Goal: Task Accomplishment & Management: Manage account settings

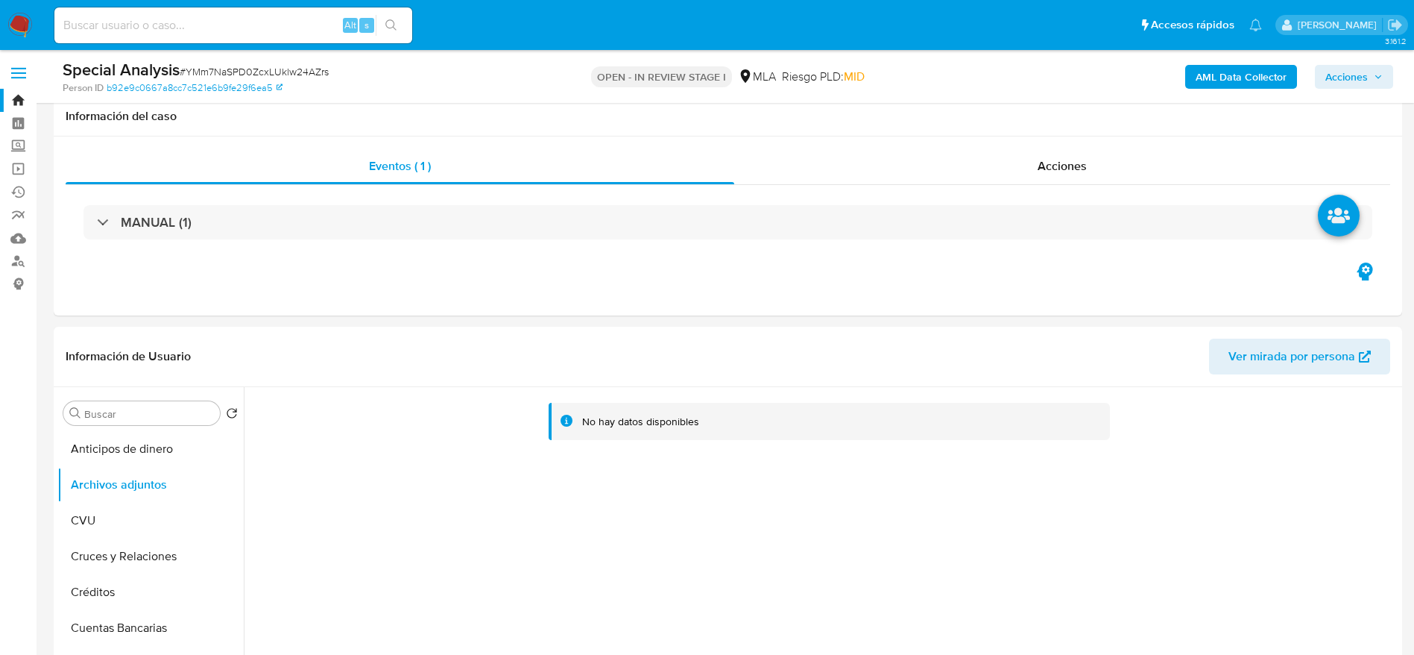
select select "10"
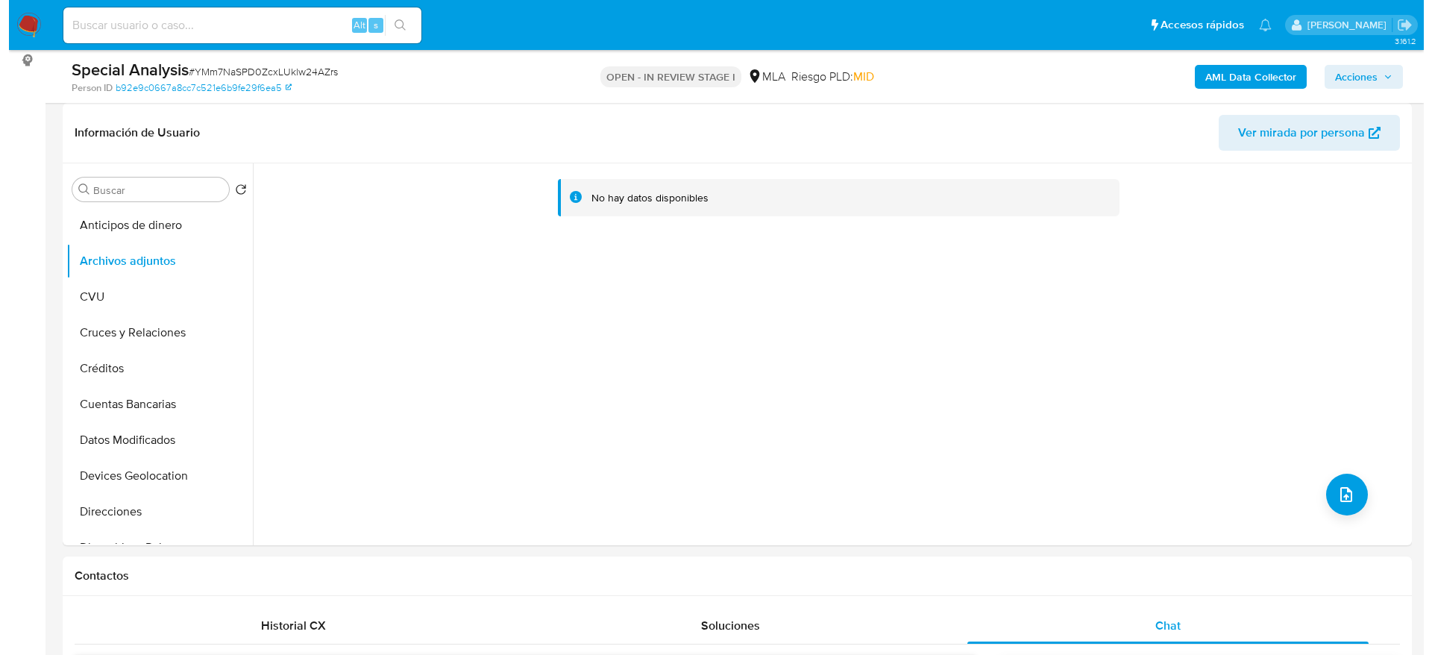
scroll to position [532, 0]
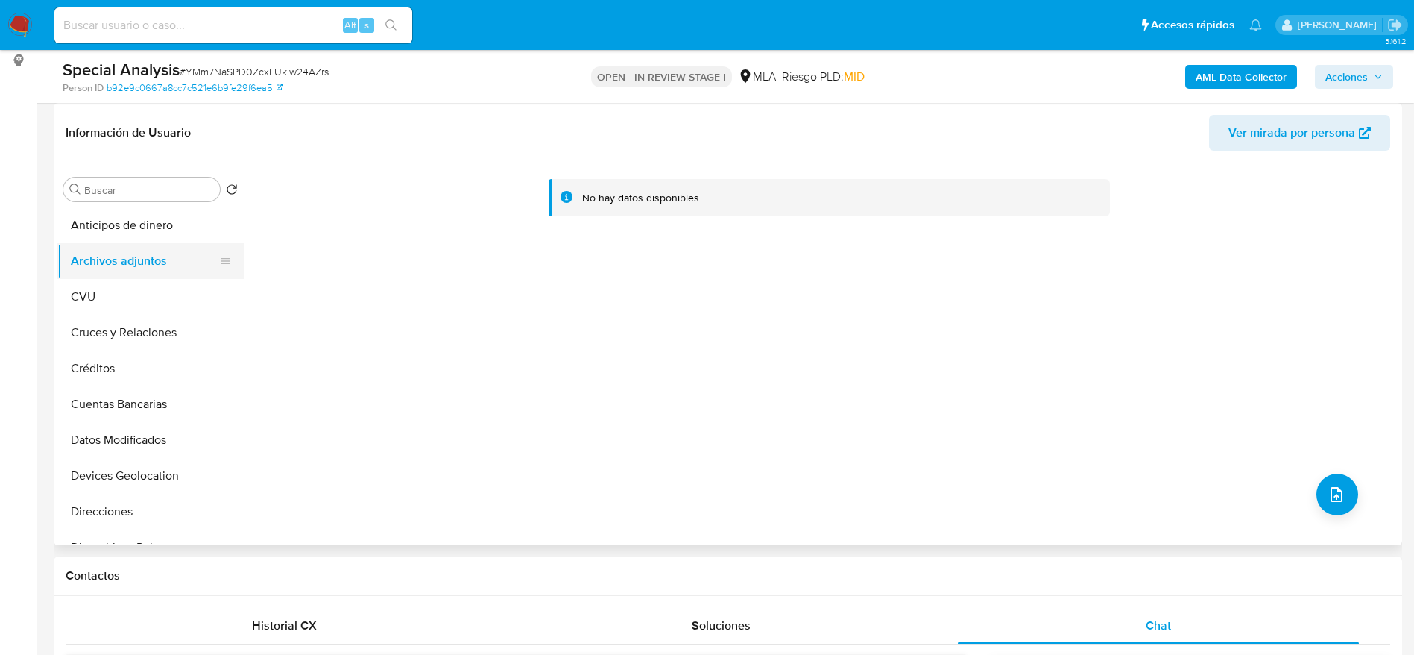
click at [117, 277] on button "Archivos adjuntos" at bounding box center [144, 261] width 174 height 36
click at [108, 292] on button "CVU" at bounding box center [144, 297] width 174 height 36
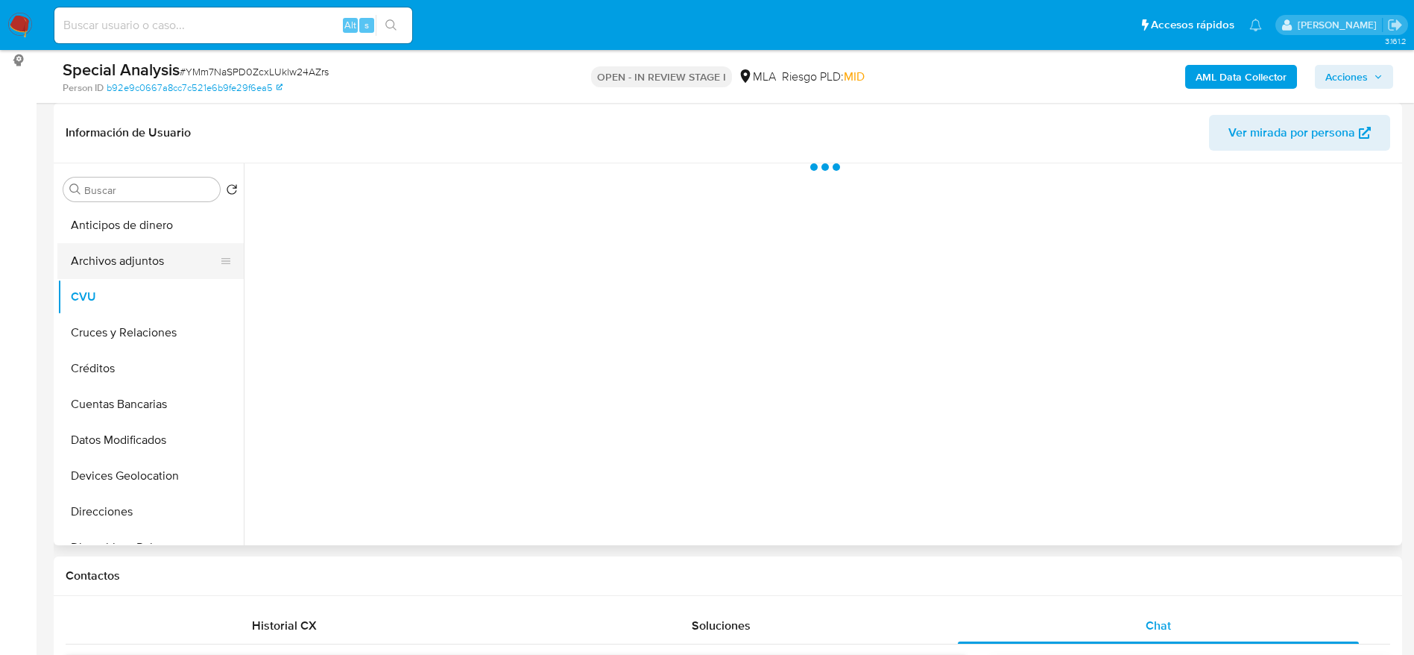
click at [122, 269] on button "Archivos adjuntos" at bounding box center [144, 261] width 174 height 36
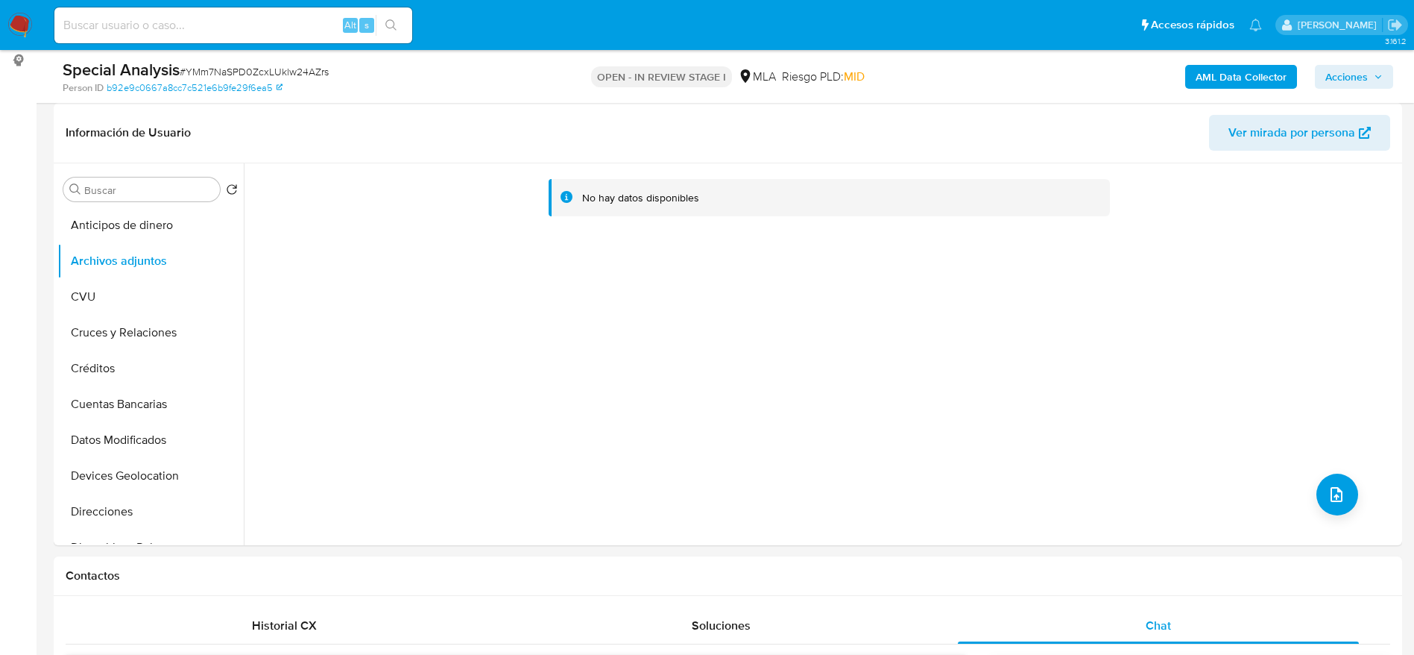
click at [1260, 78] on b "AML Data Collector" at bounding box center [1241, 77] width 91 height 24
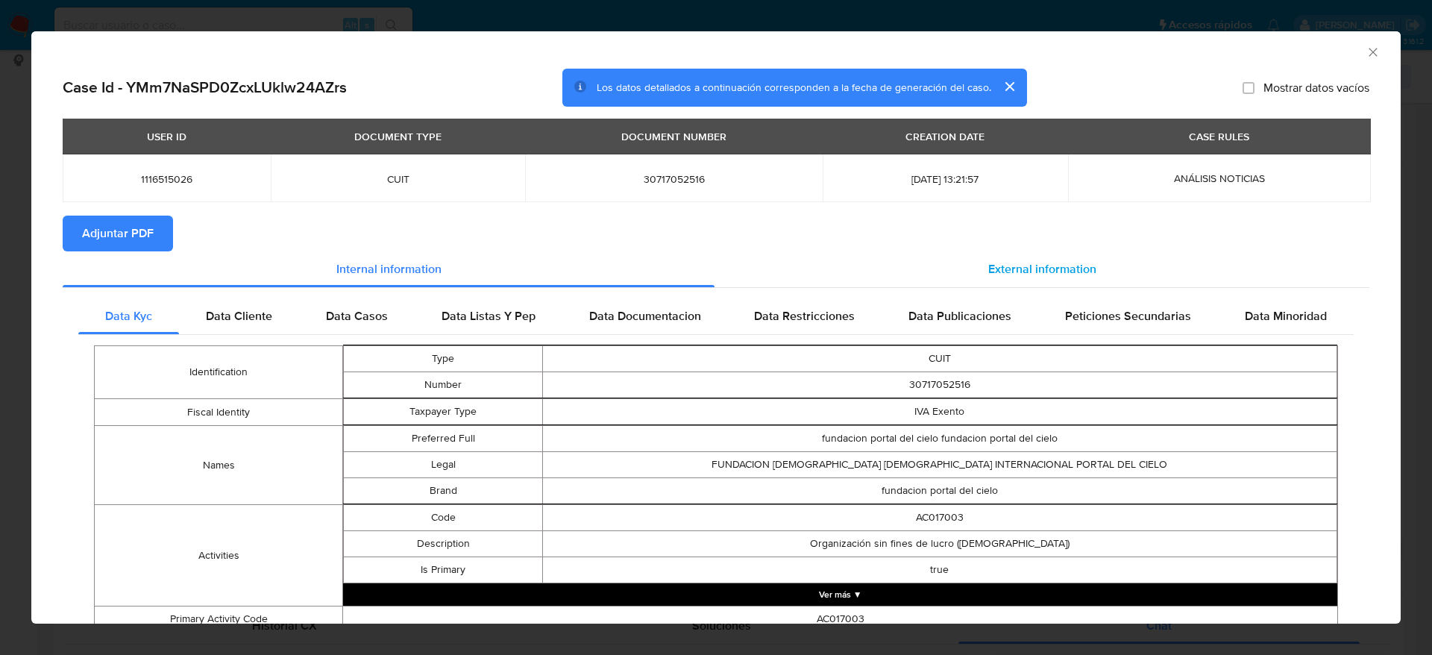
click at [992, 266] on span "External information" at bounding box center [1042, 268] width 108 height 17
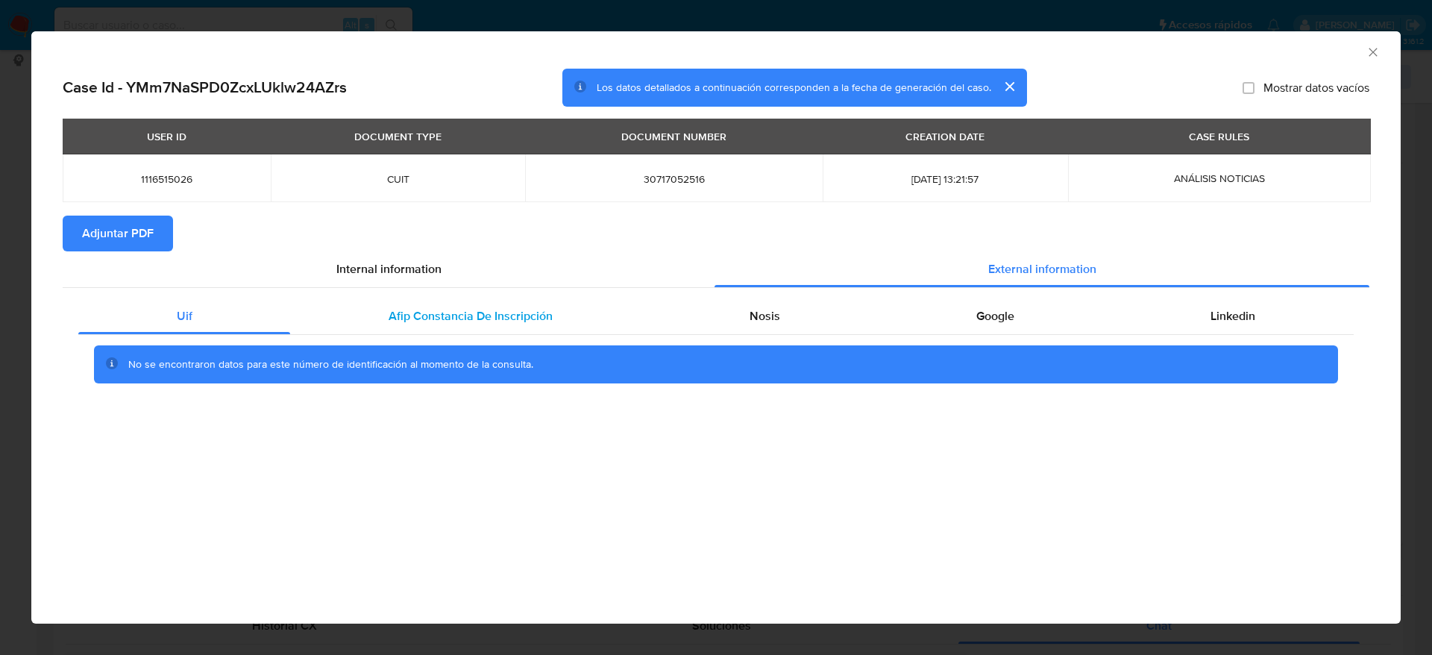
click at [445, 312] on span "Afip Constancia De Inscripción" at bounding box center [470, 315] width 164 height 17
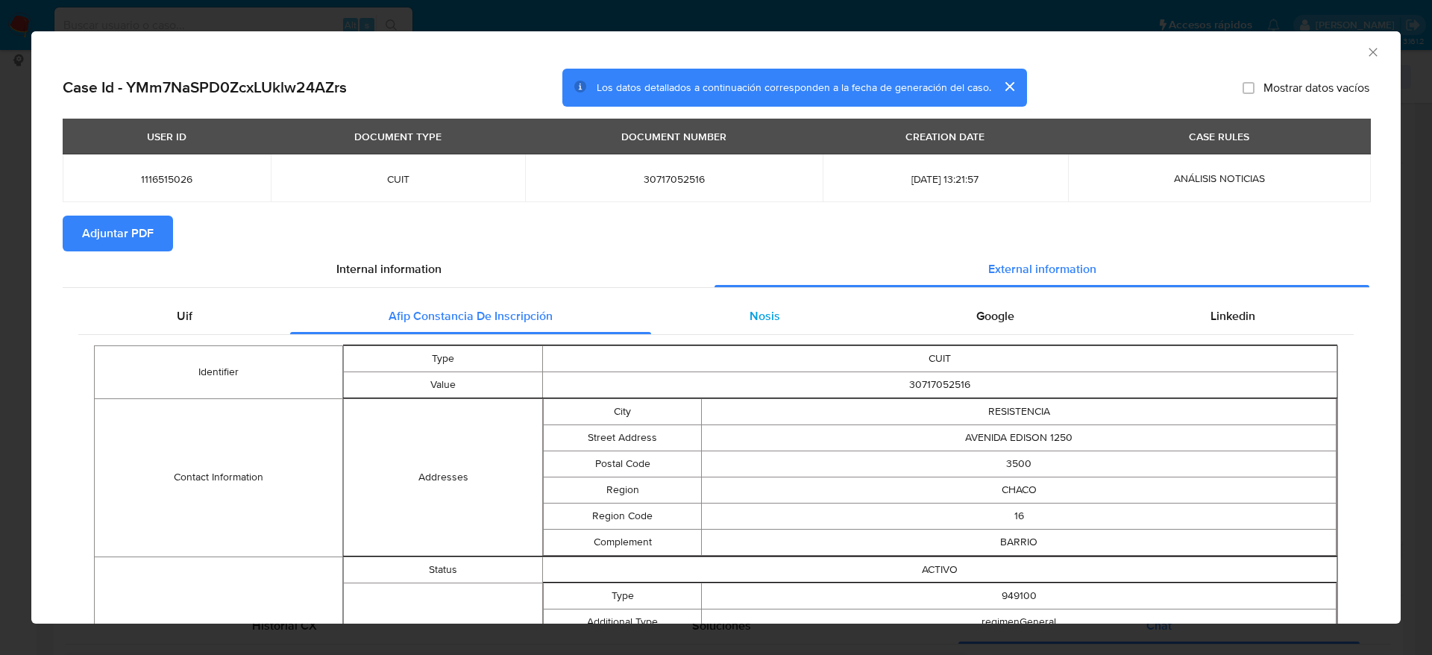
click at [763, 316] on span "Nosis" at bounding box center [764, 315] width 31 height 17
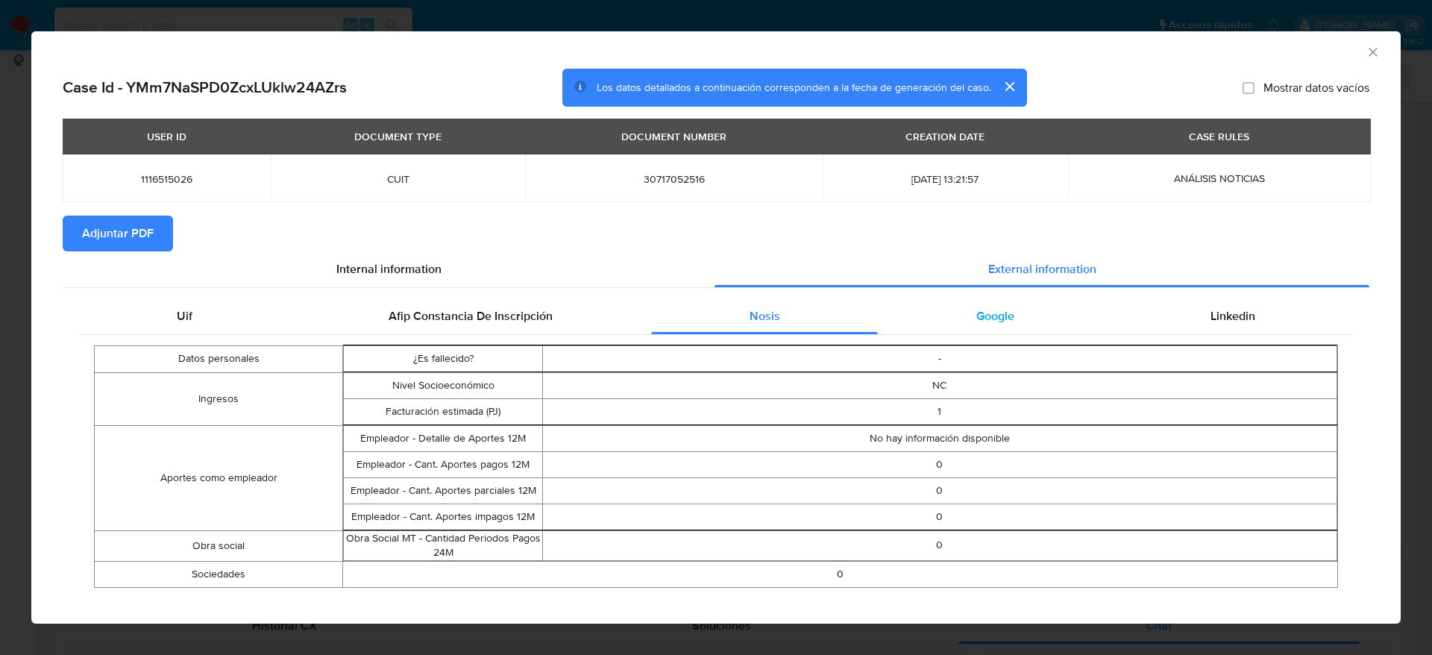
click at [976, 309] on span "Google" at bounding box center [995, 315] width 38 height 17
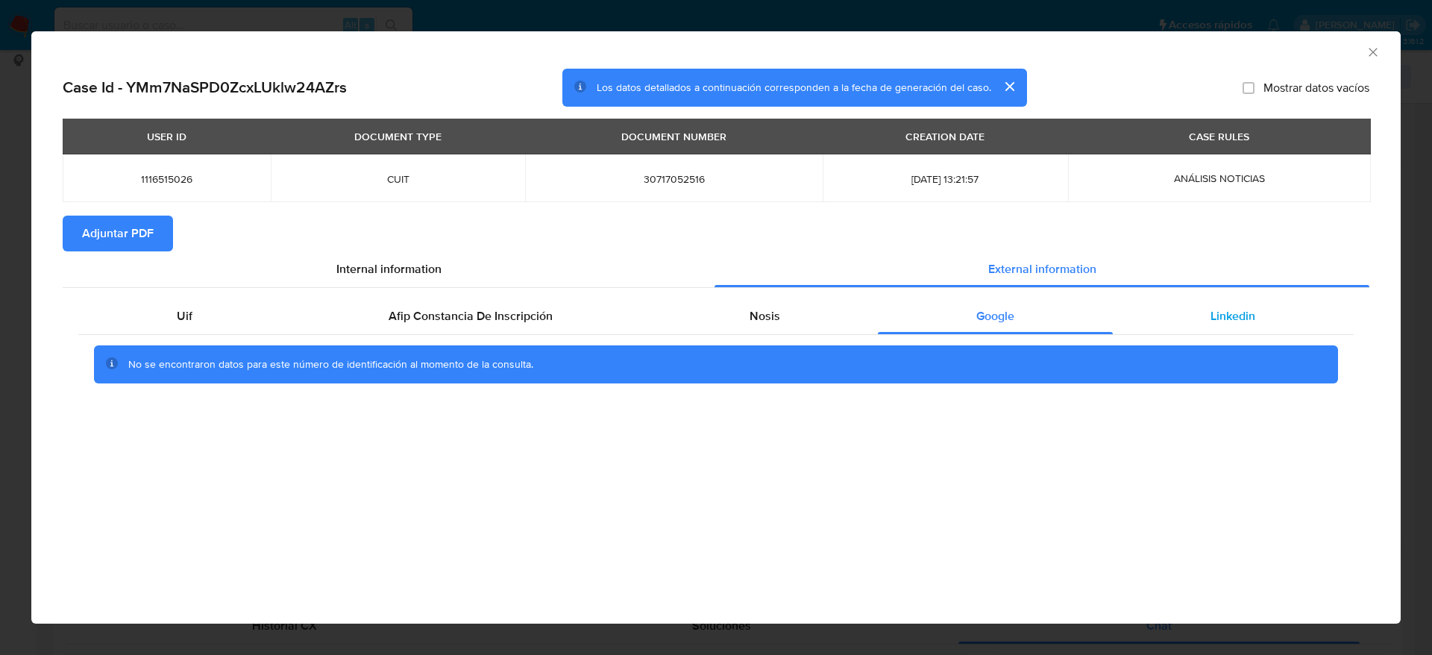
click at [1215, 307] on span "Linkedin" at bounding box center [1232, 315] width 45 height 17
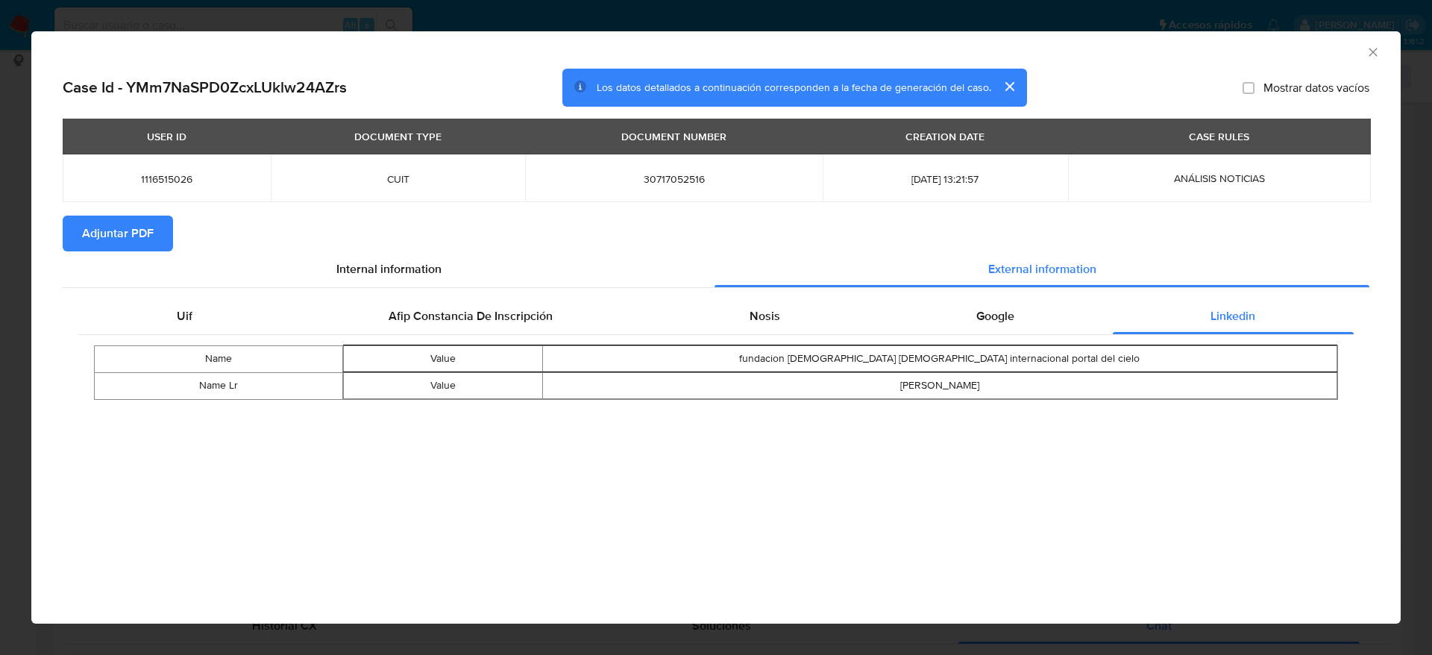
click at [107, 227] on span "Adjuntar PDF" at bounding box center [118, 233] width 72 height 33
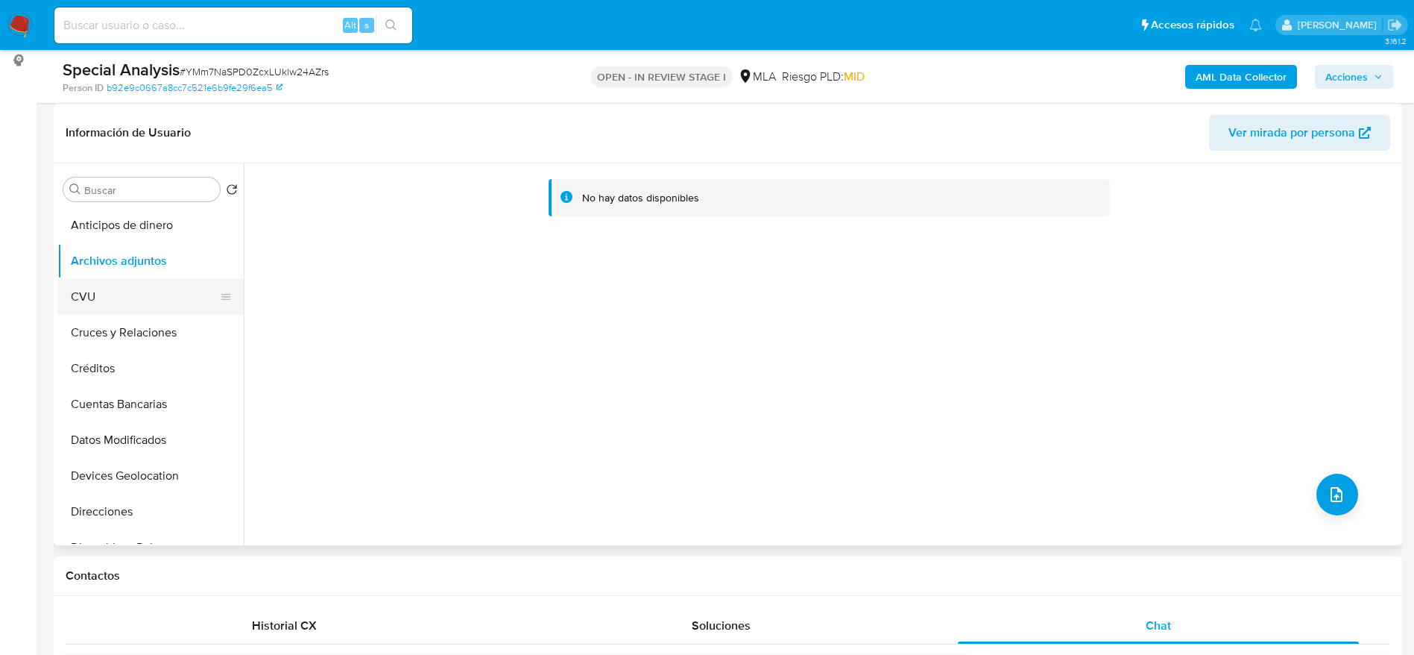
click at [121, 302] on button "CVU" at bounding box center [144, 297] width 174 height 36
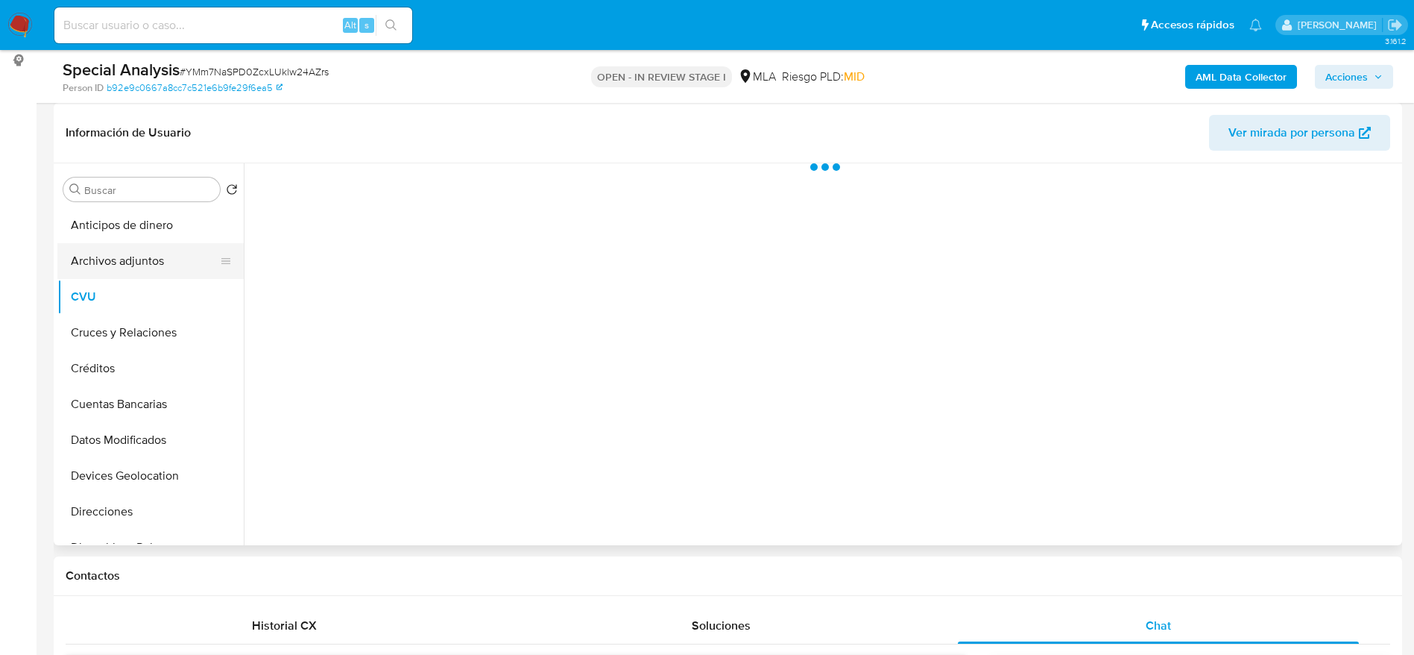
click at [126, 268] on button "Archivos adjuntos" at bounding box center [144, 261] width 174 height 36
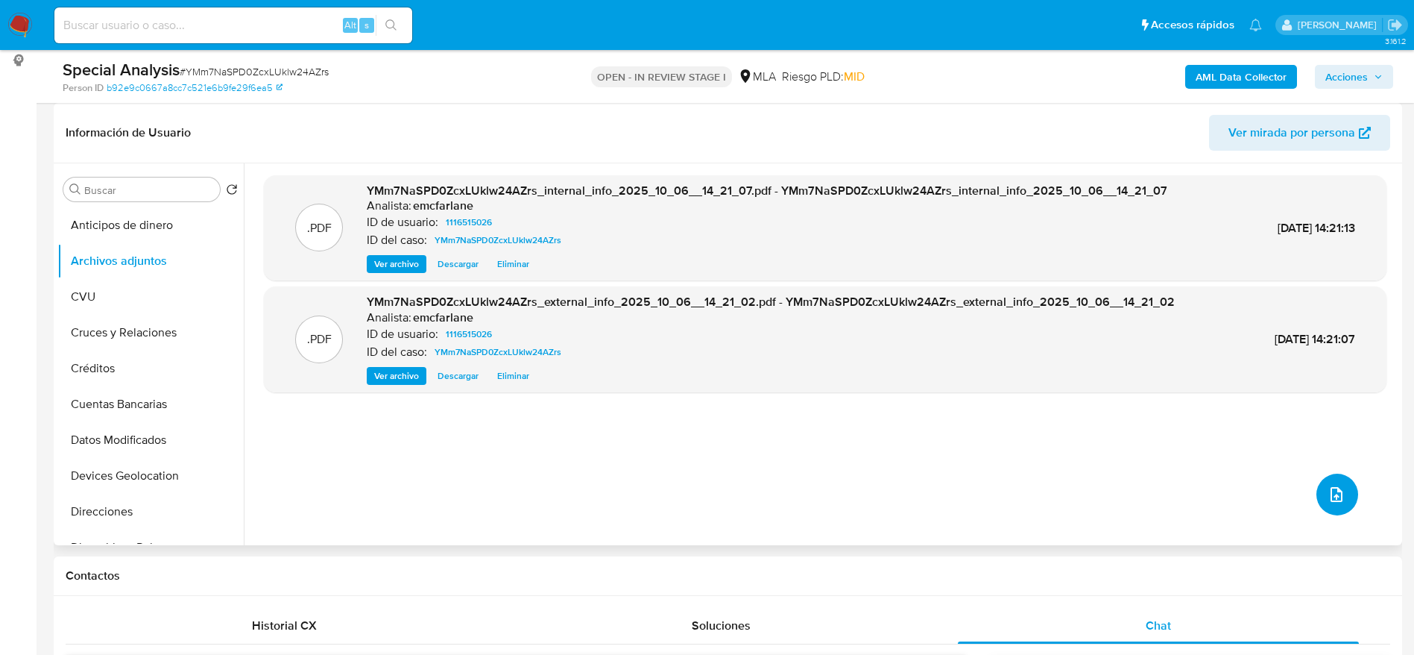
click at [1329, 500] on icon "upload-file" at bounding box center [1337, 494] width 18 height 18
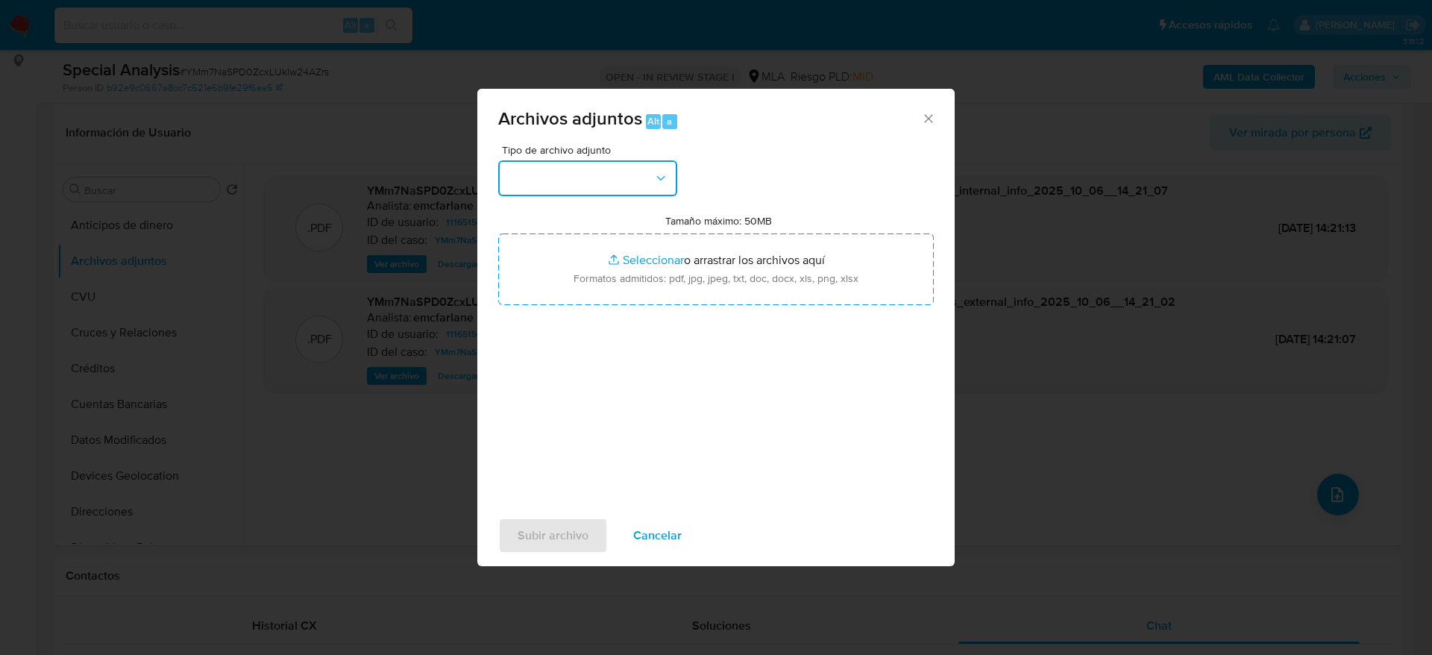
click at [648, 168] on button "button" at bounding box center [587, 178] width 179 height 36
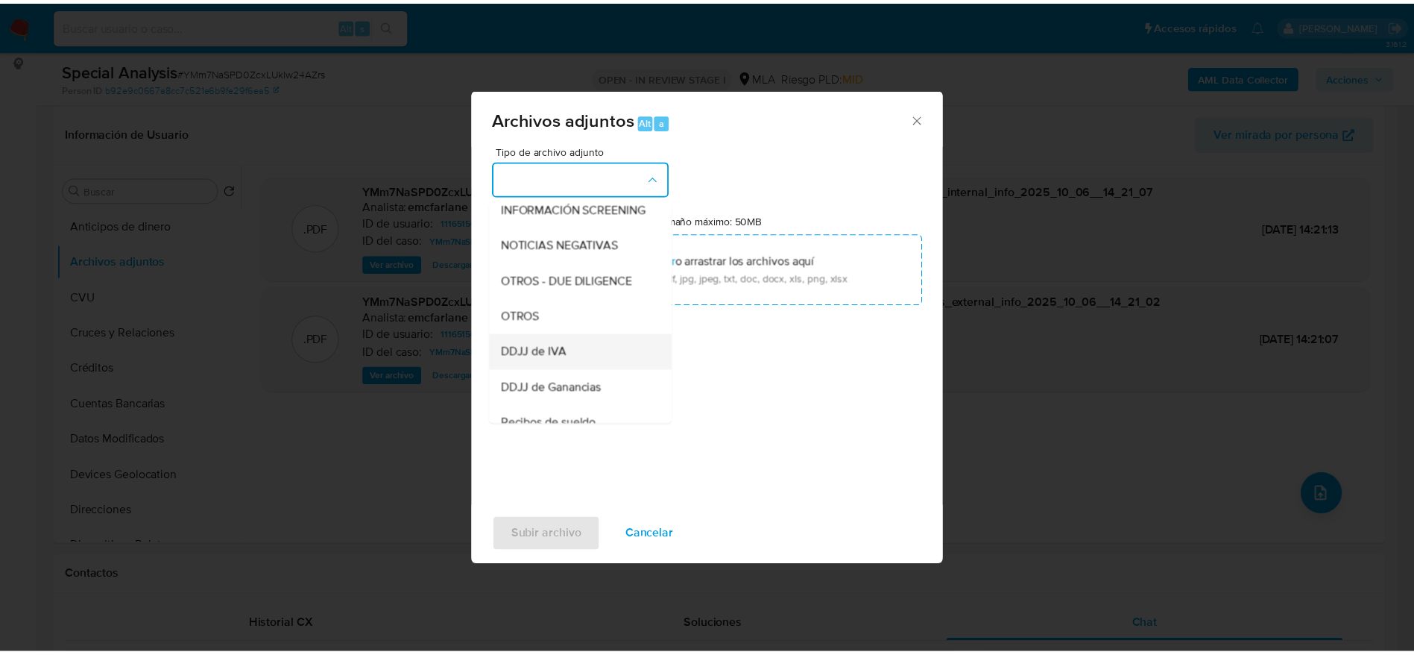
scroll to position [224, 0]
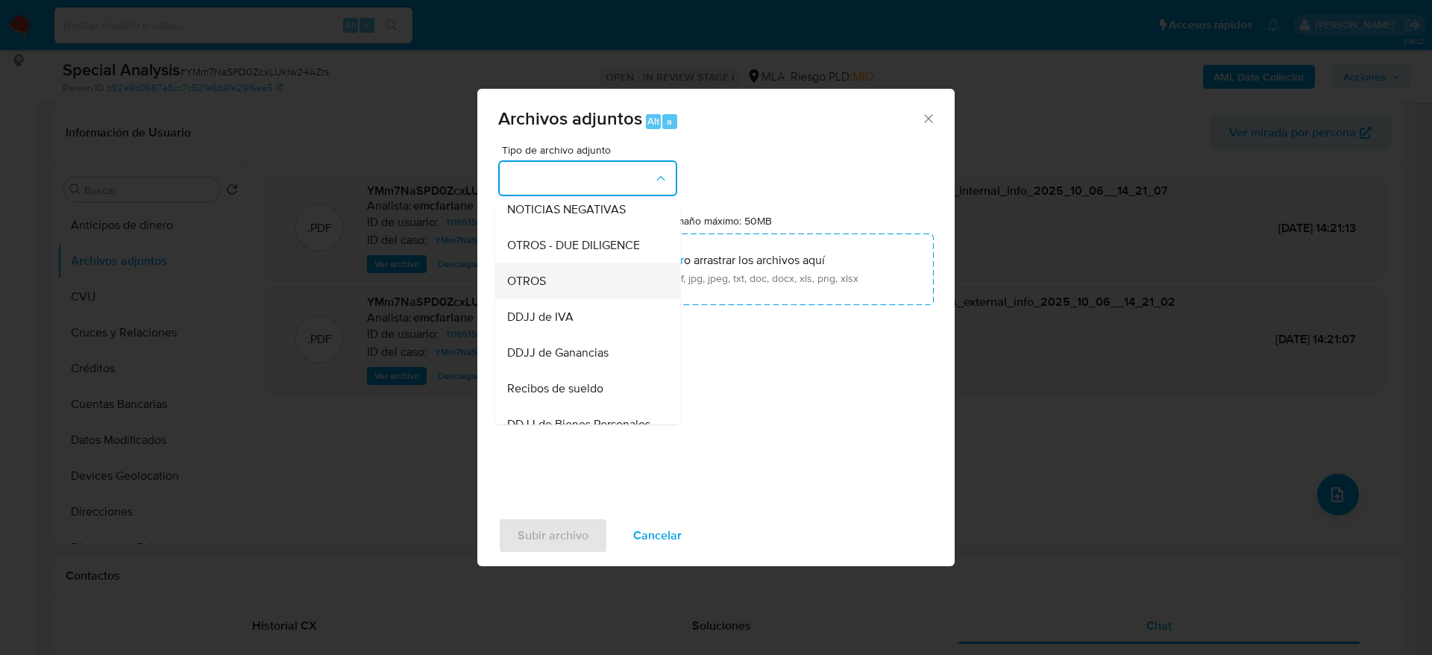
click at [542, 289] on span "OTROS" at bounding box center [526, 281] width 39 height 15
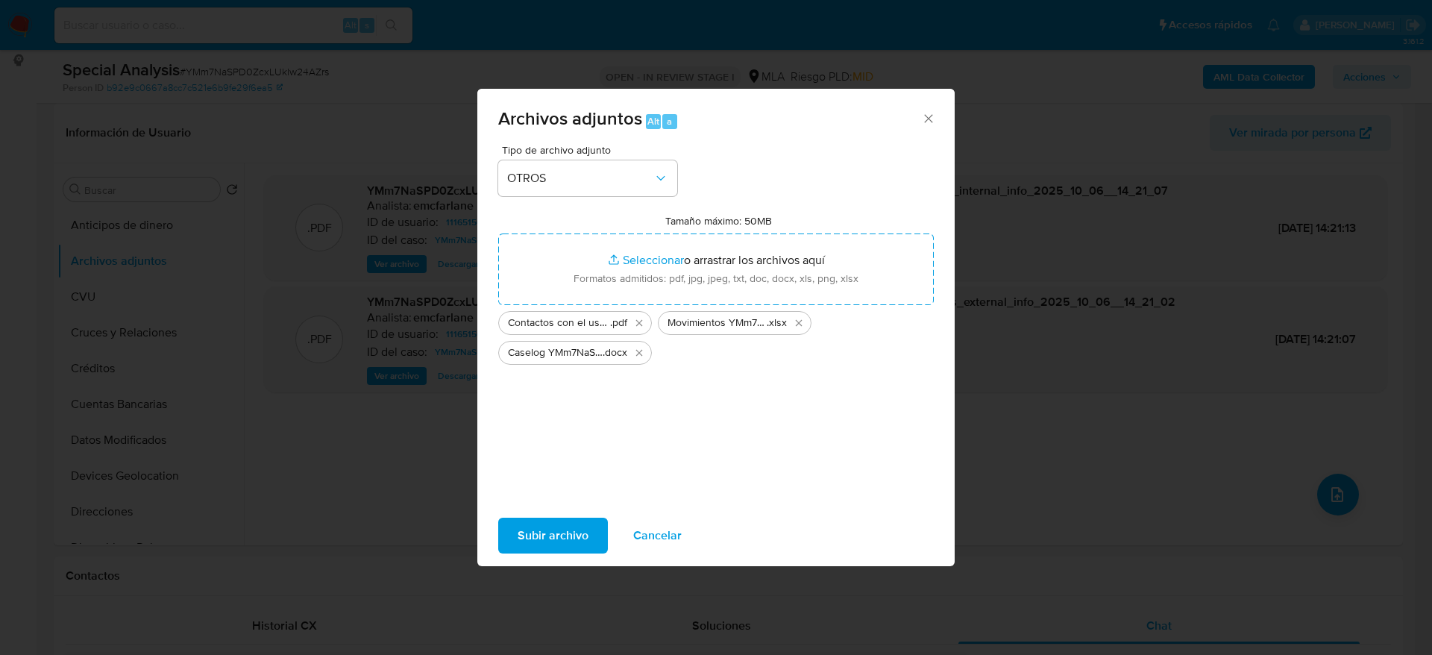
click at [532, 552] on div "Subir archivo Cancelar" at bounding box center [715, 535] width 477 height 57
click at [546, 529] on span "Subir archivo" at bounding box center [552, 535] width 71 height 33
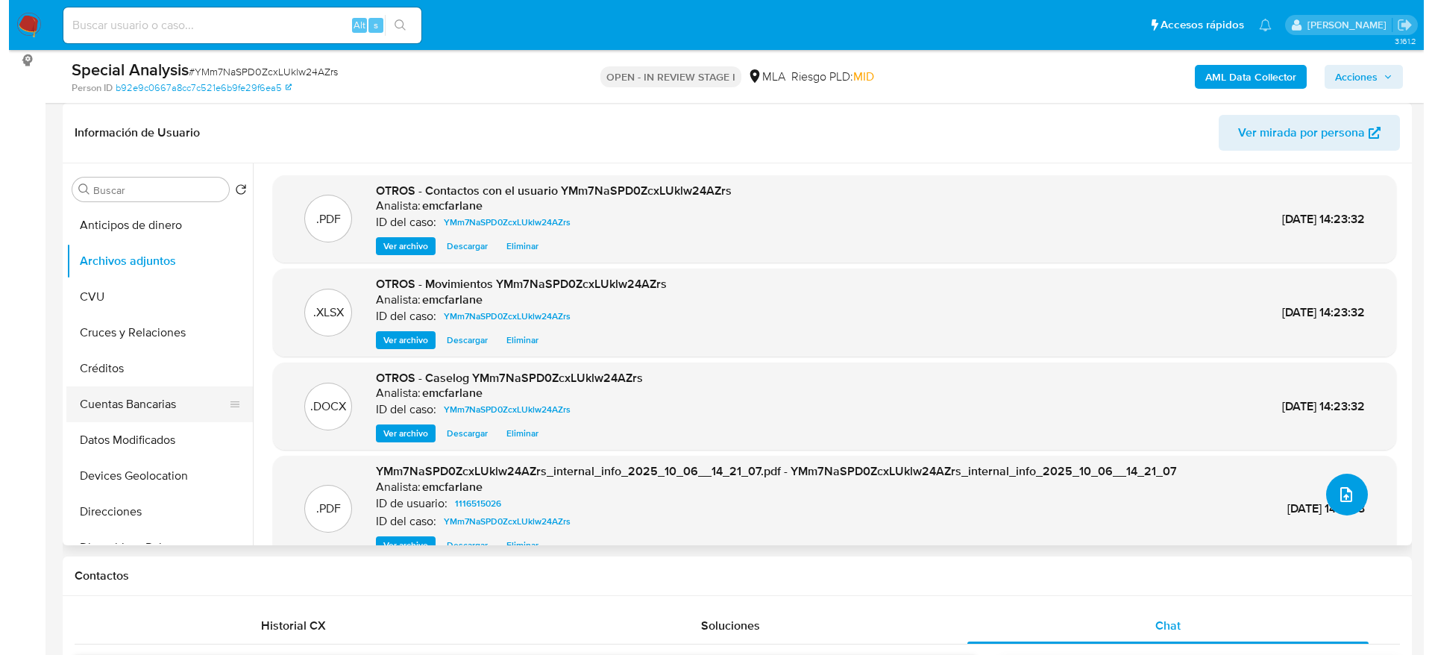
scroll to position [336, 0]
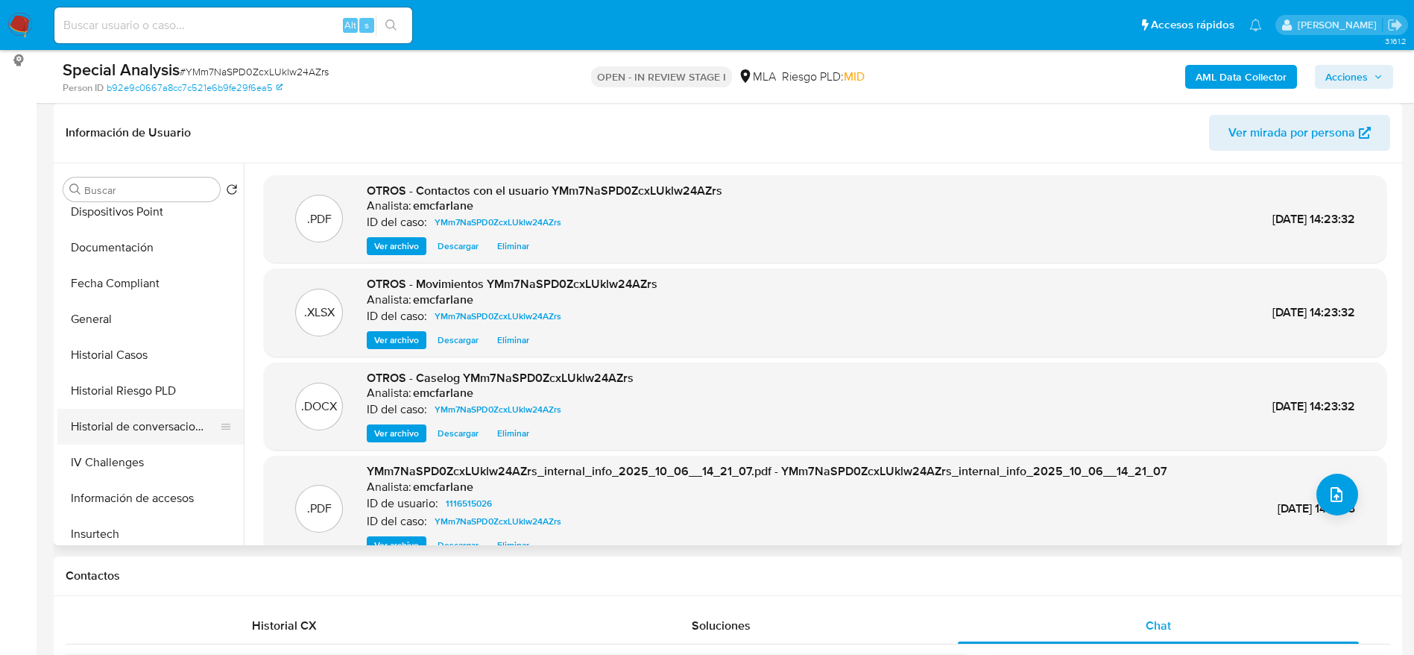
click at [168, 417] on button "Historial de conversaciones" at bounding box center [144, 427] width 174 height 36
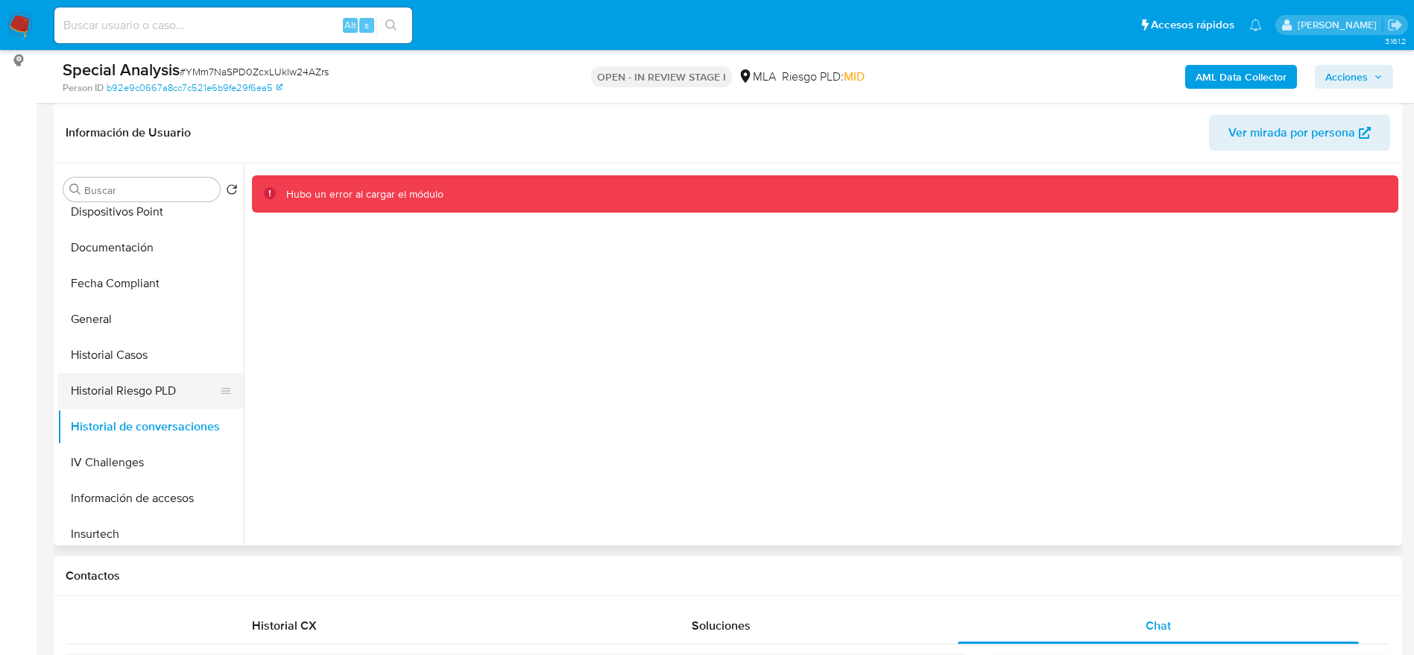
click at [81, 376] on button "Historial Riesgo PLD" at bounding box center [144, 391] width 174 height 36
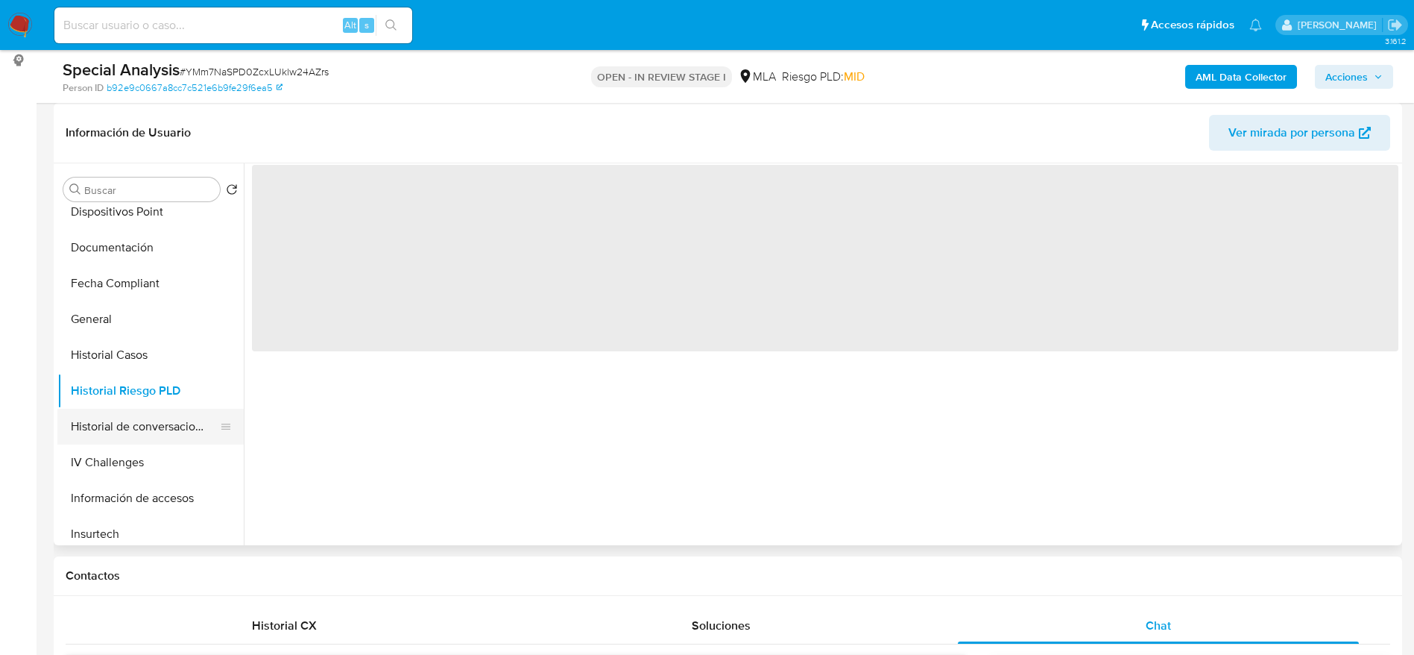
click at [104, 425] on button "Historial de conversaciones" at bounding box center [144, 427] width 174 height 36
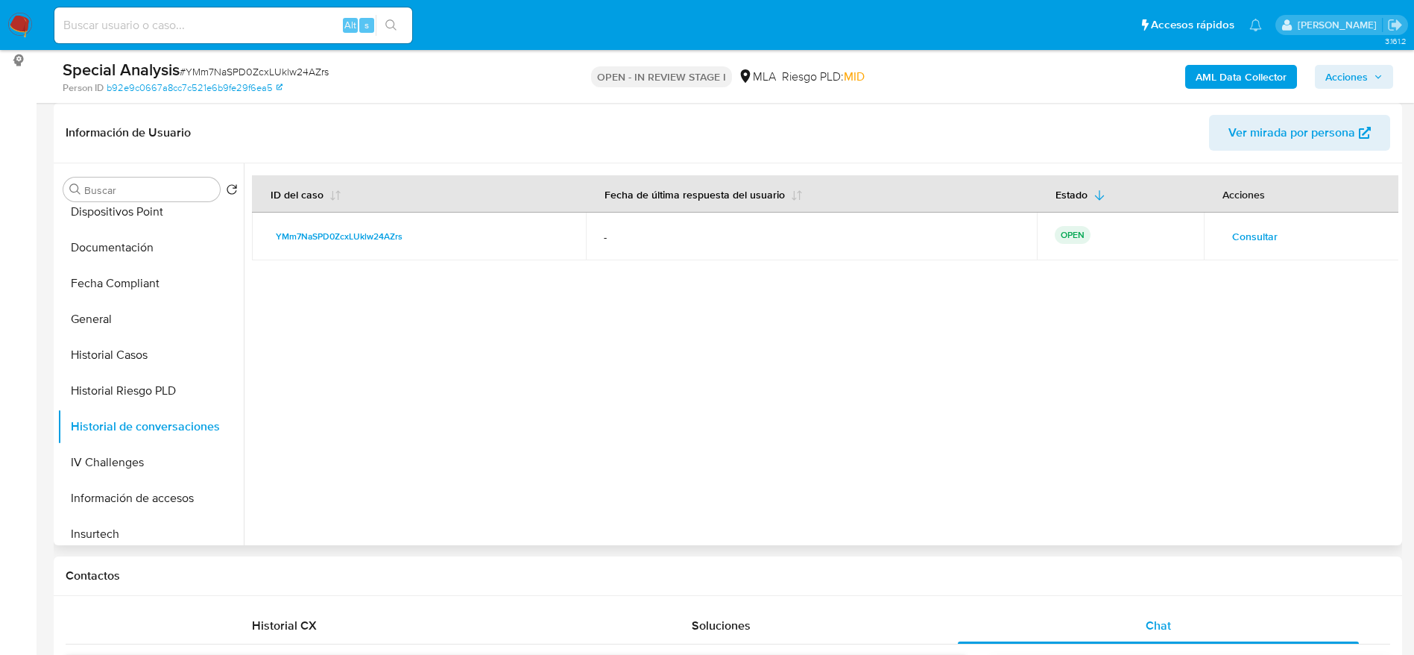
click at [1259, 235] on span "Consultar" at bounding box center [1254, 236] width 45 height 21
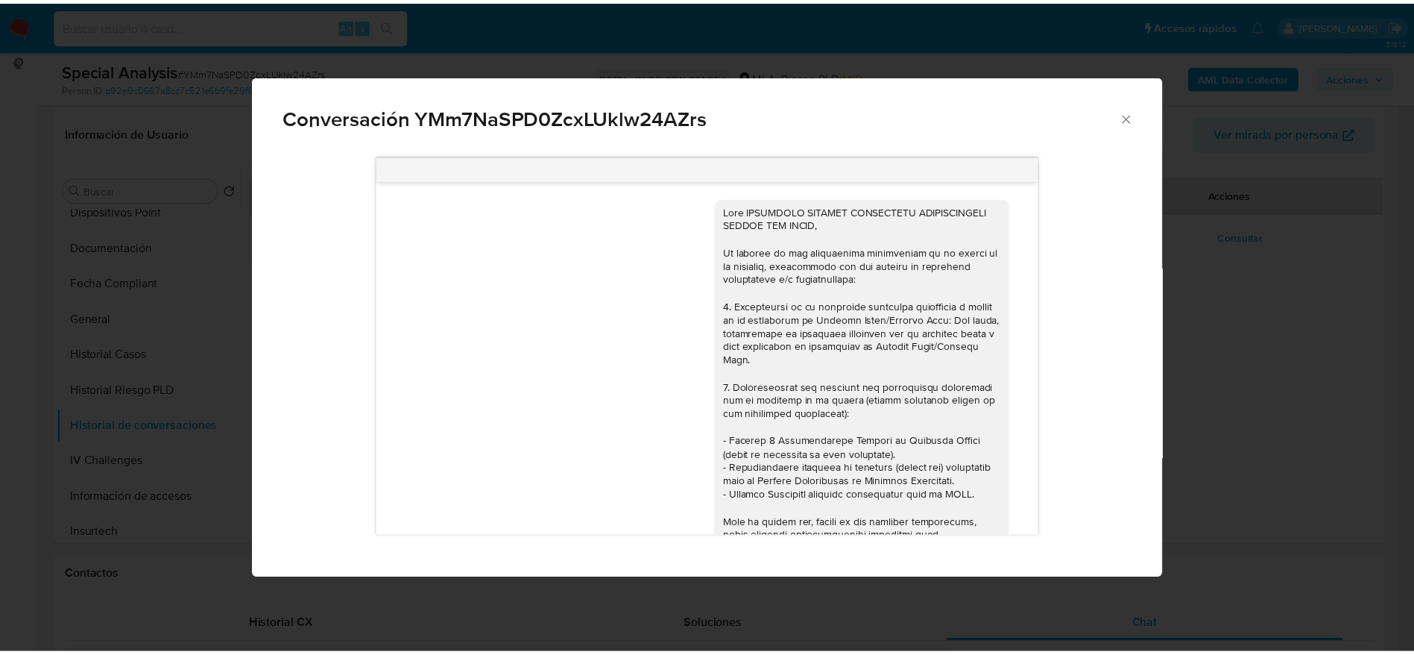
scroll to position [532, 0]
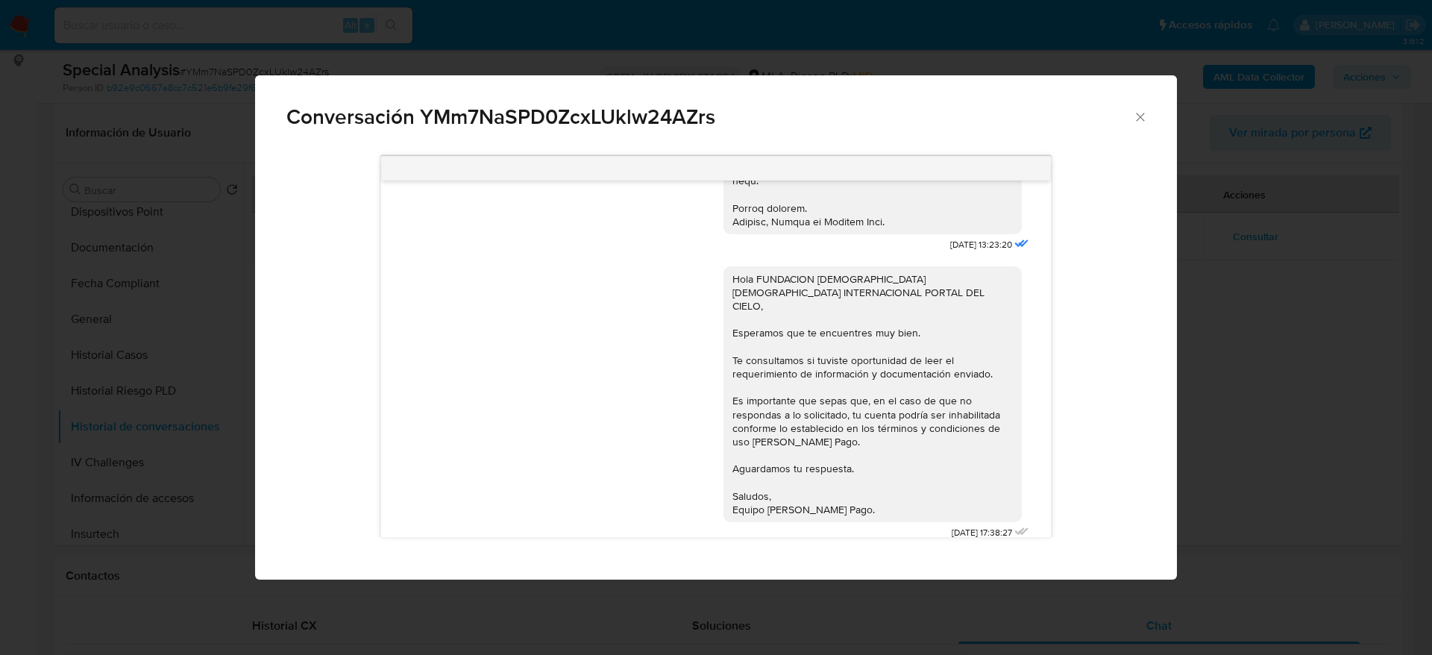
click at [1133, 112] on icon "Cerrar" at bounding box center [1140, 117] width 15 height 15
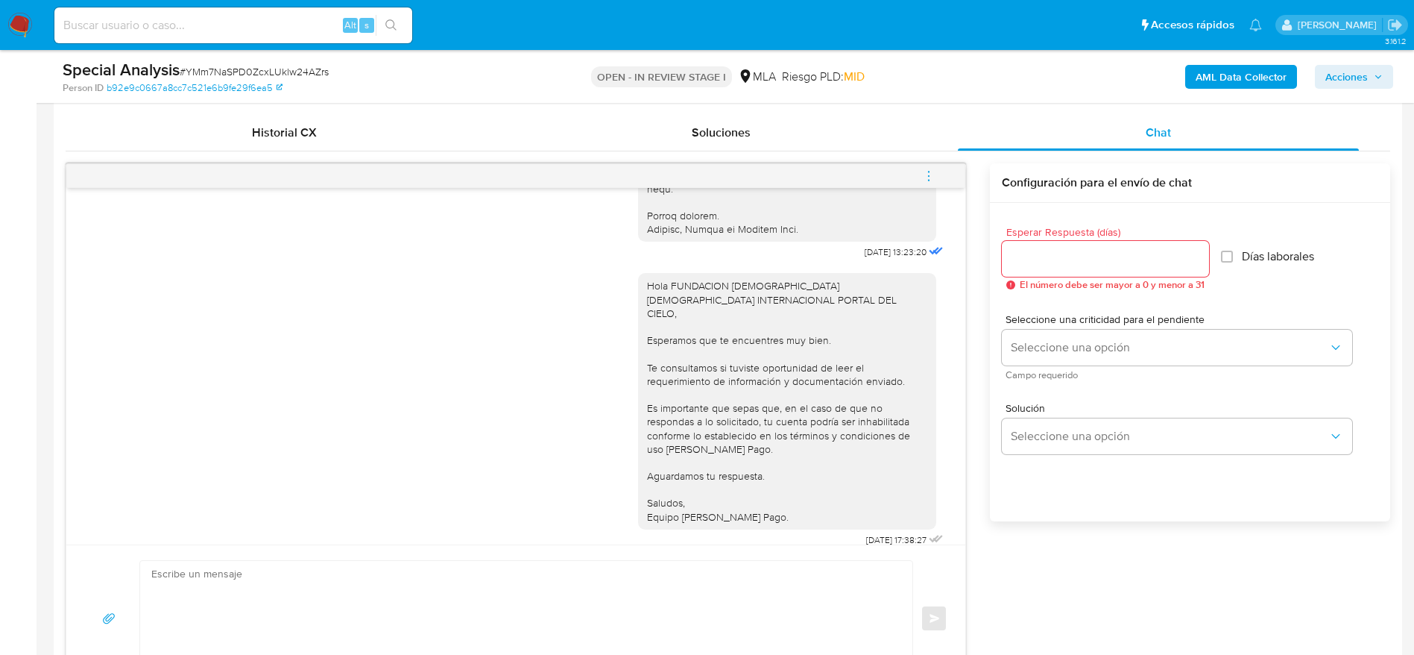
scroll to position [783, 0]
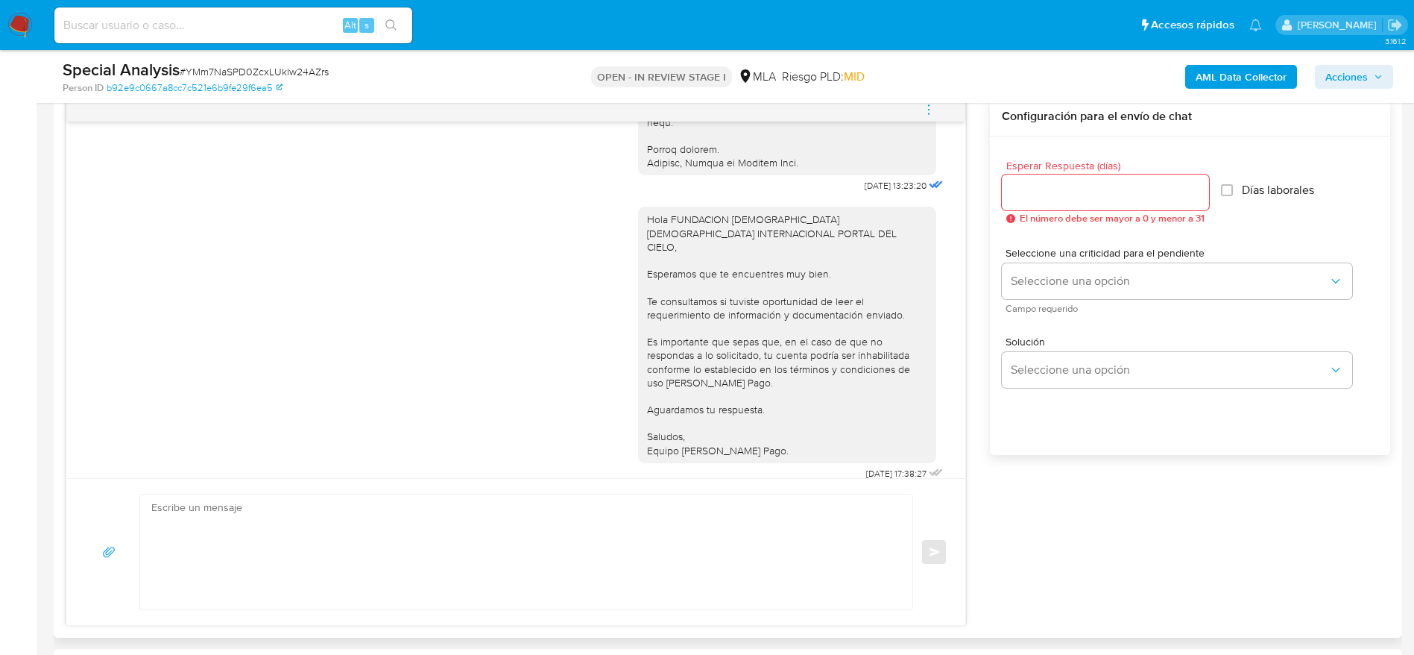
click at [921, 110] on button "menu-action" at bounding box center [928, 110] width 49 height 36
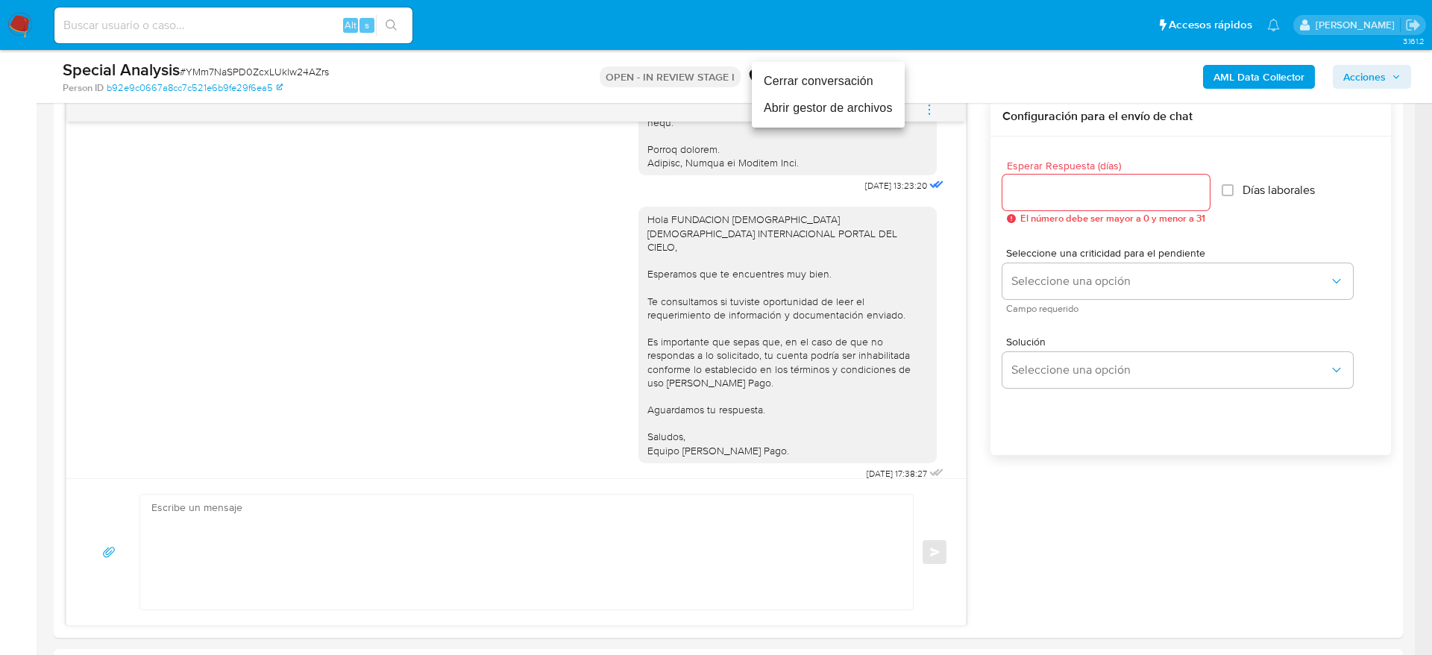
click at [803, 73] on li "Cerrar conversación" at bounding box center [828, 81] width 153 height 27
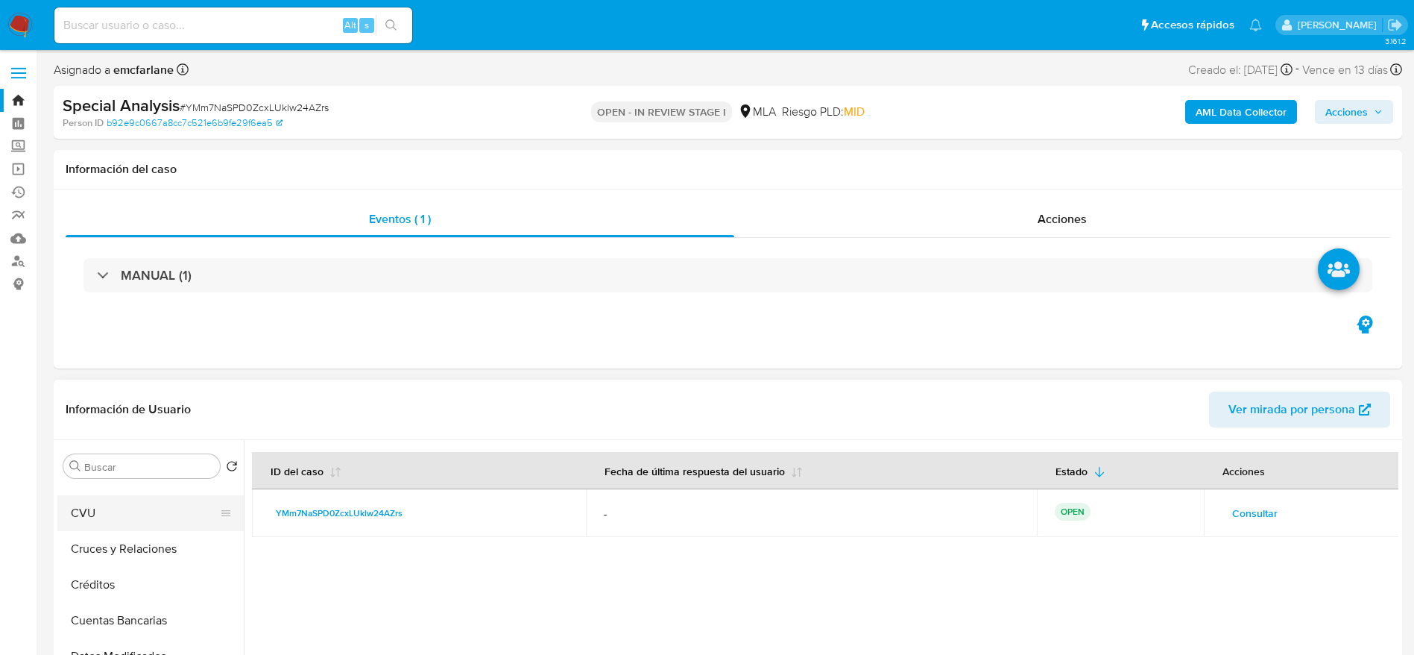
scroll to position [0, 0]
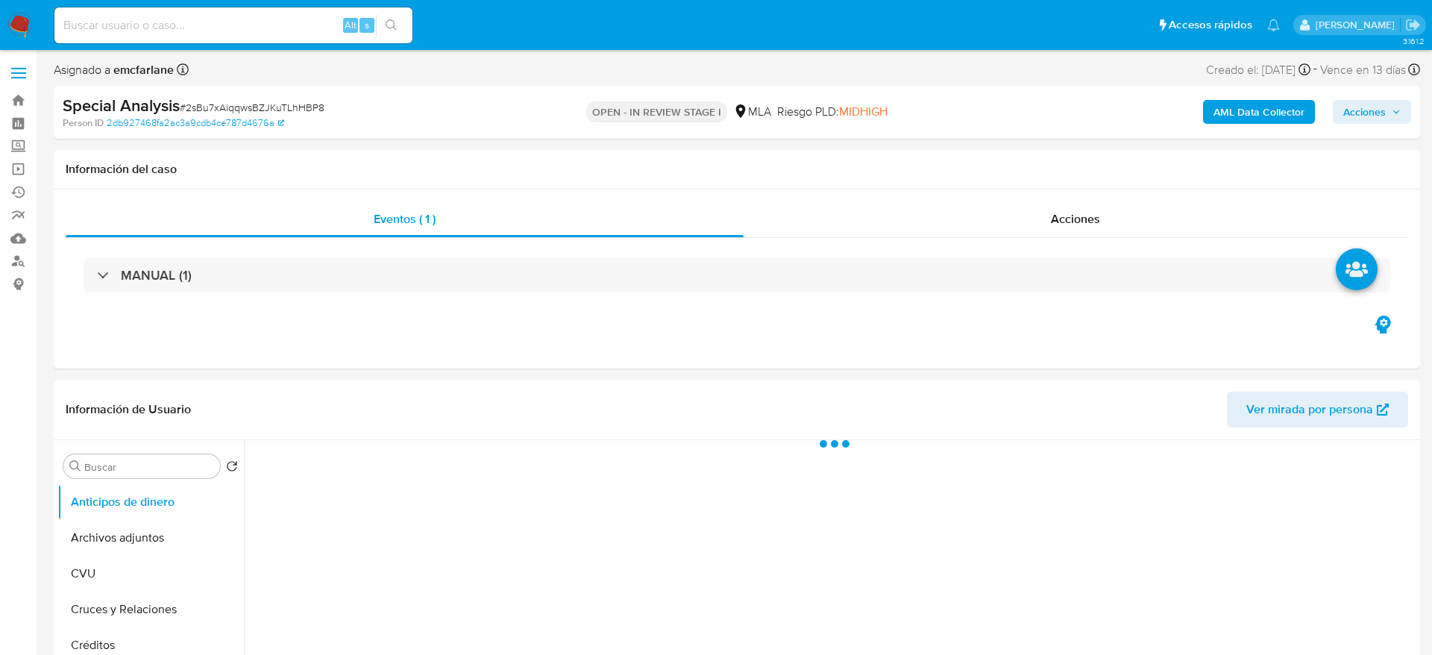
select select "10"
click at [138, 547] on button "Archivos adjuntos" at bounding box center [144, 538] width 174 height 36
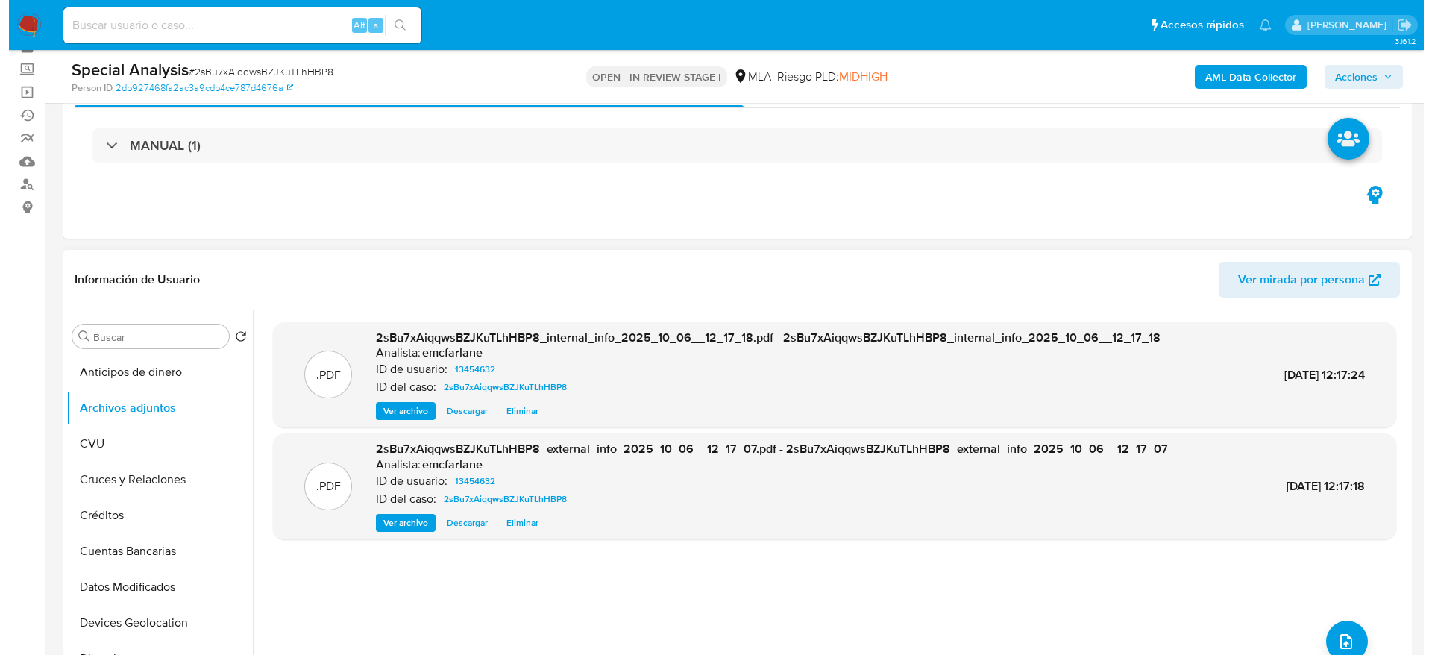
scroll to position [112, 0]
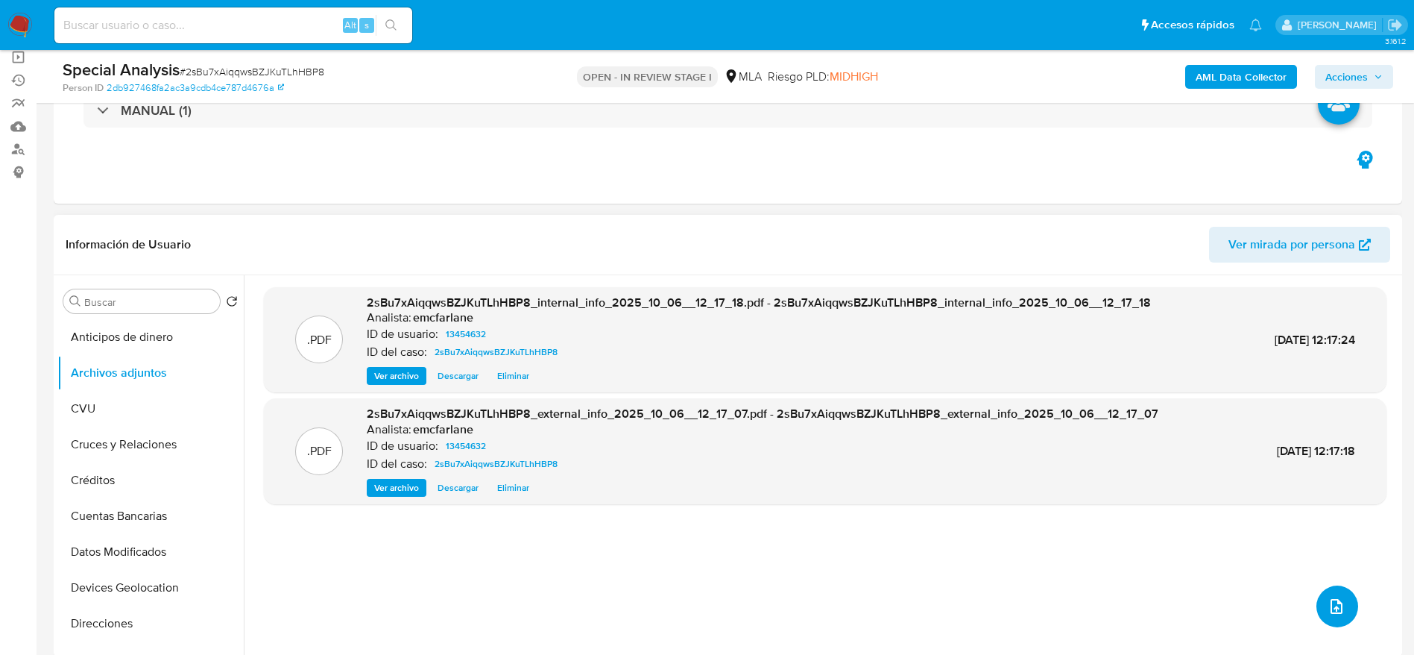
click at [1343, 607] on button "upload-file" at bounding box center [1338, 606] width 42 height 42
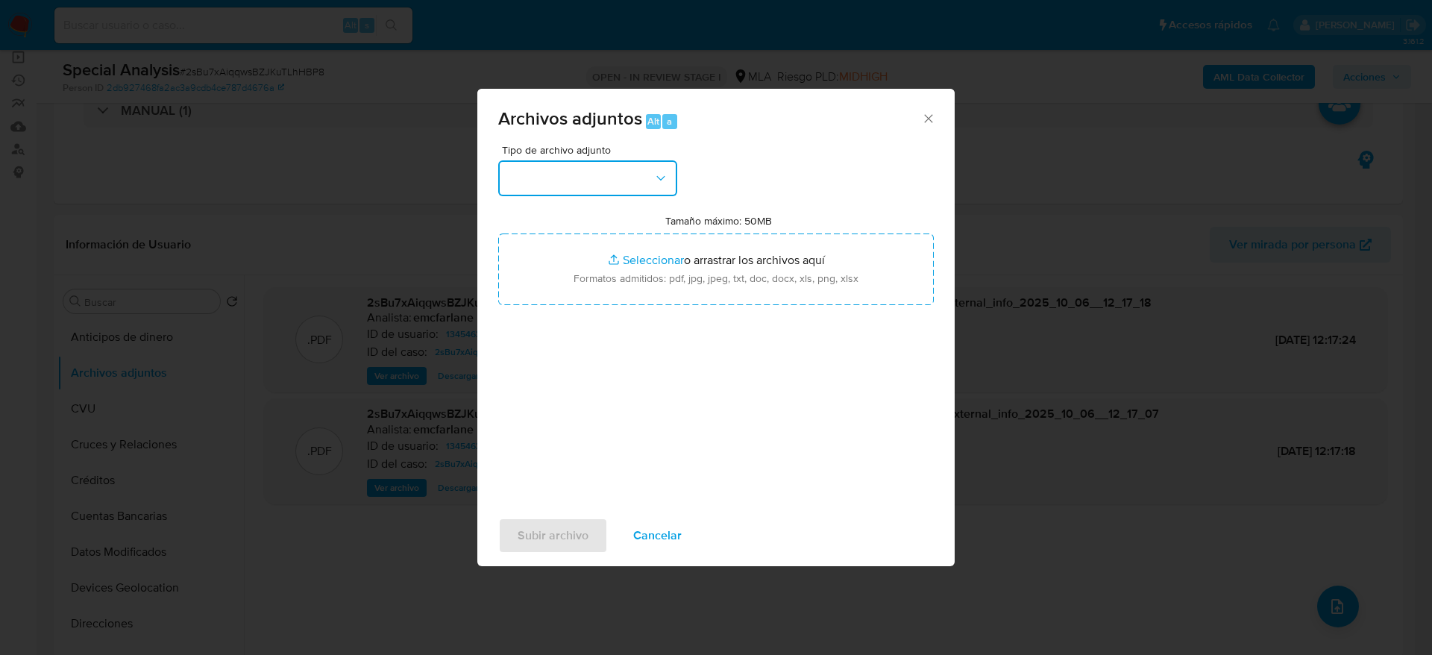
click at [656, 185] on button "button" at bounding box center [587, 178] width 179 height 36
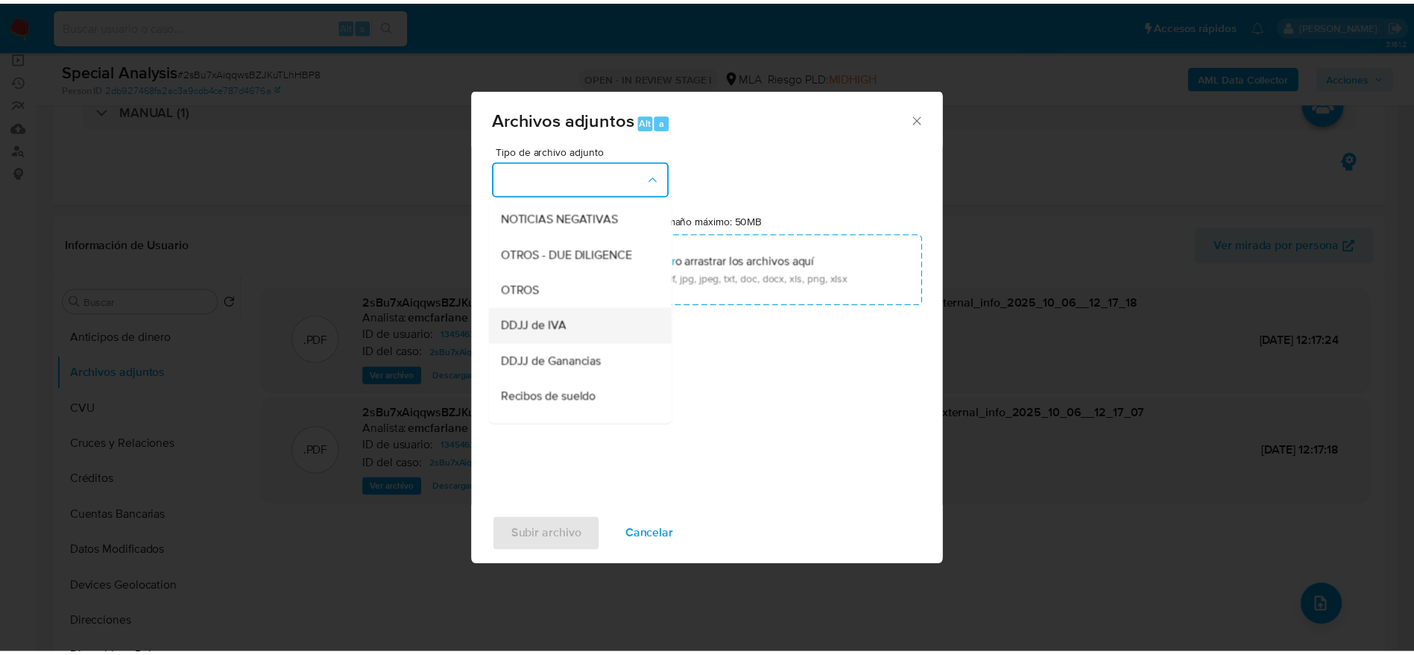
scroll to position [224, 0]
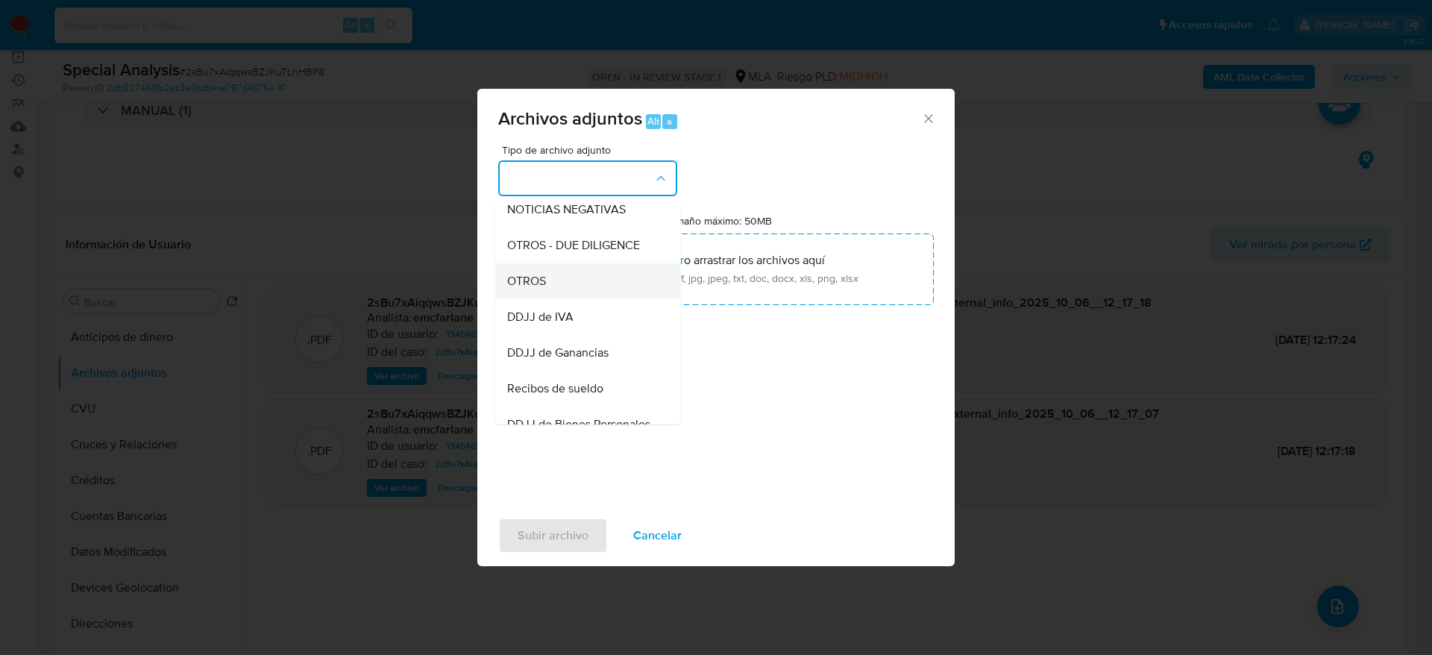
click at [547, 299] on div "OTROS" at bounding box center [583, 281] width 152 height 36
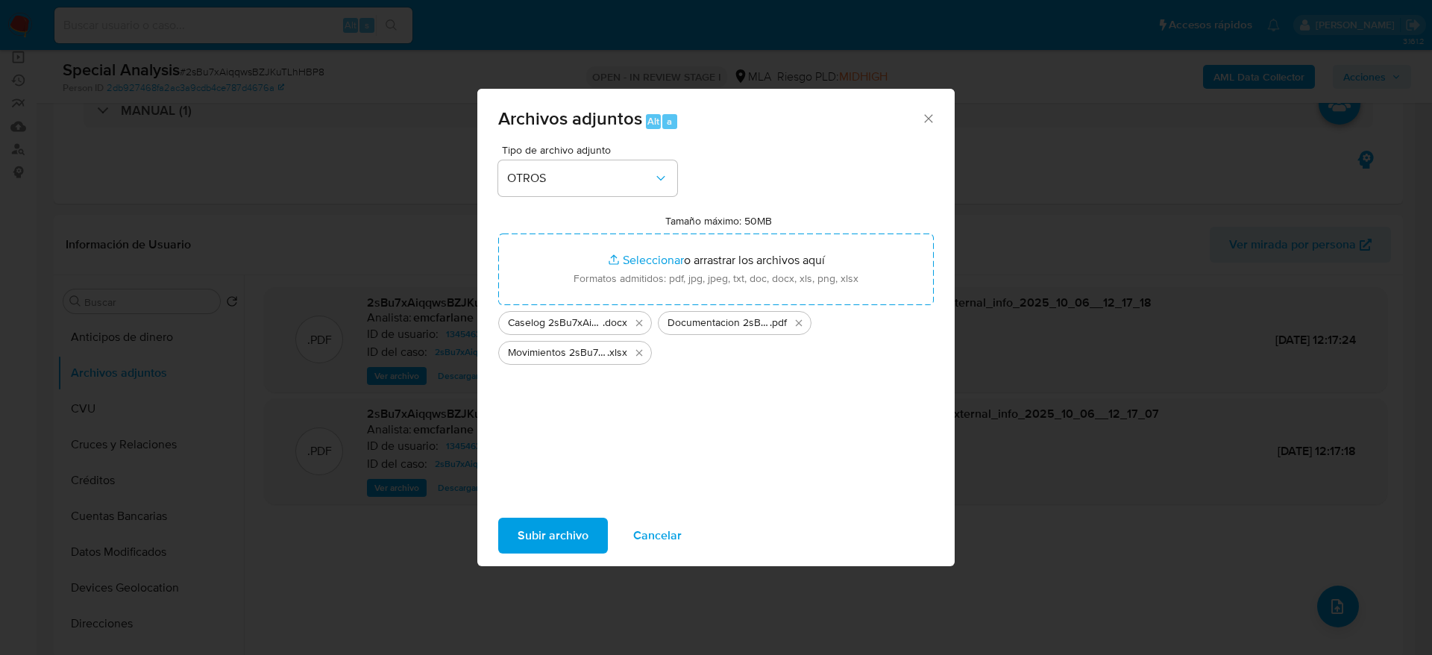
click at [561, 538] on span "Subir archivo" at bounding box center [552, 535] width 71 height 33
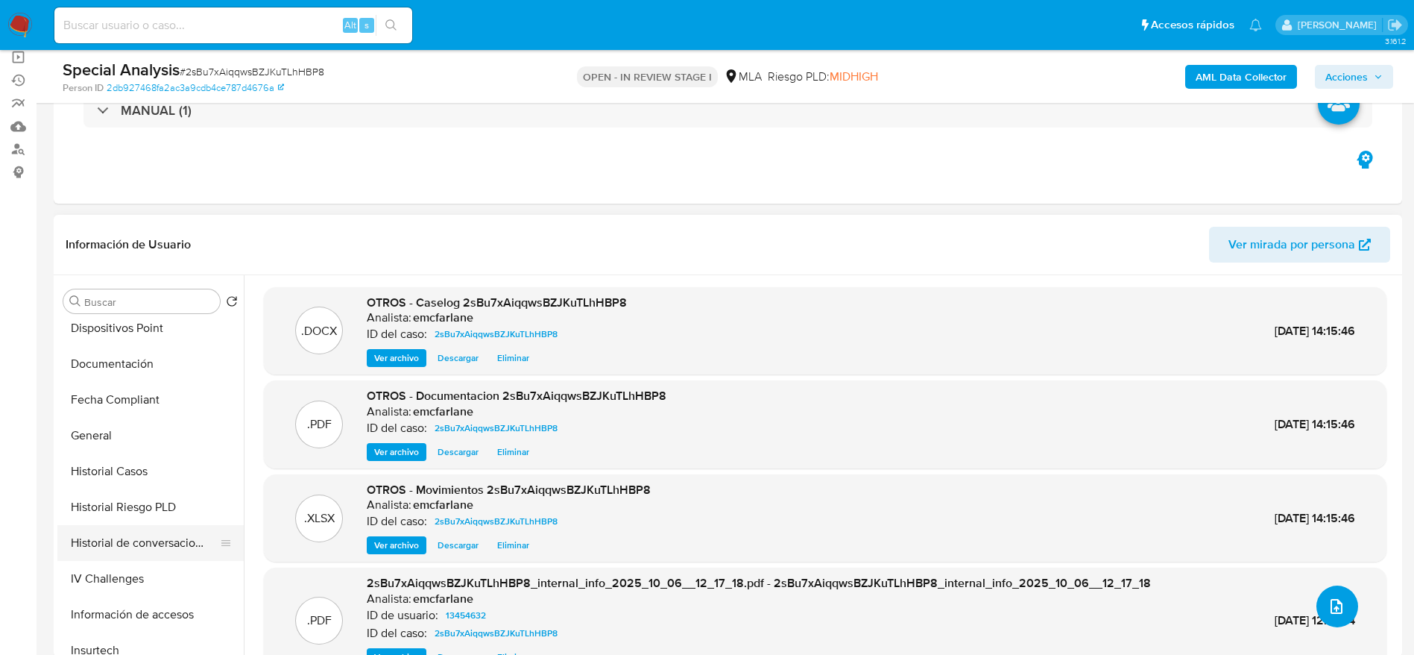
scroll to position [336, 0]
click at [123, 538] on button "Historial de conversaciones" at bounding box center [144, 538] width 174 height 36
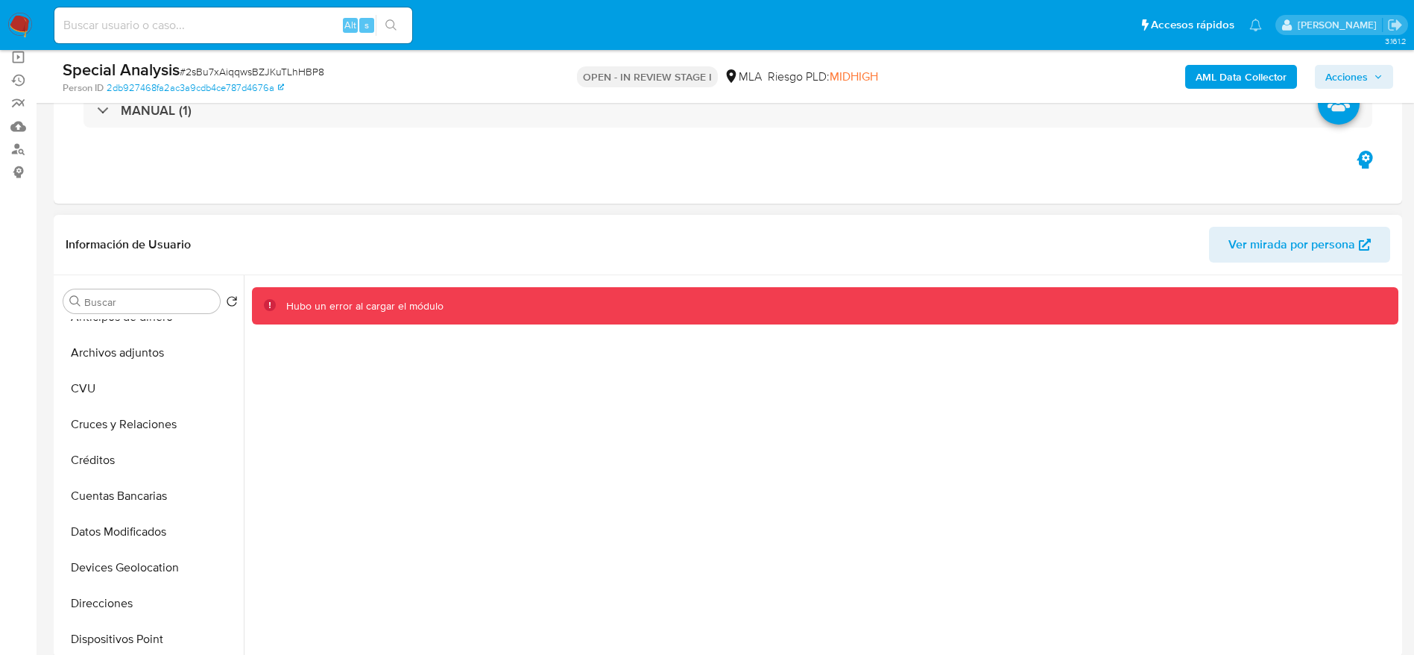
scroll to position [0, 0]
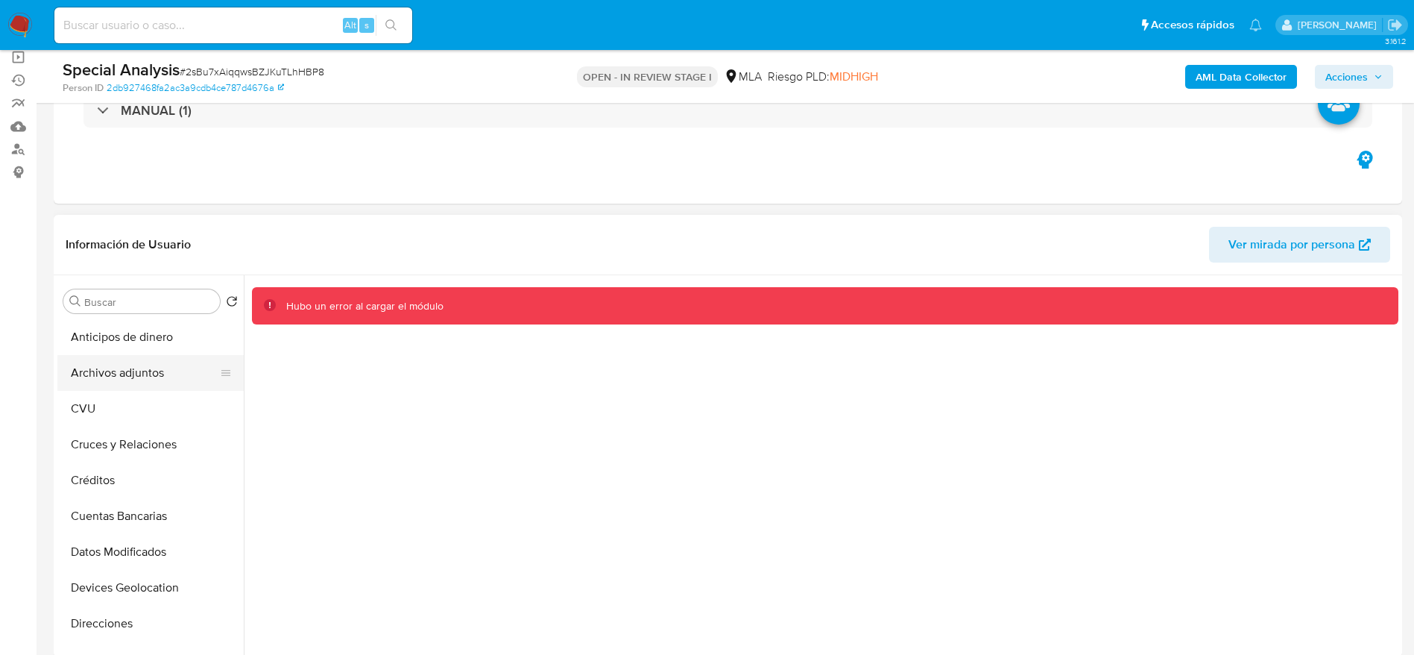
click at [142, 365] on button "Archivos adjuntos" at bounding box center [144, 373] width 174 height 36
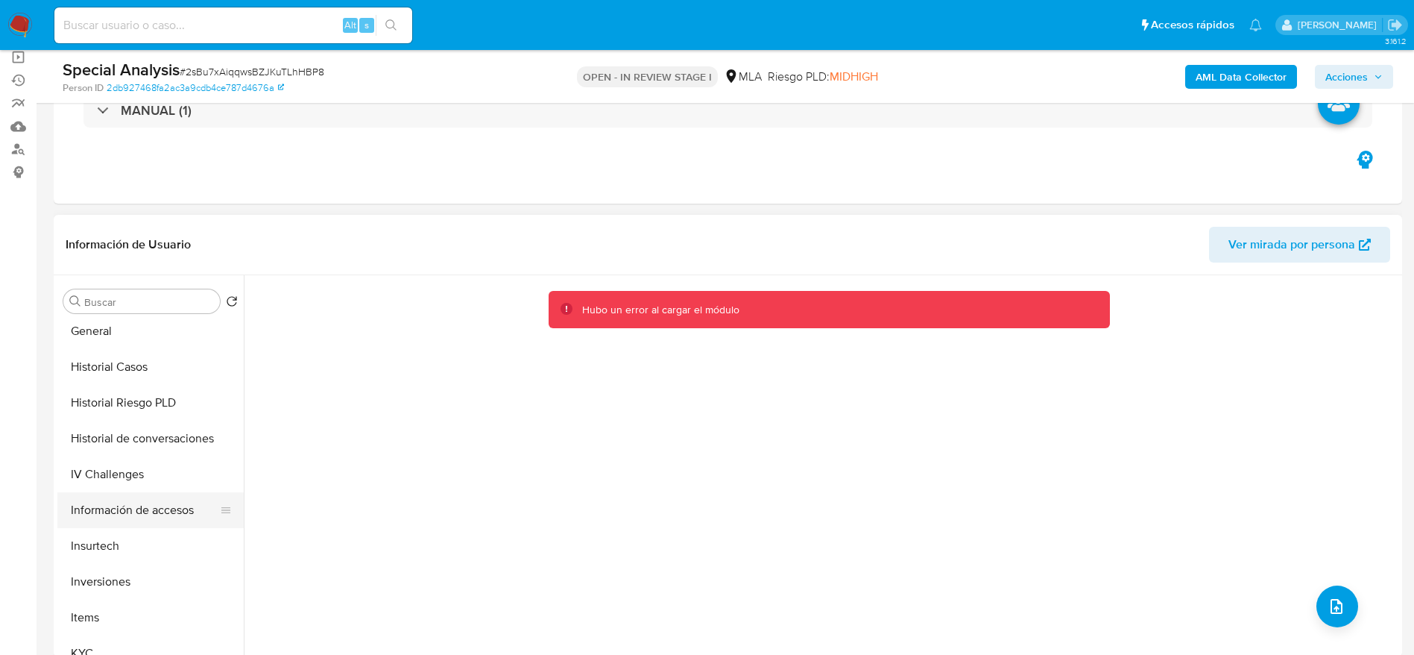
scroll to position [336, 0]
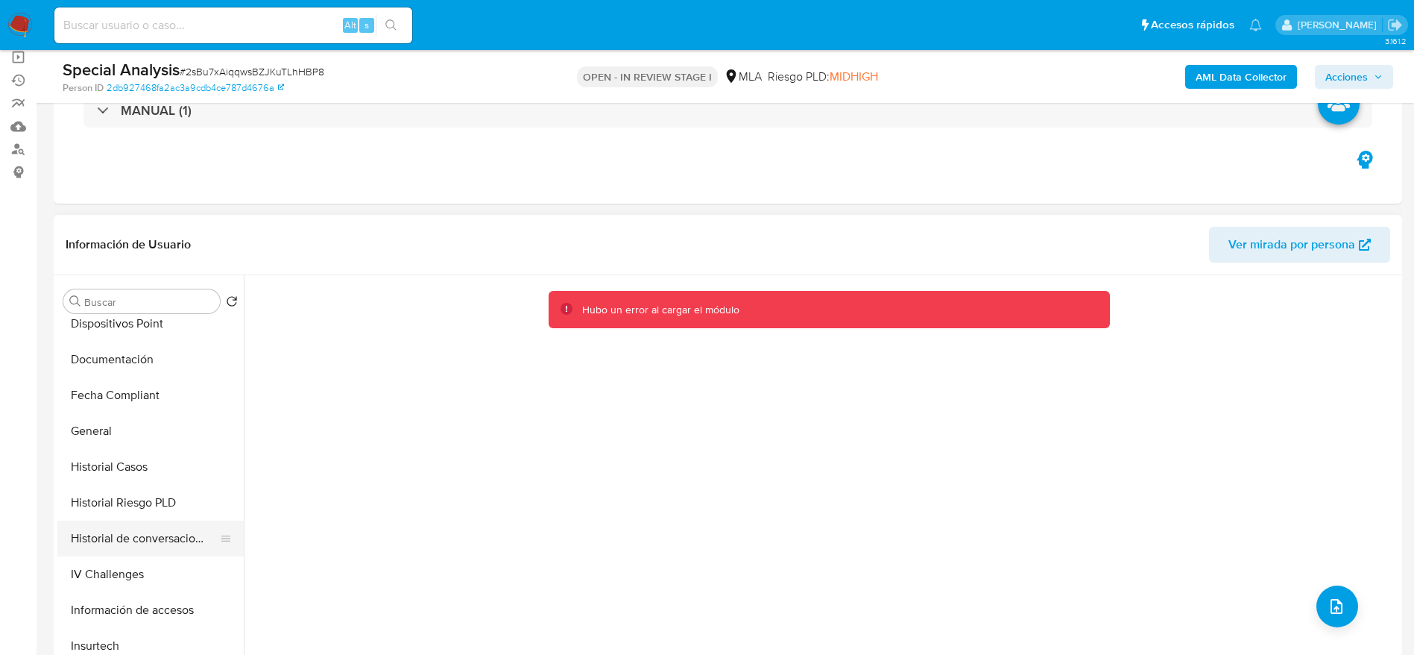
click at [121, 528] on button "Historial de conversaciones" at bounding box center [144, 538] width 174 height 36
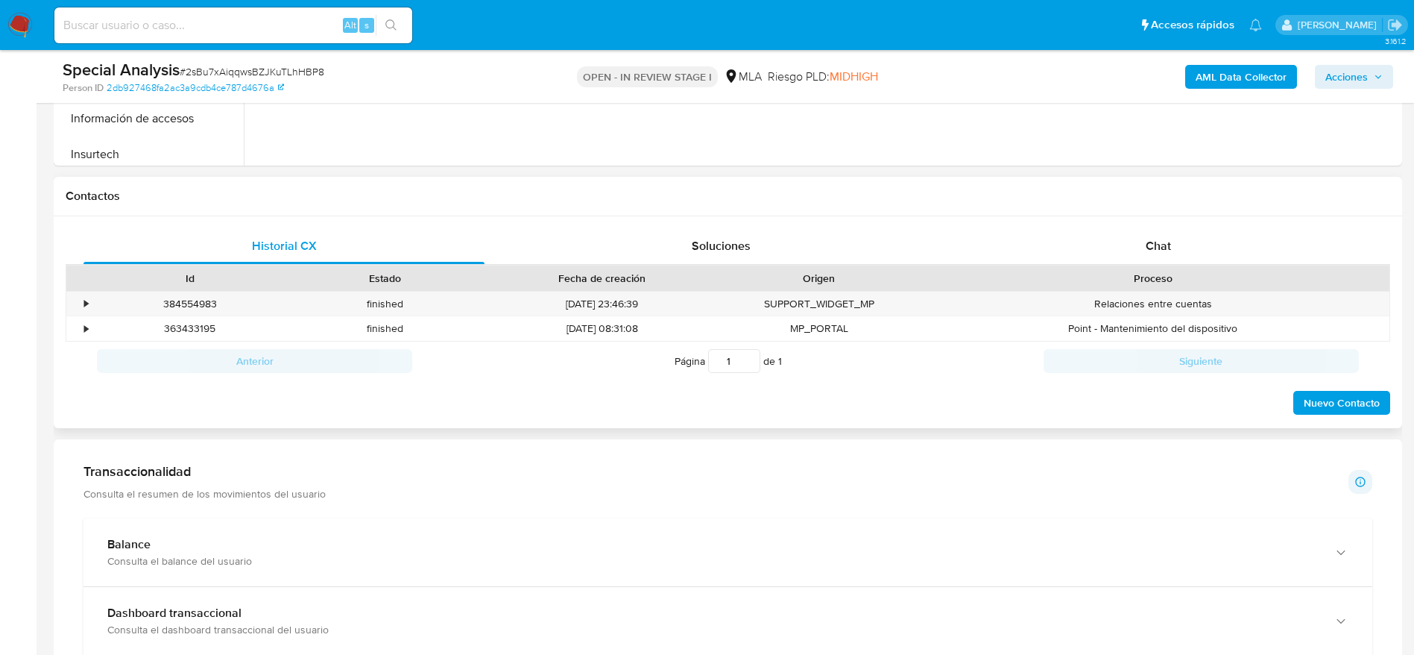
scroll to position [602, 0]
click at [1168, 235] on div "Chat" at bounding box center [1158, 248] width 401 height 36
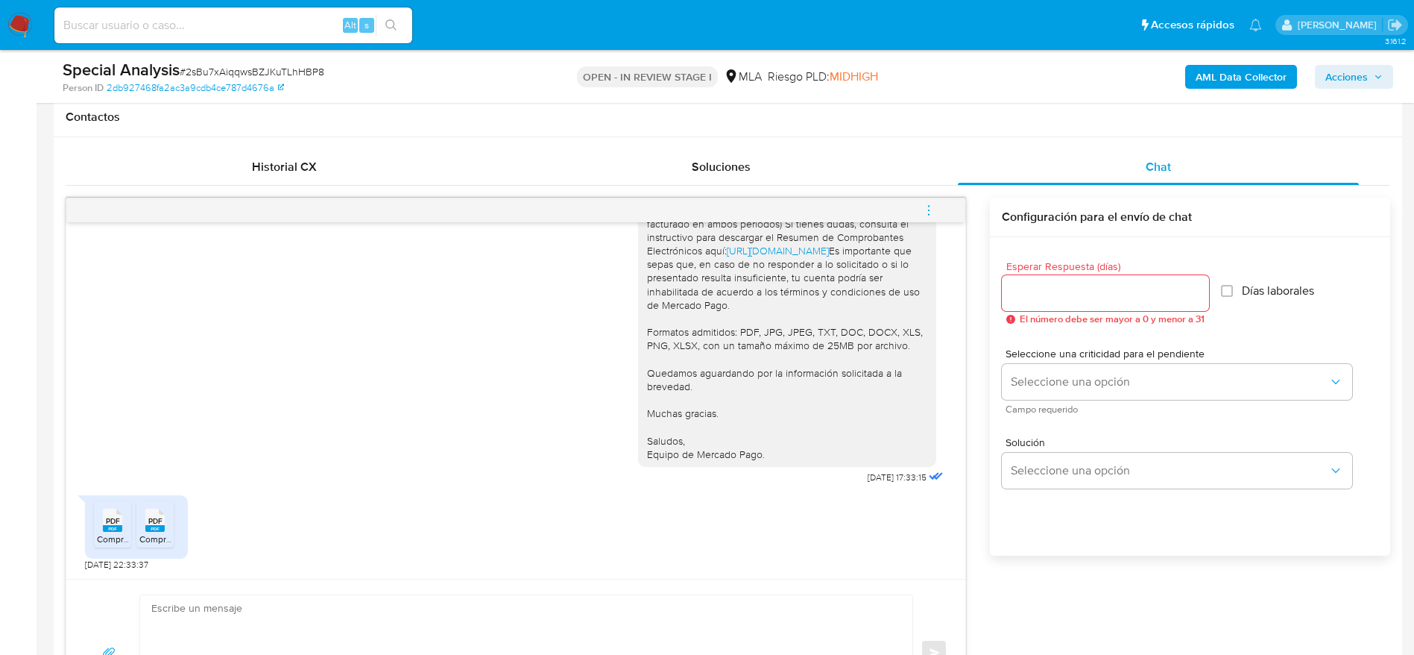
scroll to position [794, 0]
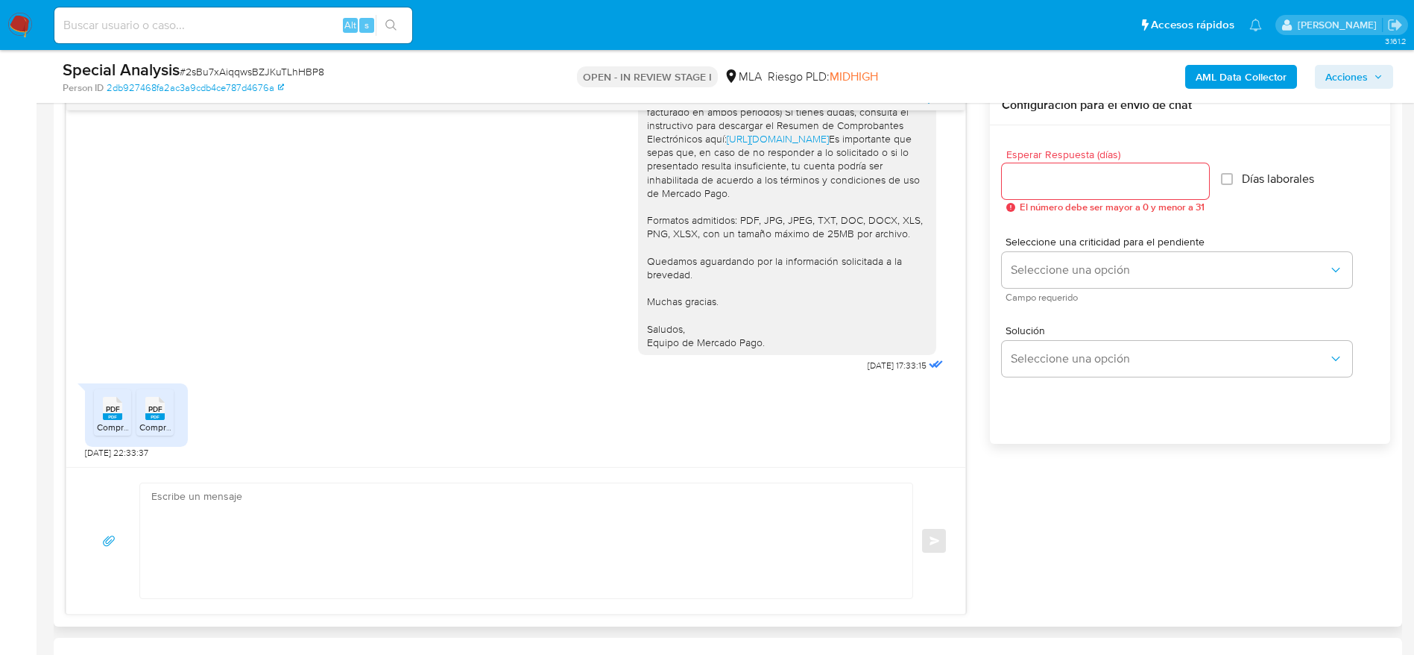
click at [272, 503] on textarea at bounding box center [522, 540] width 743 height 115
paste textarea "Hola, Muchas gracias por la respuesta. Analizamos tu caso y notamos que la info…"
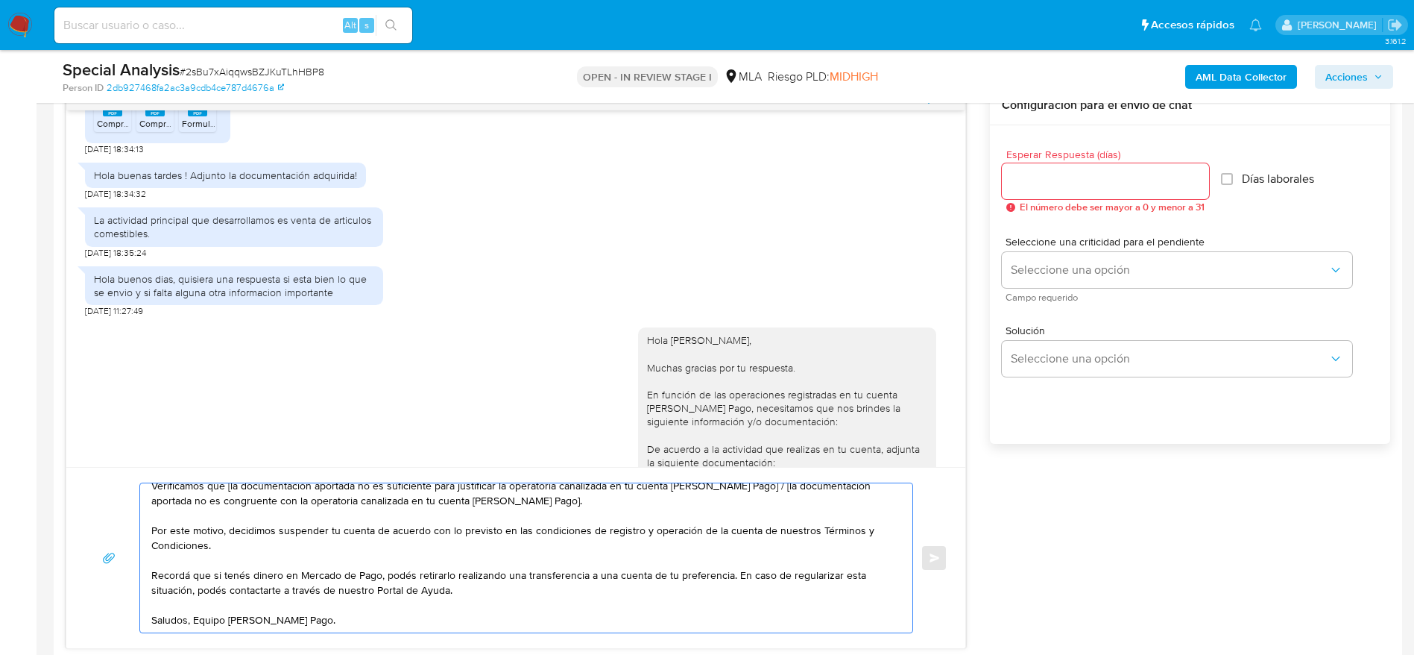
scroll to position [822, 0]
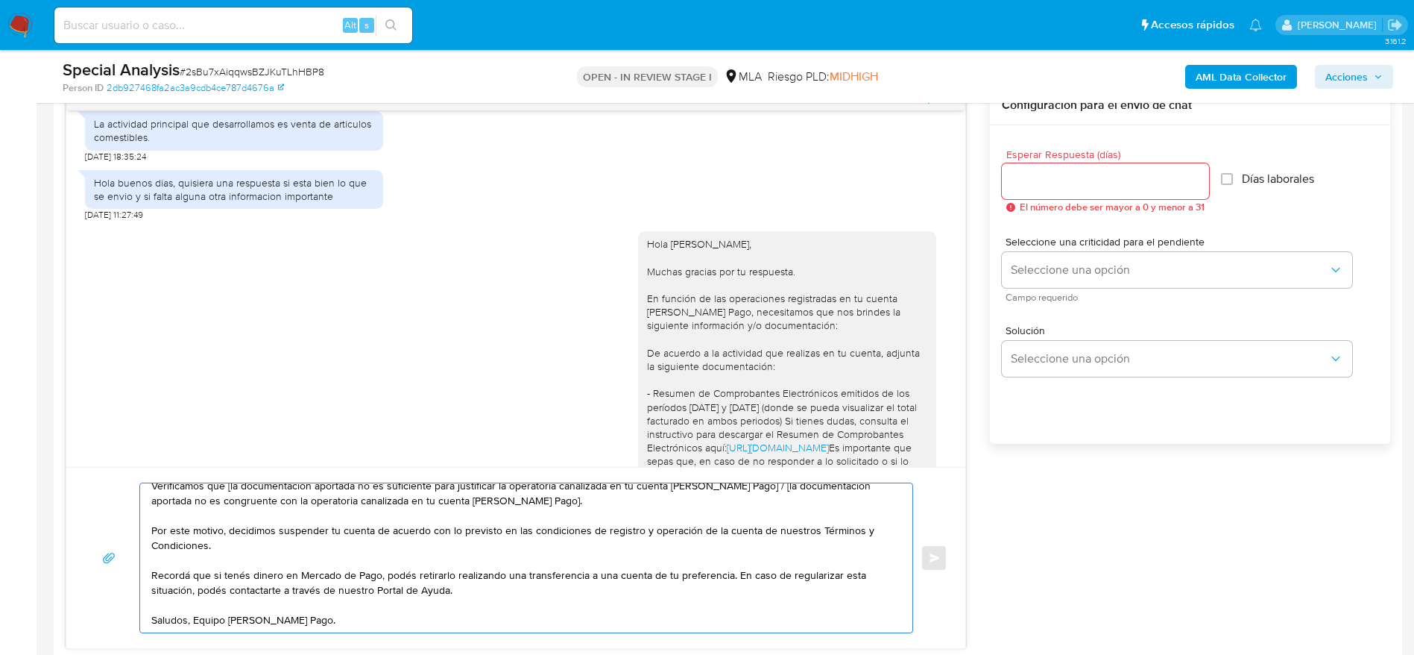
click at [709, 250] on div "Hola Cristian Daniel Ledesma, Muchas gracias por tu respuesta. En función de la…" at bounding box center [787, 447] width 280 height 421
copy div "Hola Cristian Daniel Ledesma,"
click at [175, 506] on textarea "Hola, Muchas gracias por la respuesta. Analizamos tu caso y notamos que la info…" at bounding box center [522, 557] width 743 height 149
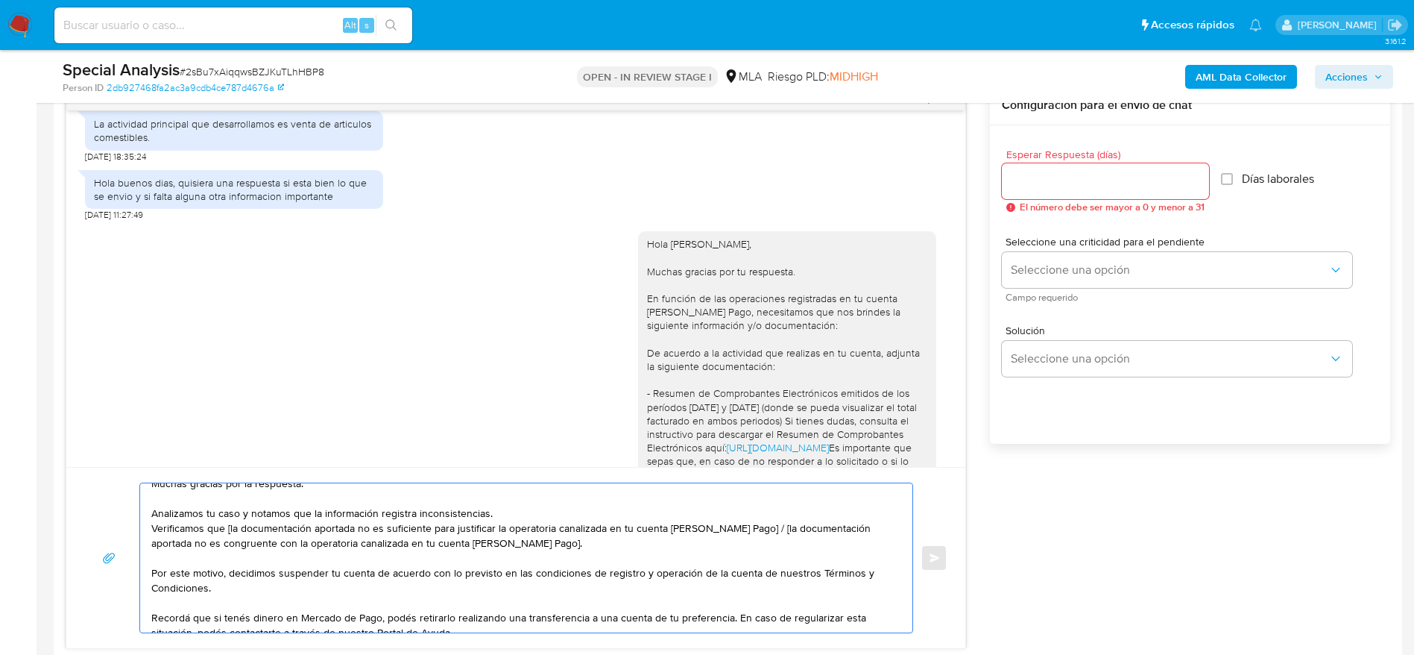
scroll to position [0, 0]
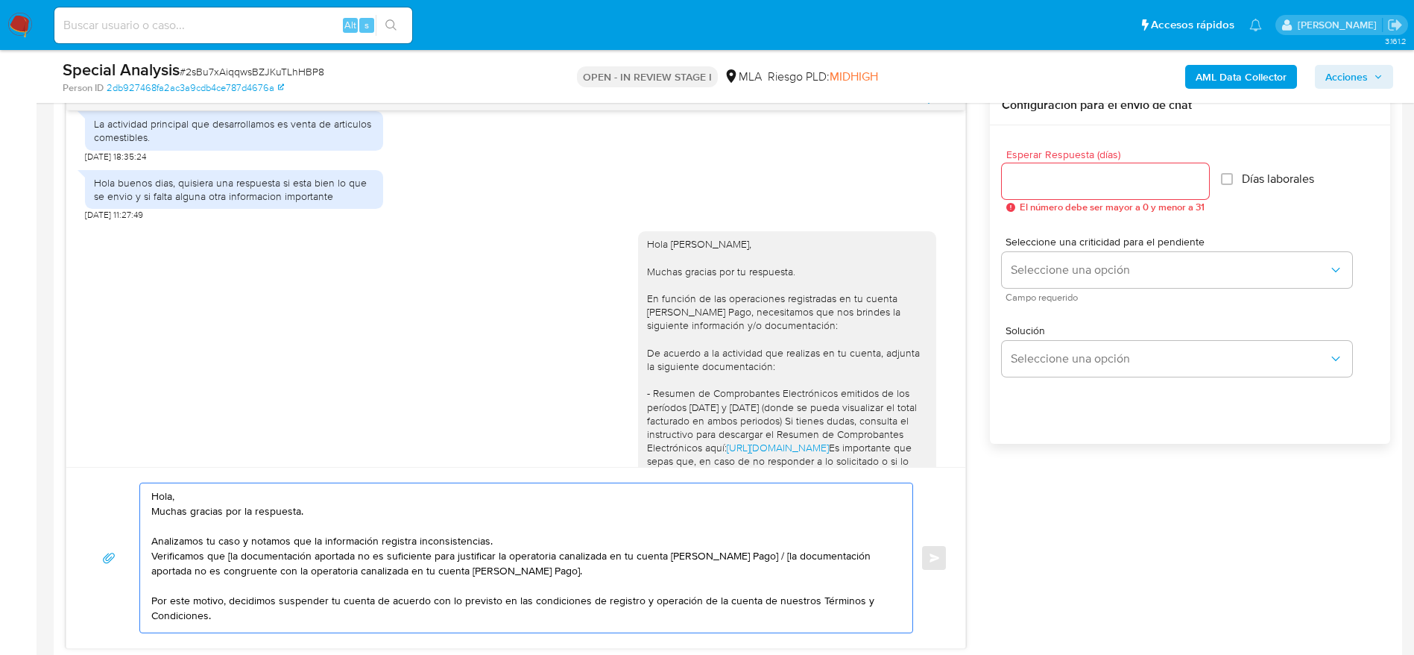
click at [169, 488] on textarea "Hola, Muchas gracias por la respuesta. Analizamos tu caso y notamos que la info…" at bounding box center [522, 557] width 743 height 149
click at [165, 494] on textarea "Hola, Muchas gracias por la respuesta. Analizamos tu caso y notamos que la info…" at bounding box center [522, 557] width 743 height 149
paste textarea "Cristian Daniel Ledesma,"
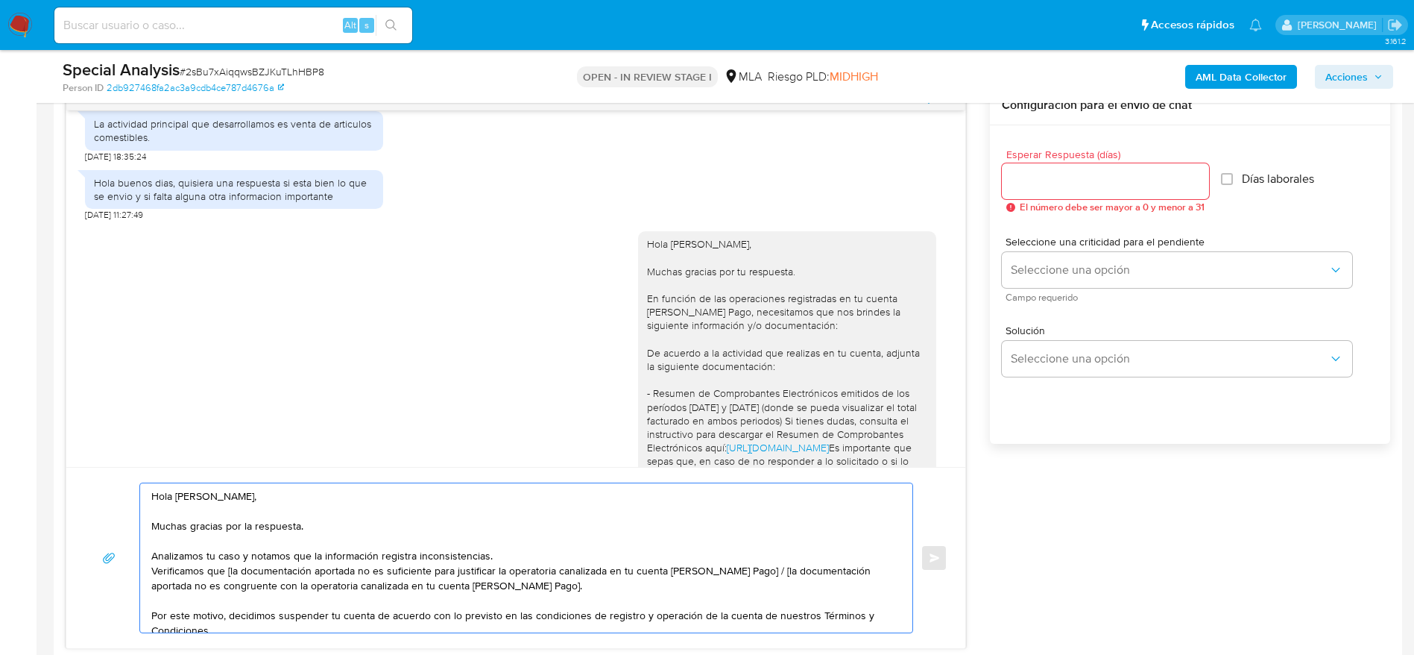
click at [507, 547] on textarea "Hola Cristian Daniel Ledesma, Muchas gracias por la respuesta. Analizamos tu ca…" at bounding box center [522, 557] width 743 height 149
click at [537, 546] on textarea "Hola Cristian Daniel Ledesma, Muchas gracias por la respuesta. Analizamos tu ca…" at bounding box center [522, 557] width 743 height 149
click at [532, 551] on textarea "Hola Cristian Daniel Ledesma, Muchas gracias por la respuesta. Analizamos tu ca…" at bounding box center [522, 557] width 743 height 149
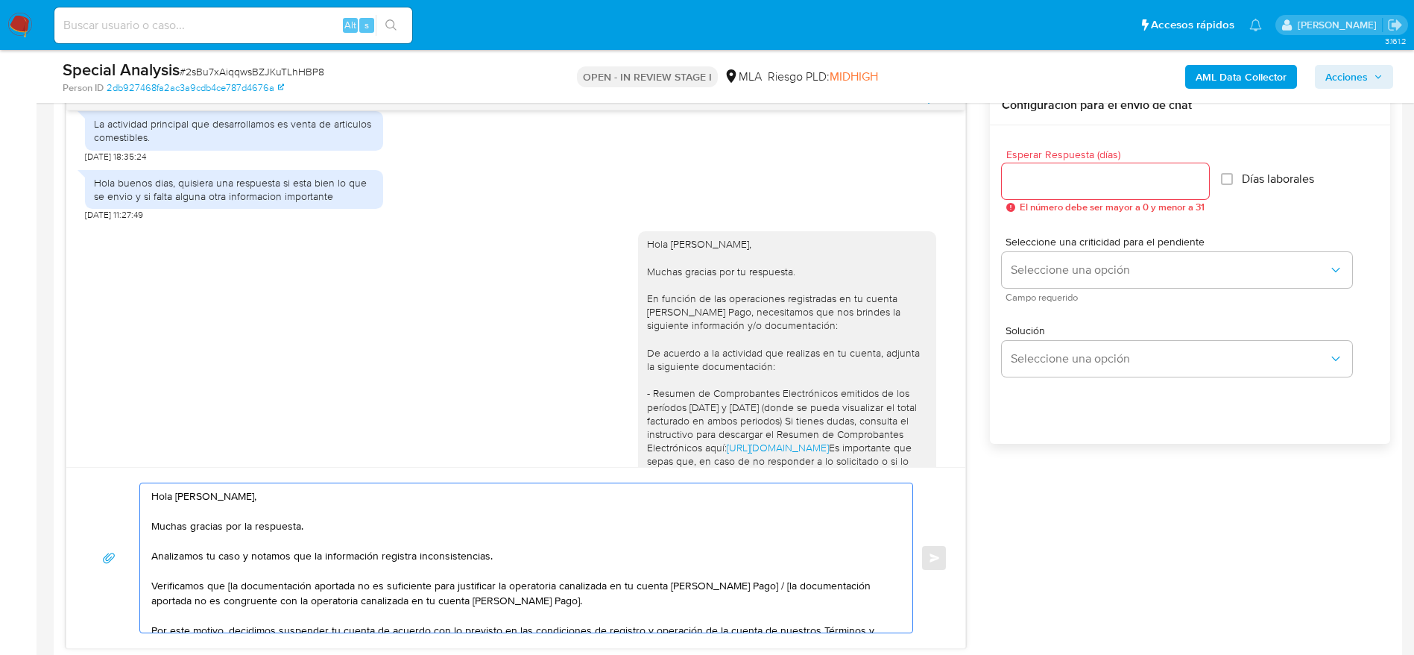
drag, startPoint x: 743, startPoint y: 609, endPoint x: 752, endPoint y: 591, distance: 20.7
click at [752, 591] on textarea "Hola Cristian Daniel Ledesma, Muchas gracias por la respuesta. Analizamos tu ca…" at bounding box center [522, 557] width 743 height 149
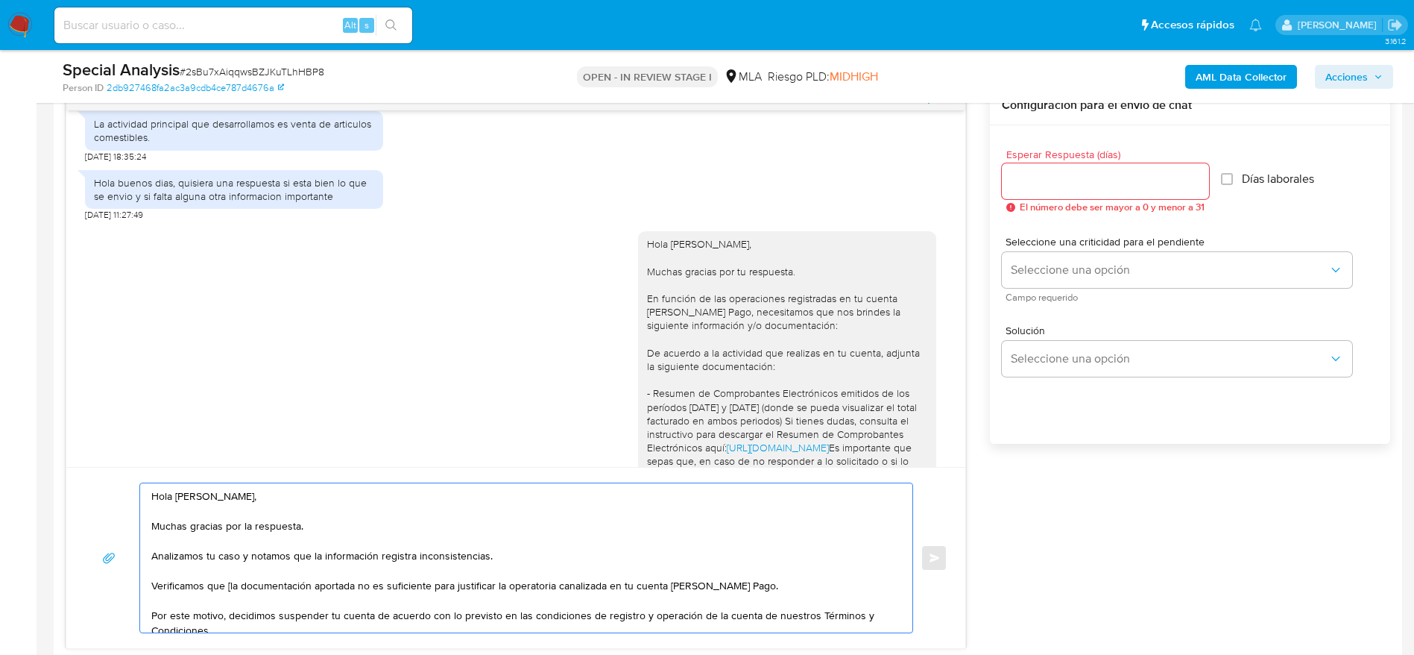
click at [232, 585] on textarea "Hola Cristian Daniel Ledesma, Muchas gracias por la respuesta. Analizamos tu ca…" at bounding box center [522, 557] width 743 height 149
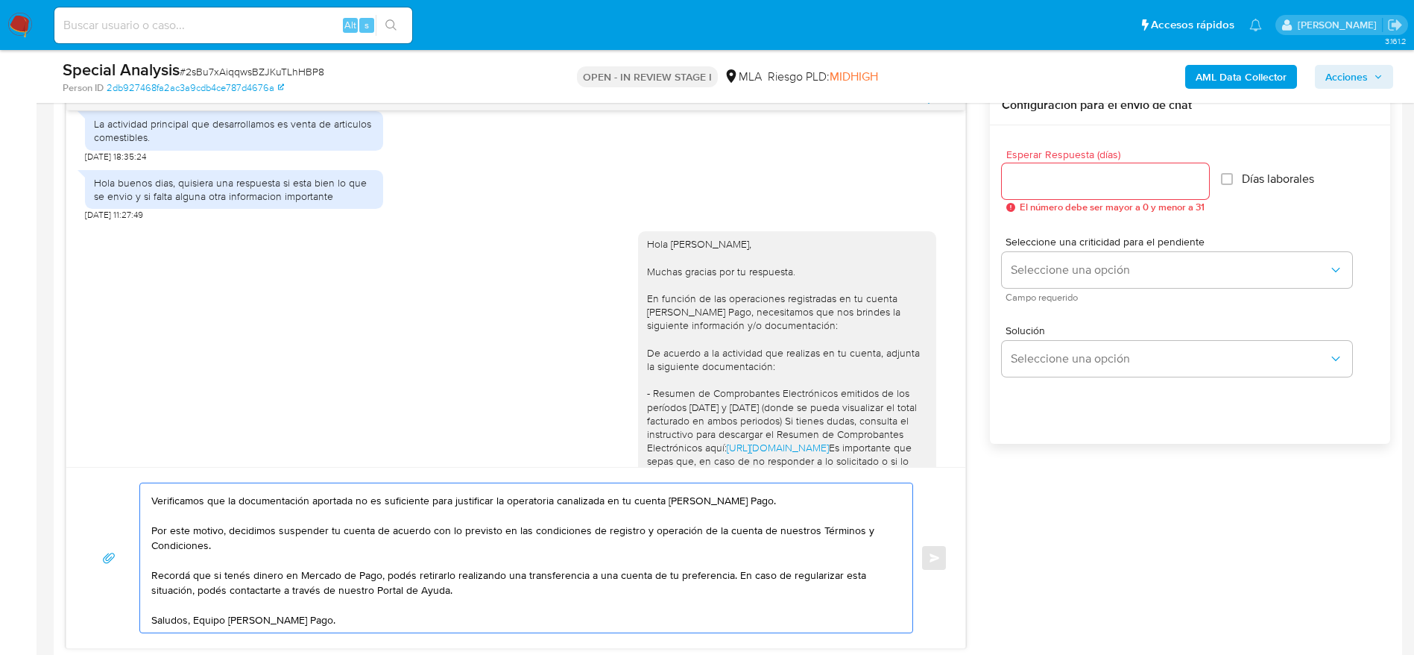
scroll to position [100, 0]
click at [338, 623] on textarea "Hola Cristian Daniel Ledesma, Muchas gracias por la respuesta. Analizamos tu ca…" at bounding box center [522, 557] width 743 height 149
type textarea "Hola Cristian Daniel Ledesma, Muchas gracias por la respuesta. Analizamos tu ca…"
click at [1091, 185] on input "Esperar Respuesta (días)" at bounding box center [1105, 180] width 207 height 19
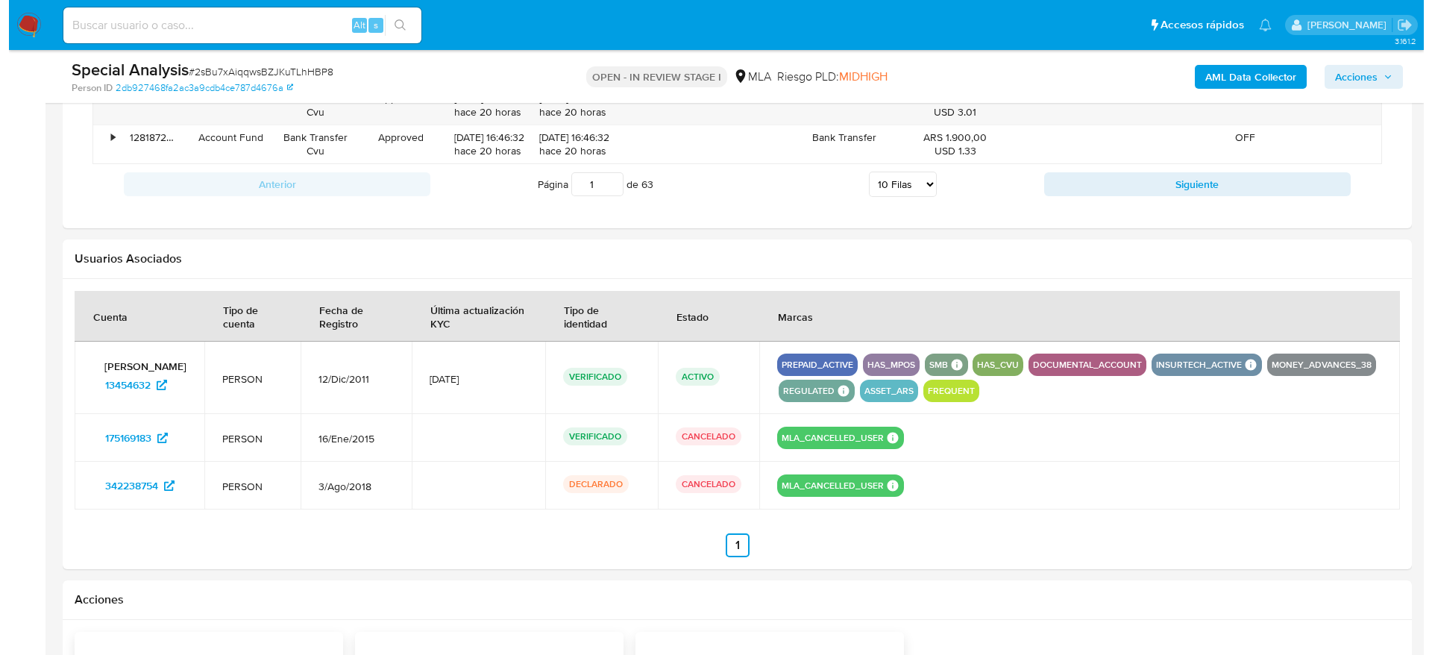
scroll to position [2360, 0]
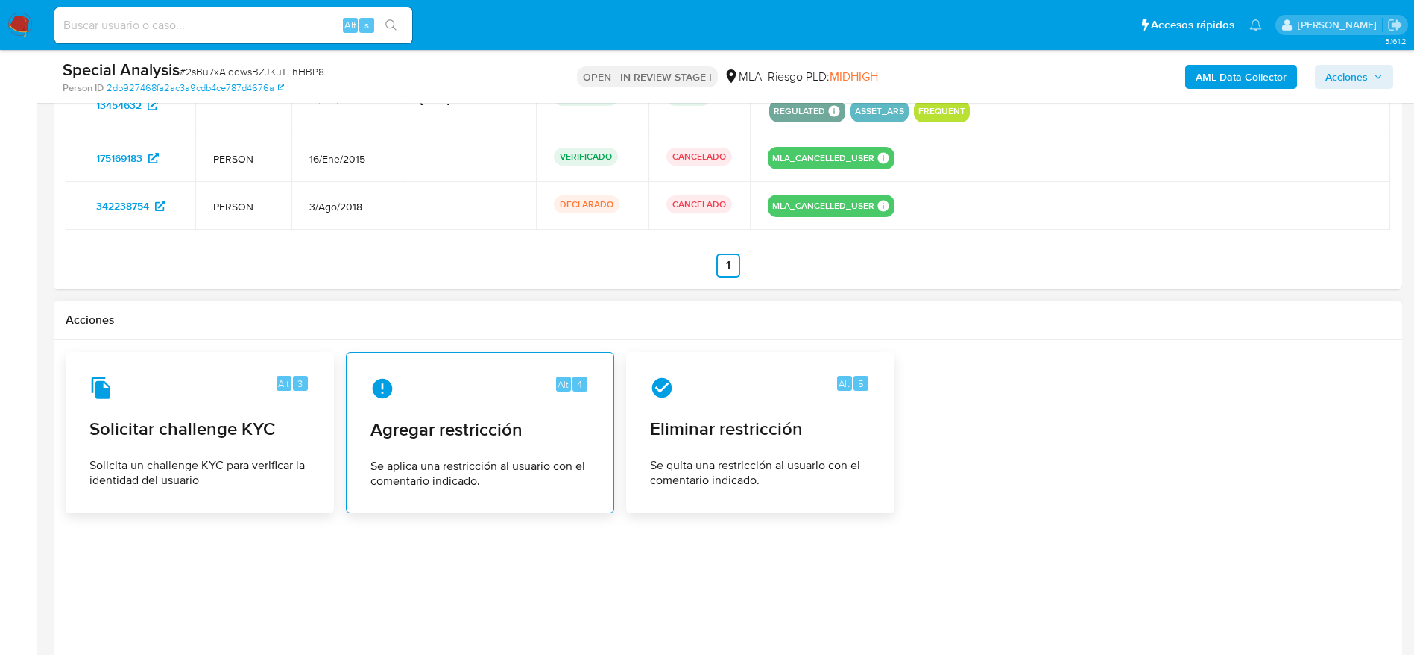
type input "0"
click at [465, 459] on span "Se aplica una restricción al usuario con el comentario indicado." at bounding box center [480, 474] width 219 height 30
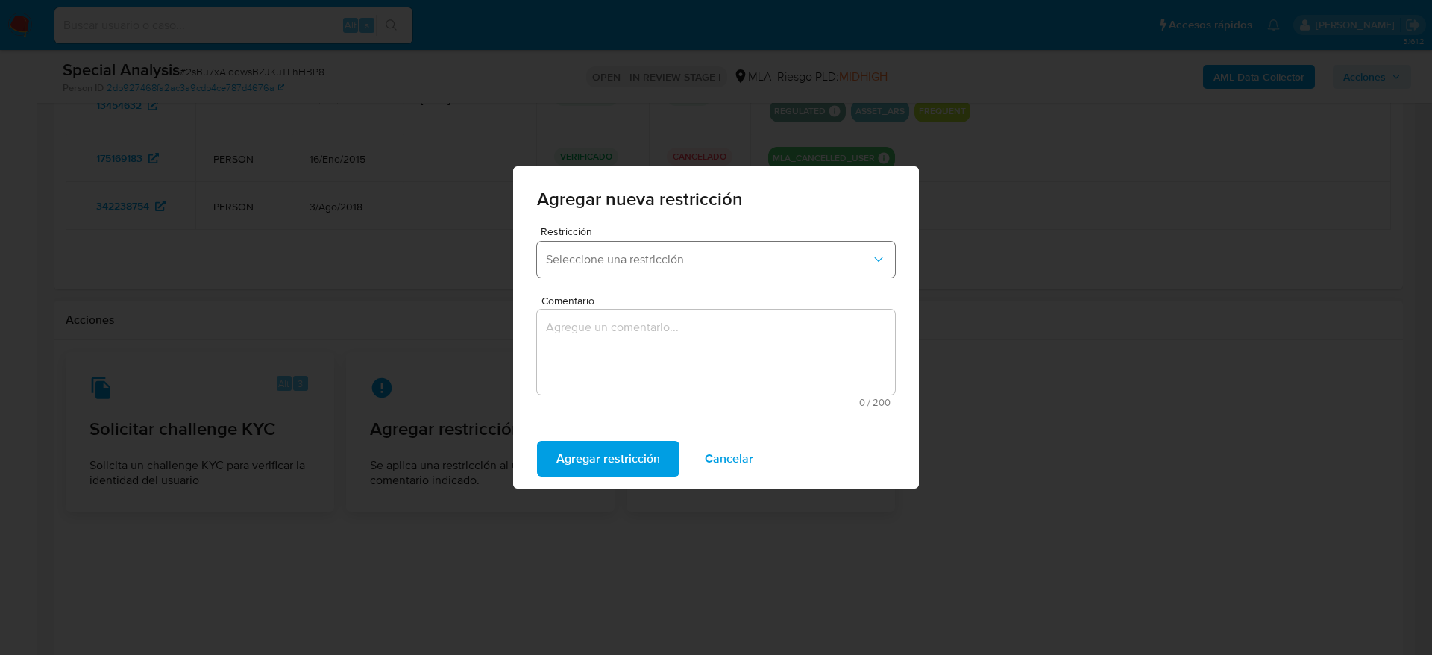
click at [683, 266] on span "Seleccione una restricción" at bounding box center [708, 259] width 325 height 15
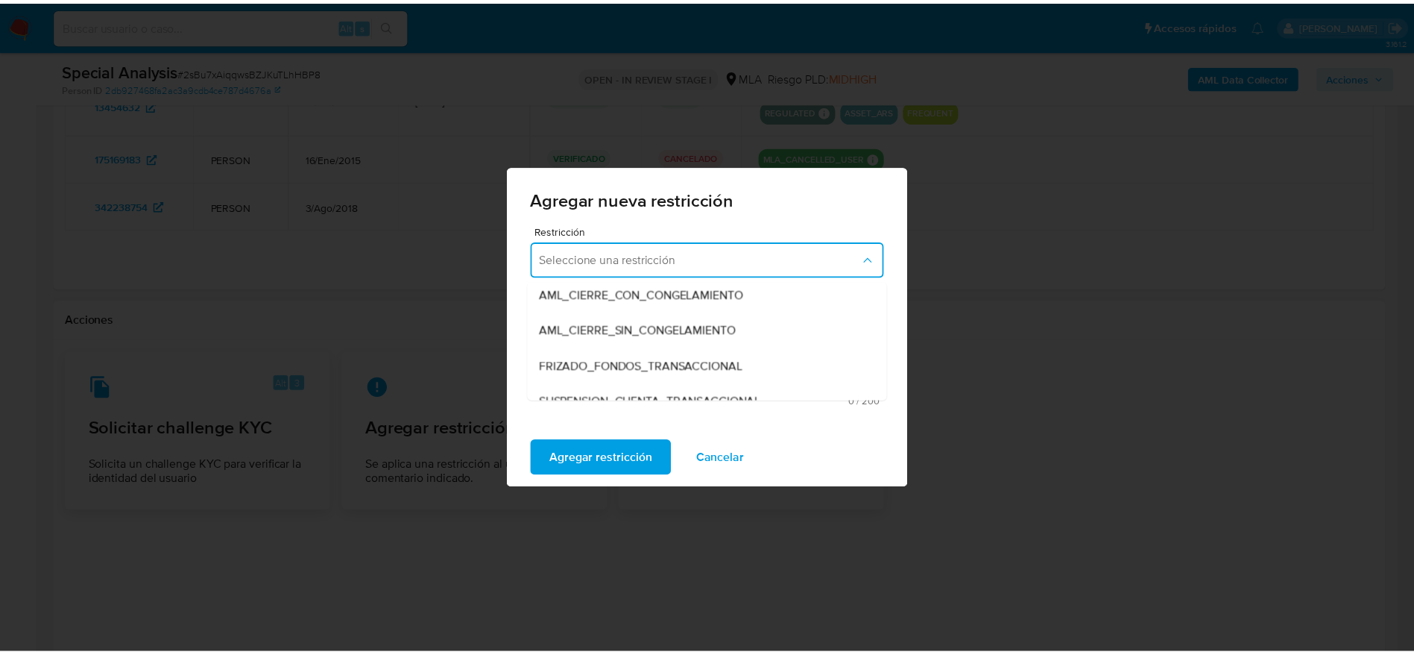
scroll to position [224, 0]
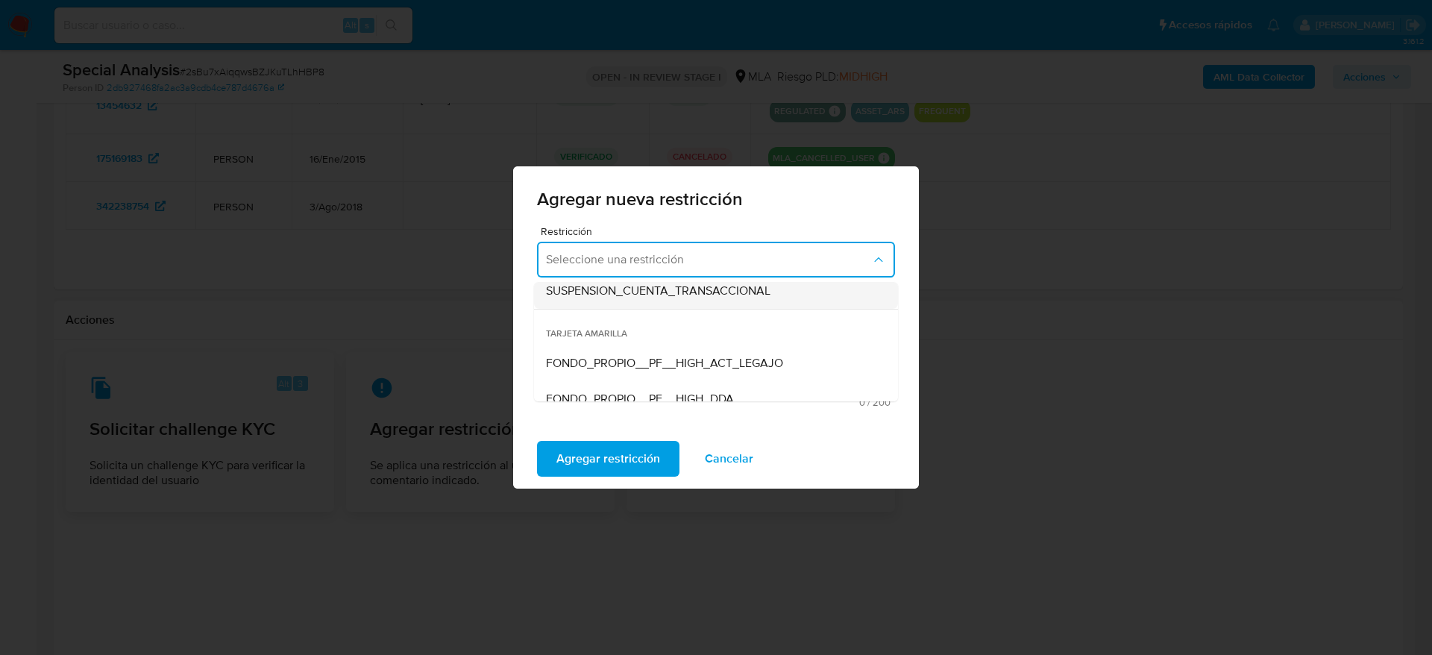
click at [679, 285] on span "SUSPENSION_CUENTA_TRANSACCIONAL" at bounding box center [658, 290] width 224 height 15
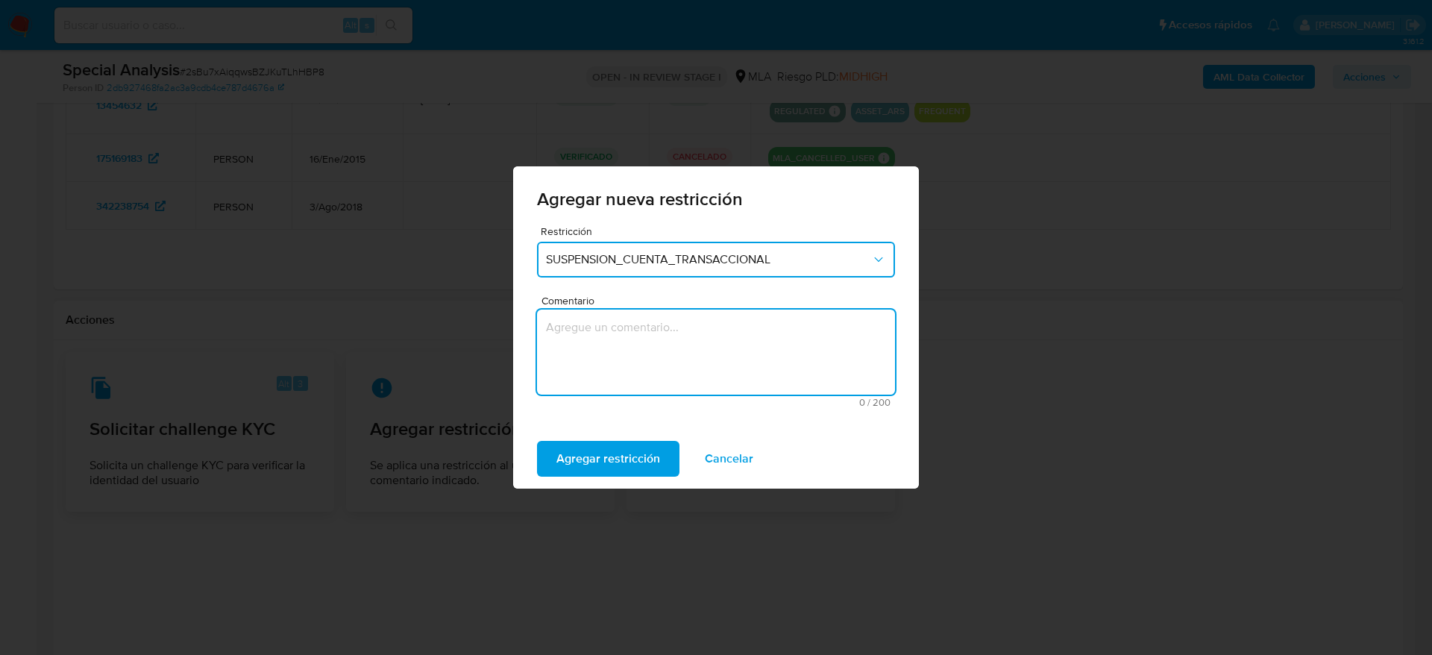
click at [624, 349] on textarea "Comentario" at bounding box center [716, 351] width 358 height 85
type textarea "AML"
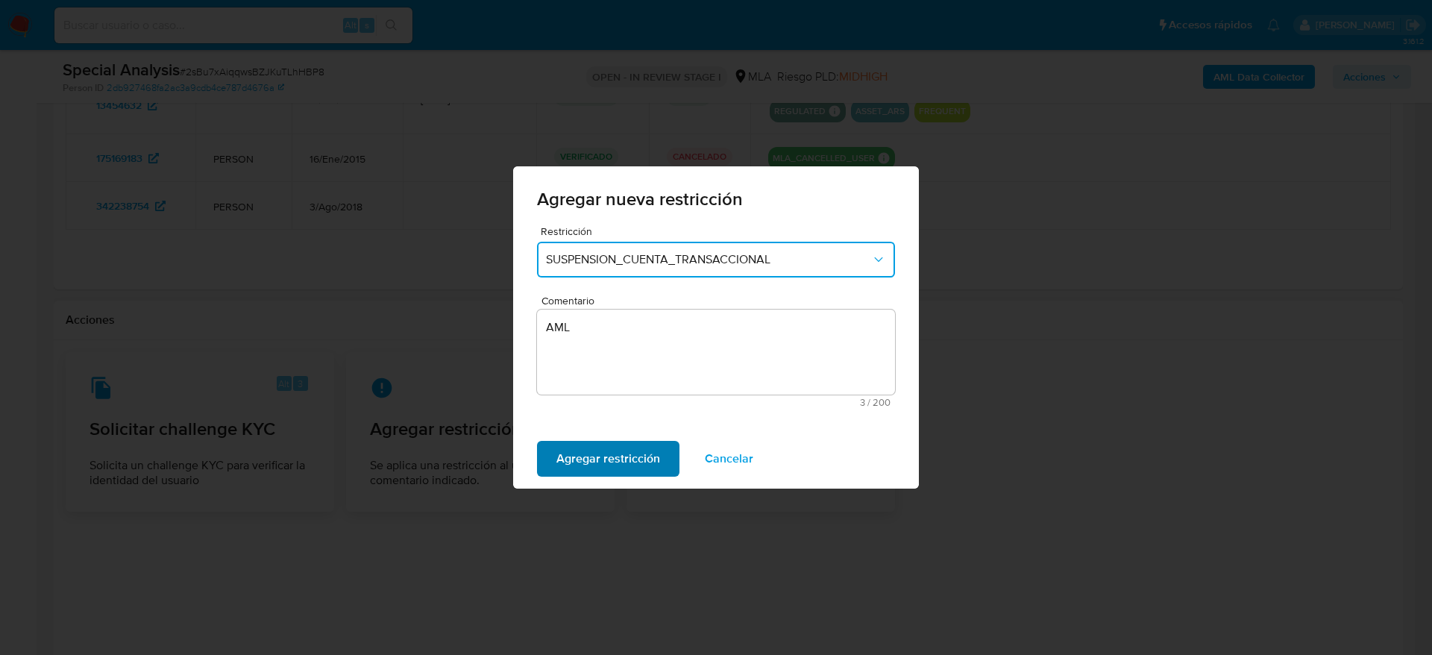
click at [583, 450] on span "Agregar restricción" at bounding box center [608, 458] width 104 height 33
click at [570, 446] on span "Confirmar" at bounding box center [583, 458] width 54 height 33
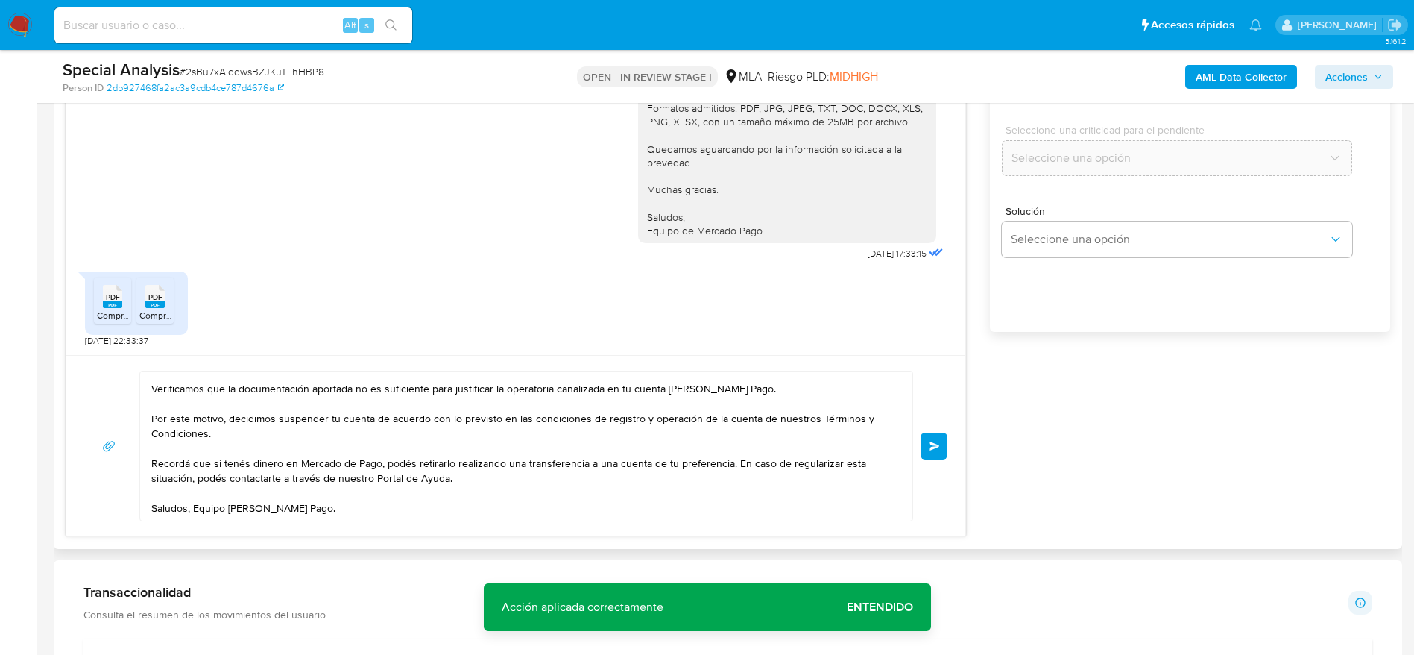
scroll to position [794, 0]
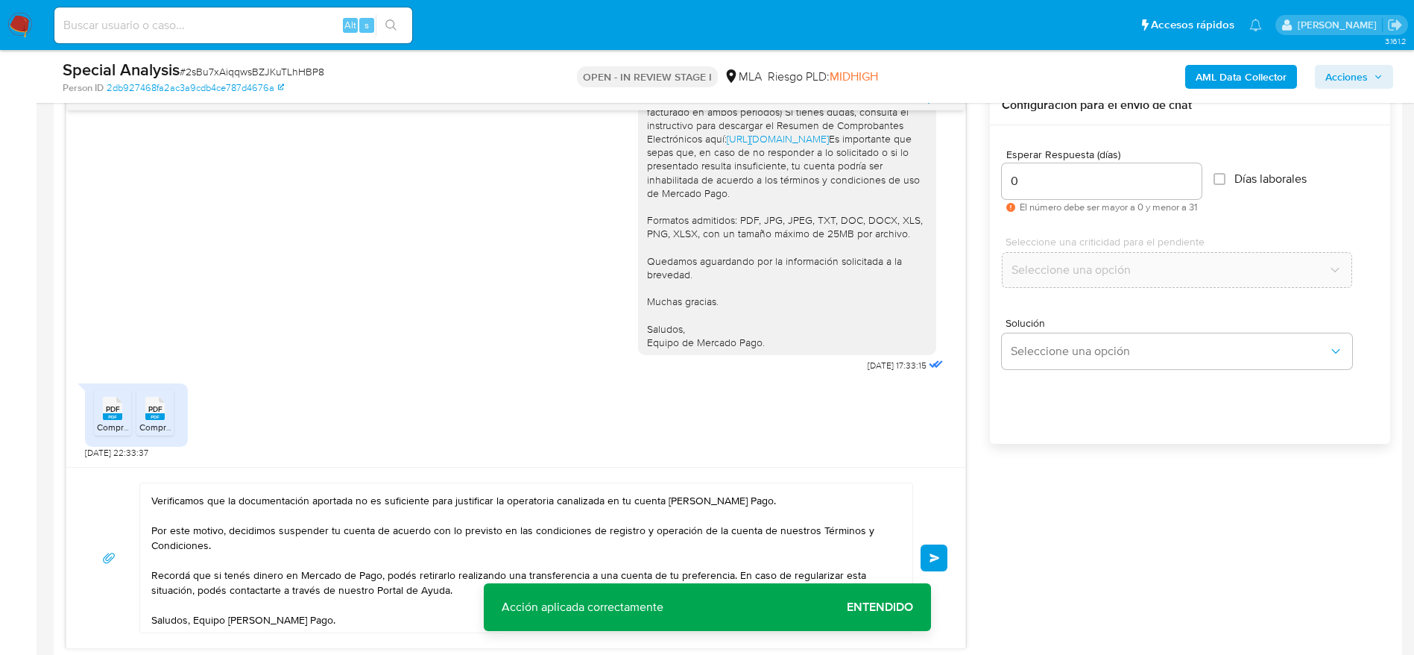
click at [936, 551] on button "Enviar" at bounding box center [934, 557] width 27 height 27
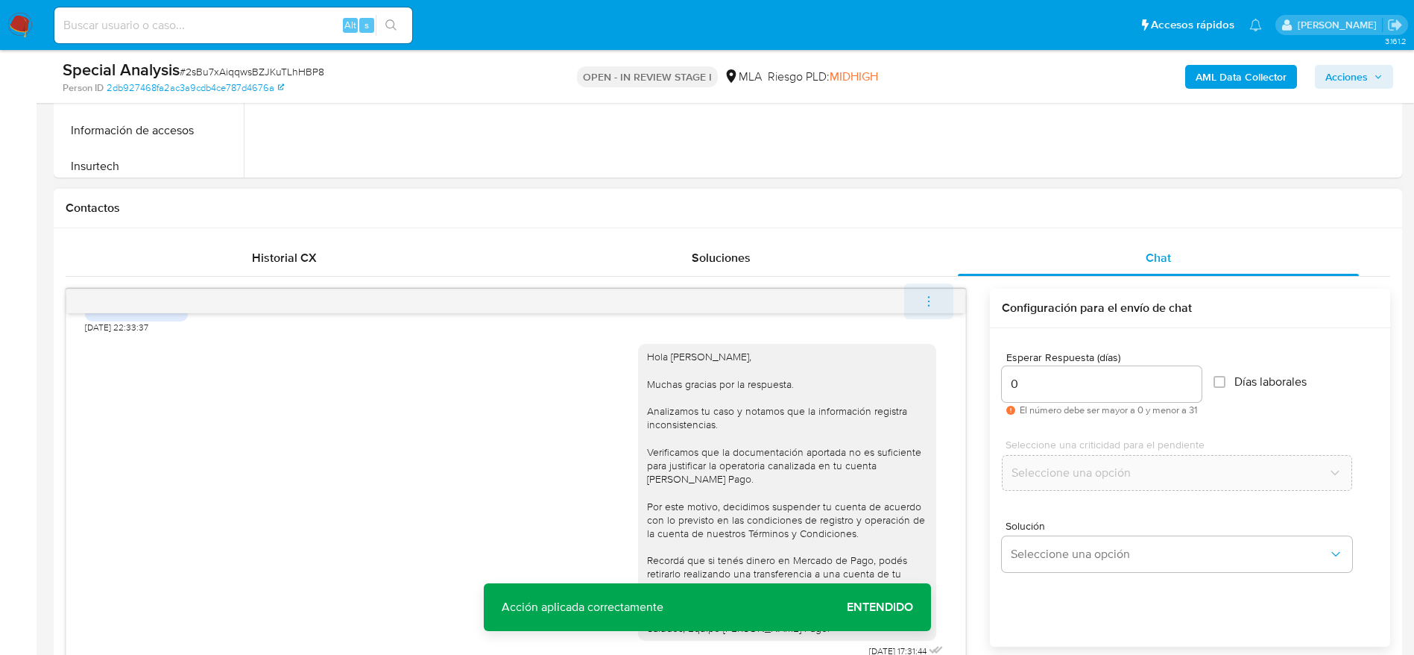
scroll to position [570, 0]
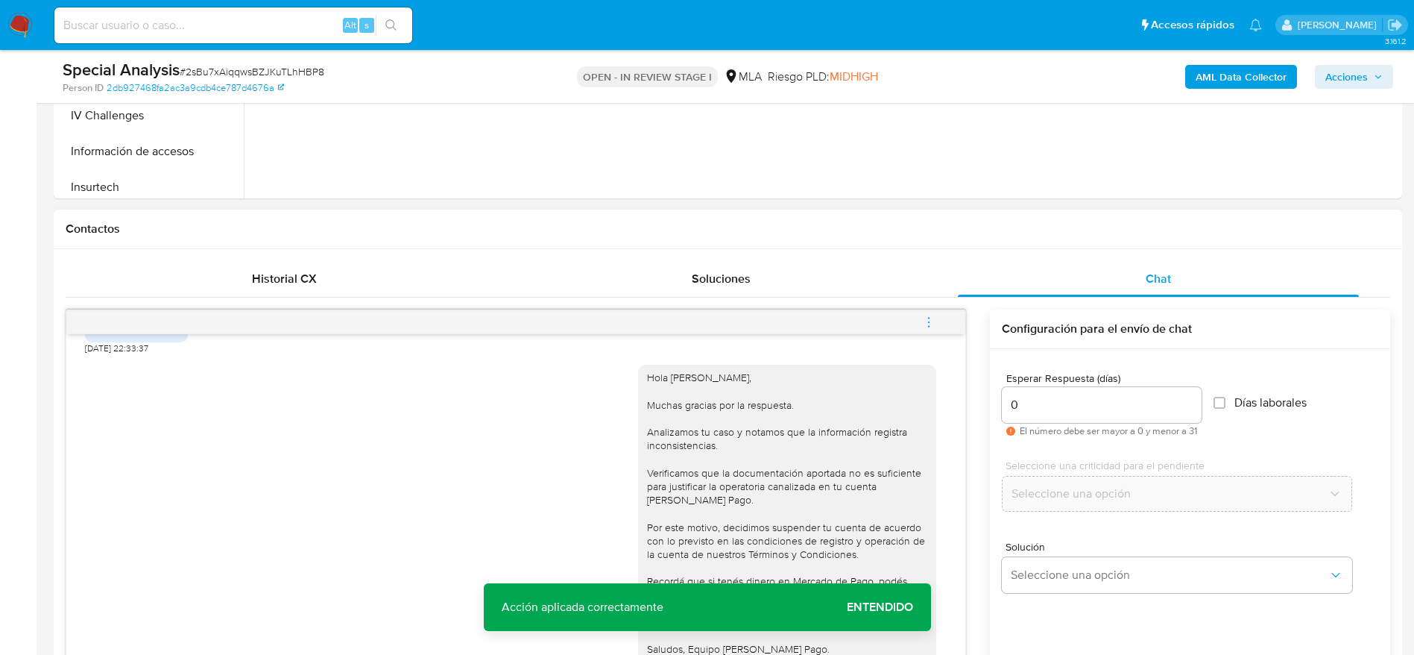
click at [930, 324] on icon "menu-action" at bounding box center [928, 321] width 13 height 13
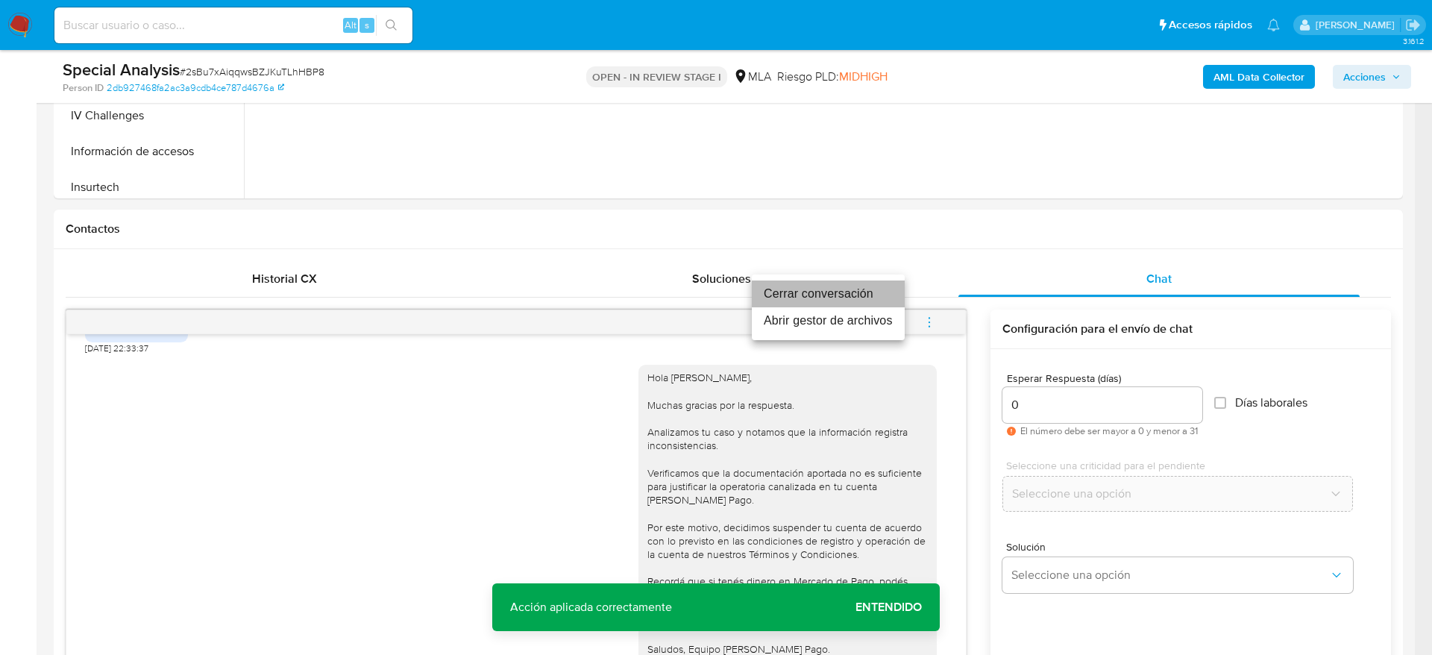
click at [850, 293] on li "Cerrar conversación" at bounding box center [828, 293] width 153 height 27
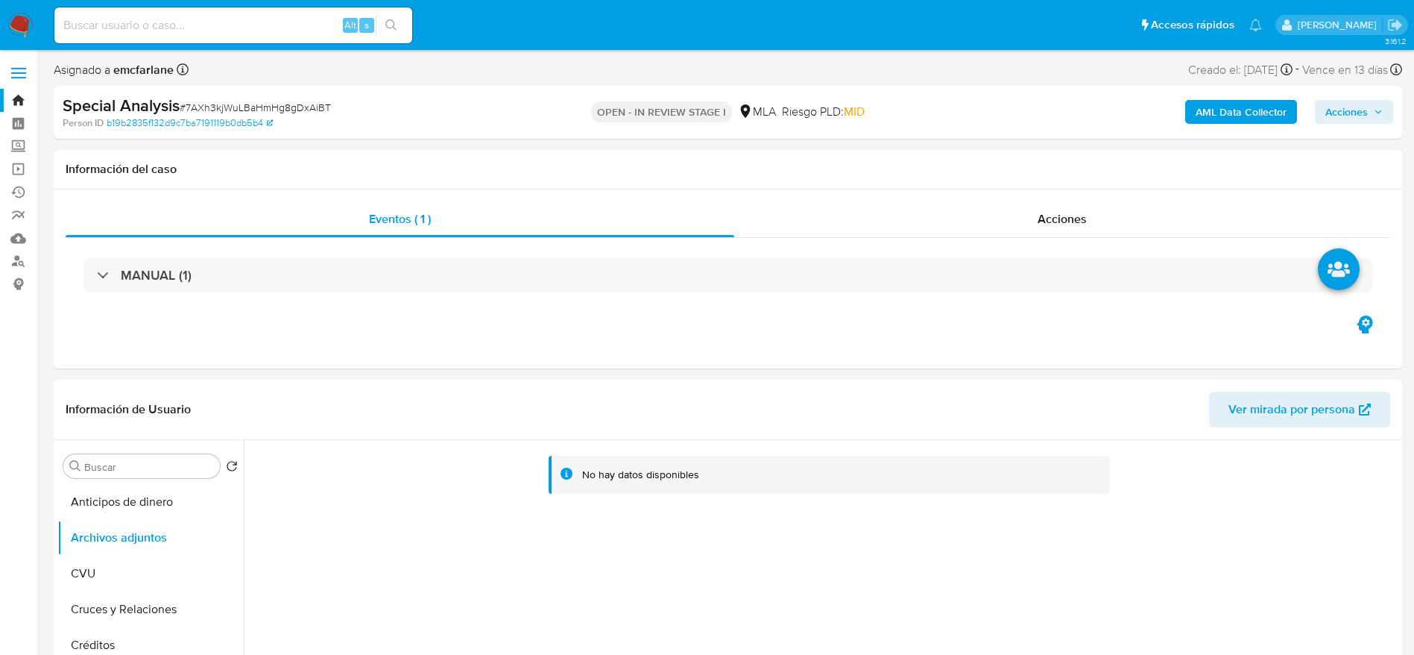
select select "10"
click at [1201, 107] on b "AML Data Collector" at bounding box center [1241, 112] width 91 height 24
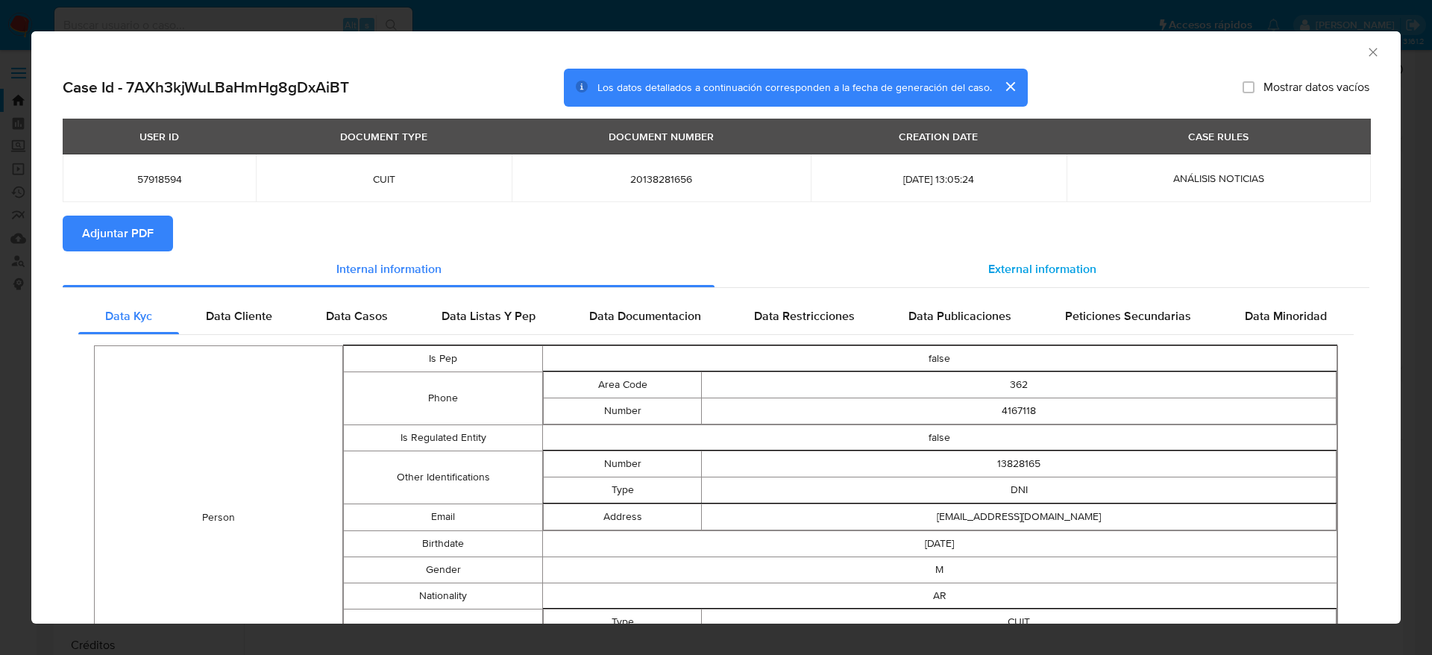
click at [1044, 268] on span "External information" at bounding box center [1042, 268] width 108 height 17
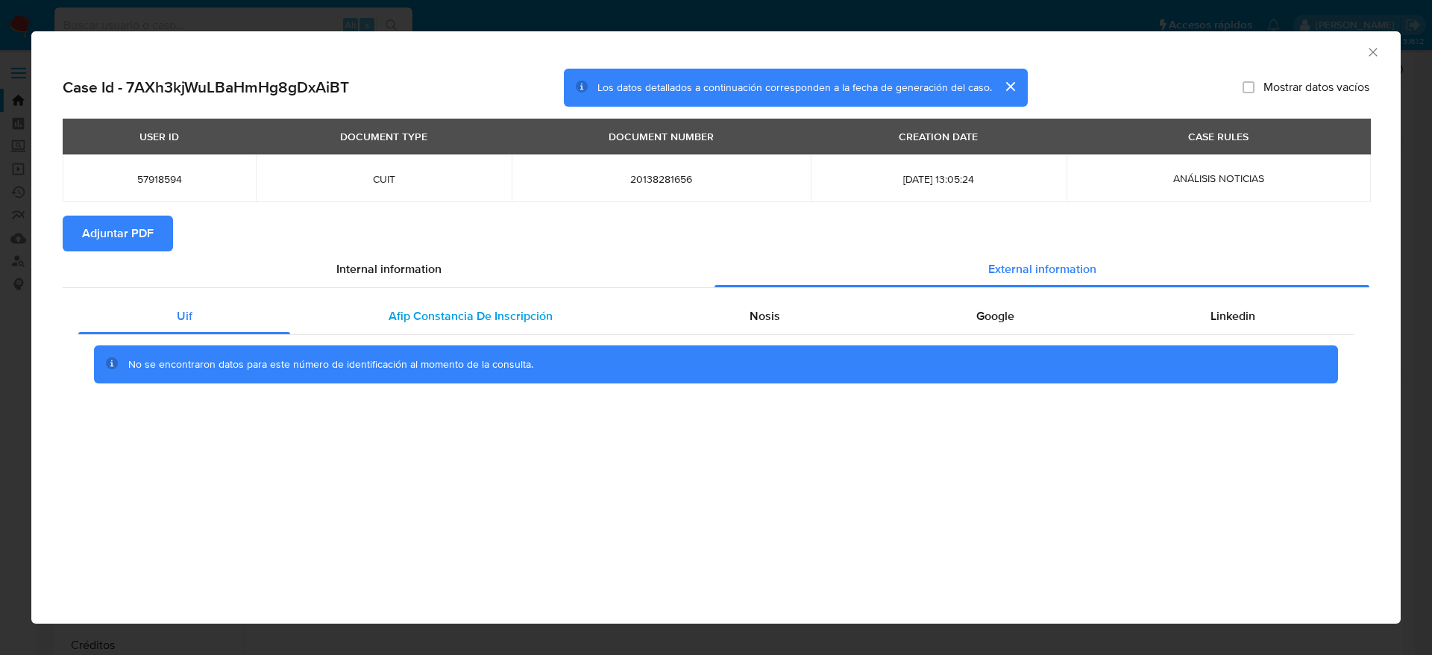
click at [525, 301] on div "Afip Constancia De Inscripción" at bounding box center [470, 316] width 360 height 36
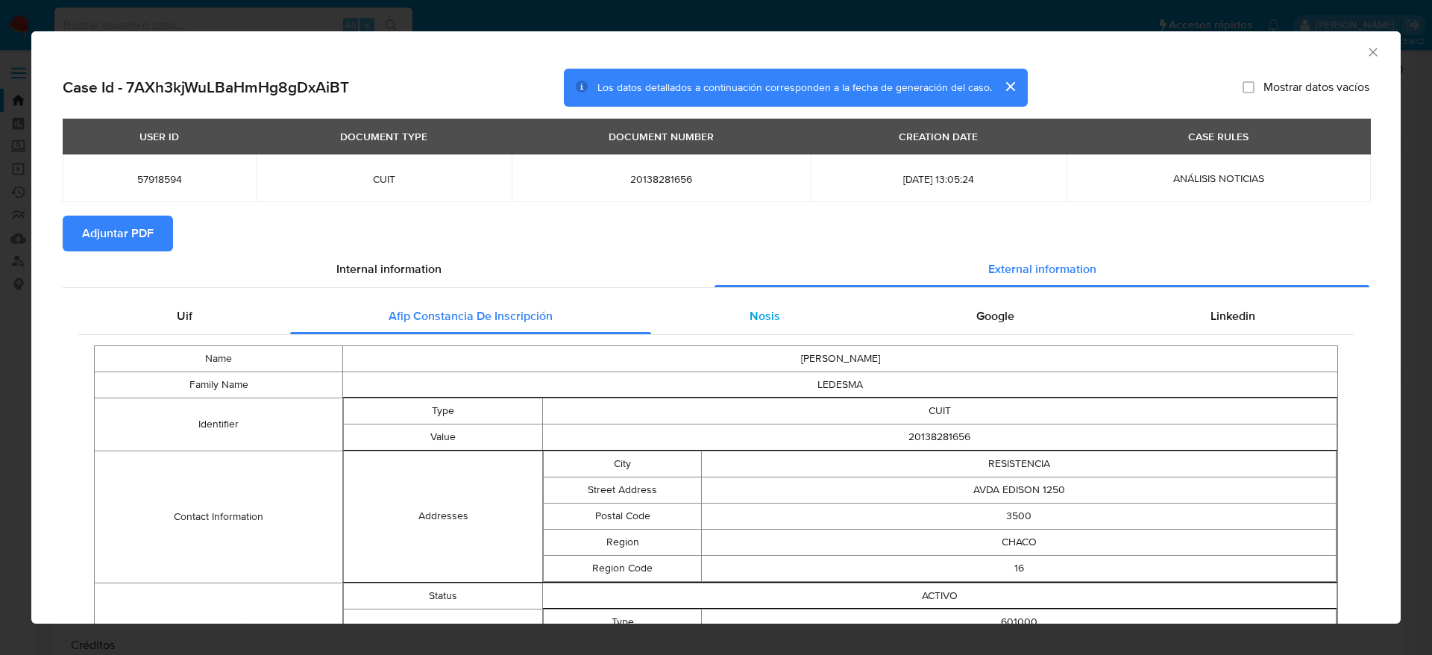
drag, startPoint x: 793, startPoint y: 309, endPoint x: 828, endPoint y: 315, distance: 36.4
click at [794, 309] on div "Nosis" at bounding box center [764, 316] width 227 height 36
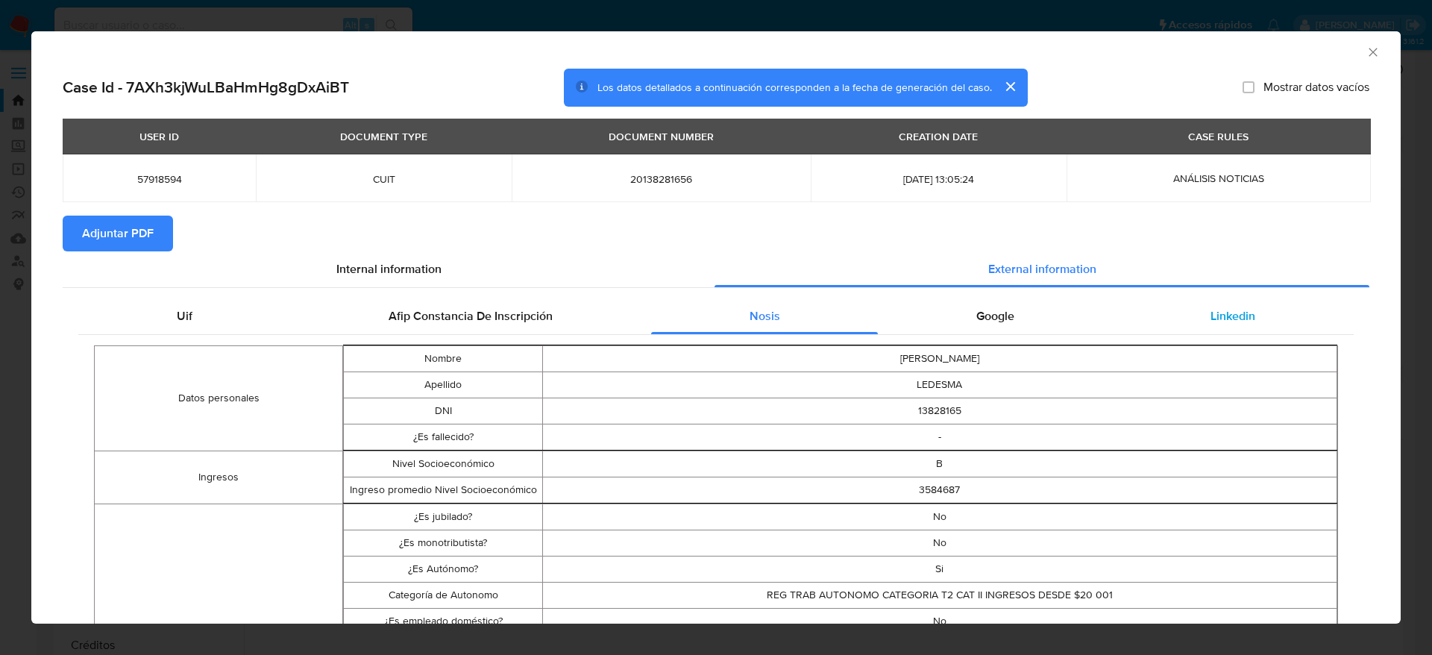
drag, startPoint x: 959, startPoint y: 326, endPoint x: 1256, endPoint y: 333, distance: 296.8
click at [960, 326] on div "Google" at bounding box center [995, 316] width 234 height 36
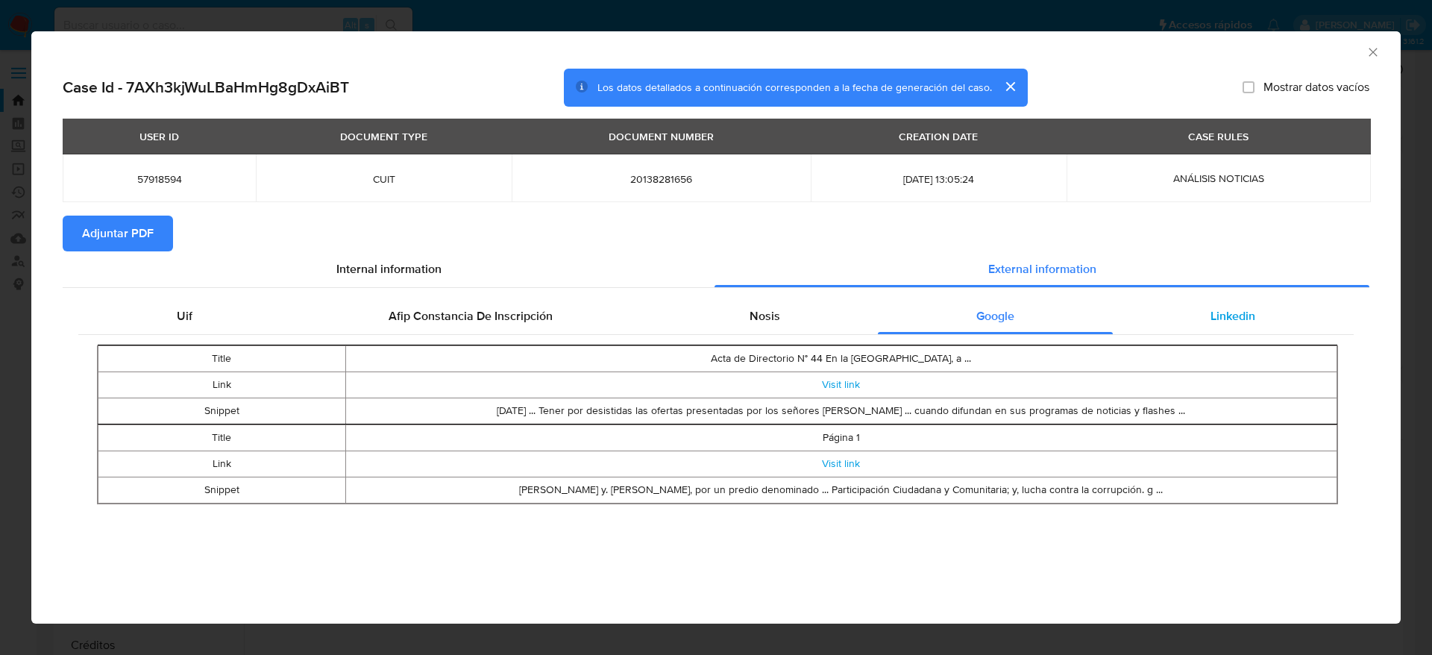
click at [1261, 321] on div "Linkedin" at bounding box center [1232, 316] width 241 height 36
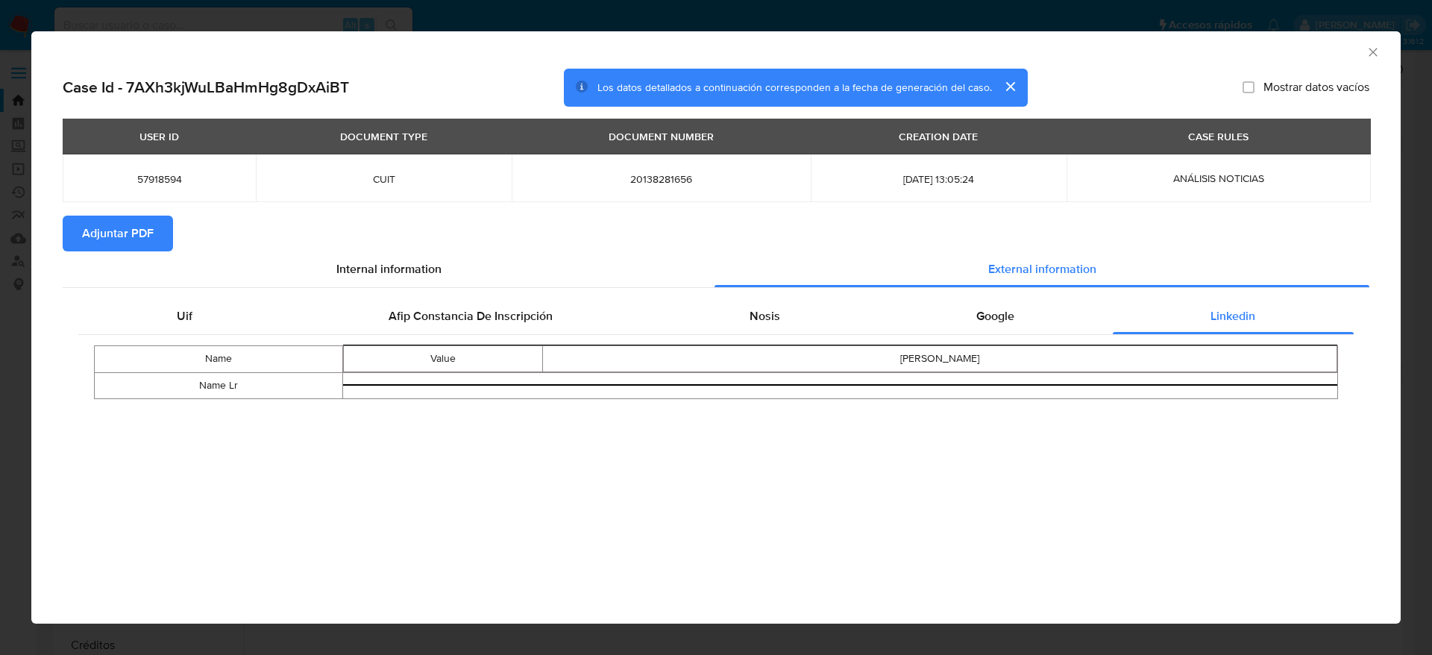
click at [150, 236] on span "Adjuntar PDF" at bounding box center [118, 233] width 72 height 33
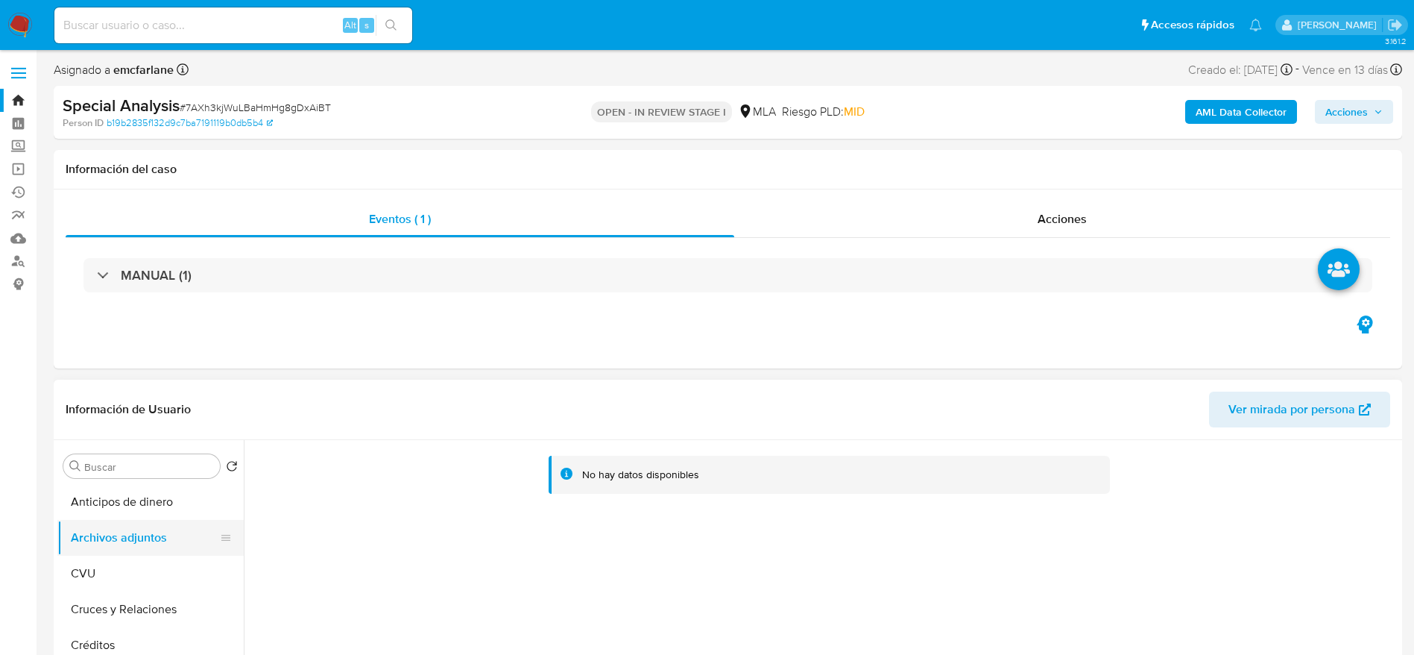
drag, startPoint x: 123, startPoint y: 577, endPoint x: 129, endPoint y: 544, distance: 33.3
click at [123, 573] on button "CVU" at bounding box center [150, 573] width 186 height 36
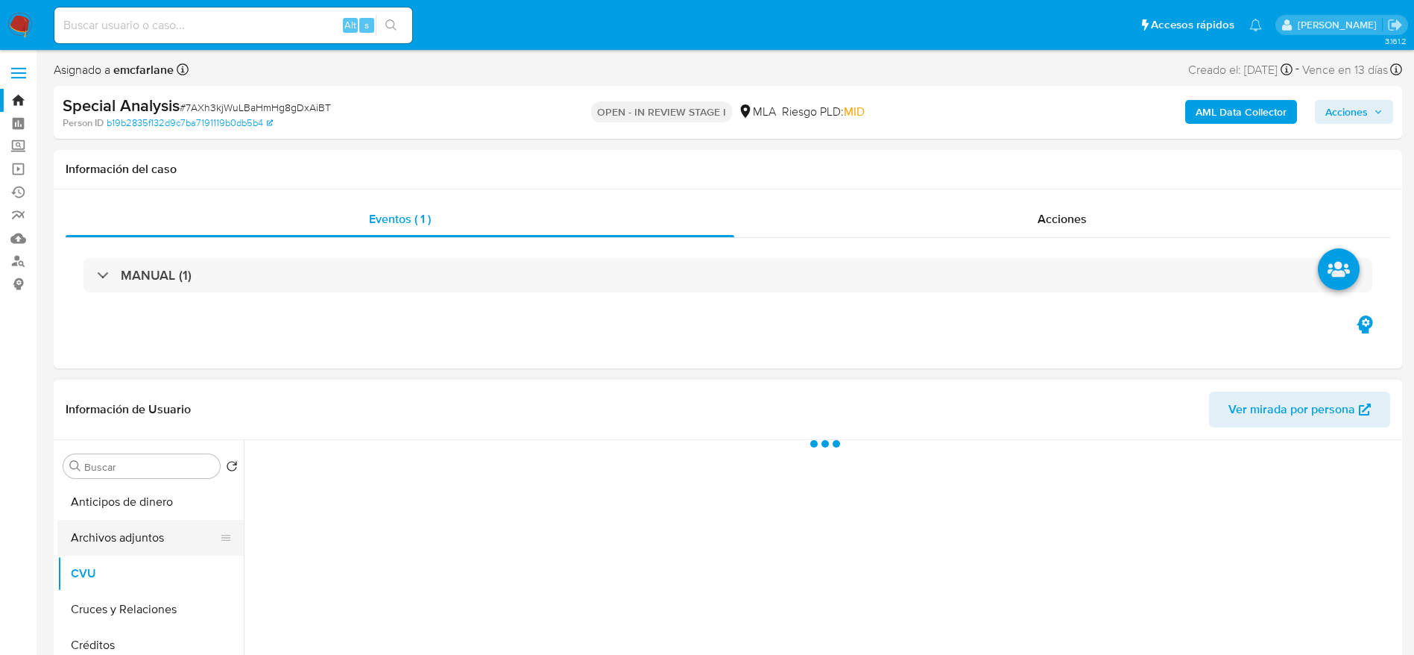
click at [130, 535] on button "Archivos adjuntos" at bounding box center [144, 538] width 174 height 36
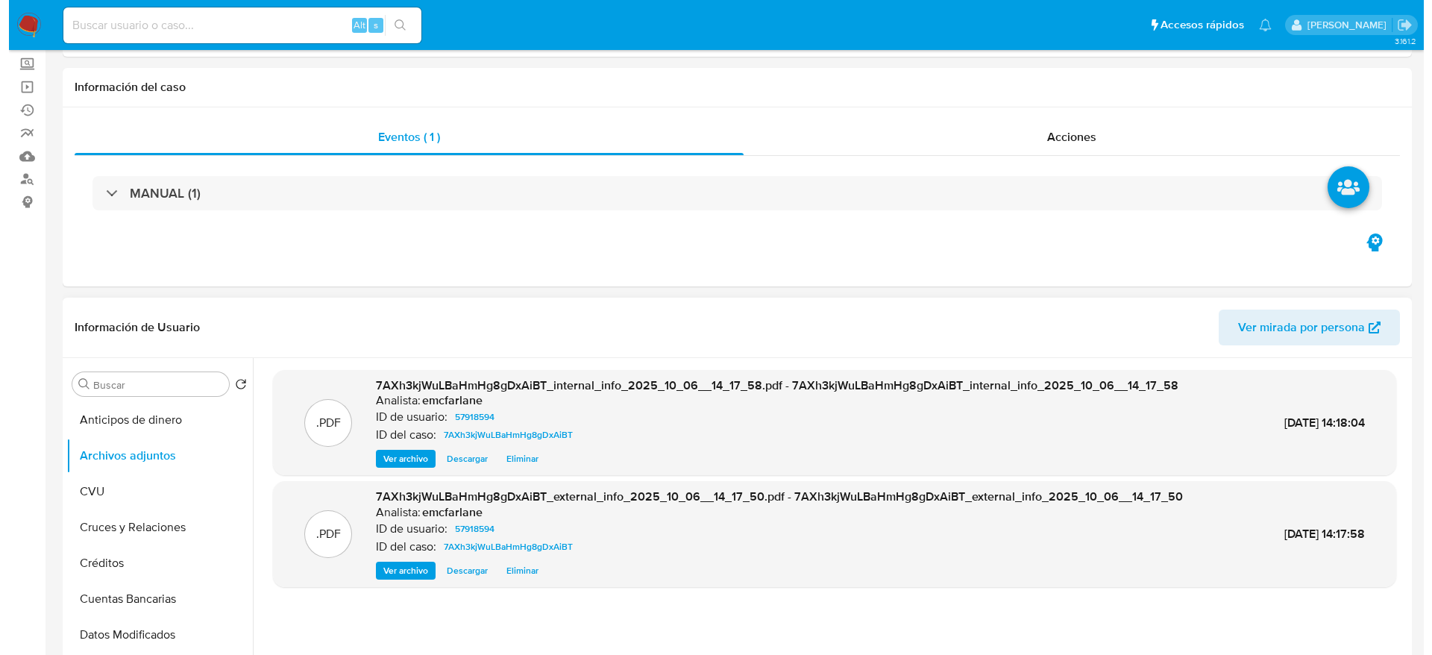
scroll to position [112, 0]
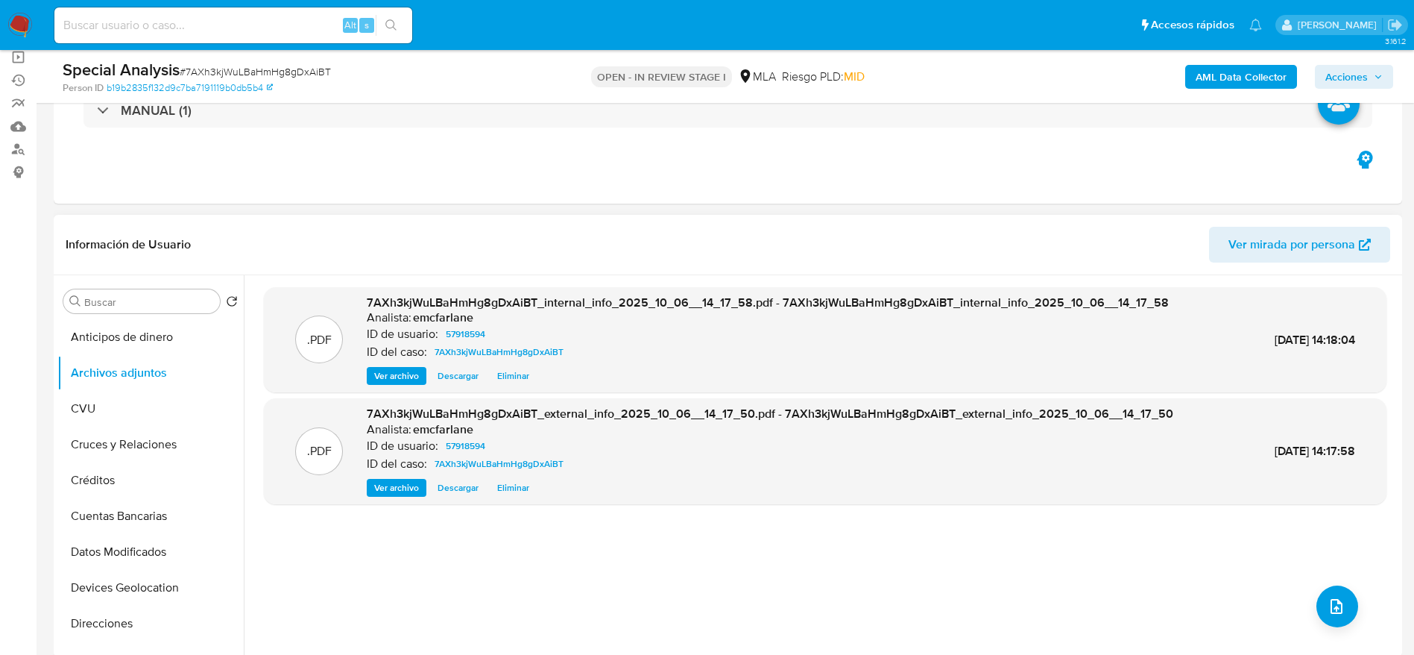
click at [1347, 588] on div ".PDF 7AXh3kjWuLBaHmHg8gDxAiBT_internal_info_2025_10_06__14_17_58.pdf - 7AXh3kjW…" at bounding box center [825, 466] width 1123 height 358
click at [1336, 597] on icon "upload-file" at bounding box center [1337, 606] width 18 height 18
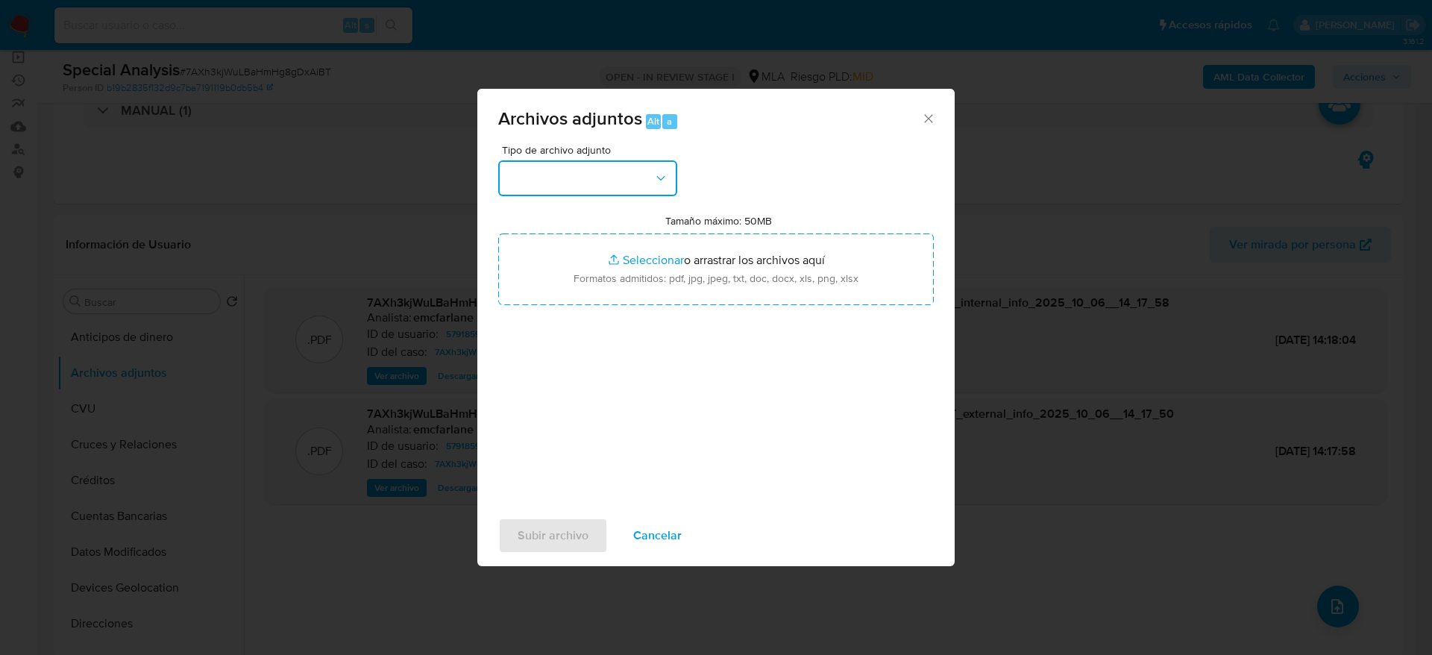
click at [639, 170] on button "button" at bounding box center [587, 178] width 179 height 36
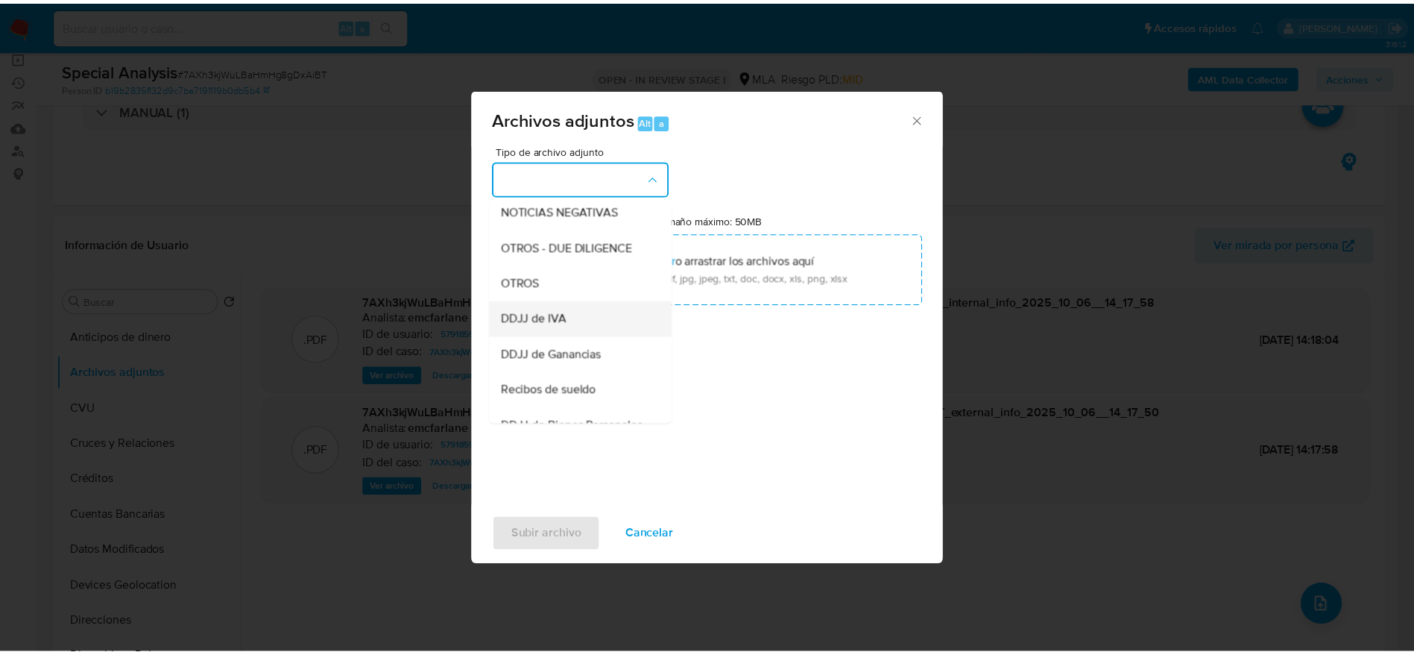
scroll to position [224, 0]
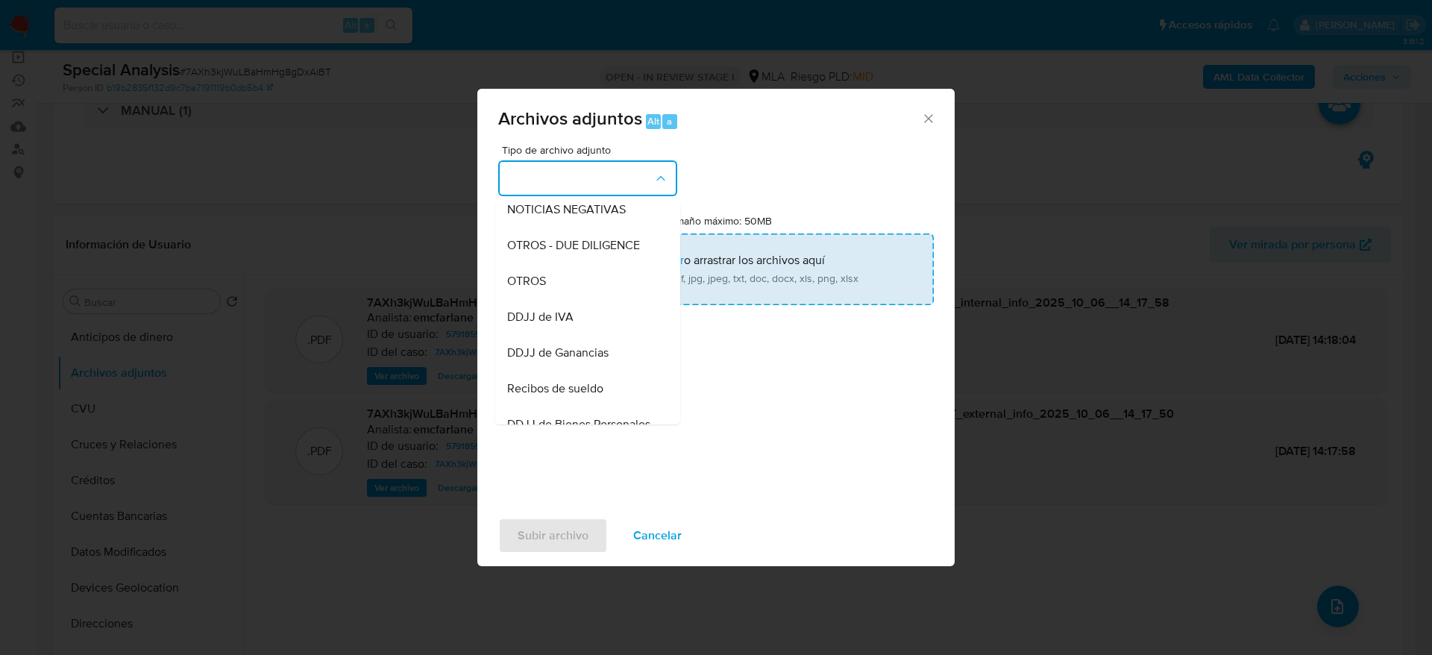
click at [566, 295] on div "OTROS" at bounding box center [583, 281] width 152 height 36
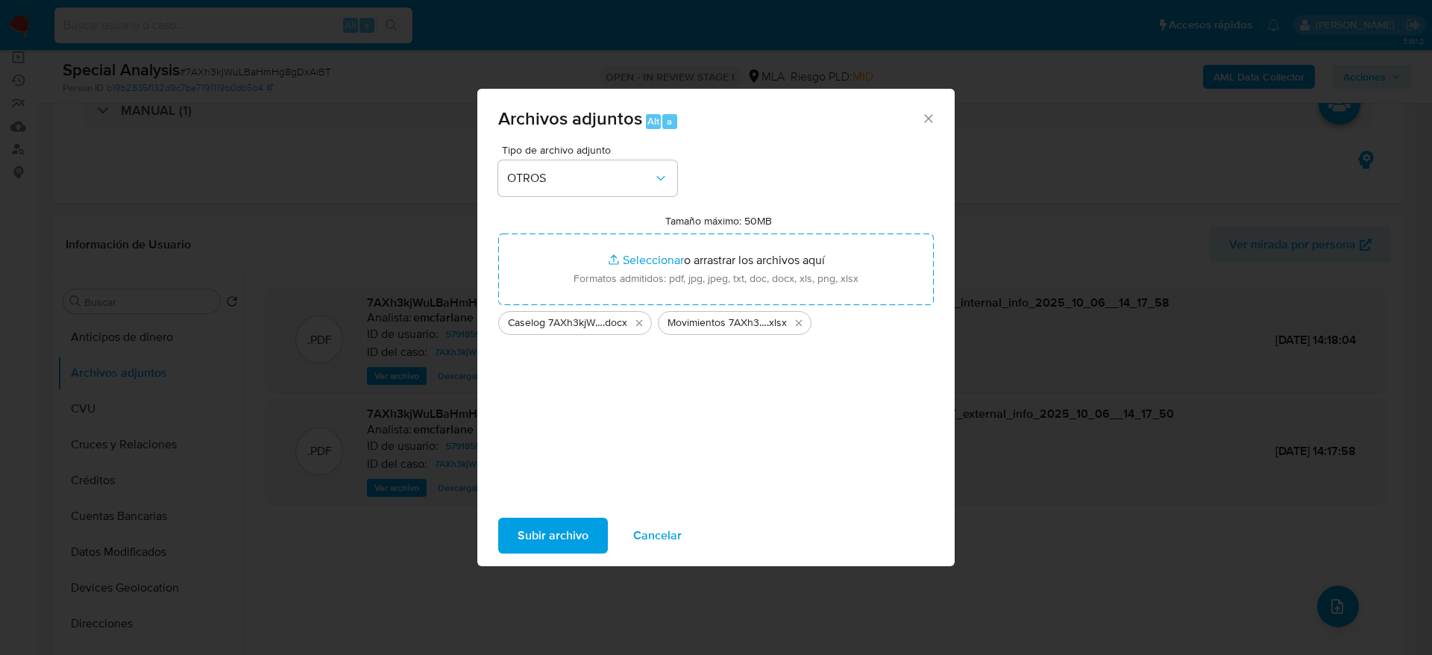
click at [537, 541] on span "Subir archivo" at bounding box center [552, 535] width 71 height 33
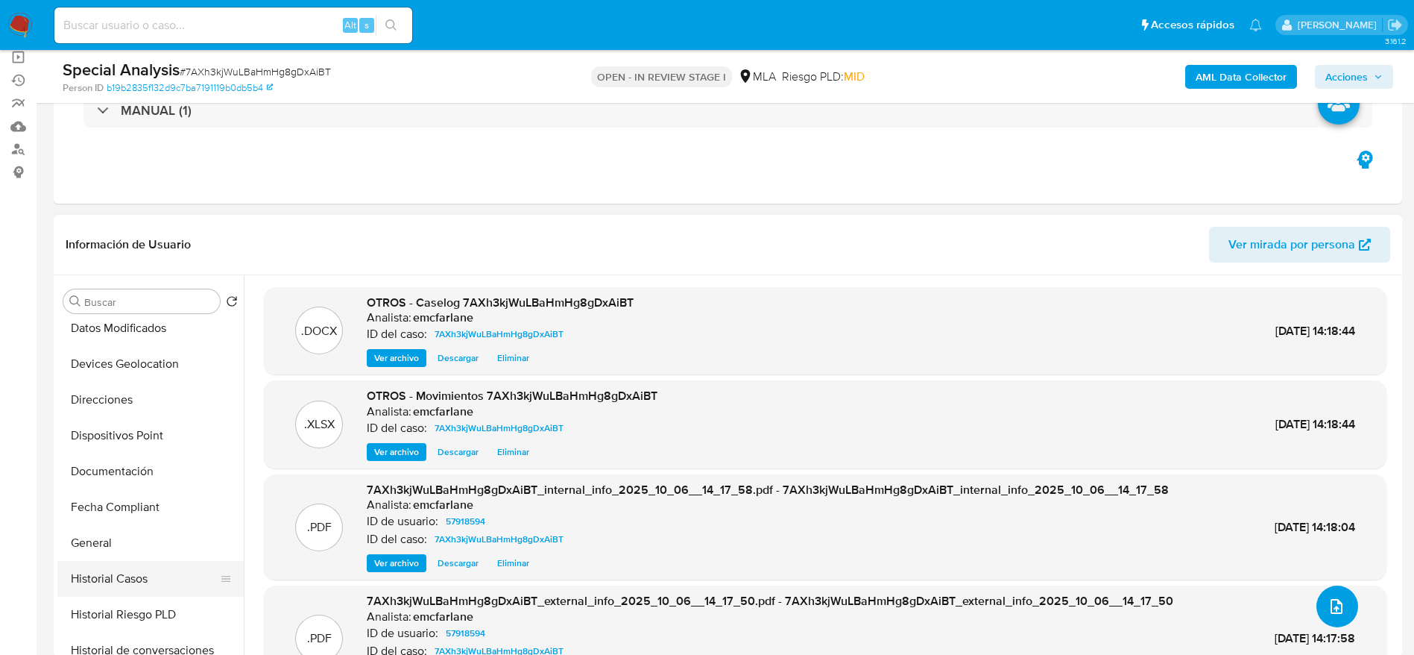
scroll to position [447, 0]
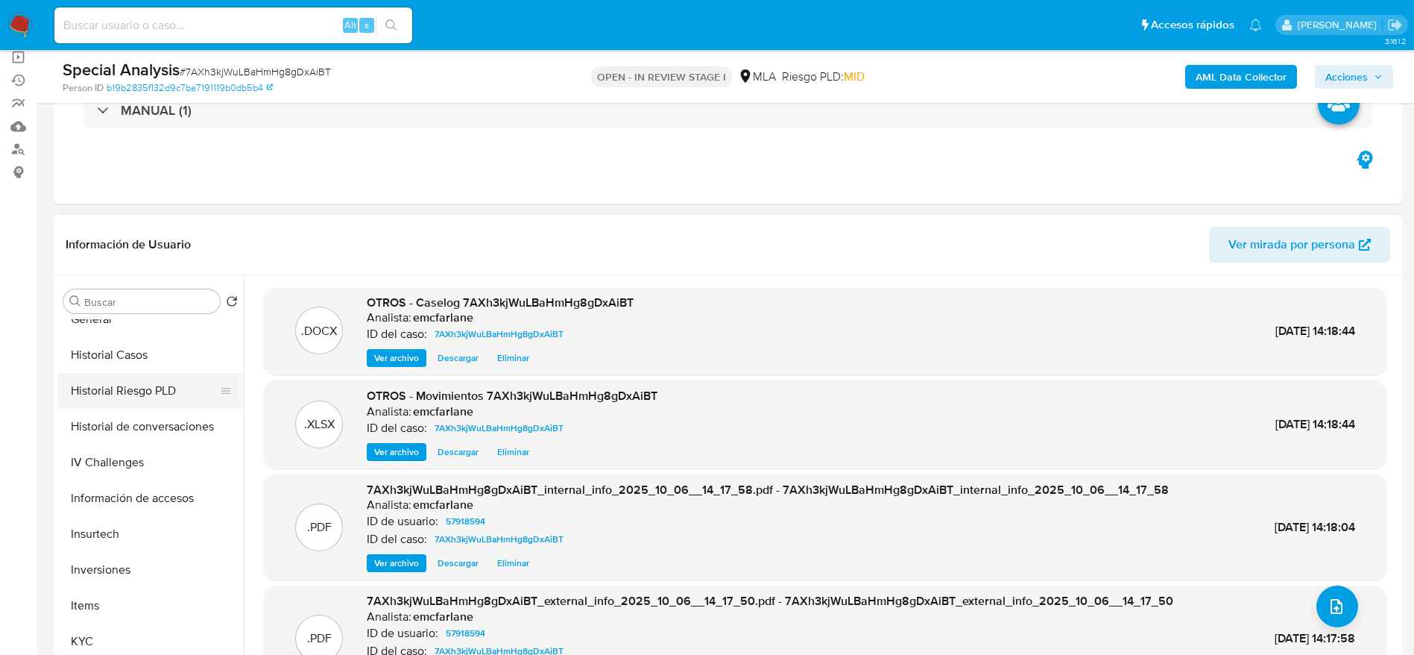
click at [145, 414] on button "Historial de conversaciones" at bounding box center [150, 427] width 186 height 36
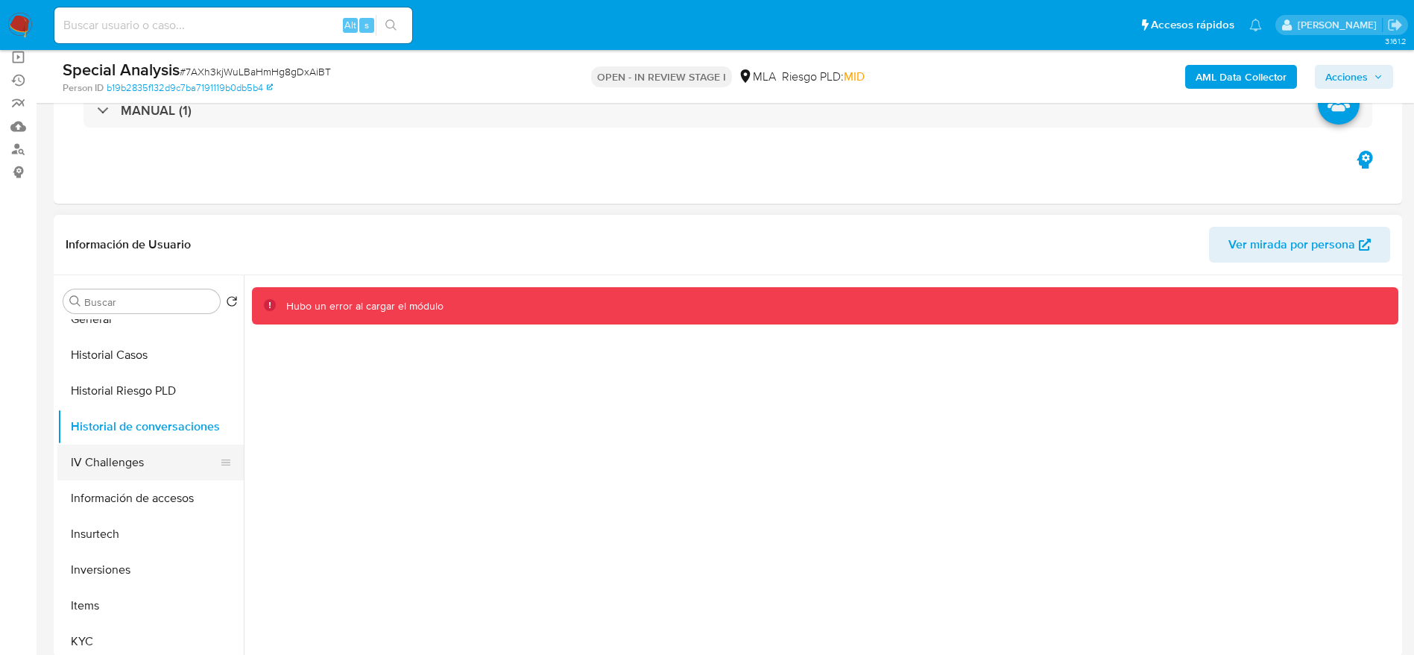
click at [121, 477] on button "IV Challenges" at bounding box center [144, 462] width 174 height 36
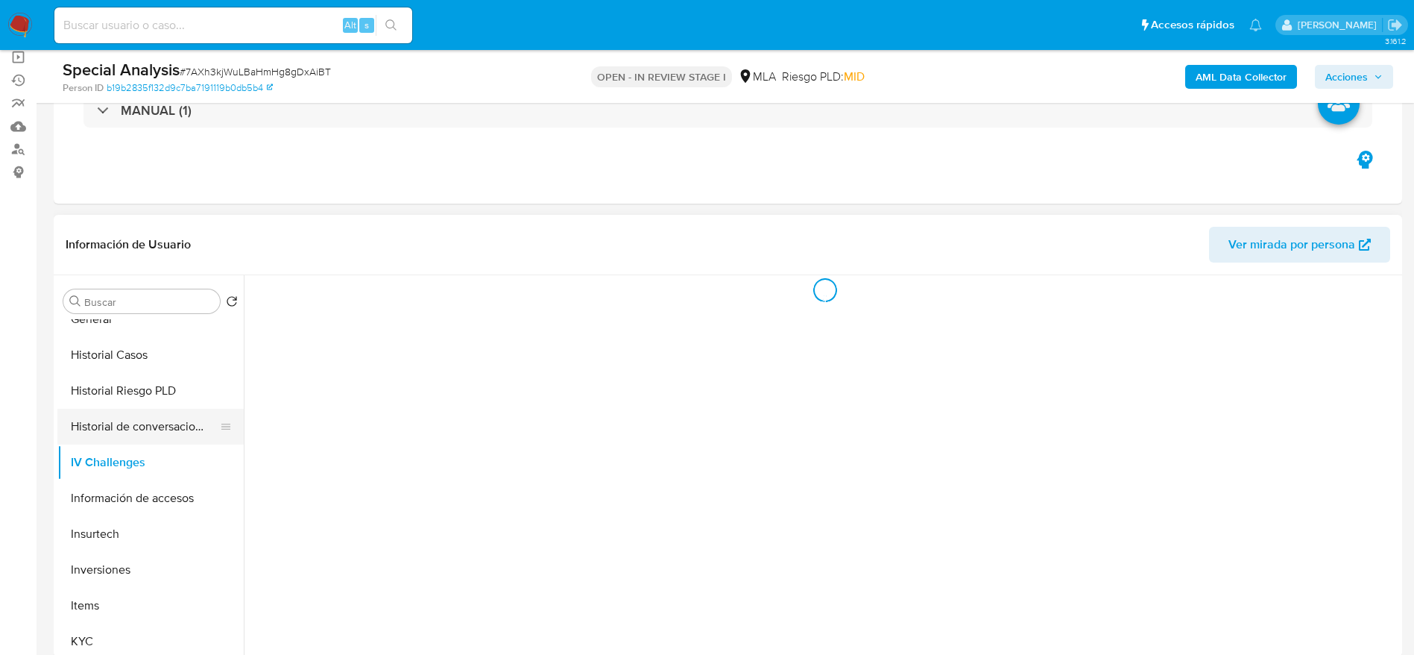
click at [137, 418] on button "Historial de conversaciones" at bounding box center [144, 427] width 174 height 36
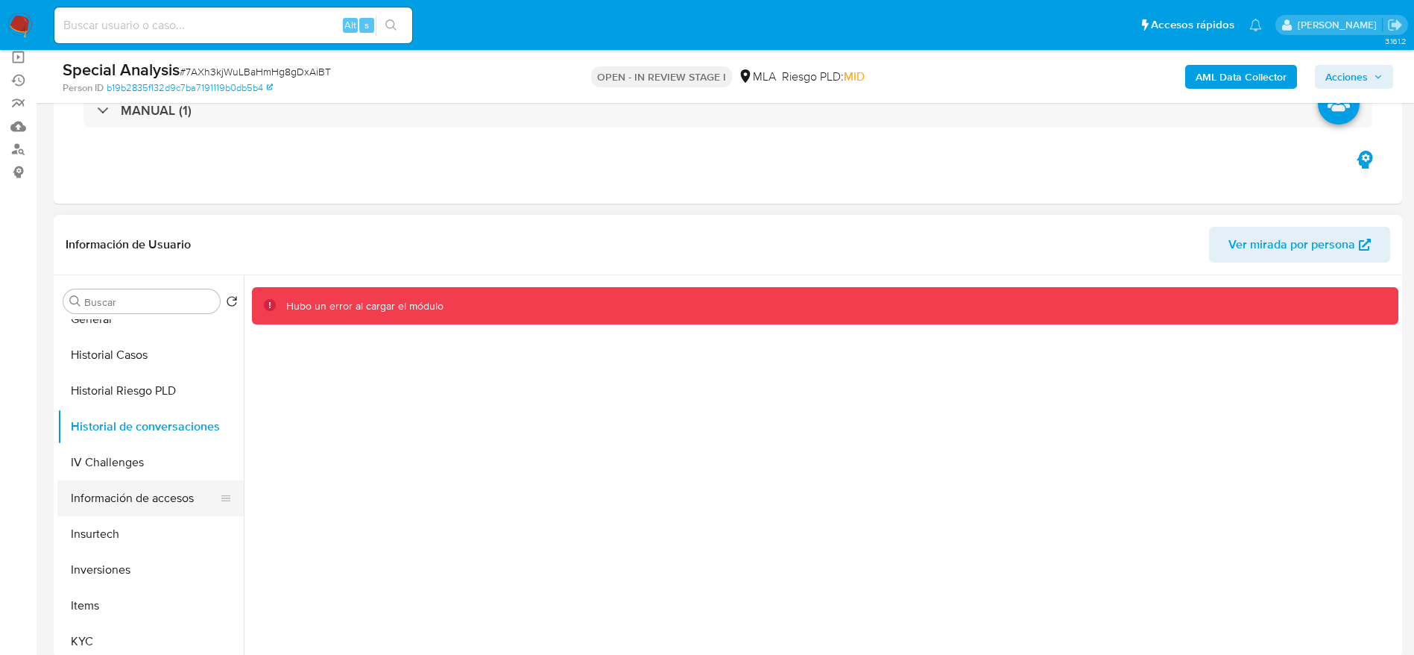
scroll to position [0, 0]
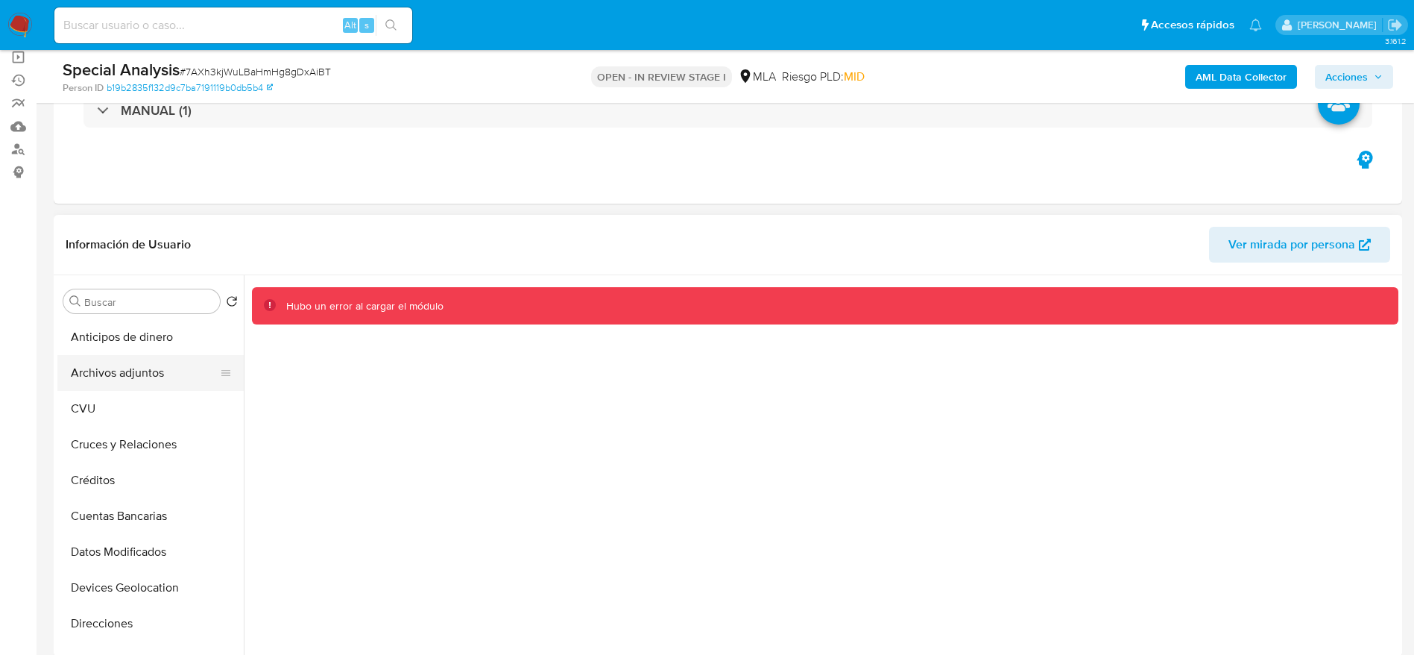
click at [113, 371] on button "Archivos adjuntos" at bounding box center [144, 373] width 174 height 36
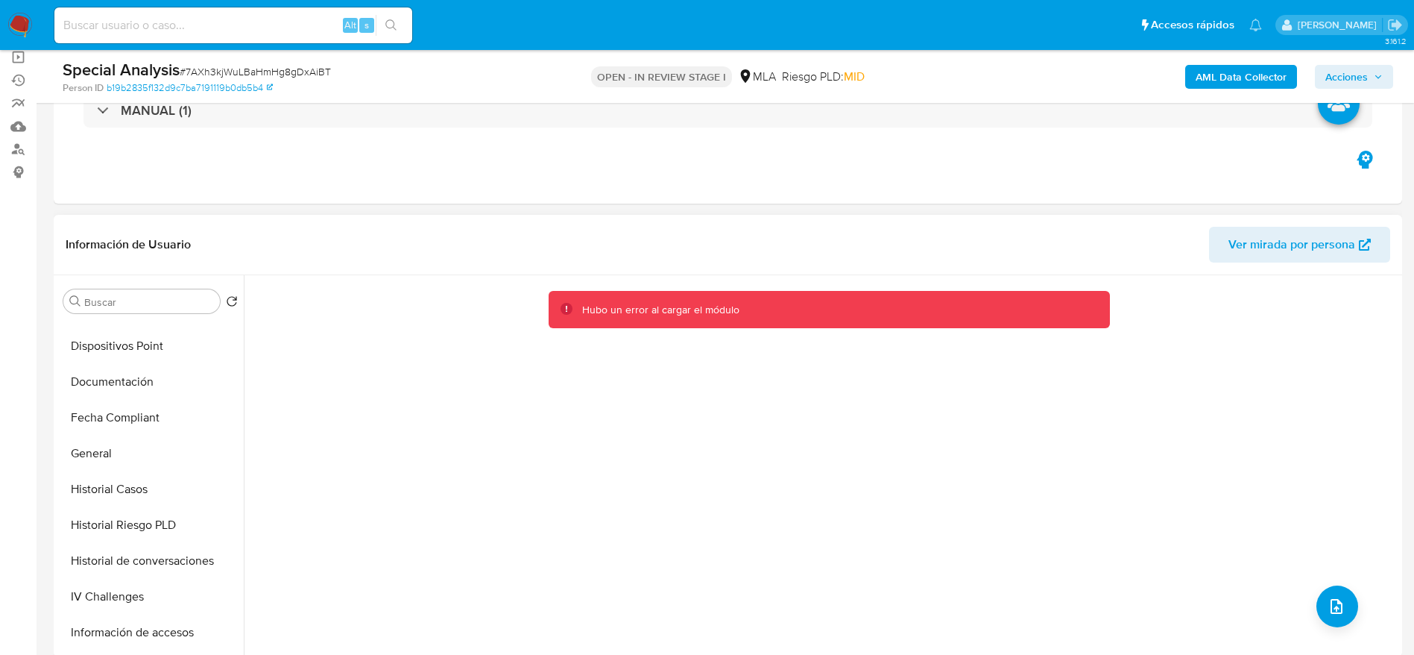
scroll to position [336, 0]
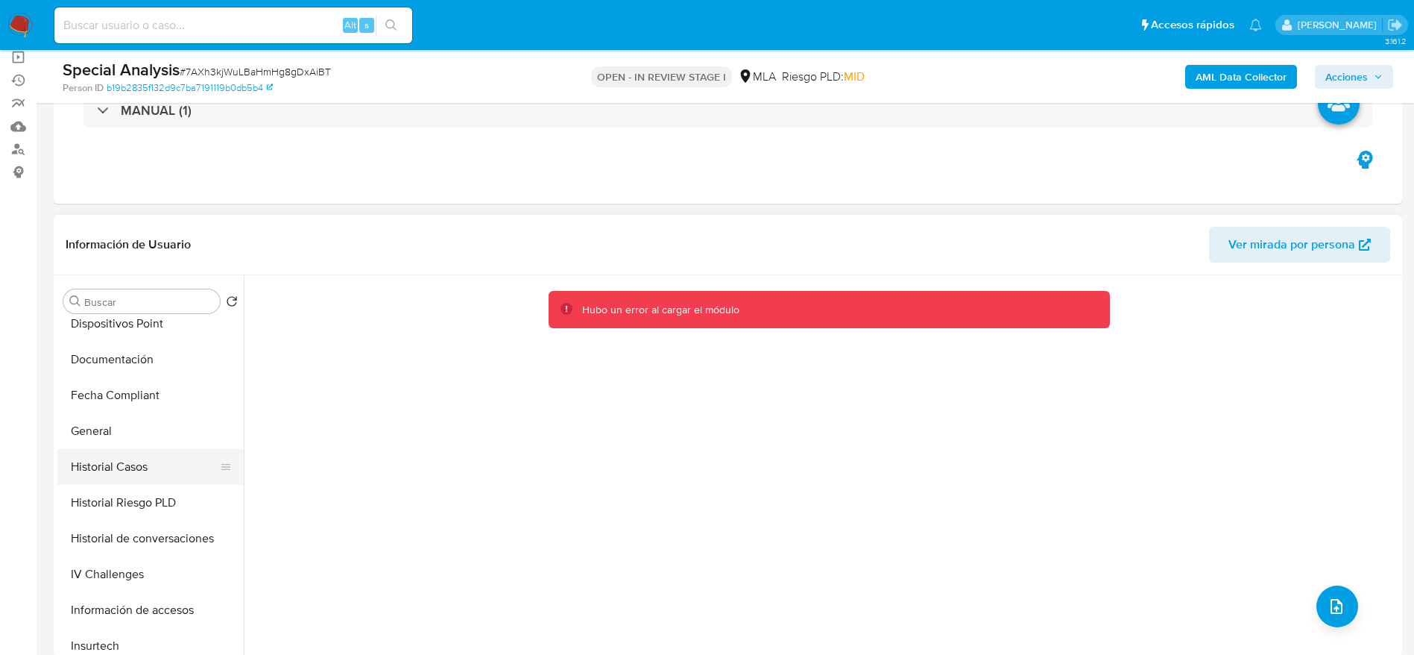
click at [121, 462] on button "Historial Casos" at bounding box center [144, 467] width 174 height 36
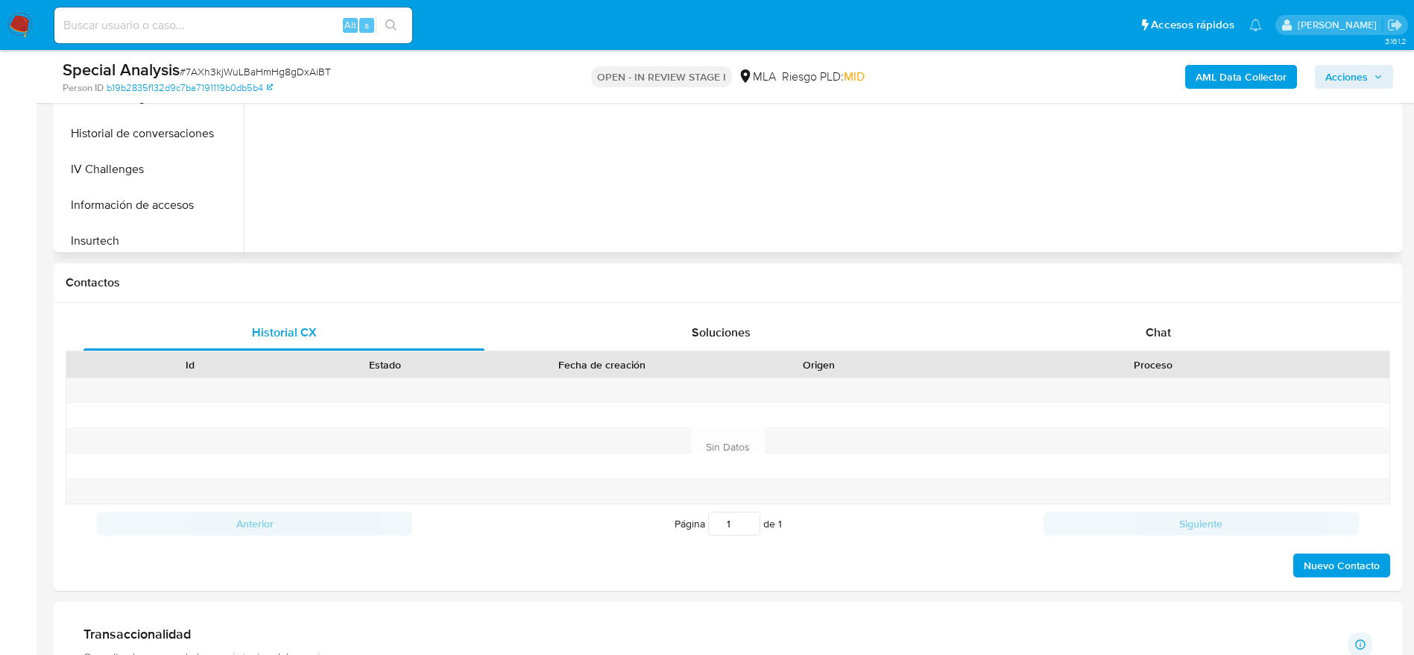
scroll to position [518, 0]
click at [1150, 348] on div "Chat" at bounding box center [1158, 331] width 401 height 36
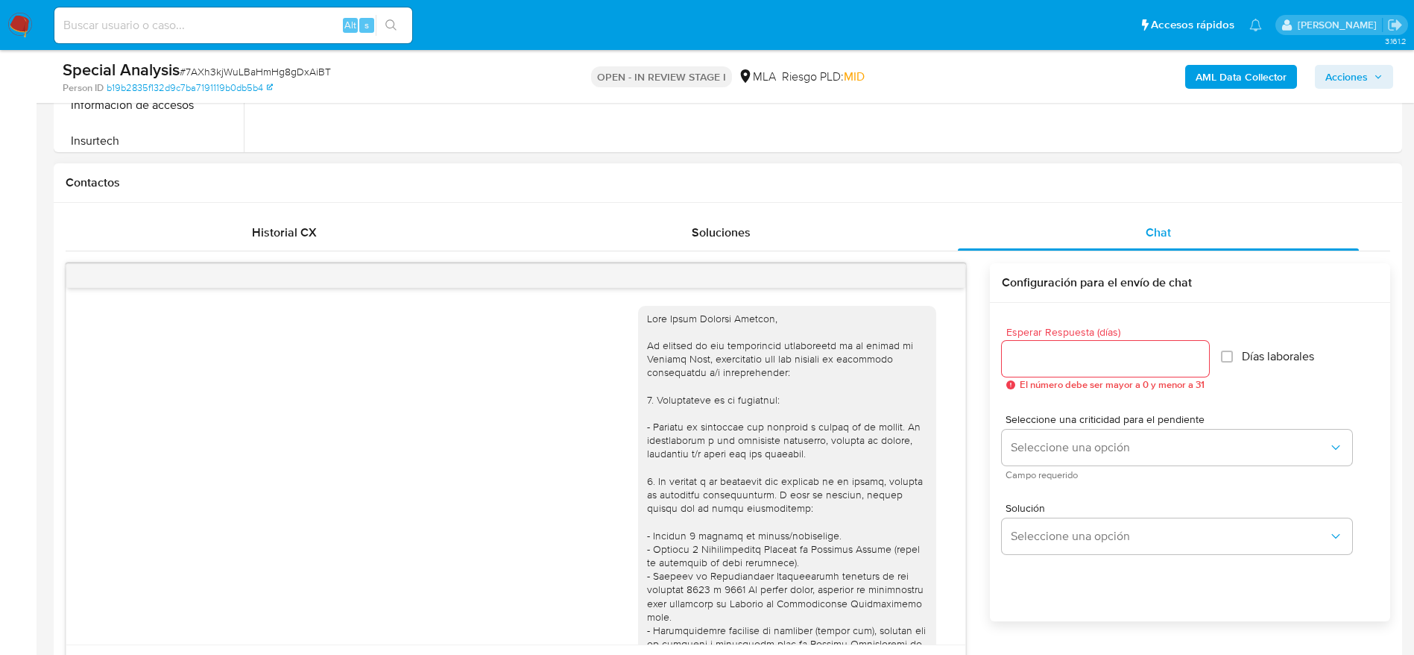
scroll to position [0, 0]
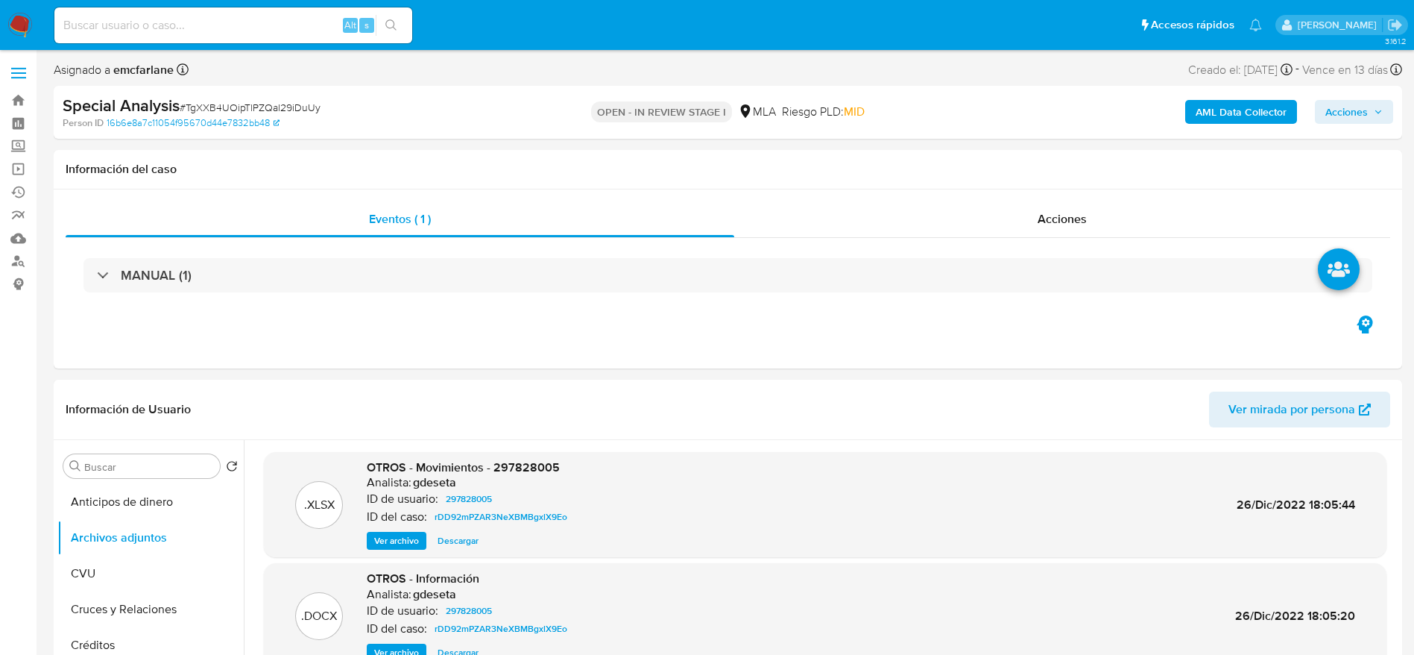
select select "10"
click at [1244, 107] on b "AML Data Collector" at bounding box center [1241, 112] width 91 height 24
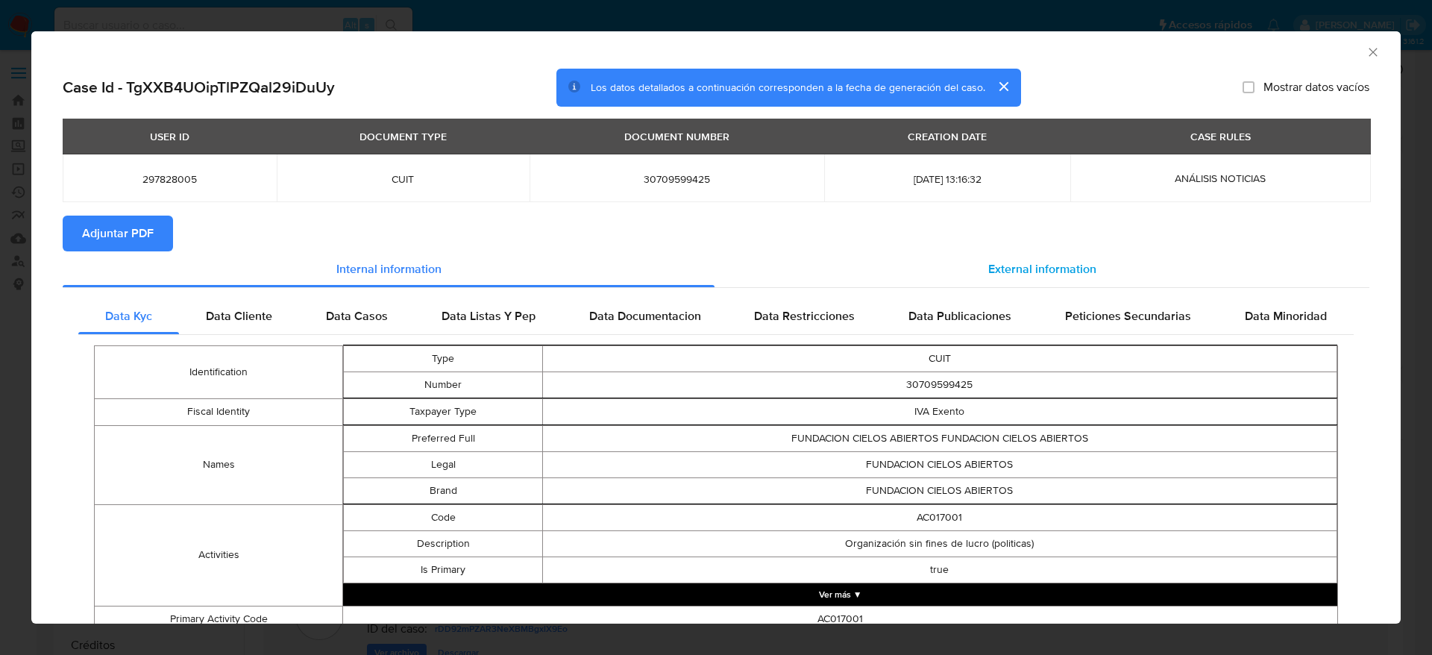
click at [1011, 266] on span "External information" at bounding box center [1042, 268] width 108 height 17
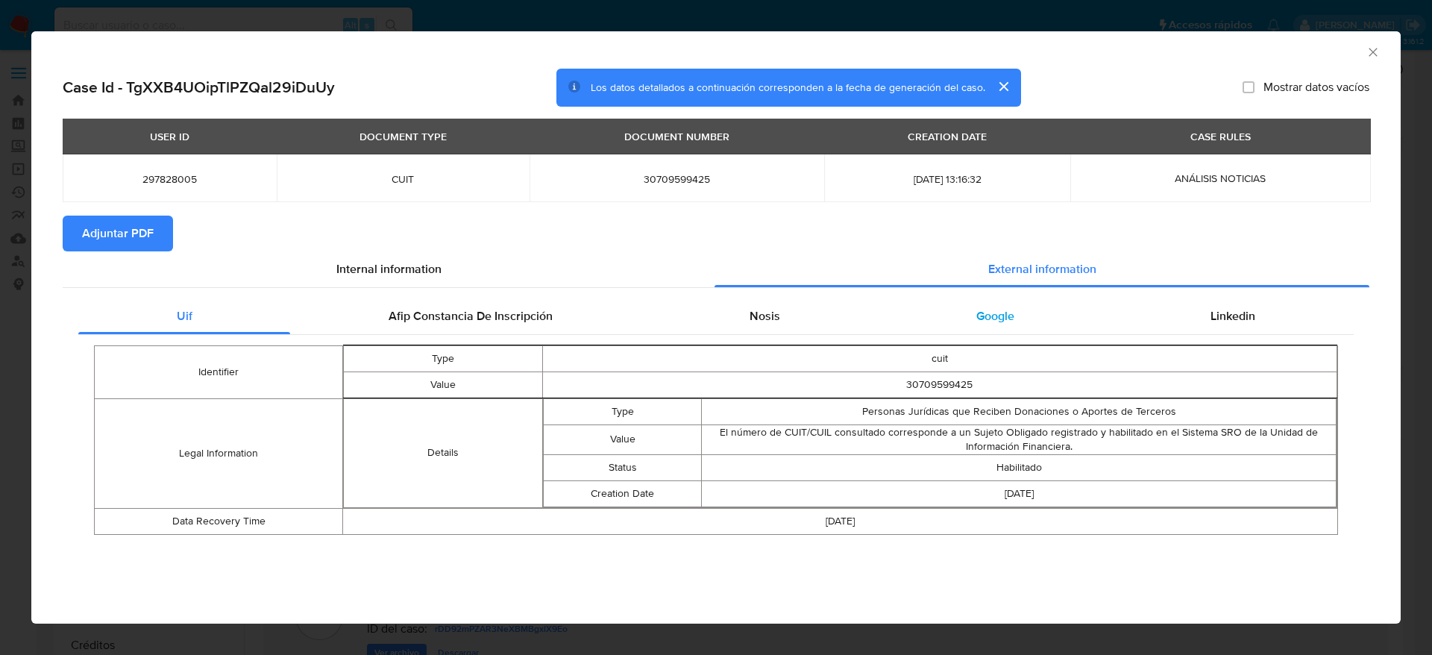
click at [1006, 306] on div "Google" at bounding box center [995, 316] width 234 height 36
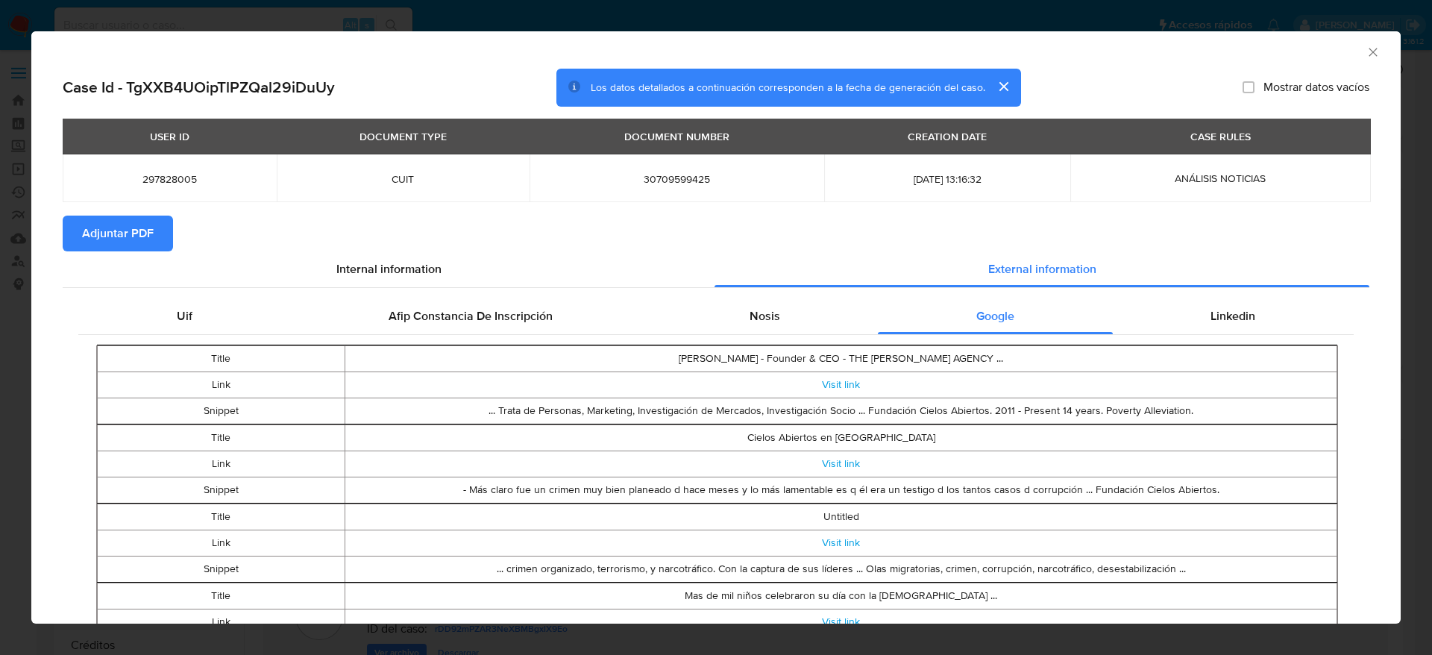
click at [147, 236] on span "Adjuntar PDF" at bounding box center [118, 233] width 72 height 33
click at [1365, 48] on icon "Cerrar ventana" at bounding box center [1372, 52] width 15 height 15
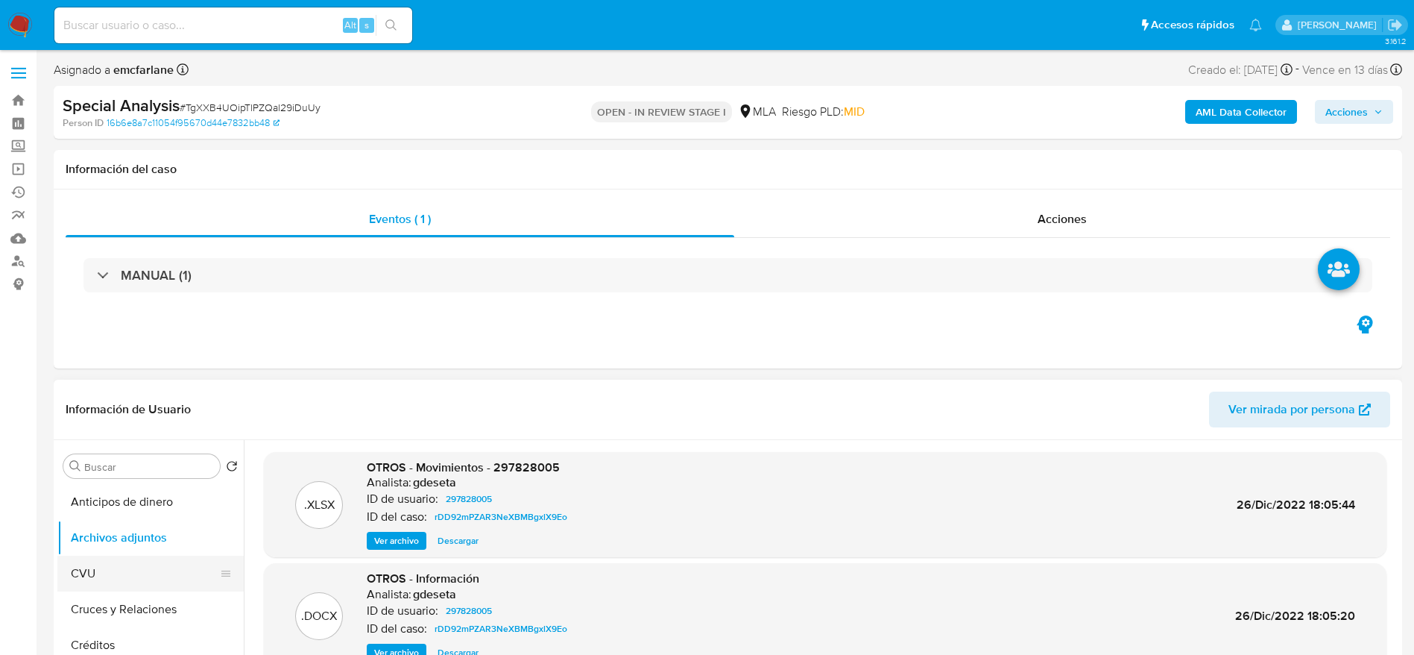
click at [89, 561] on button "CVU" at bounding box center [144, 573] width 174 height 36
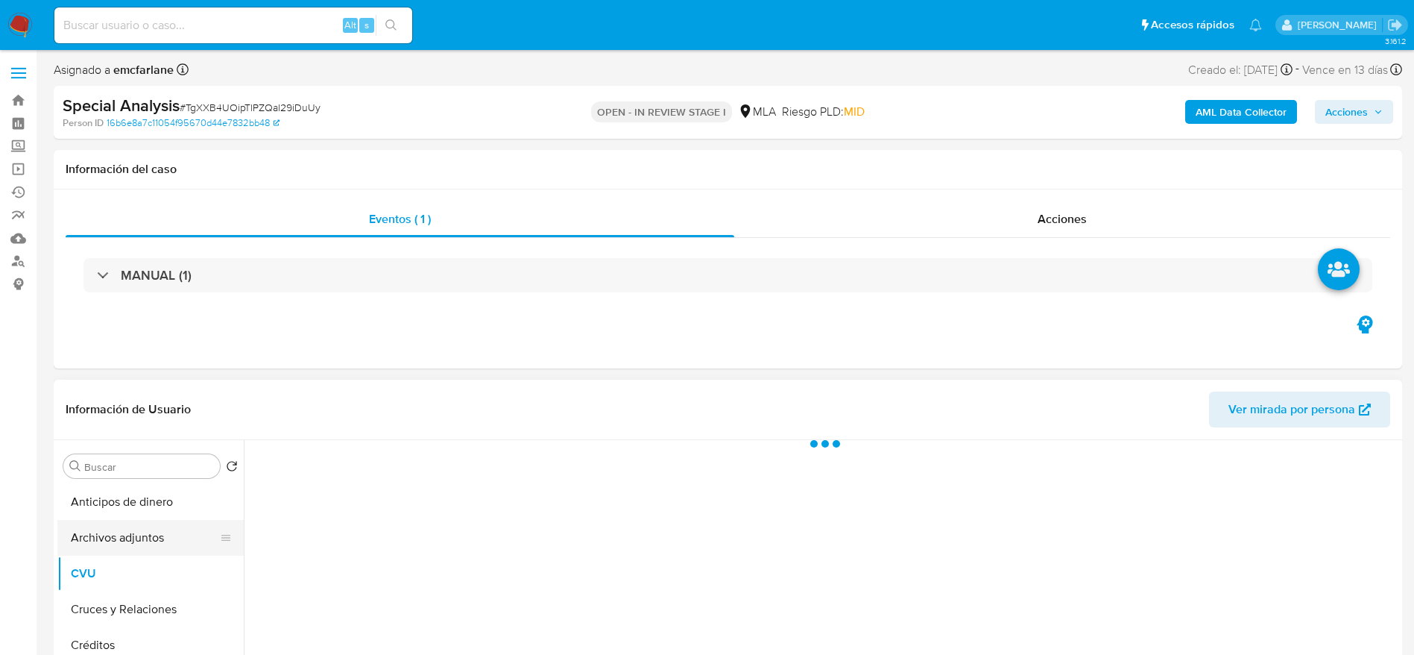
click at [104, 545] on button "Archivos adjuntos" at bounding box center [144, 538] width 174 height 36
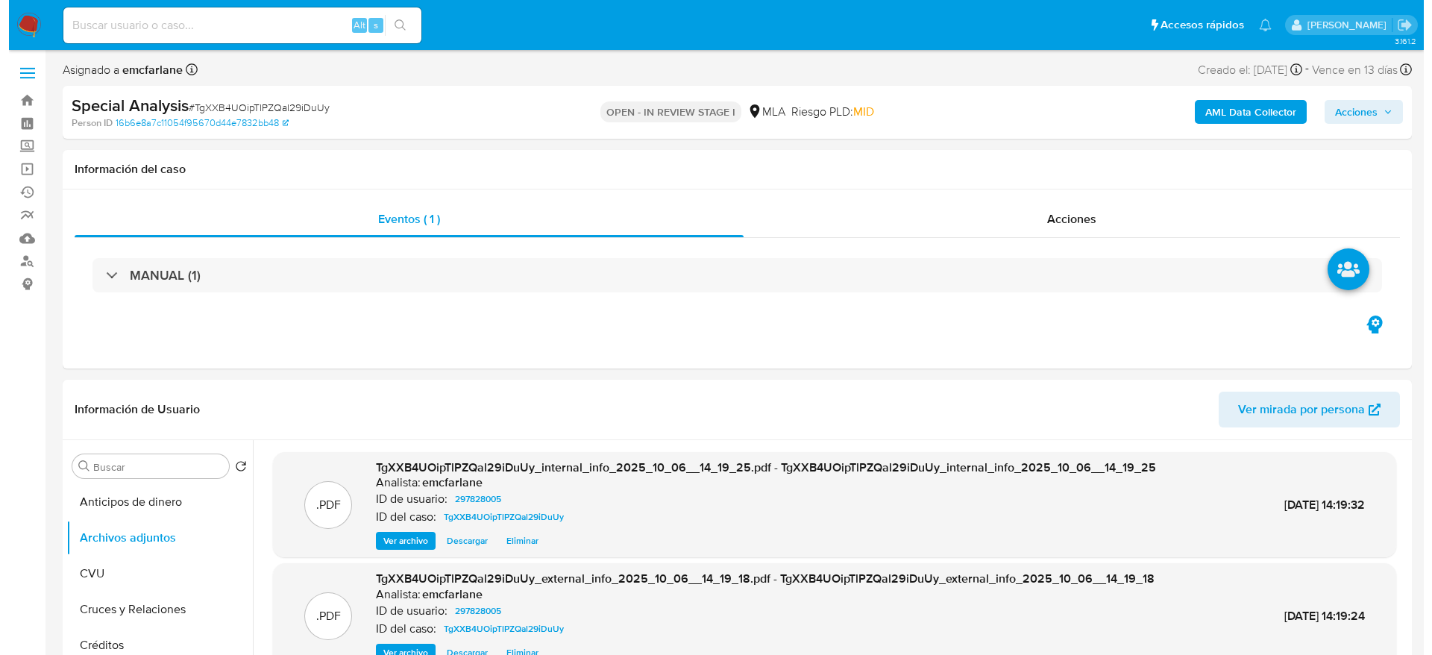
scroll to position [224, 0]
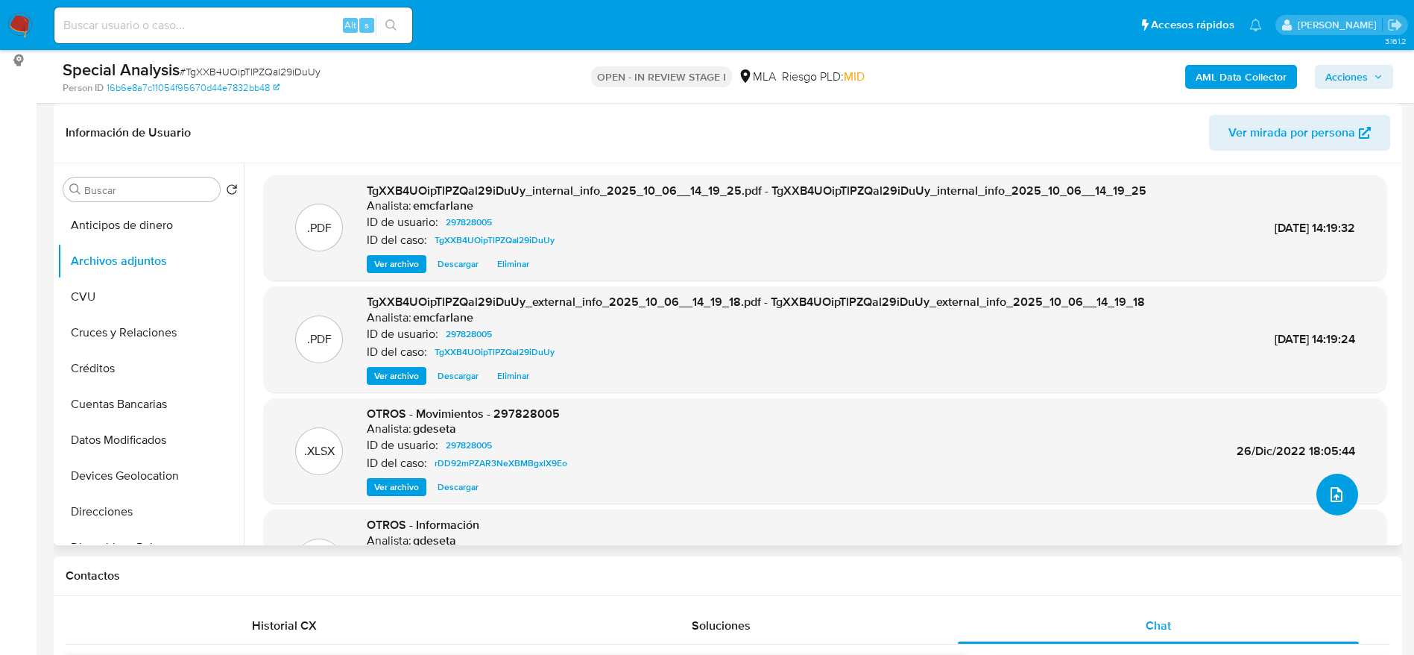
click at [1338, 498] on icon "upload-file" at bounding box center [1337, 494] width 18 height 18
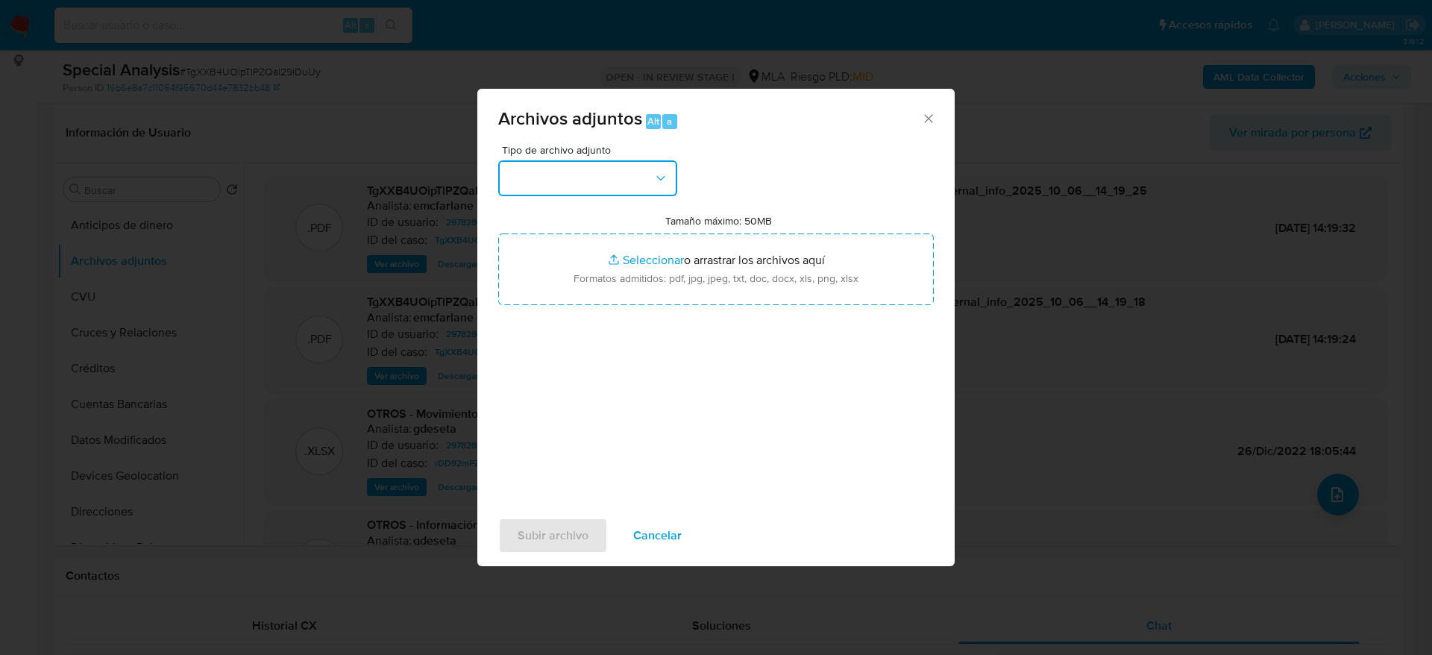
click at [617, 192] on button "button" at bounding box center [587, 178] width 179 height 36
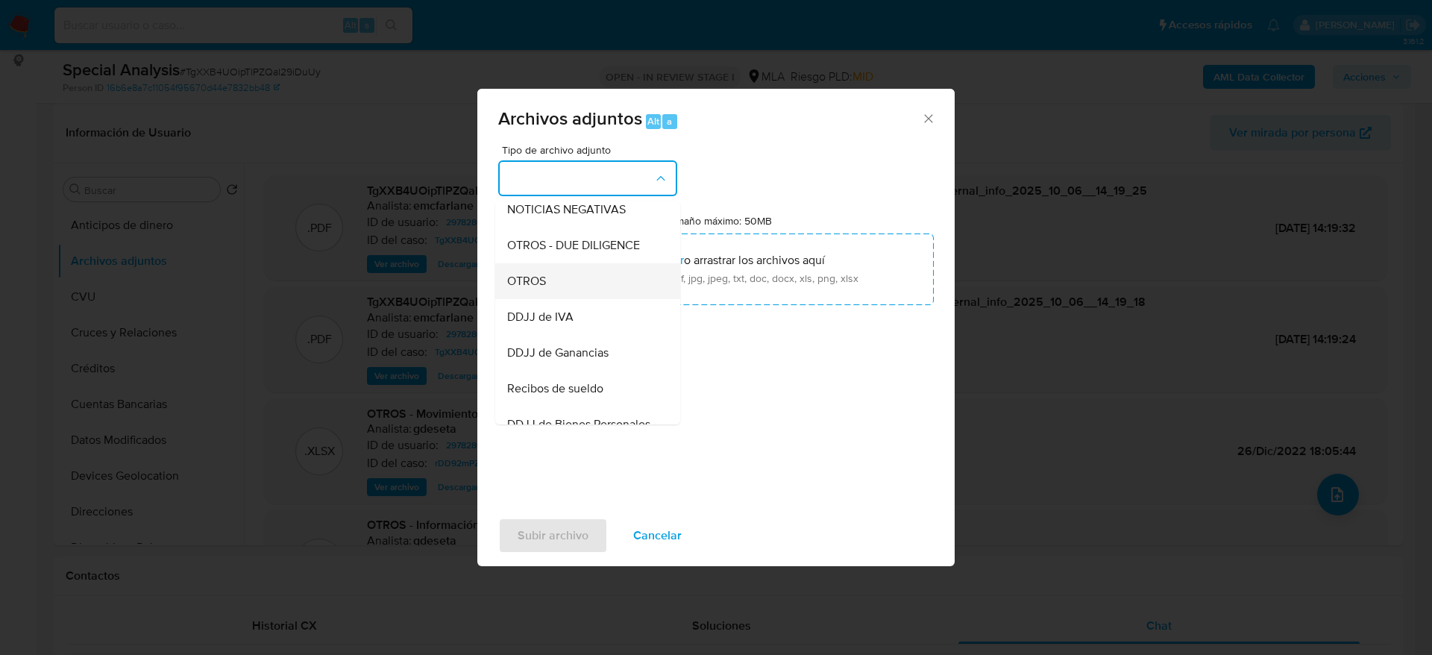
click at [544, 289] on span "OTROS" at bounding box center [526, 281] width 39 height 15
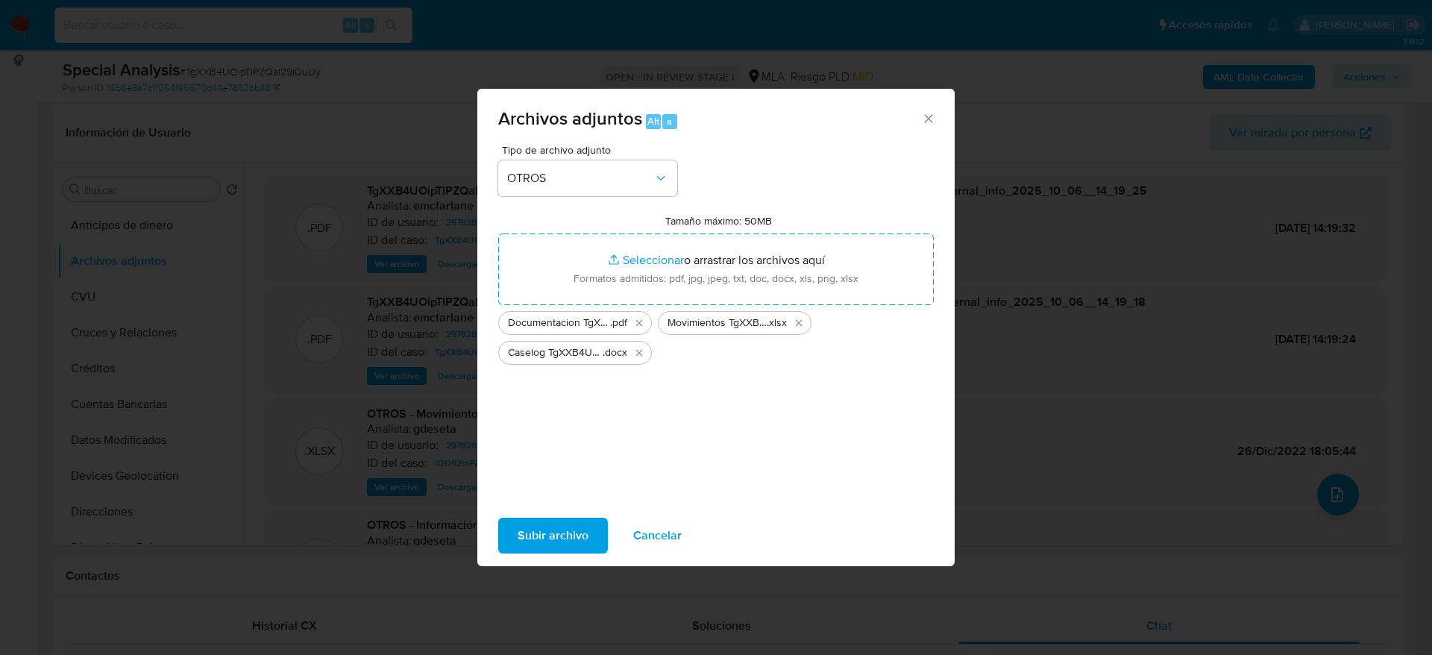
click at [558, 541] on span "Subir archivo" at bounding box center [552, 535] width 71 height 33
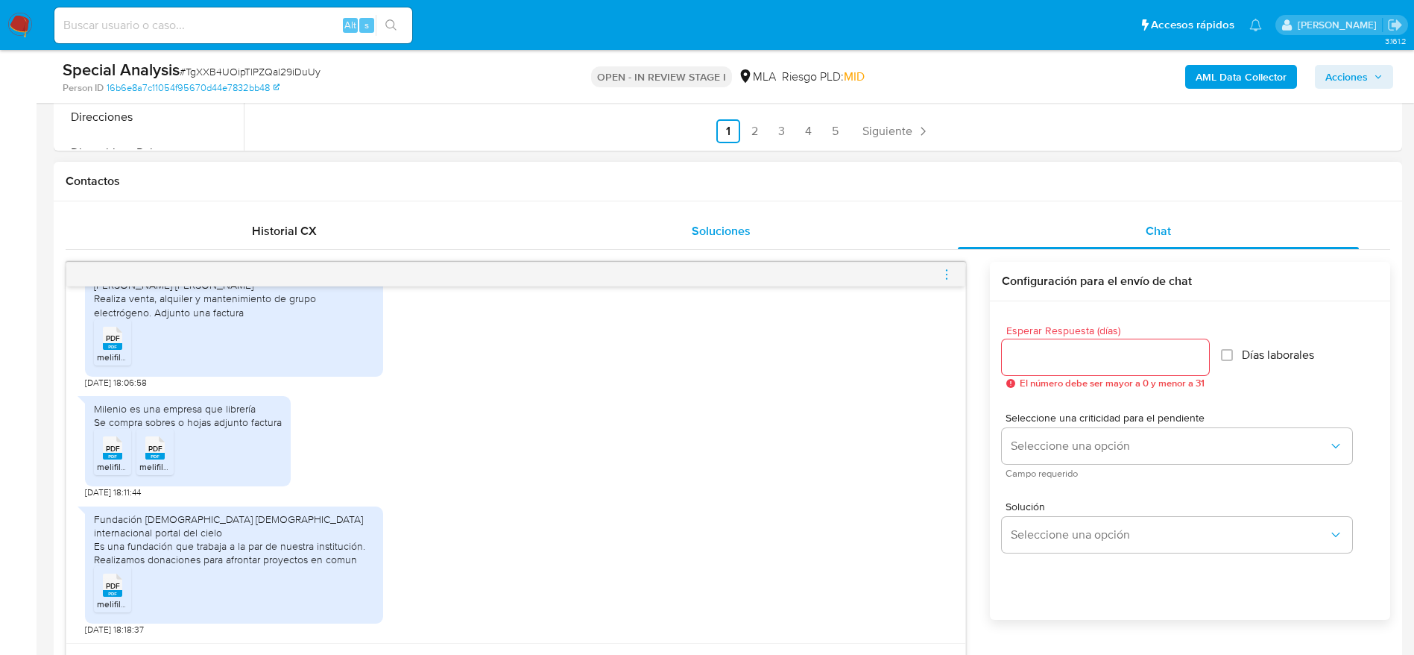
scroll to position [895, 0]
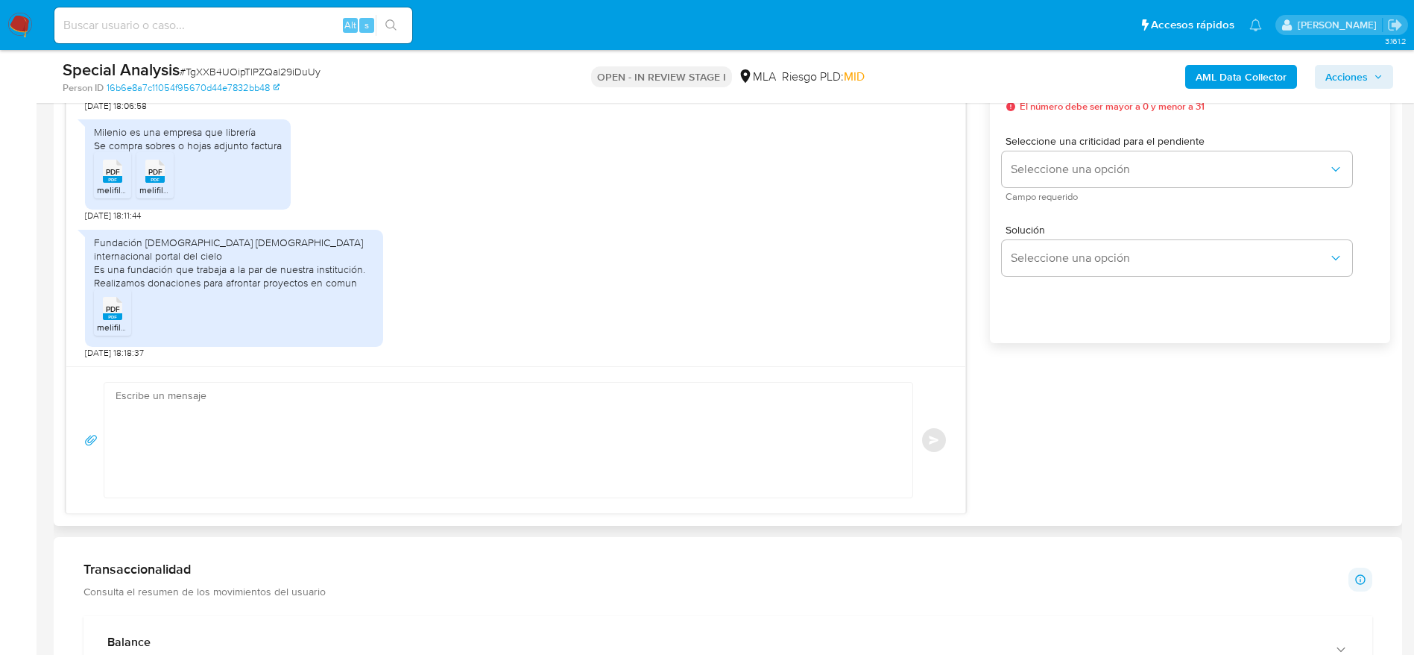
click at [397, 466] on textarea at bounding box center [505, 439] width 778 height 115
paste textarea "Se procede al cierre del caso según el análisis efectuado en el caselog adjunto."
type textarea "Se procede al cierre del caso según el análisis efectuado en el caselog adjunto."
paste textarea "Hola, Muchas gracias por la respuesta. Analizamos tu caso y notamos que la info…"
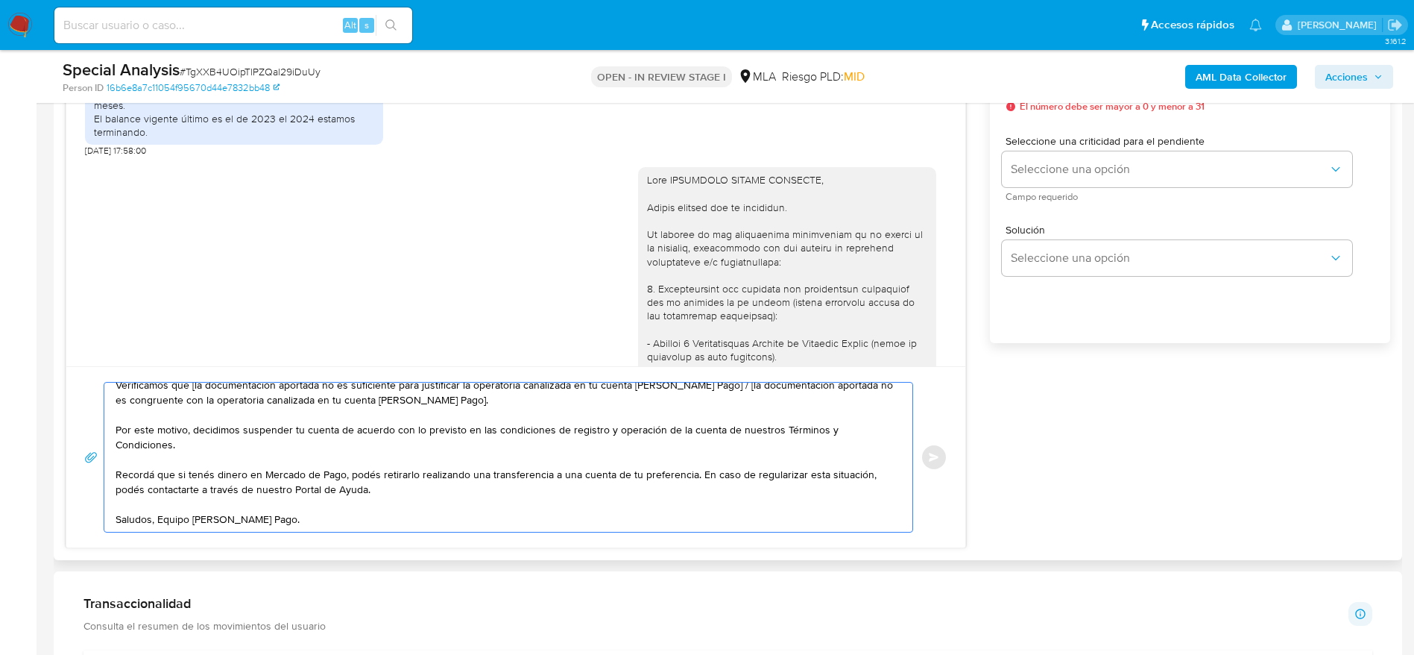
scroll to position [1062, 0]
click at [783, 176] on div at bounding box center [787, 507] width 280 height 664
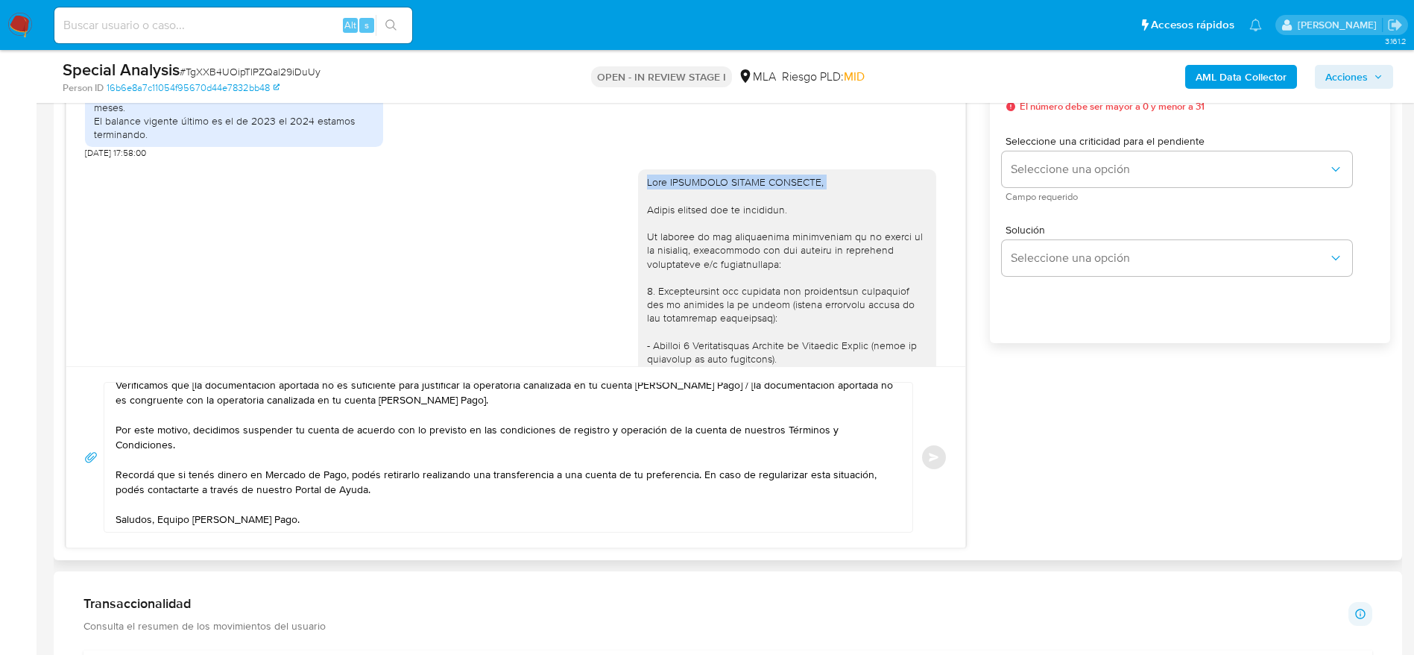
click at [783, 176] on div at bounding box center [787, 507] width 280 height 664
copy div "Hola FUNDACION CIELOS ABIERTOS,"
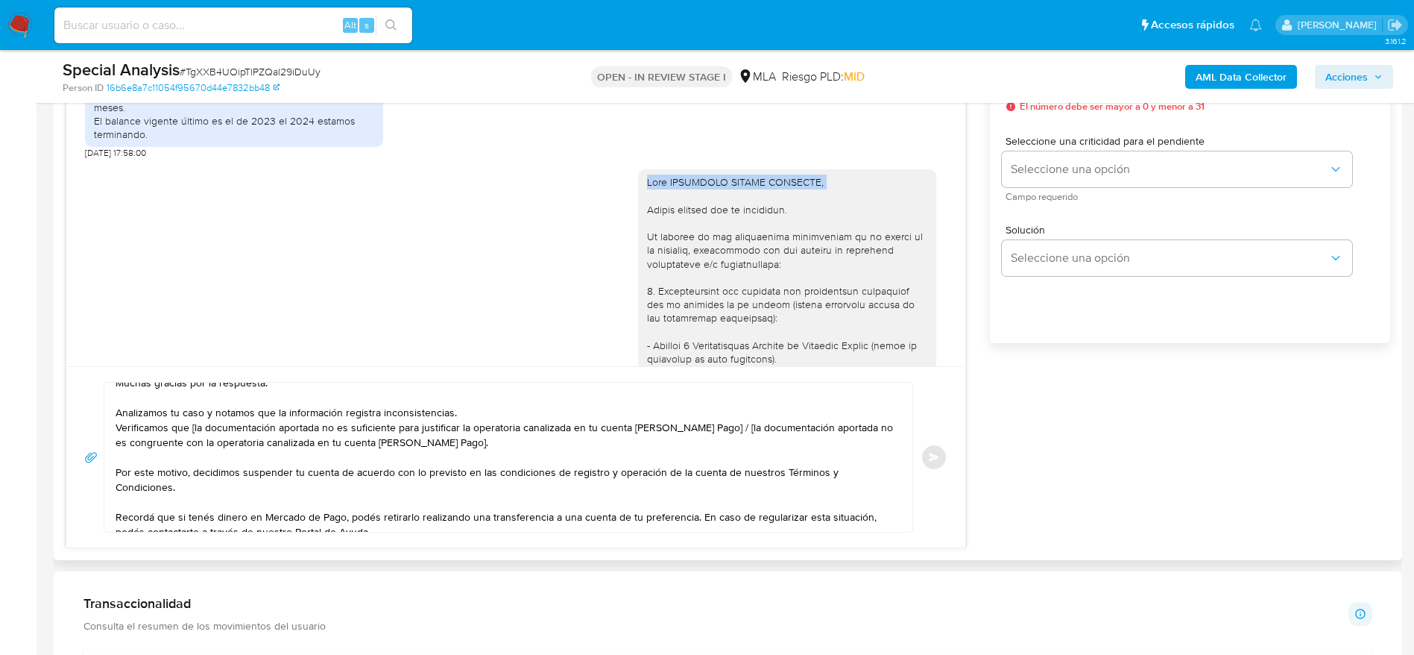
scroll to position [0, 0]
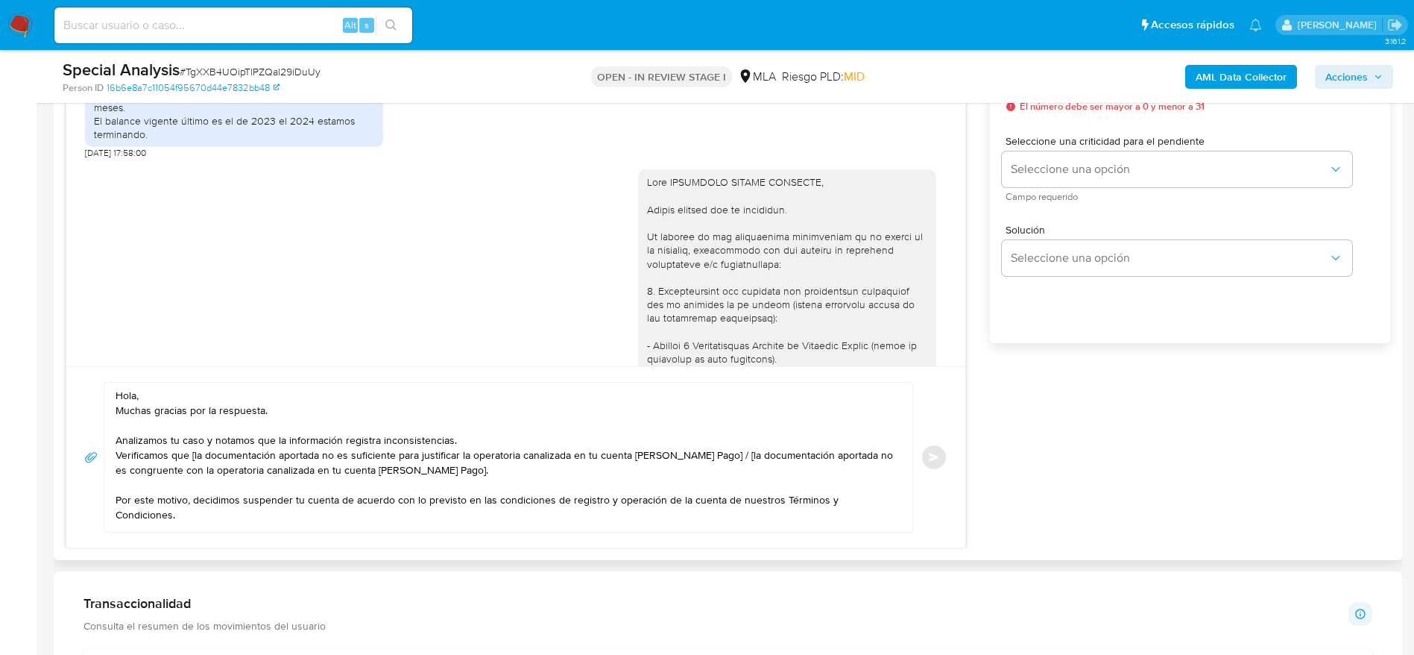
click at [149, 402] on textarea "Hola, Muchas gracias por la respuesta. Analizamos tu caso y notamos que la info…" at bounding box center [505, 456] width 778 height 149
paste textarea "Hola FUNDACION CIELOS ABIERTOS,"
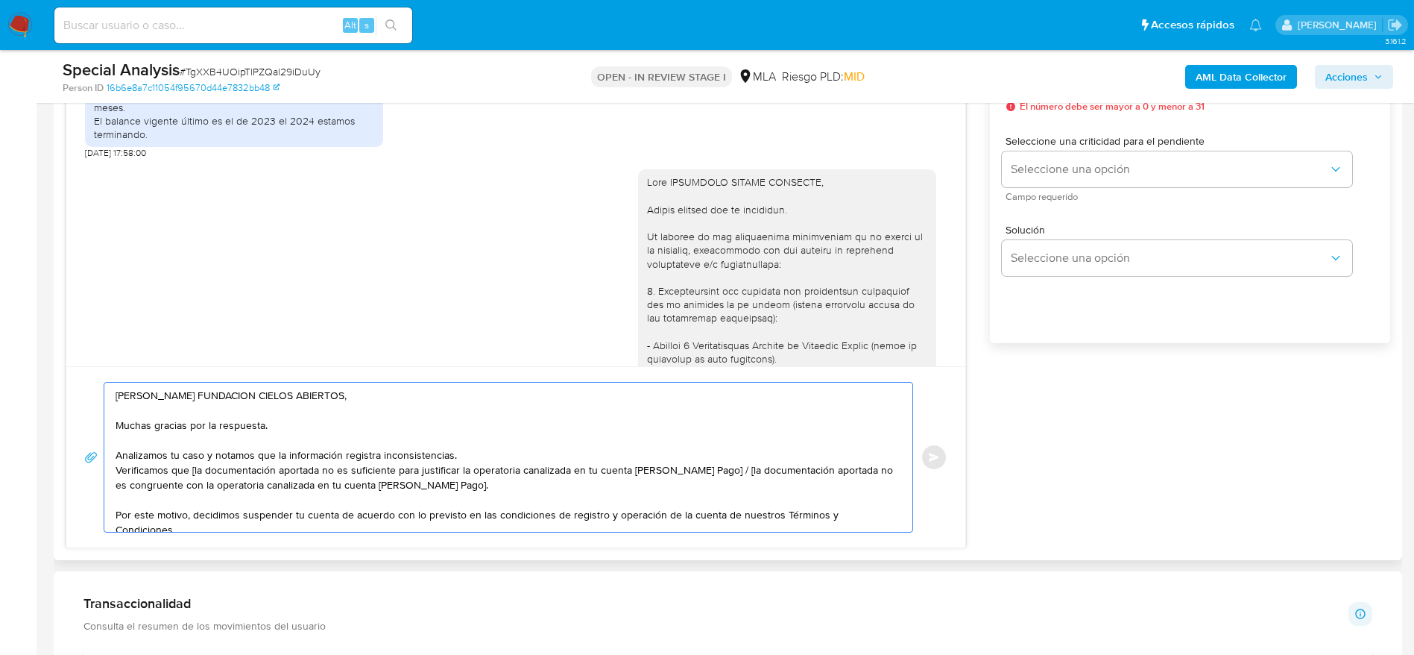
click at [462, 456] on textarea "Hola Hola FUNDACION CIELOS ABIERTOS, Muchas gracias por la respuesta. Analizamo…" at bounding box center [505, 456] width 778 height 149
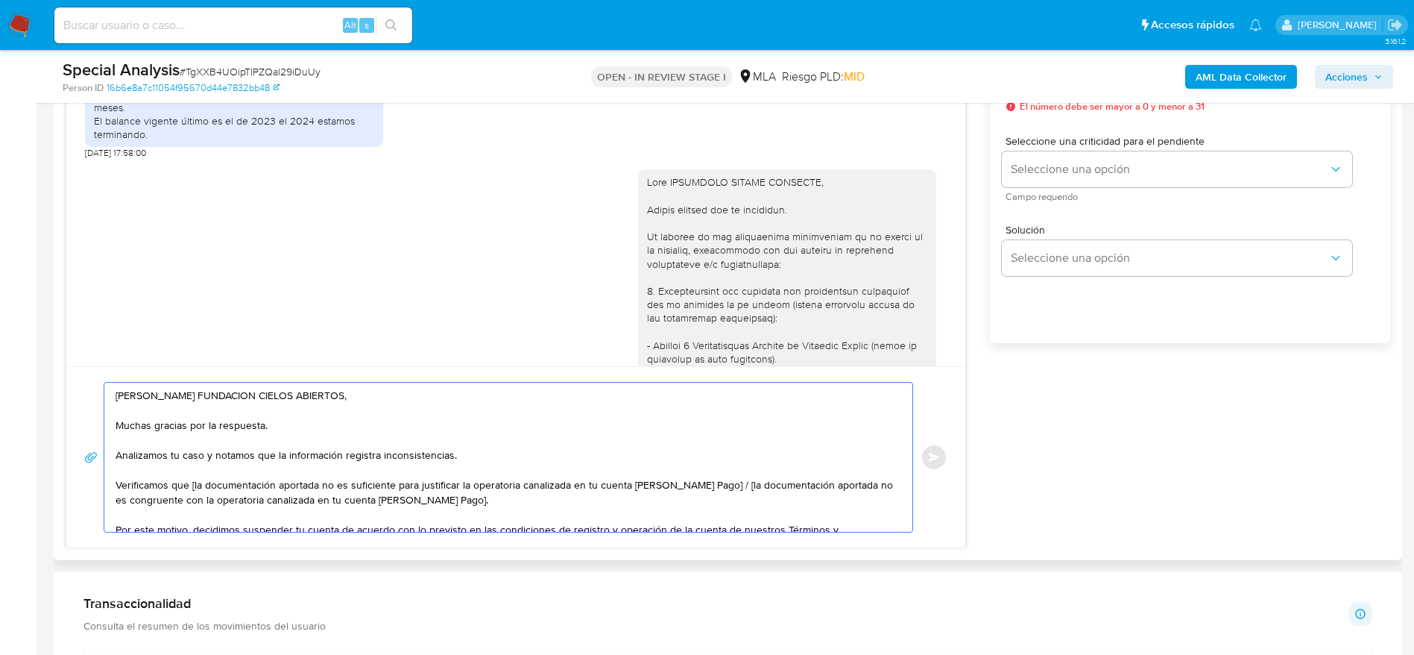
click at [719, 488] on textarea "Hola Hola FUNDACION CIELOS ABIERTOS, Muchas gracias por la respuesta. Analizamo…" at bounding box center [505, 456] width 778 height 149
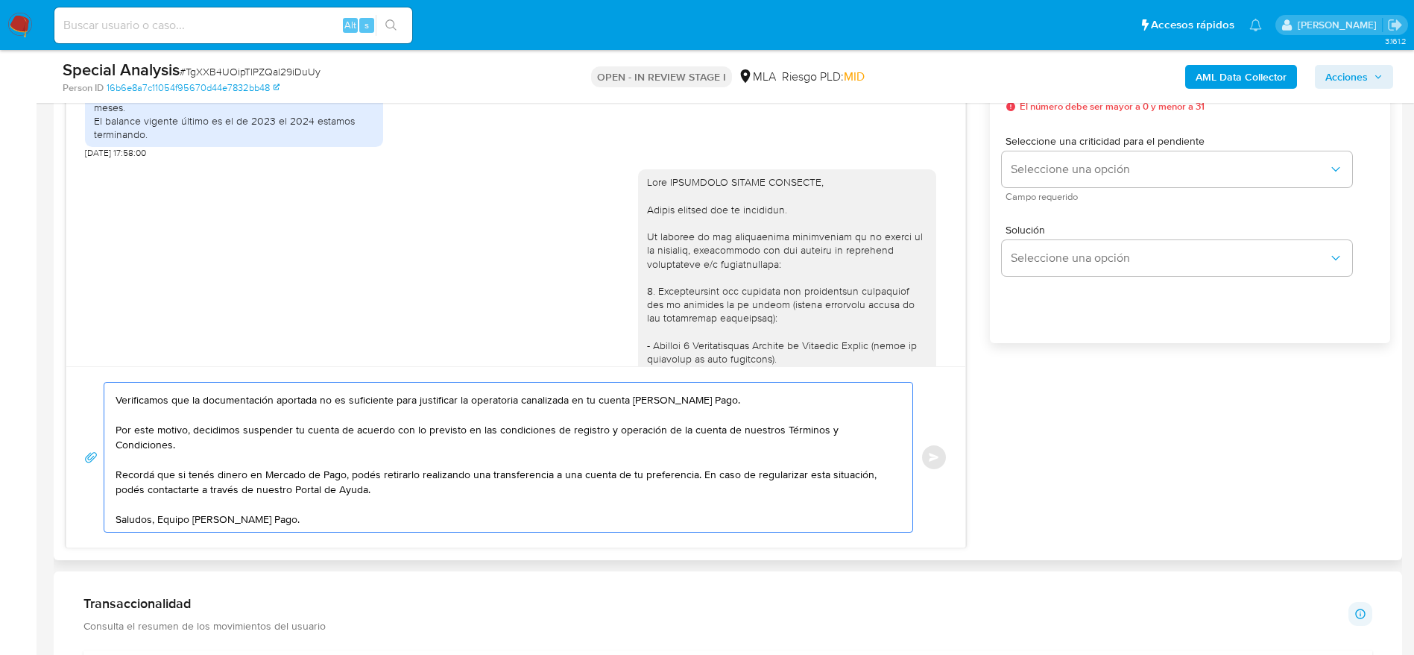
scroll to position [100, 0]
click at [690, 514] on textarea "Hola Hola FUNDACION CIELOS ABIERTOS, Muchas gracias por la respuesta. Analizamo…" at bounding box center [505, 456] width 778 height 149
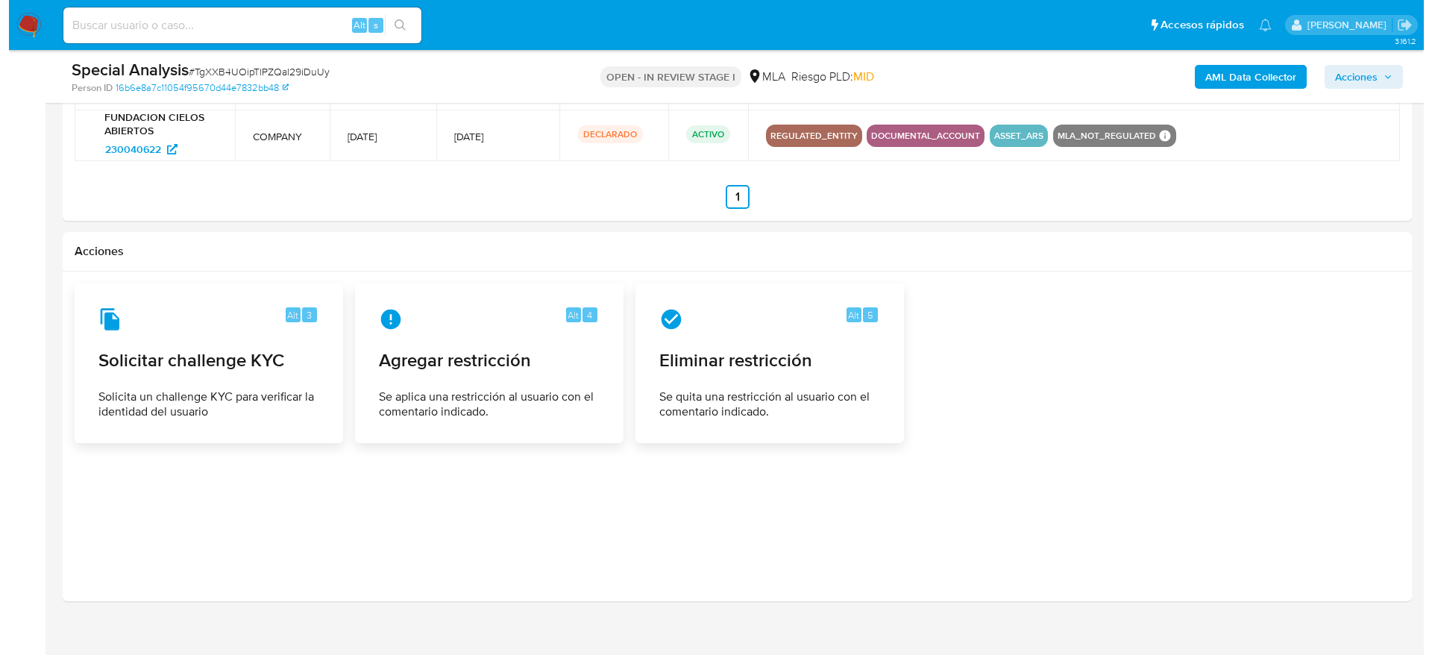
scroll to position [2405, 0]
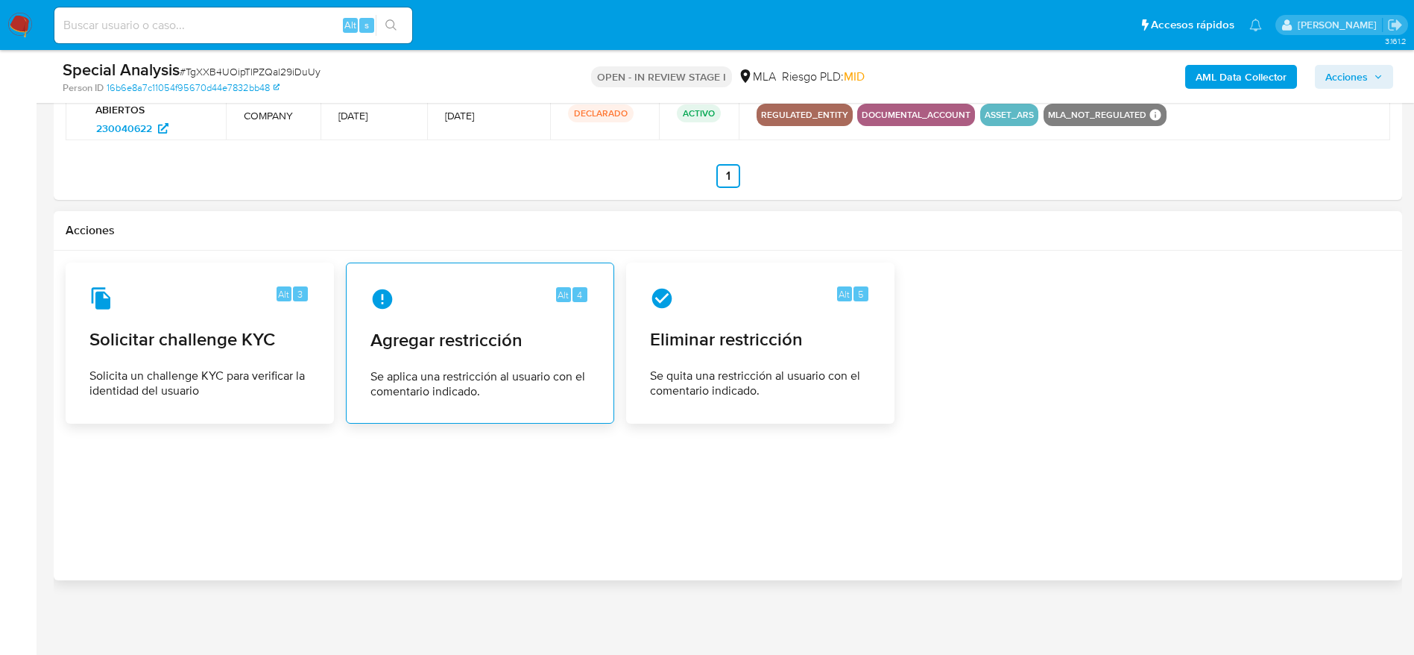
type textarea "Hola Hola FUNDACION CIELOS ABIERTOS, Muchas gracias por la respuesta. Analizamo…"
click at [470, 343] on span "Agregar restricción" at bounding box center [480, 340] width 219 height 22
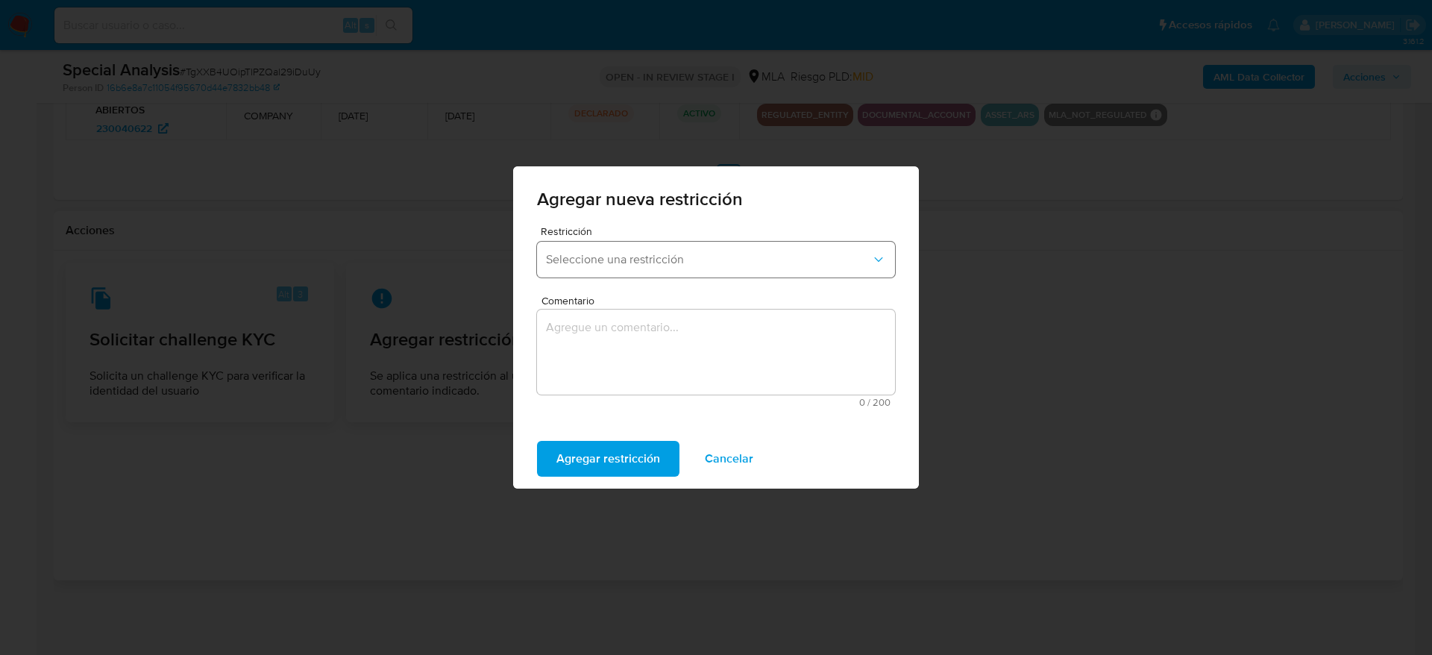
click at [667, 254] on span "Seleccione una restricción" at bounding box center [708, 259] width 325 height 15
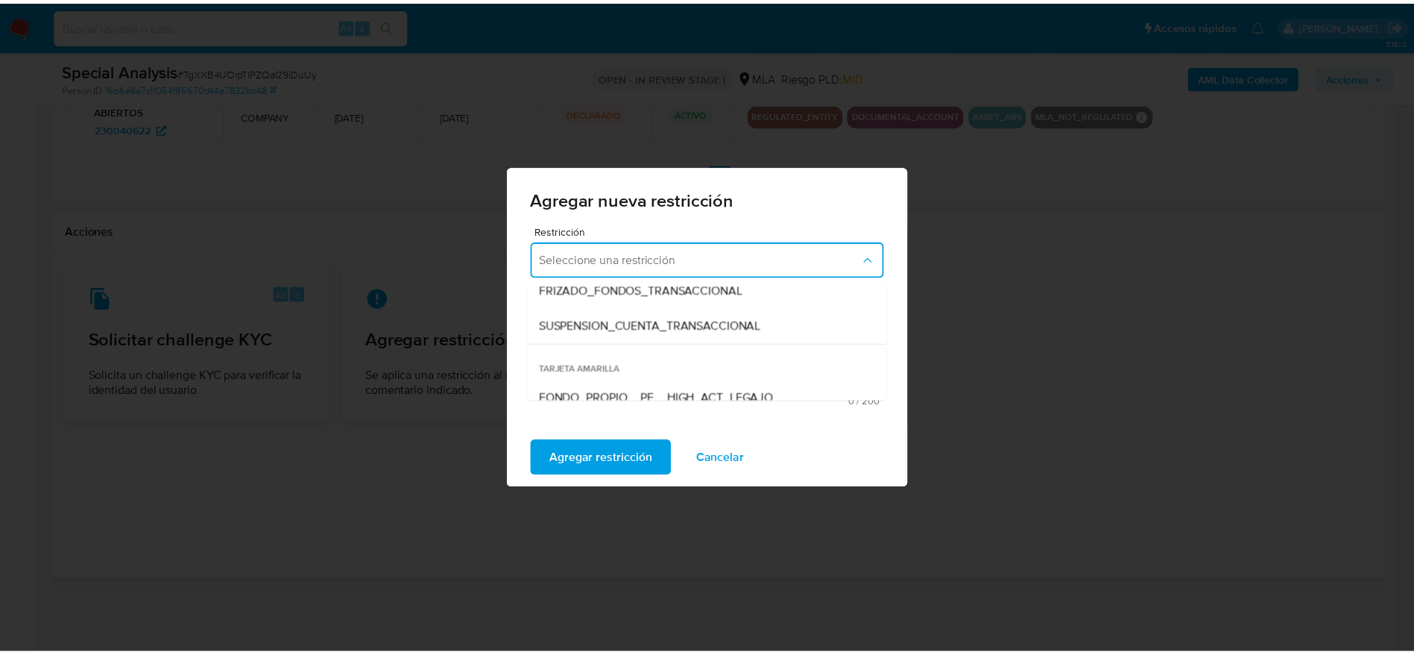
scroll to position [224, 0]
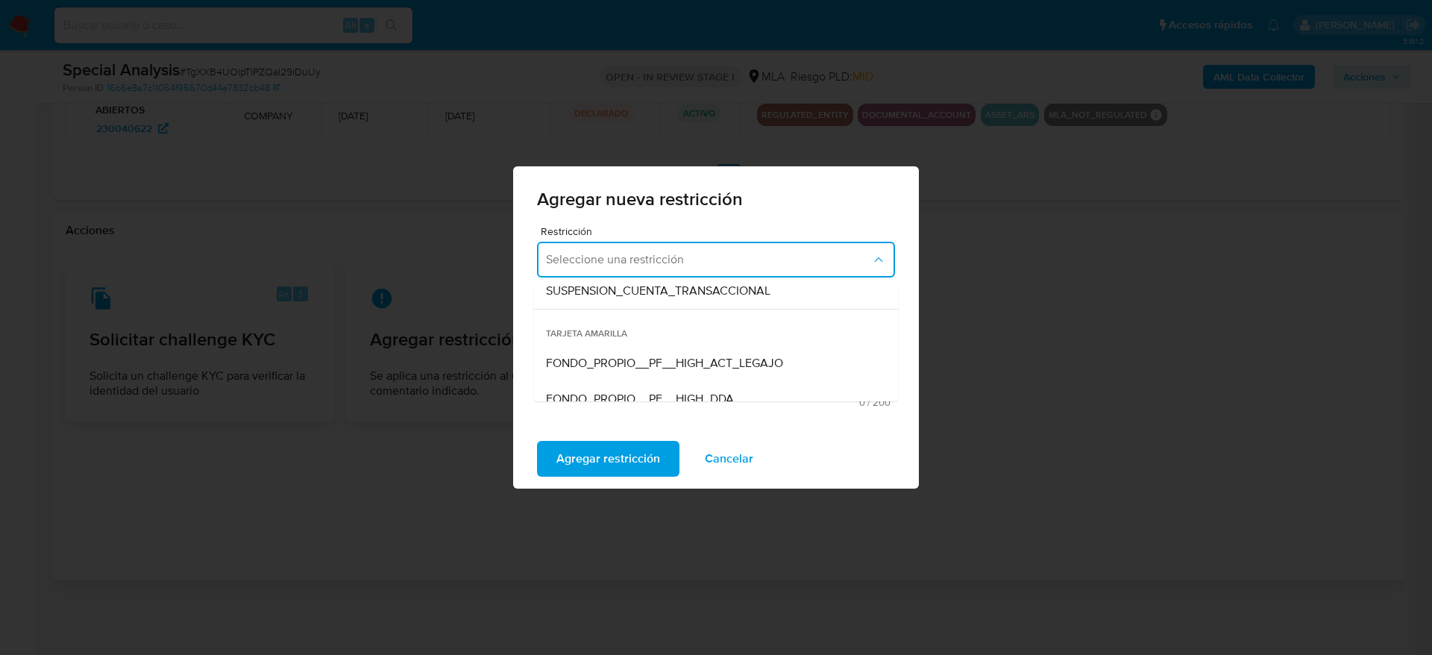
click at [661, 295] on span "SUSPENSION_CUENTA_TRANSACCIONAL" at bounding box center [658, 290] width 224 height 15
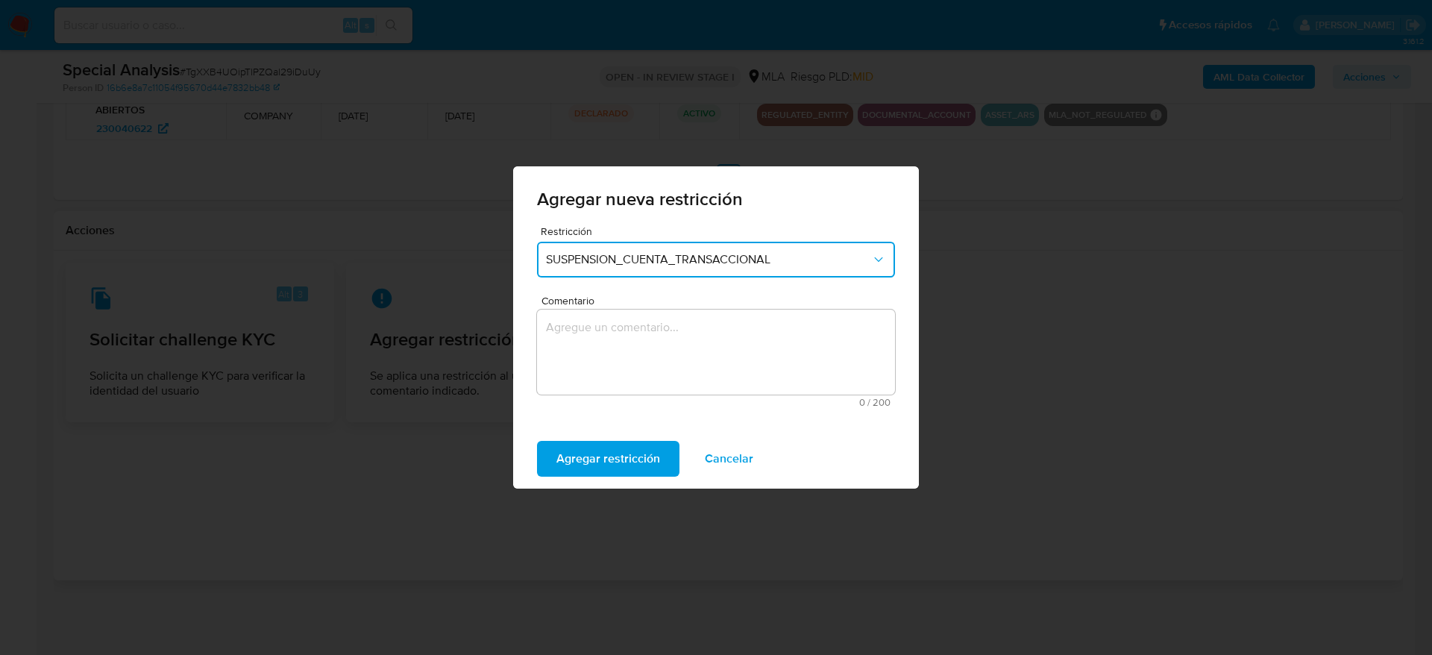
click at [638, 371] on textarea "Comentario" at bounding box center [716, 351] width 358 height 85
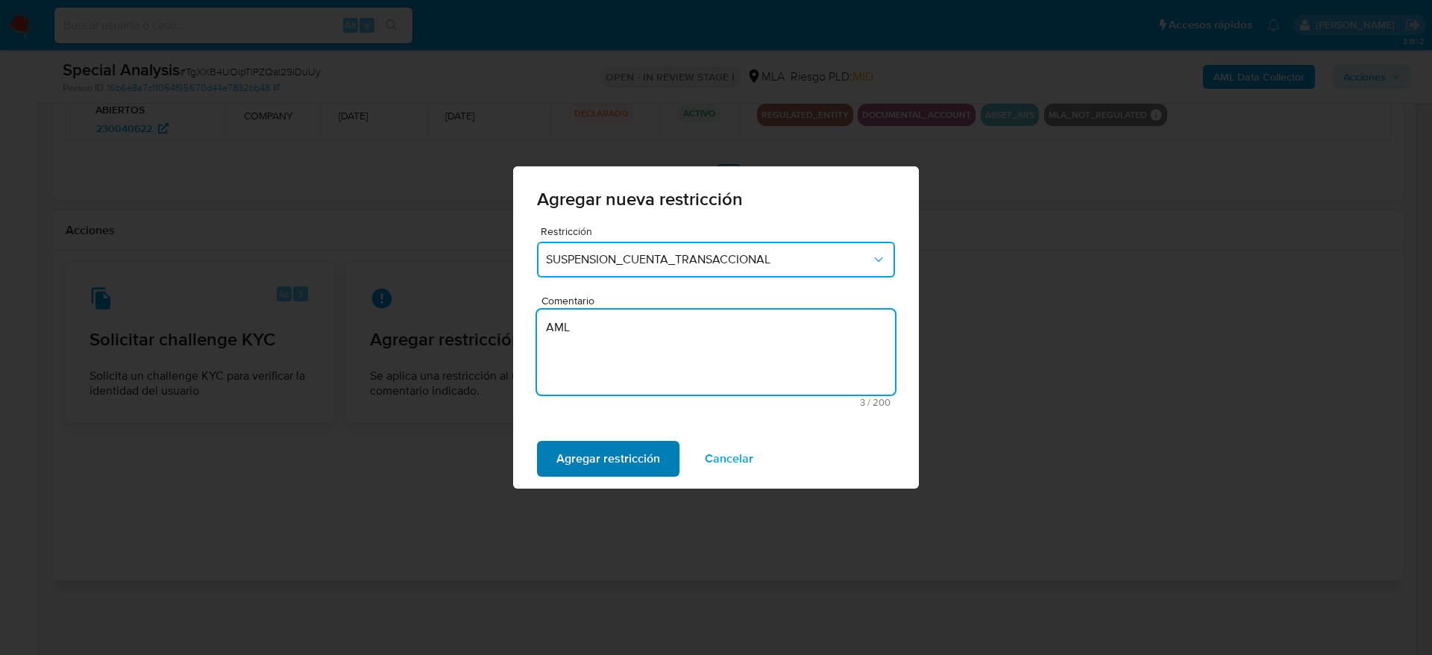
type textarea "AML"
click at [605, 451] on span "Agregar restricción" at bounding box center [608, 458] width 104 height 33
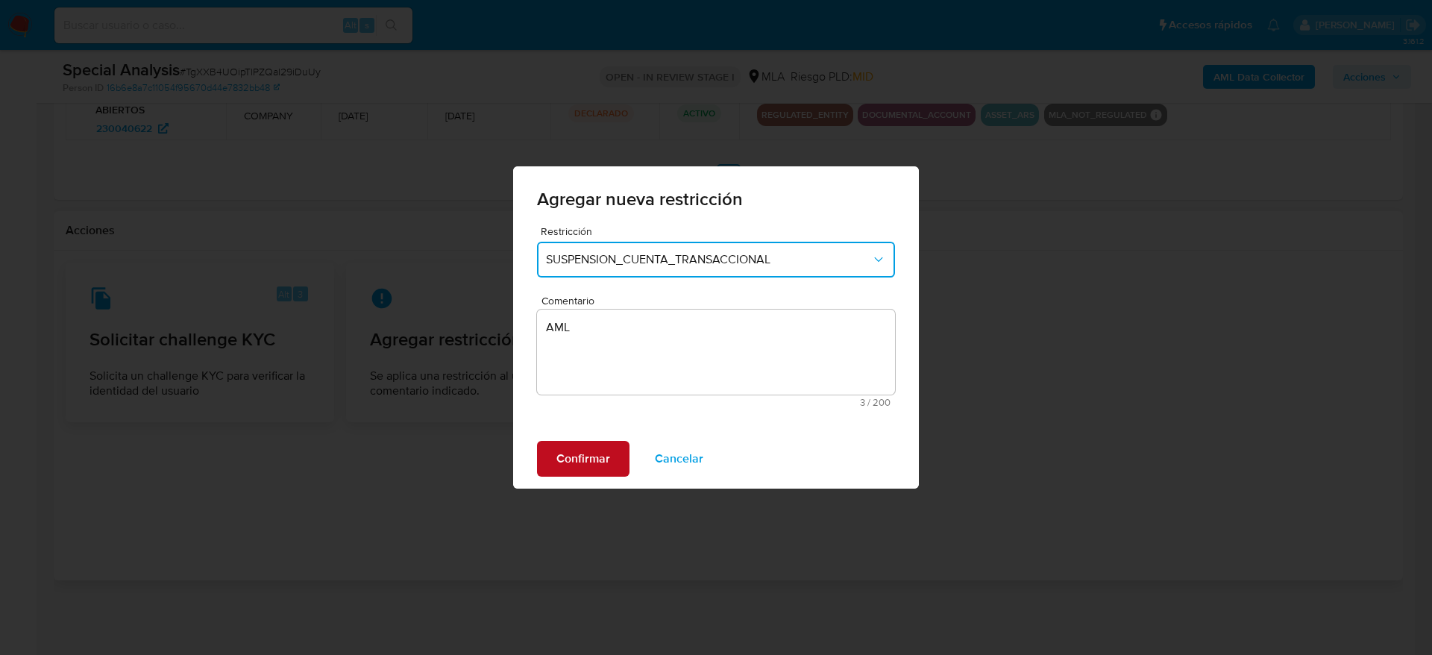
click at [605, 451] on span "Confirmar" at bounding box center [583, 458] width 54 height 33
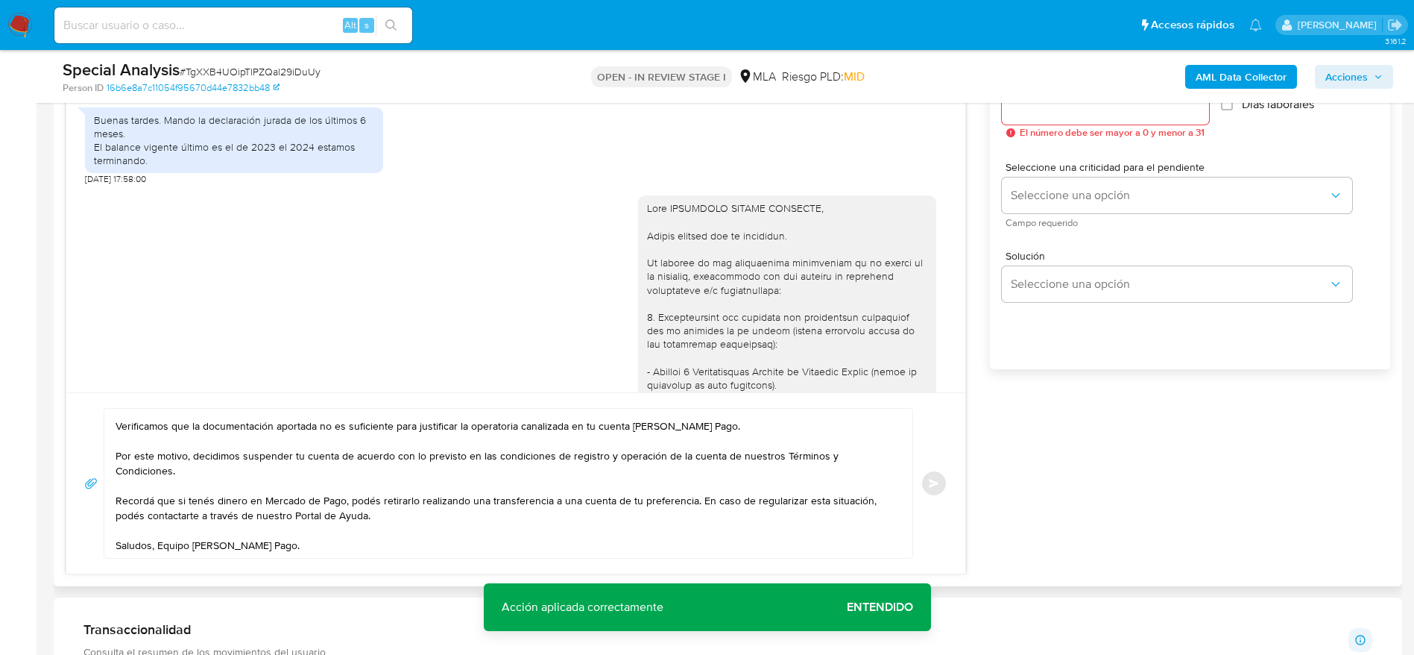
scroll to position [839, 0]
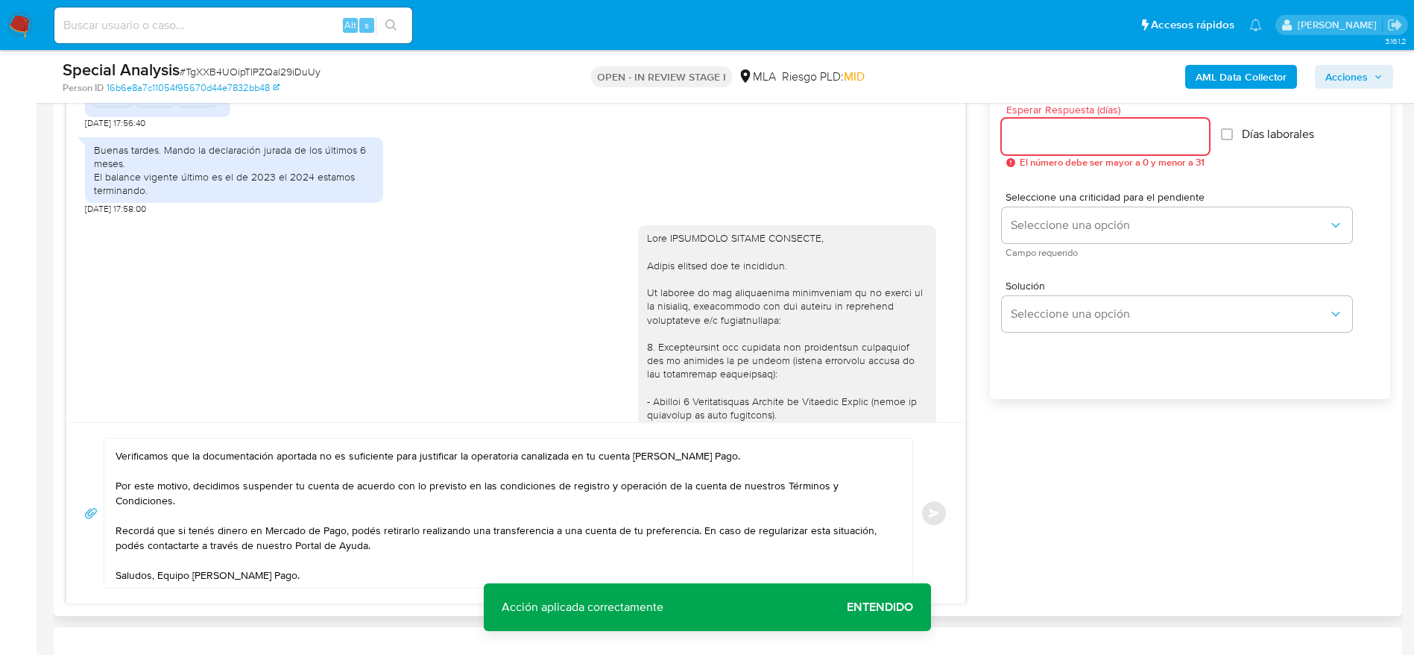
click at [1045, 136] on input "Esperar Respuesta (días)" at bounding box center [1105, 136] width 207 height 19
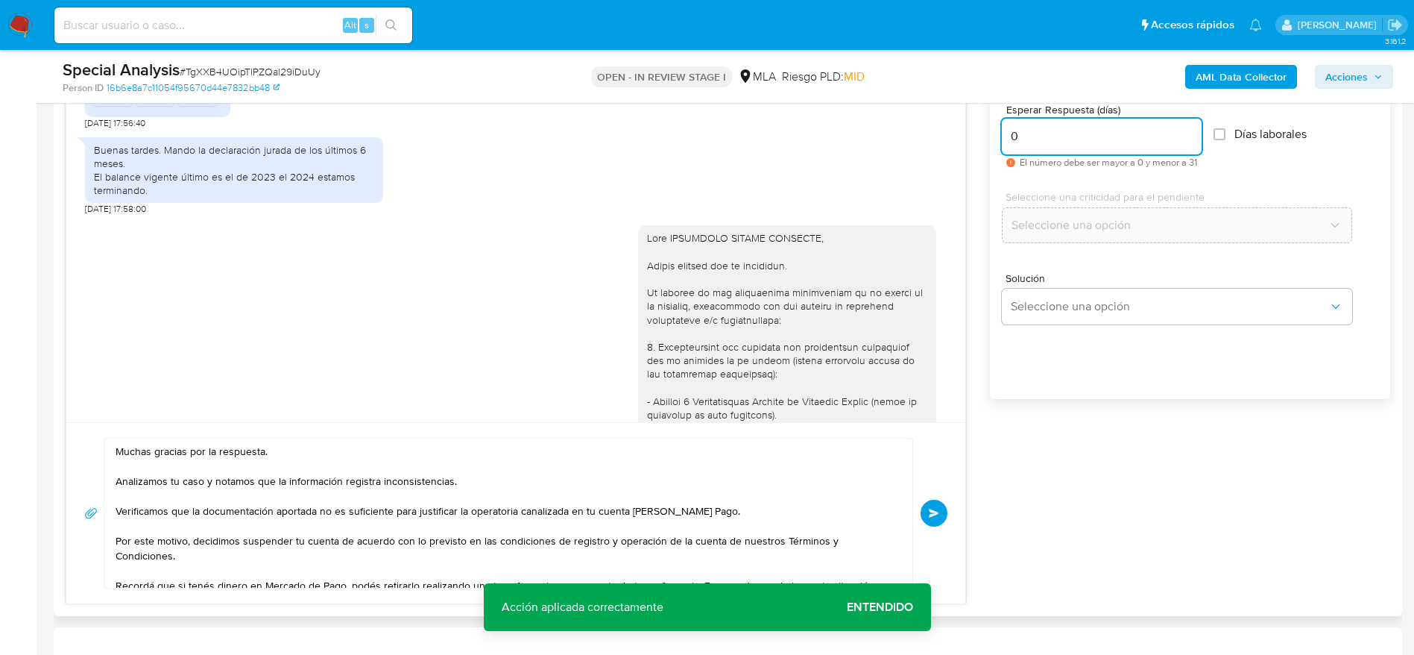
scroll to position [0, 0]
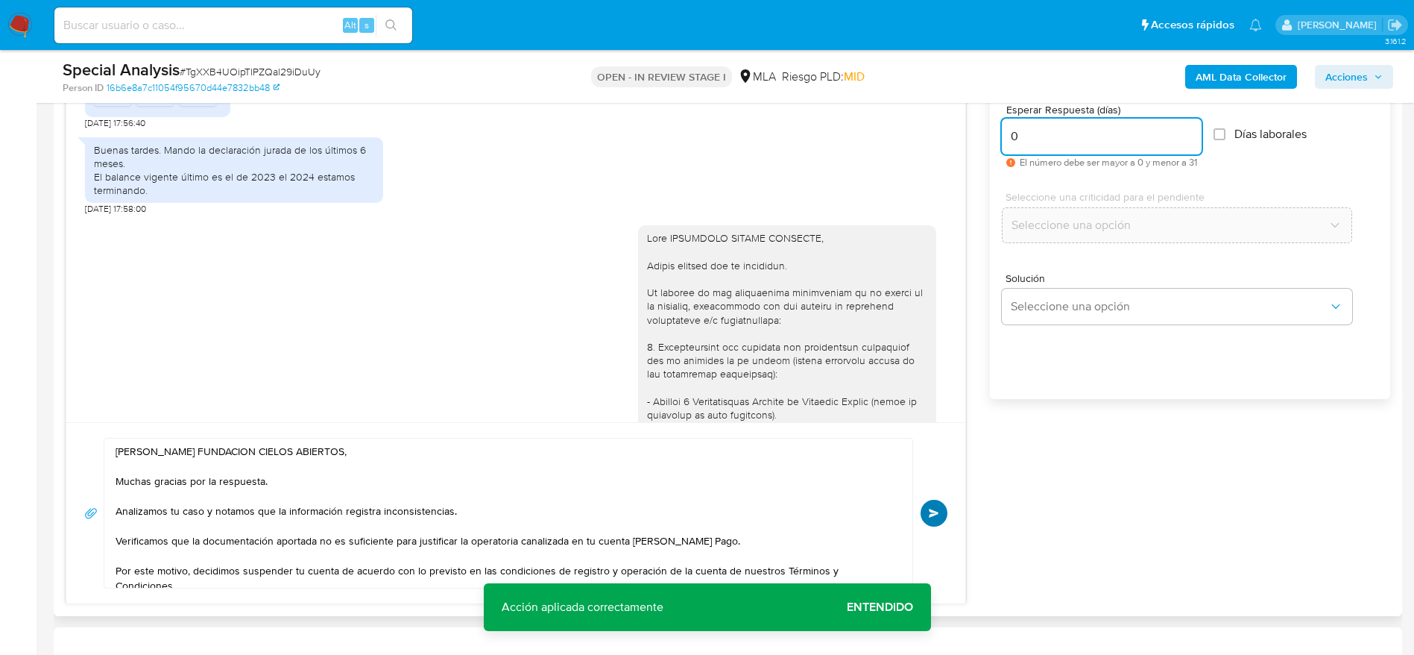
type input "0"
click at [929, 513] on span "Enviar" at bounding box center [934, 512] width 10 height 9
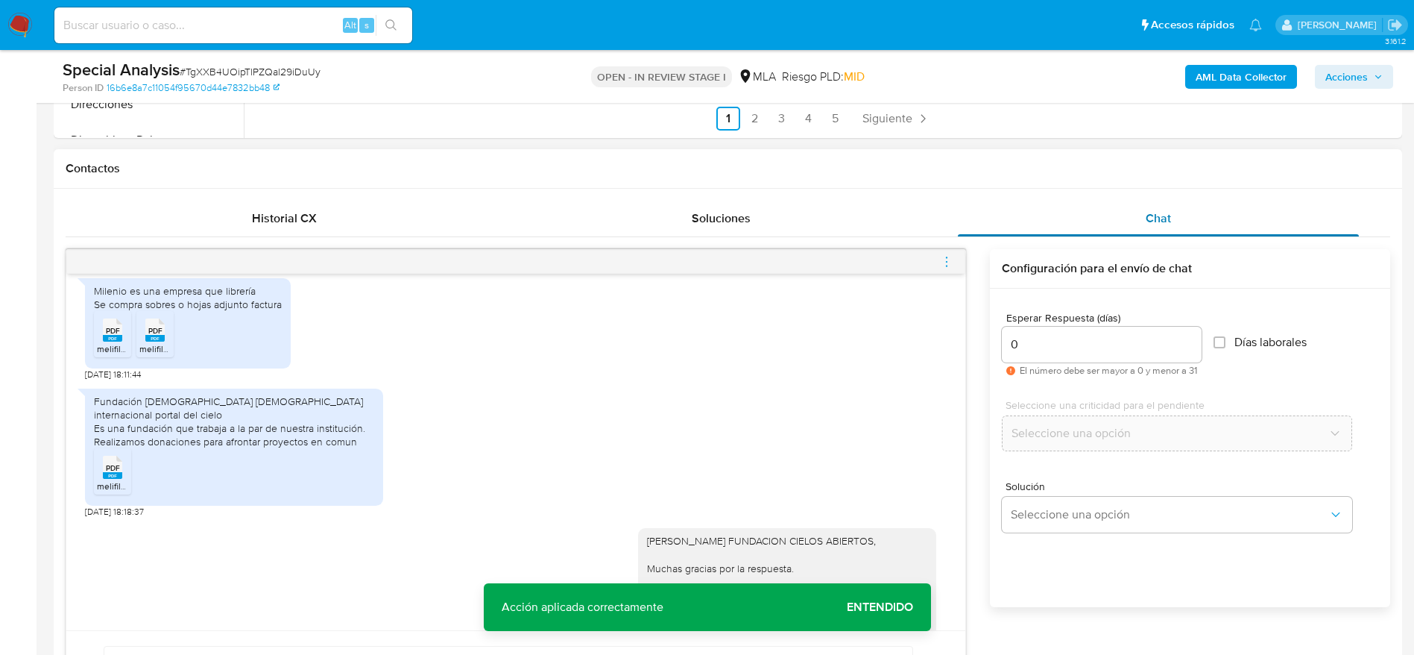
scroll to position [615, 0]
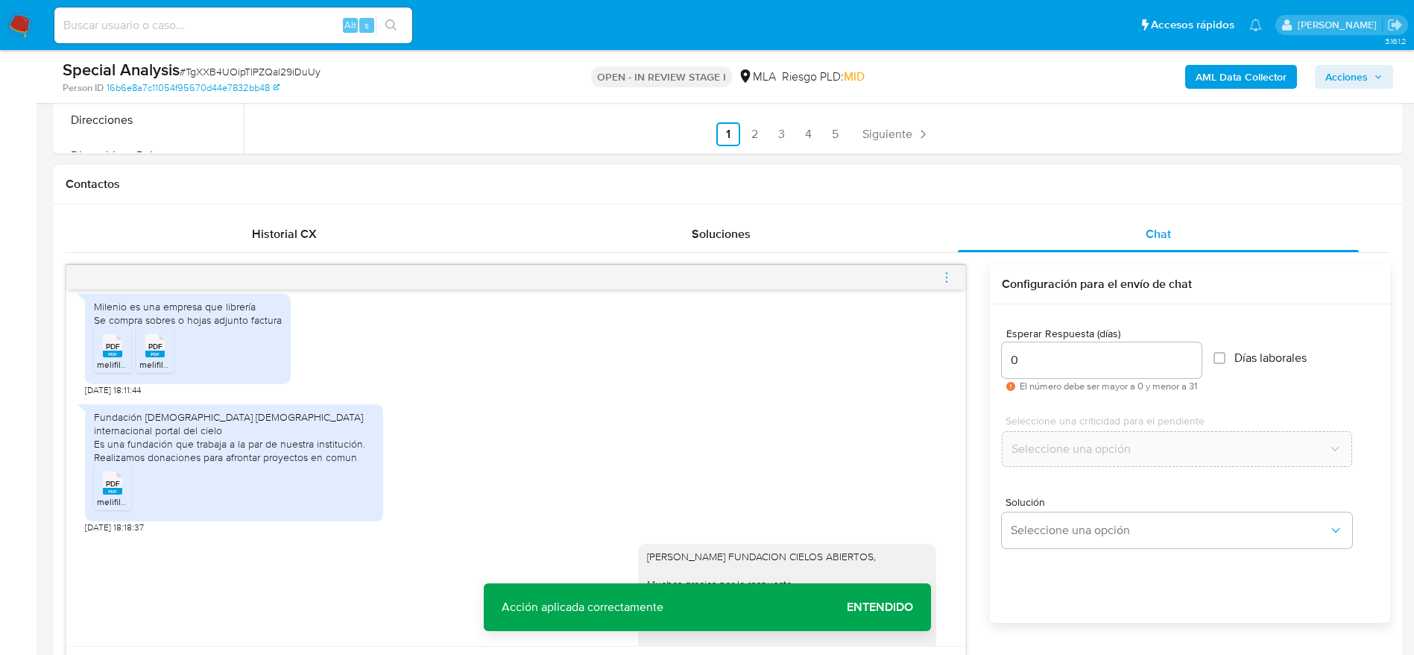
click at [948, 277] on icon "menu-action" at bounding box center [946, 277] width 13 height 13
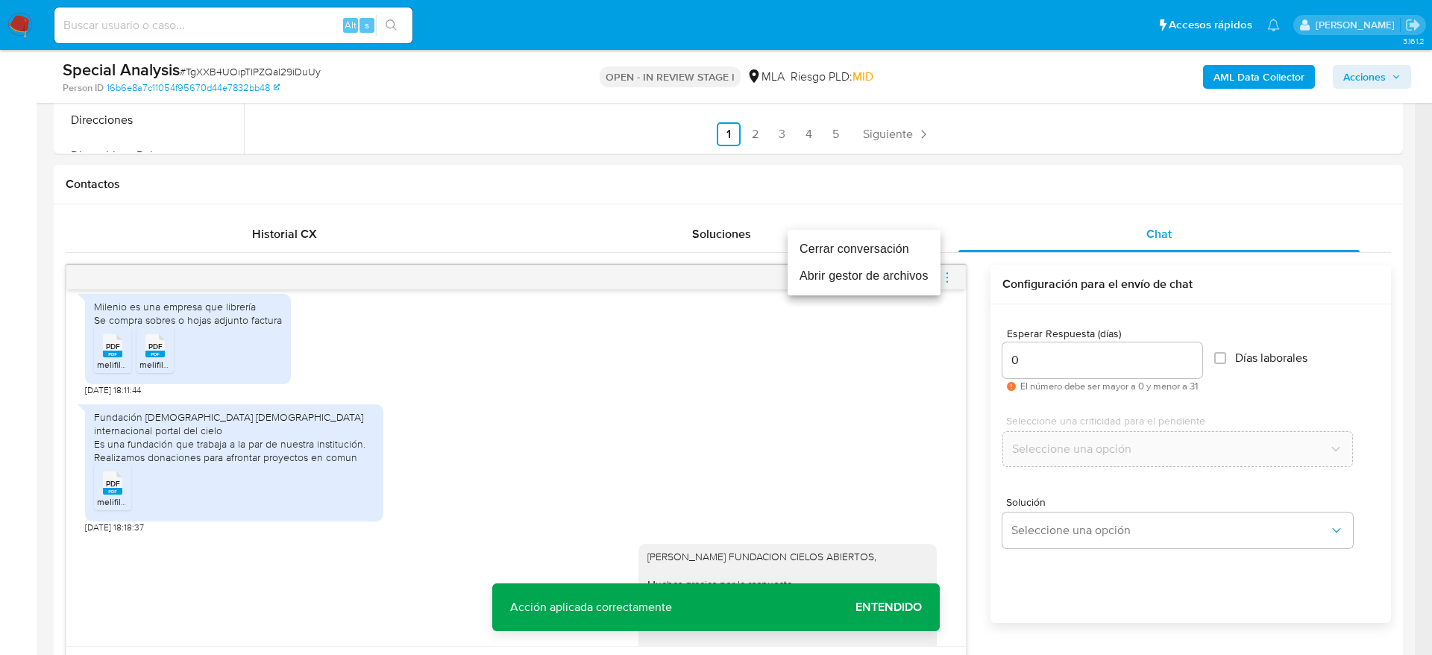
click at [886, 242] on li "Cerrar conversación" at bounding box center [863, 249] width 153 height 27
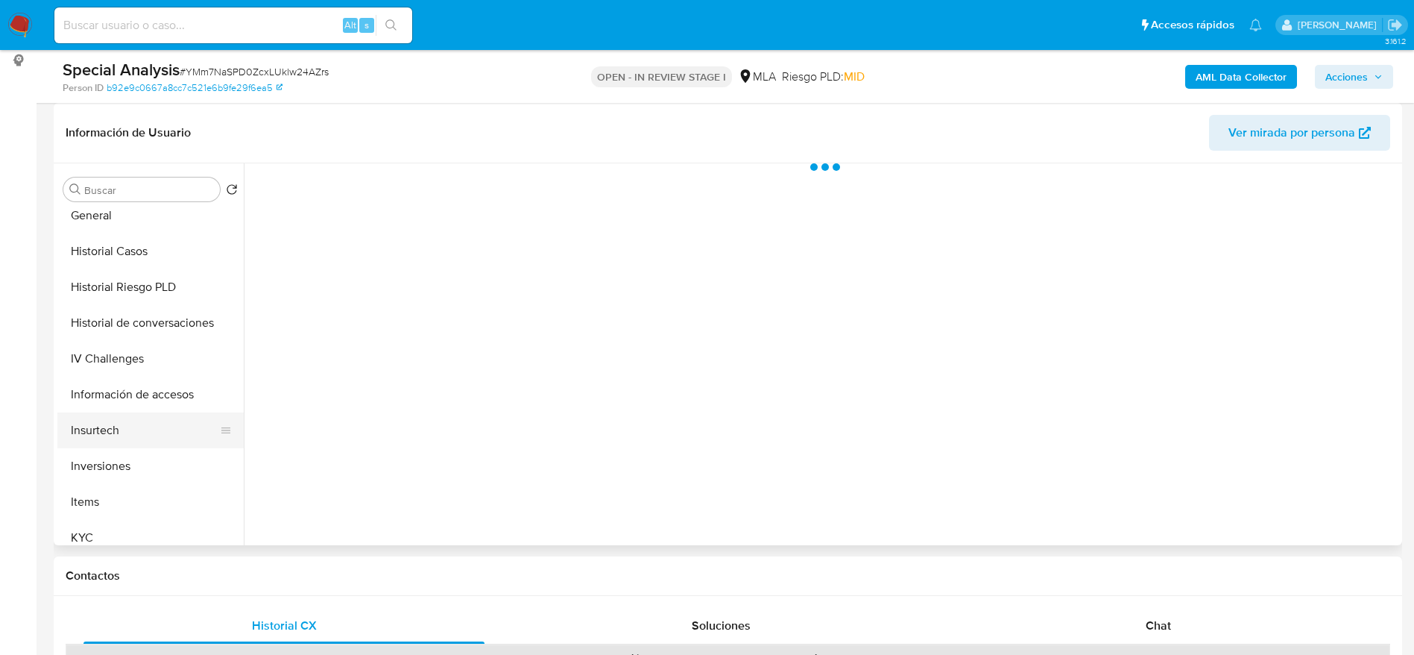
scroll to position [447, 0]
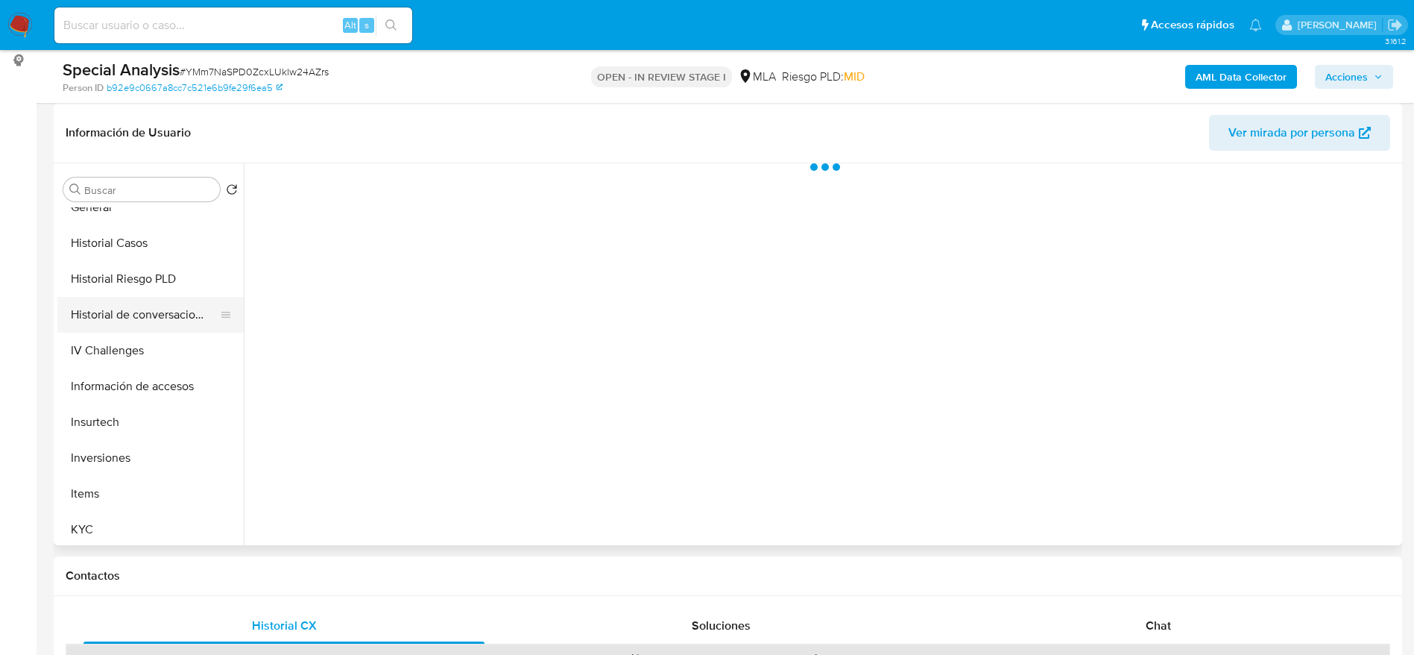
click at [162, 330] on button "Historial de conversaciones" at bounding box center [144, 315] width 174 height 36
select select "10"
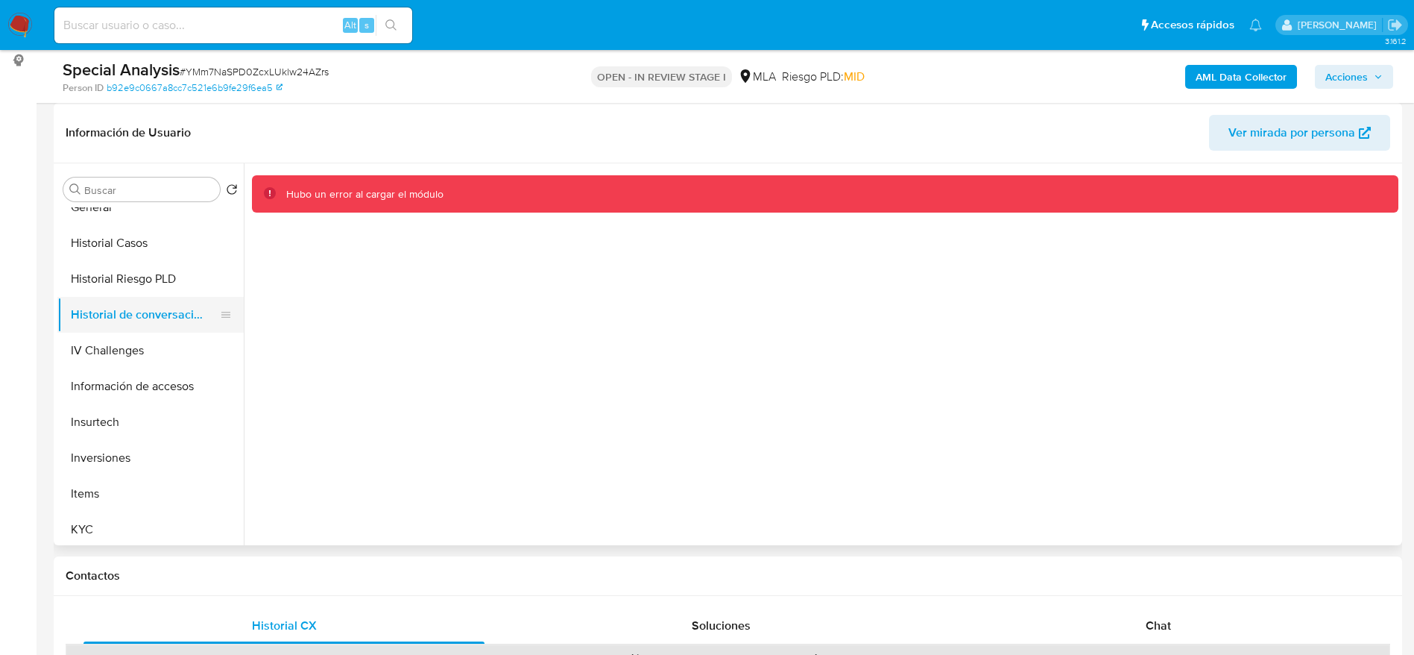
click at [118, 303] on button "Historial de conversaciones" at bounding box center [144, 315] width 174 height 36
click at [117, 292] on button "Historial Riesgo PLD" at bounding box center [144, 279] width 174 height 36
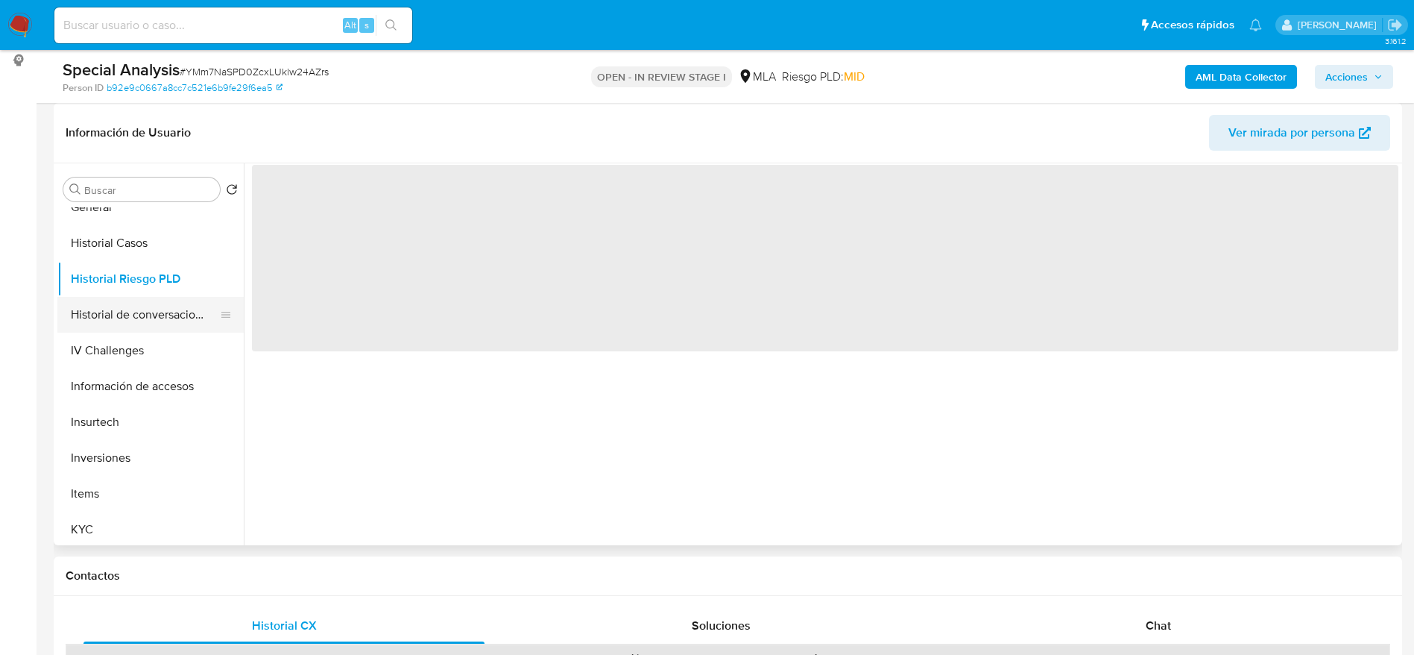
click at [118, 312] on button "Historial de conversaciones" at bounding box center [144, 315] width 174 height 36
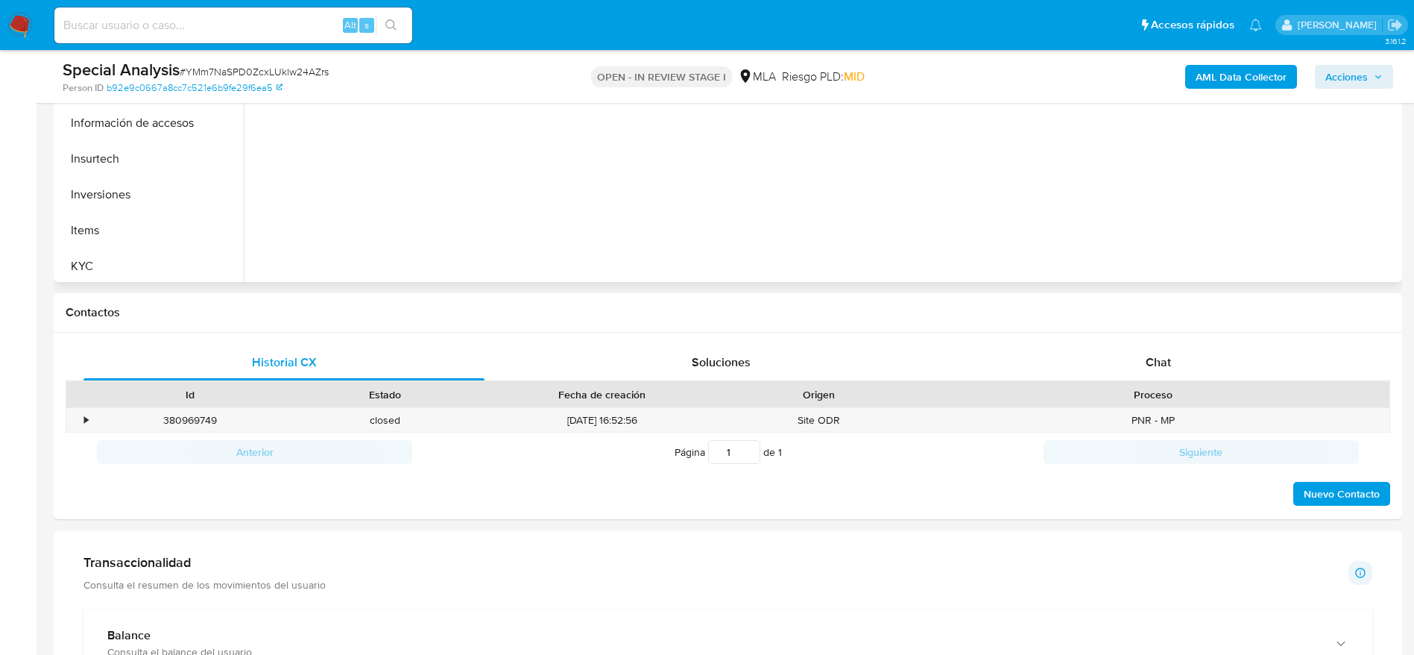
scroll to position [550, 0]
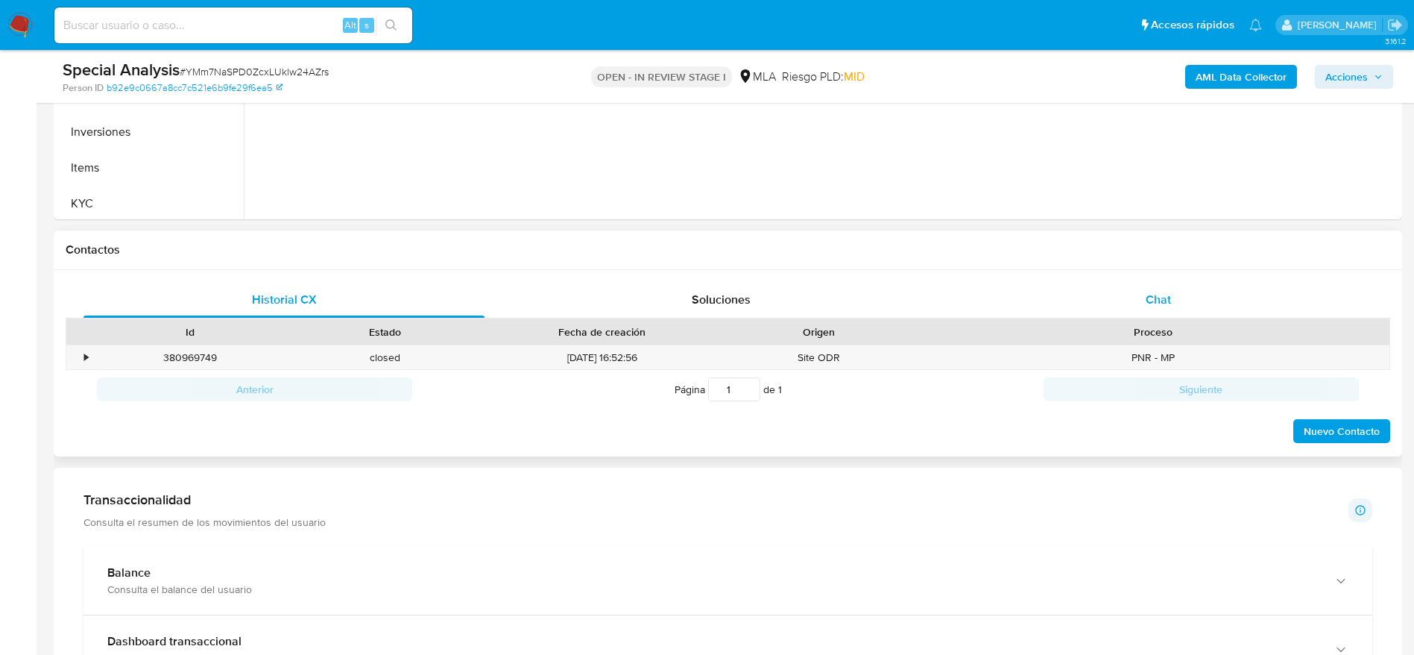
click at [1168, 295] on span "Chat" at bounding box center [1158, 299] width 25 height 17
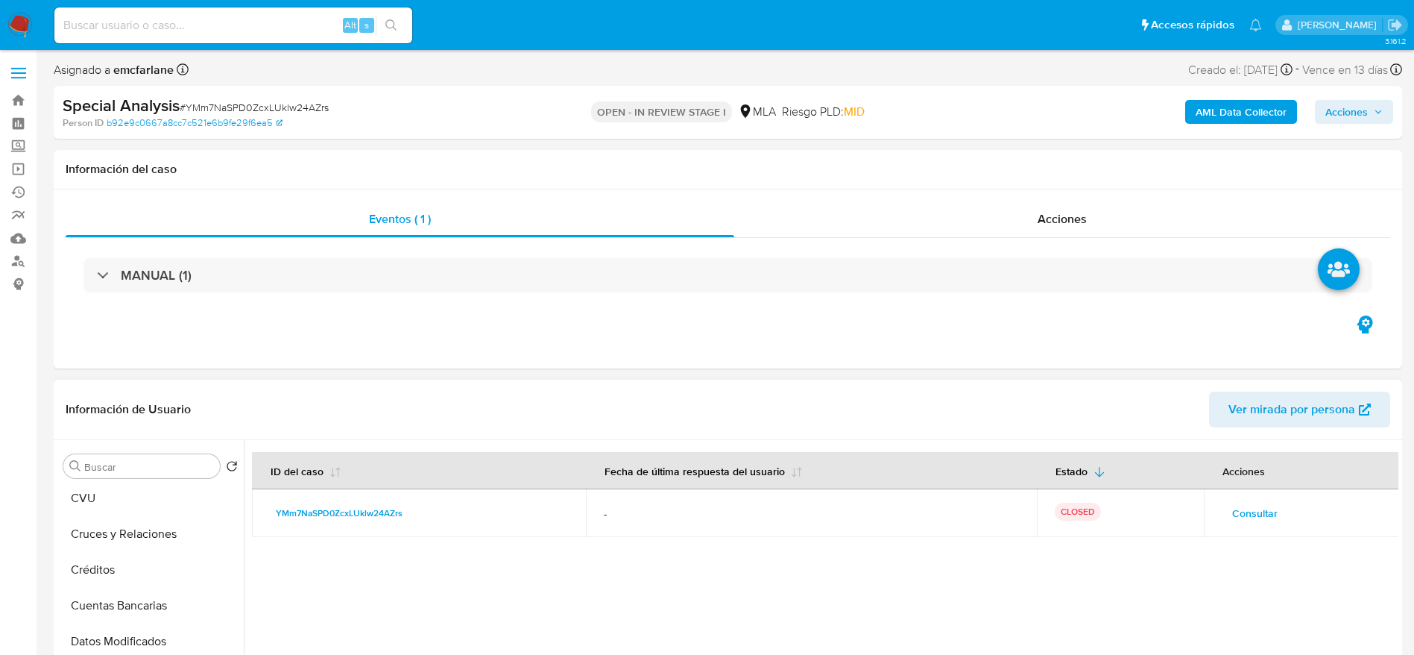
scroll to position [0, 0]
click at [139, 528] on button "Archivos adjuntos" at bounding box center [144, 538] width 174 height 36
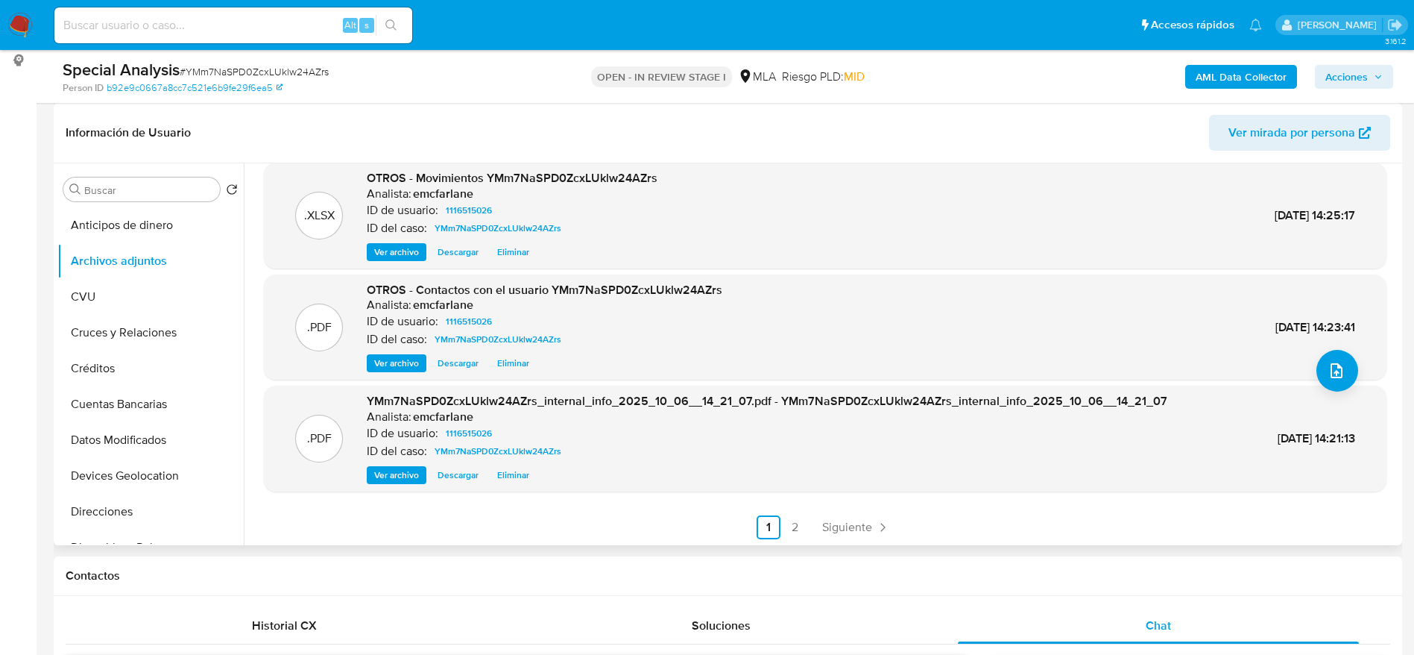
scroll to position [125, 0]
click at [875, 522] on icon "Paginación" at bounding box center [882, 525] width 15 height 15
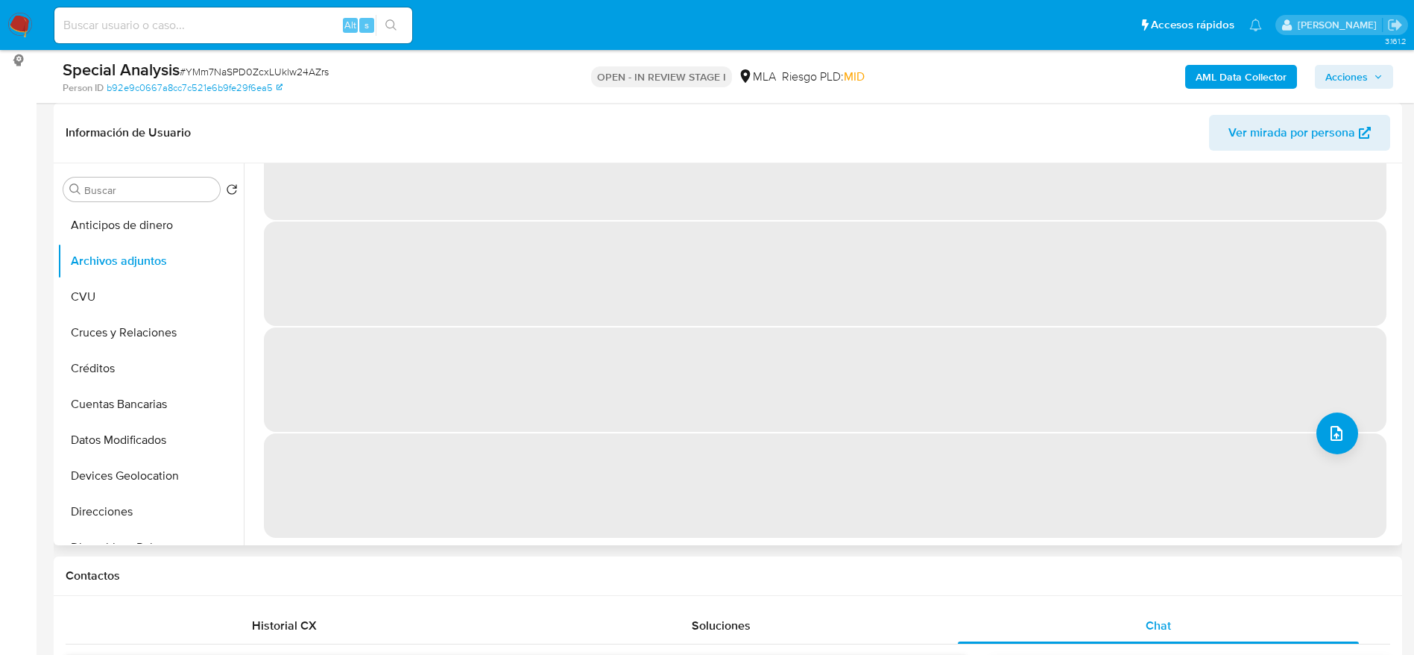
scroll to position [0, 0]
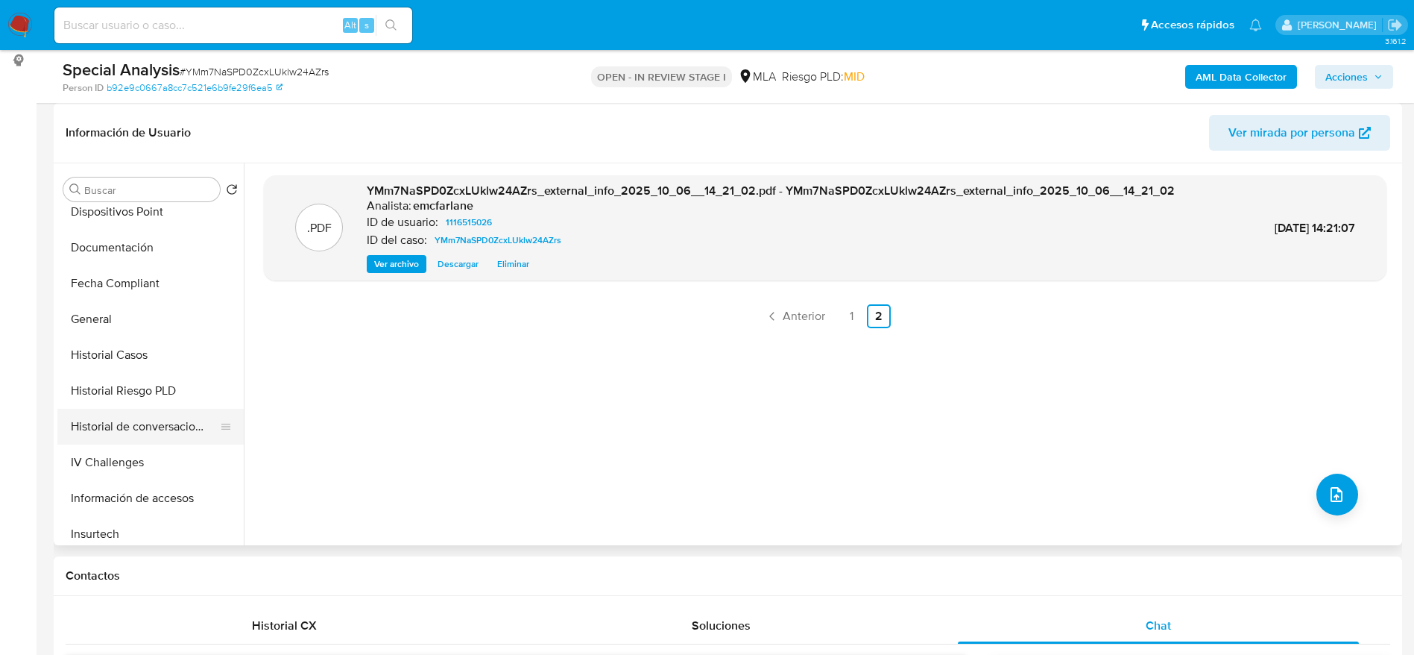
click at [154, 428] on button "Historial de conversaciones" at bounding box center [144, 427] width 174 height 36
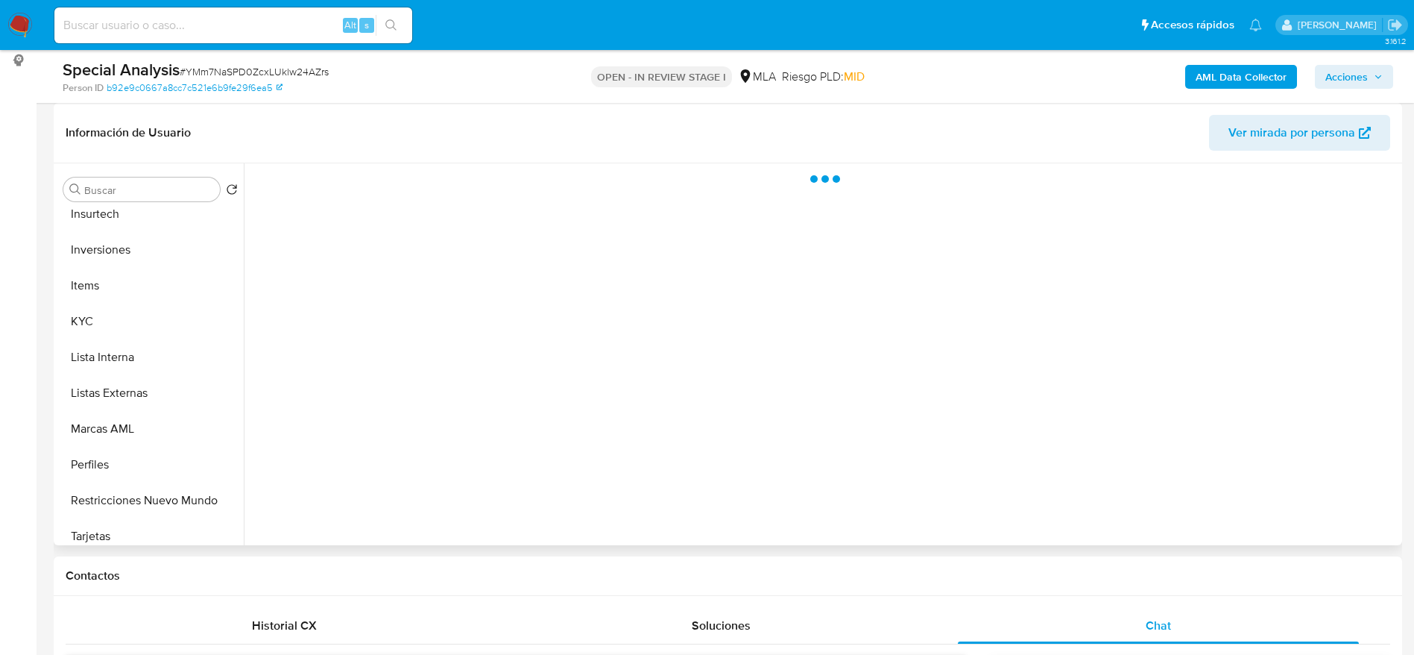
scroll to position [773, 0]
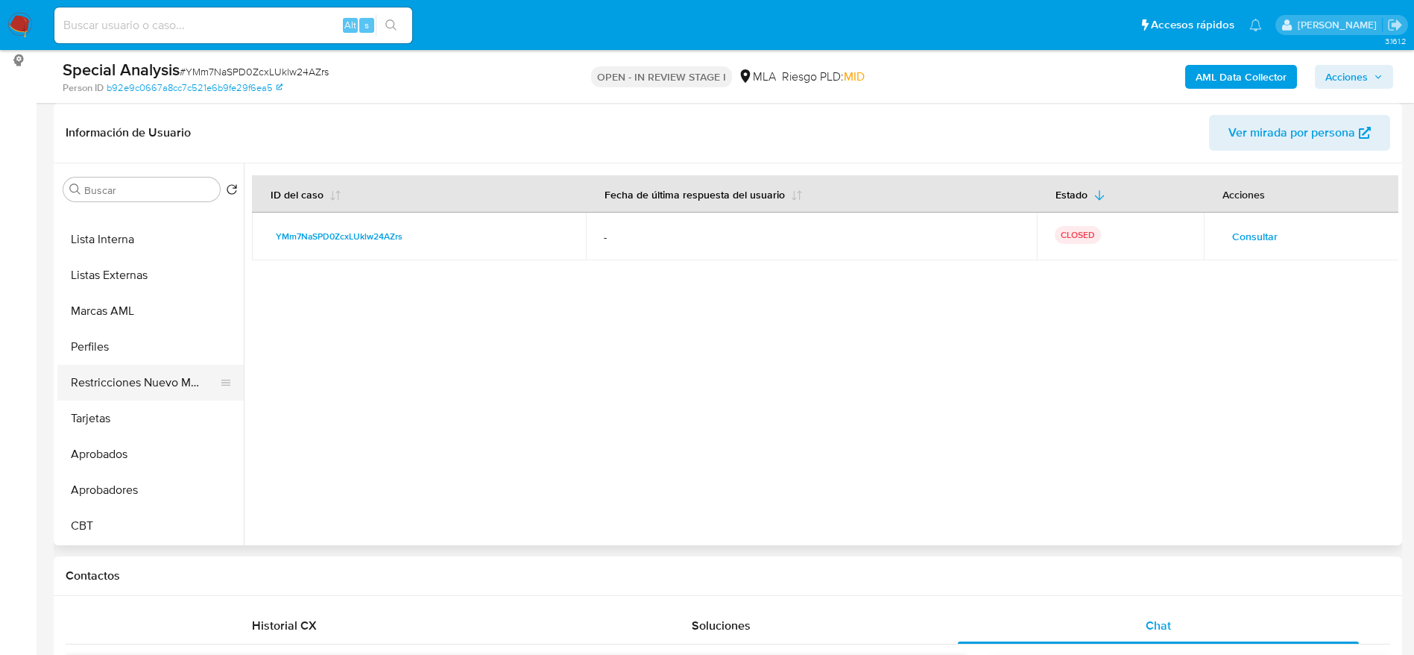
click at [151, 380] on button "Restricciones Nuevo Mundo" at bounding box center [144, 383] width 174 height 36
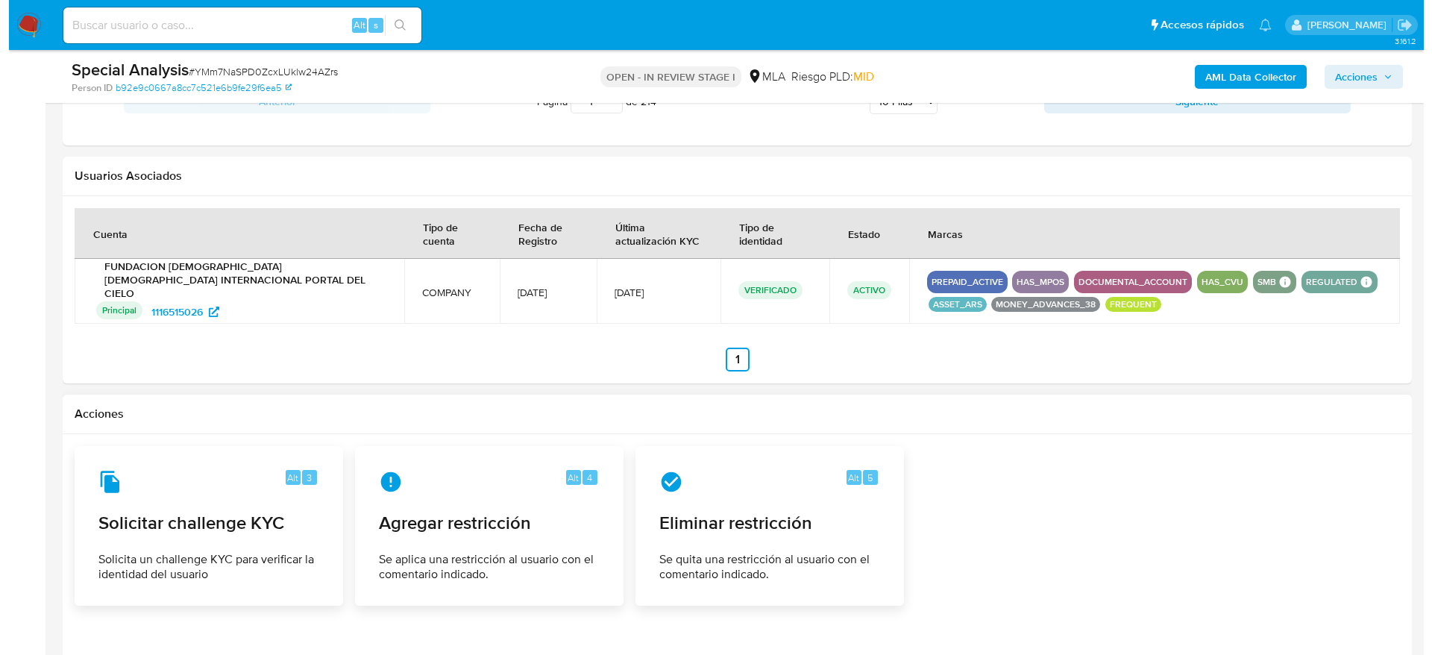
scroll to position [2312, 0]
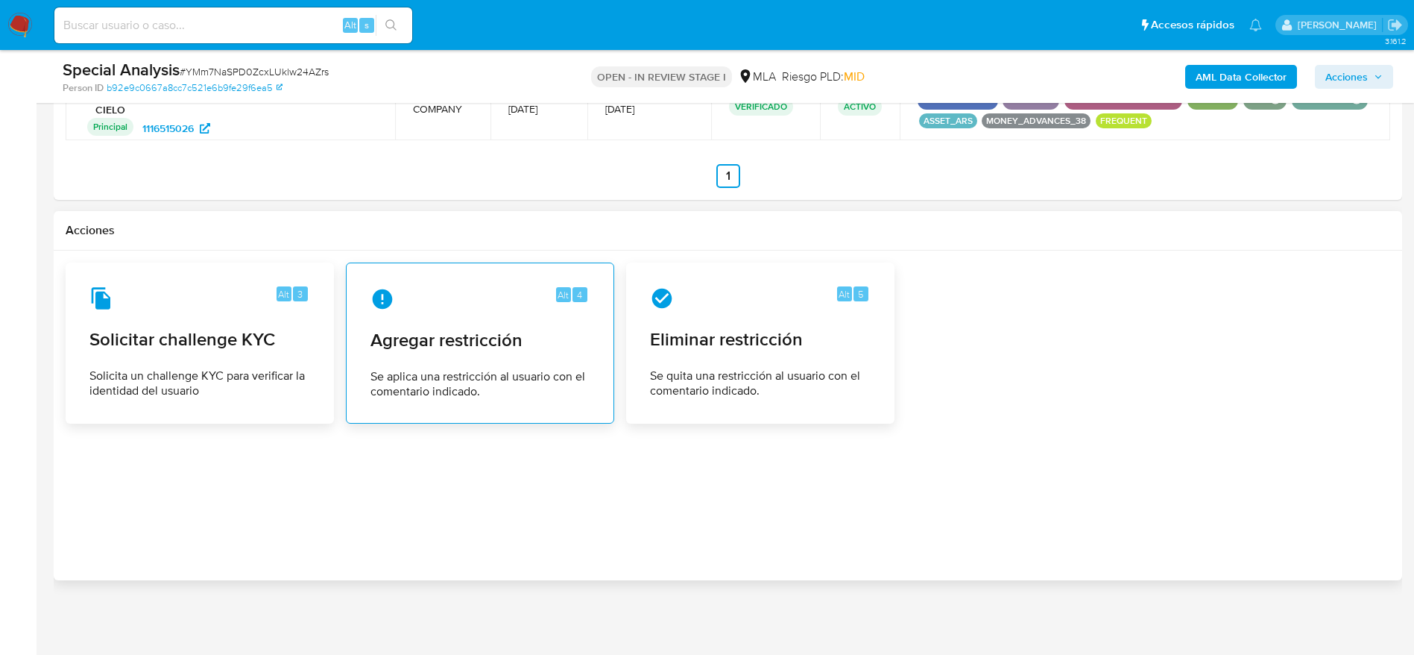
click at [429, 330] on span "Agregar restricción" at bounding box center [480, 340] width 219 height 22
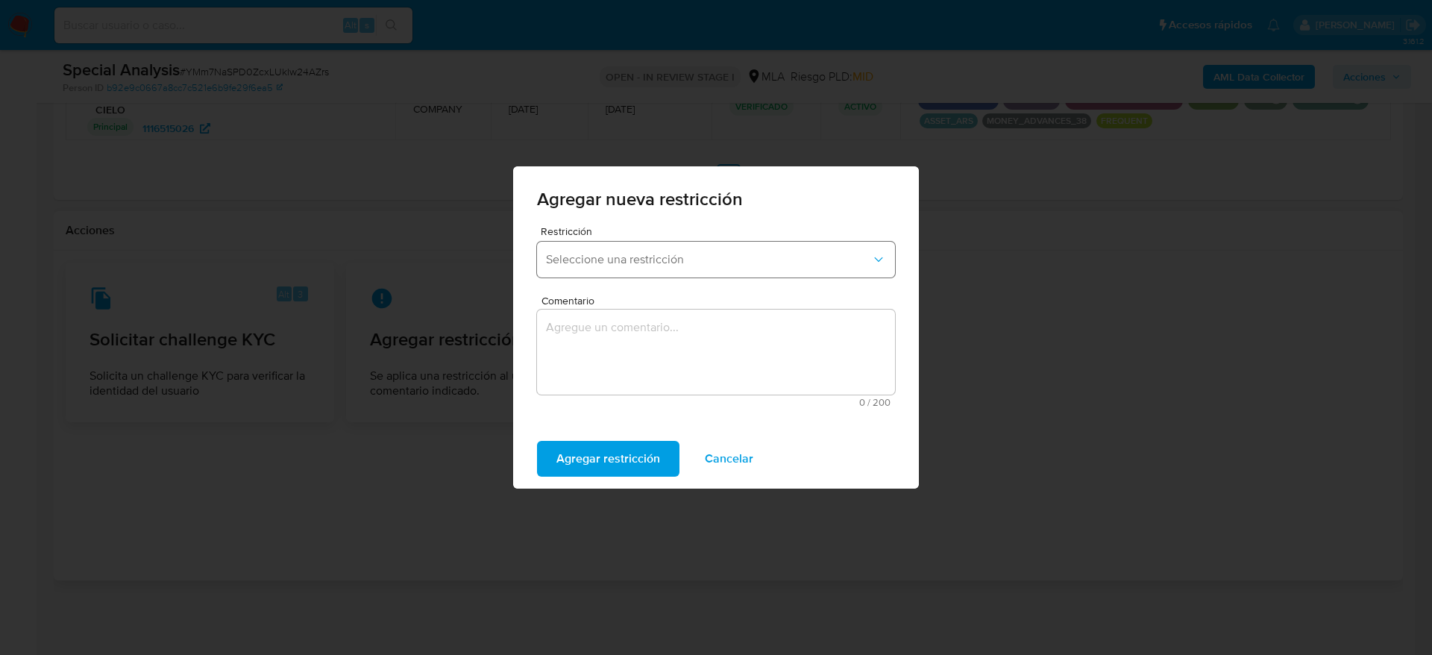
click at [596, 249] on button "Seleccione una restricción" at bounding box center [716, 260] width 358 height 36
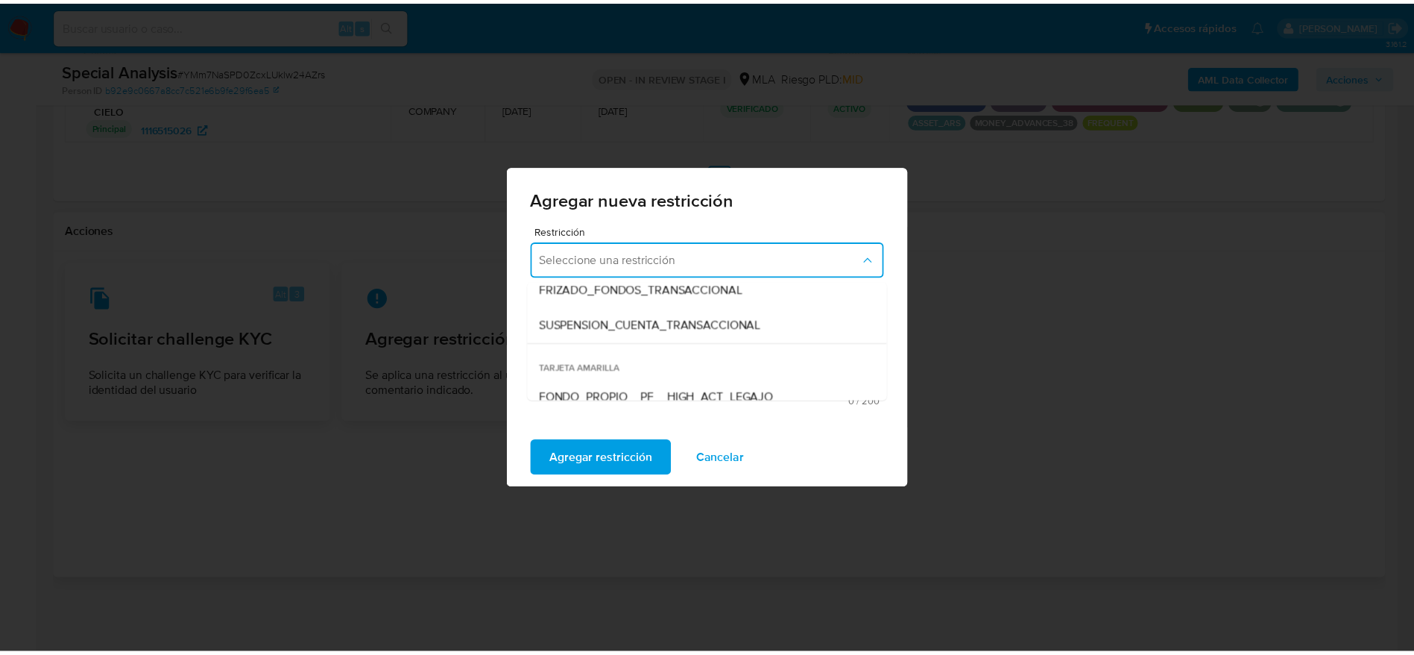
scroll to position [224, 0]
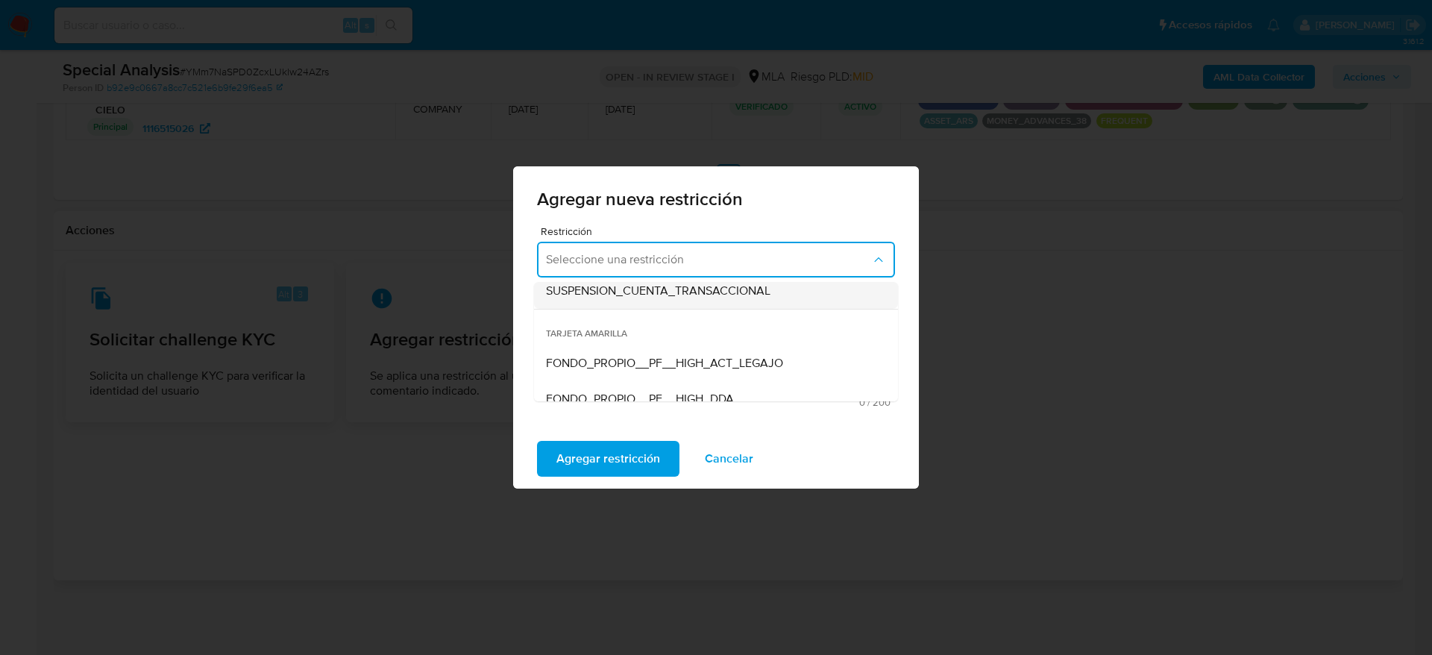
click at [637, 296] on span "SUSPENSION_CUENTA_TRANSACCIONAL" at bounding box center [658, 290] width 224 height 15
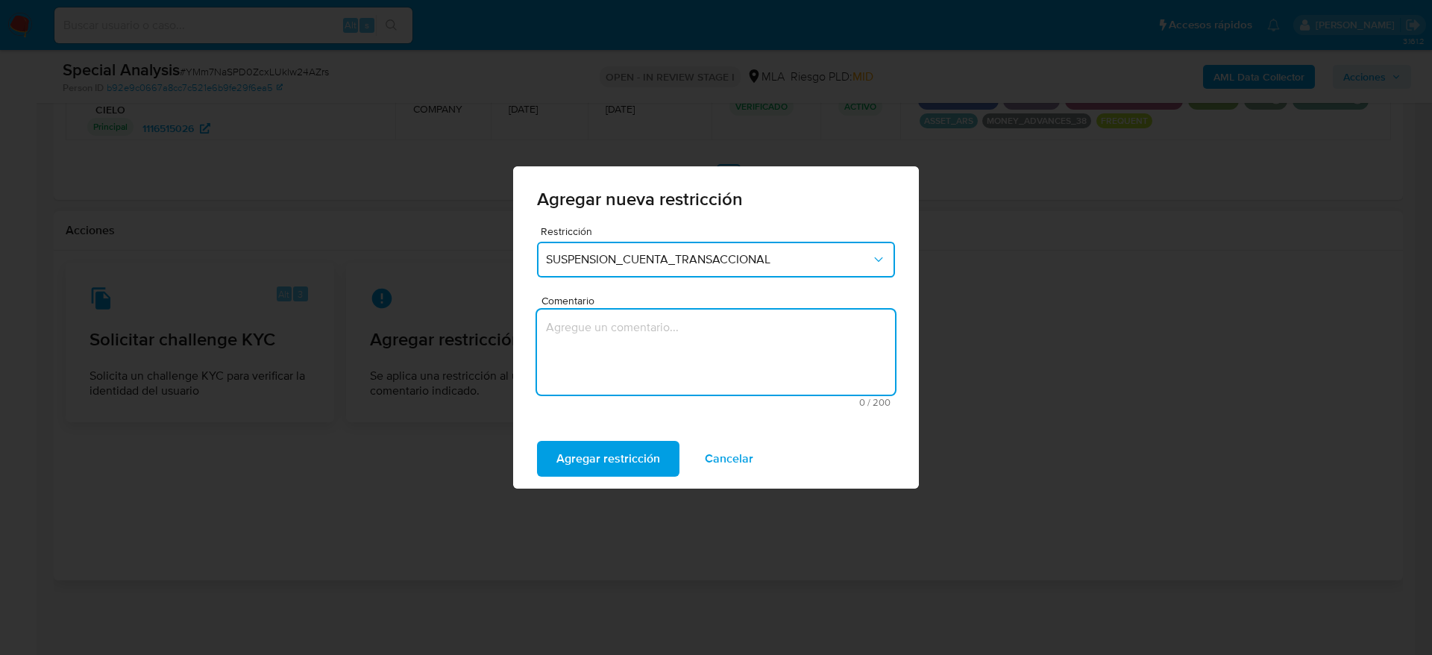
click at [611, 366] on textarea "Comentario" at bounding box center [716, 351] width 358 height 85
type textarea "AML"
click at [606, 483] on div "Agregar restricción Cancelar" at bounding box center [716, 459] width 406 height 60
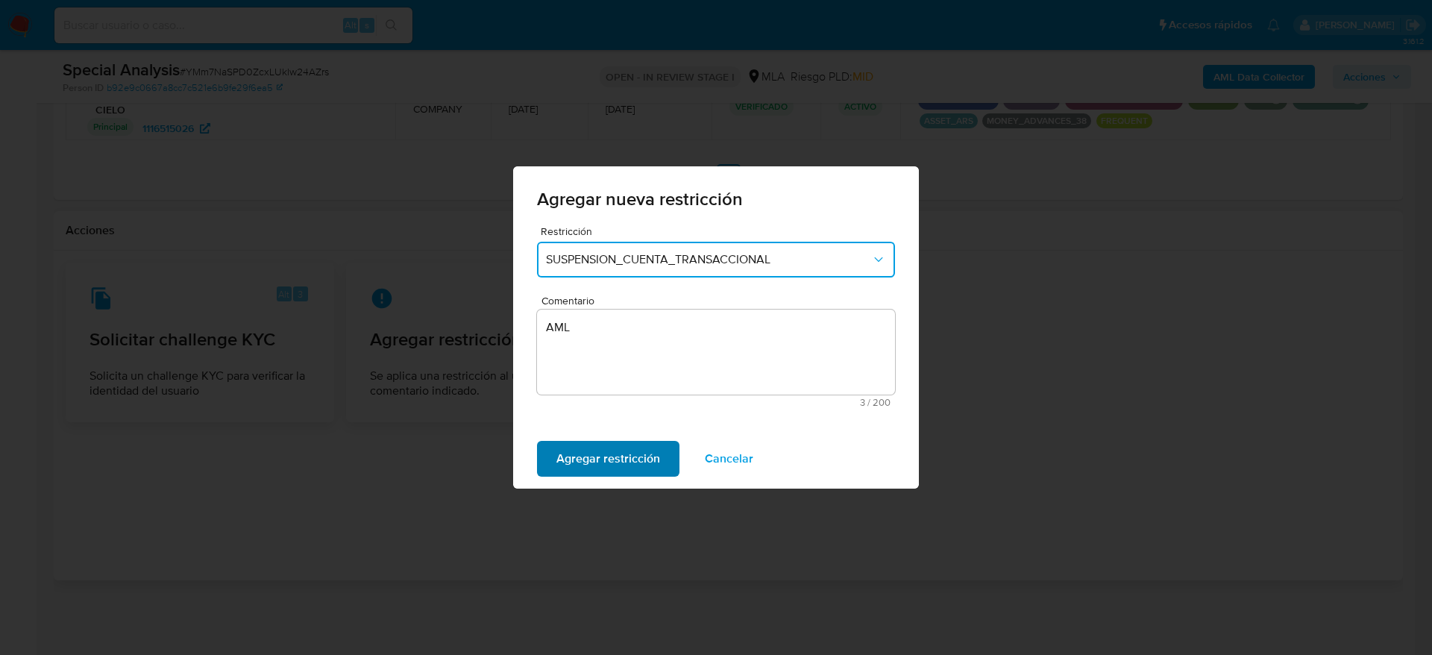
click at [598, 453] on span "Agregar restricción" at bounding box center [608, 458] width 104 height 33
click at [598, 453] on span "Confirmar" at bounding box center [583, 458] width 54 height 33
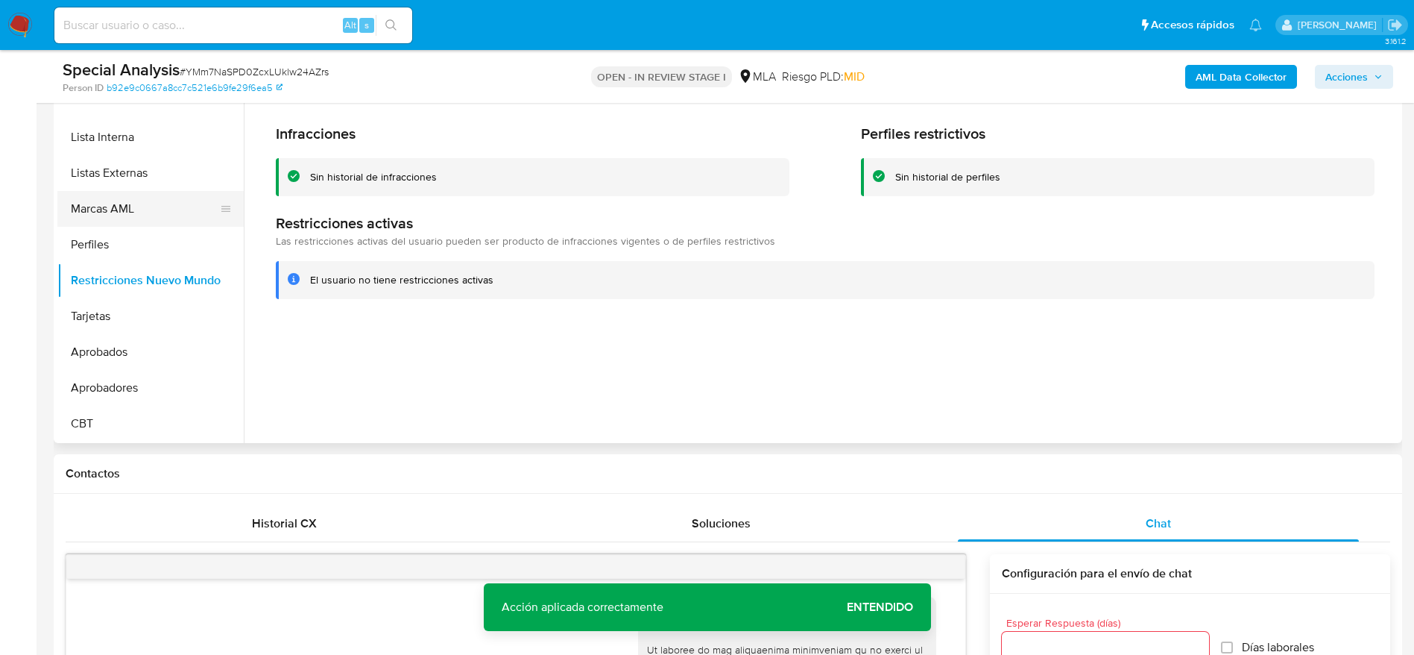
scroll to position [187, 0]
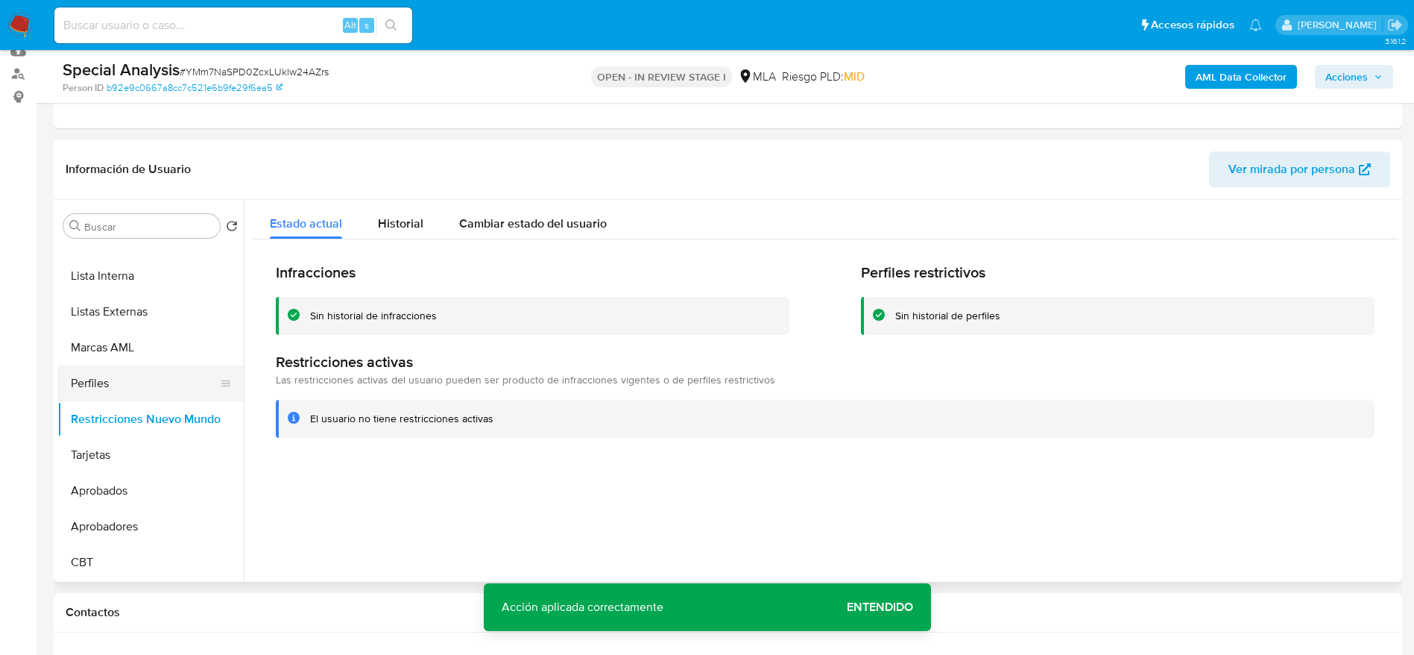
click at [98, 385] on button "Perfiles" at bounding box center [144, 383] width 174 height 36
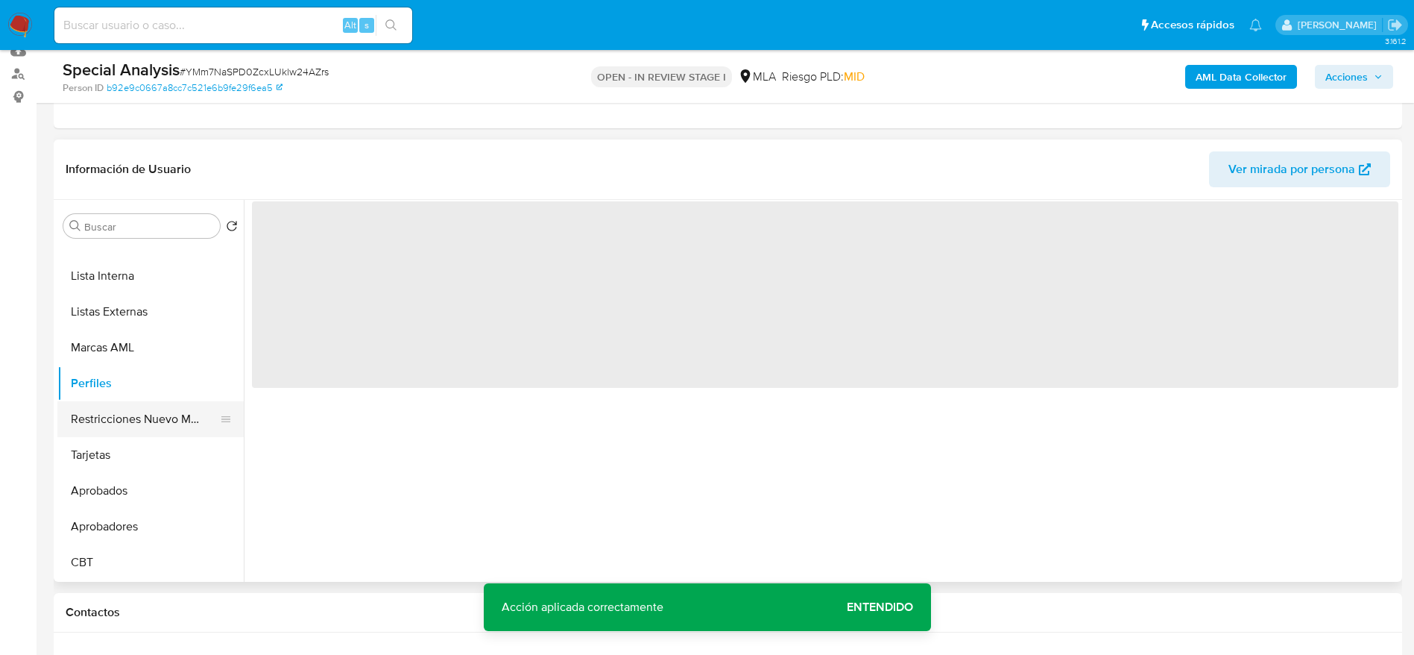
click at [108, 403] on button "Restricciones Nuevo Mundo" at bounding box center [144, 419] width 174 height 36
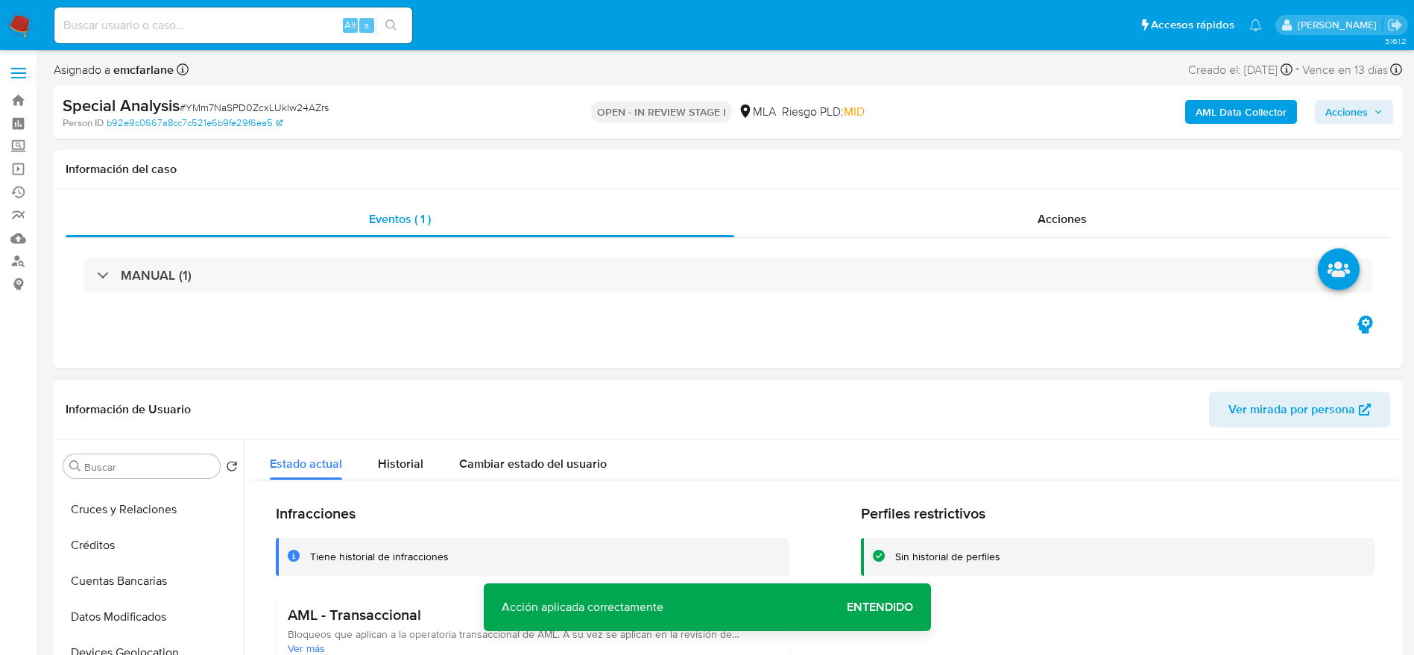
scroll to position [0, 0]
click at [141, 522] on button "Archivos adjuntos" at bounding box center [144, 538] width 174 height 36
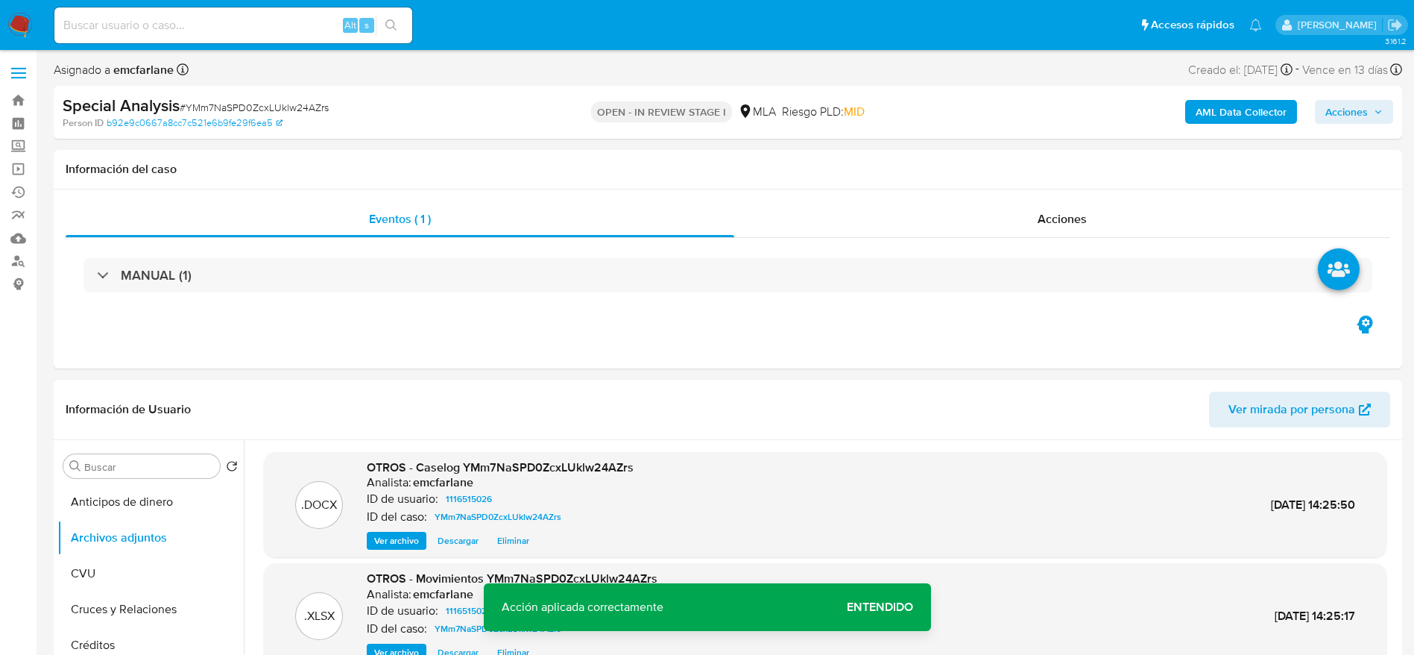
click at [1360, 103] on span "Acciones" at bounding box center [1347, 112] width 42 height 24
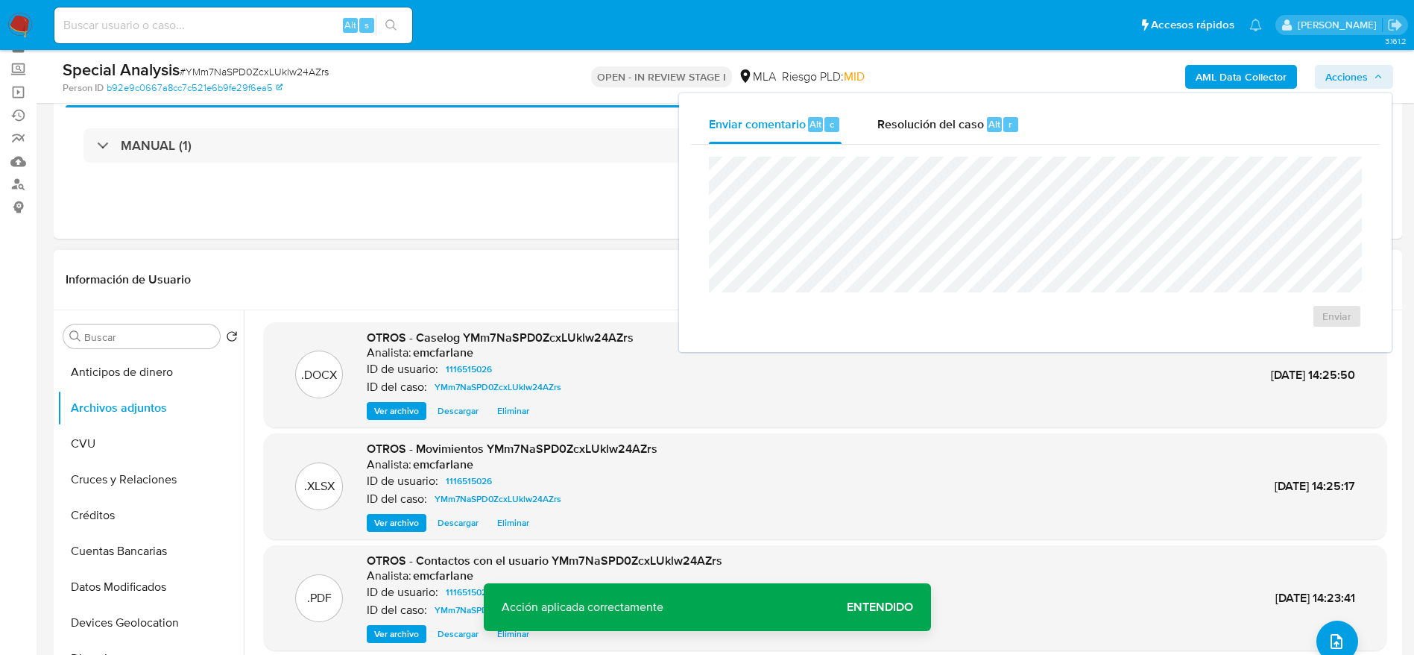
scroll to position [112, 0]
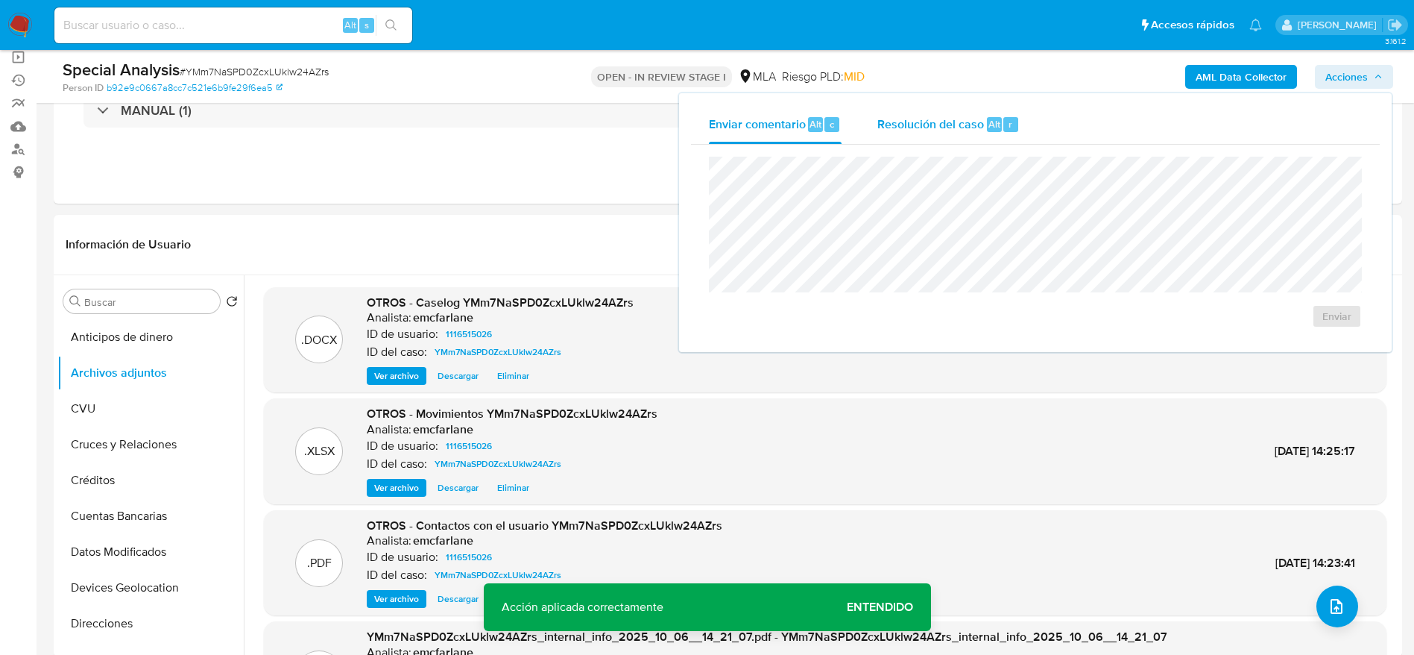
click at [968, 138] on div "Resolución del caso Alt r" at bounding box center [949, 124] width 142 height 39
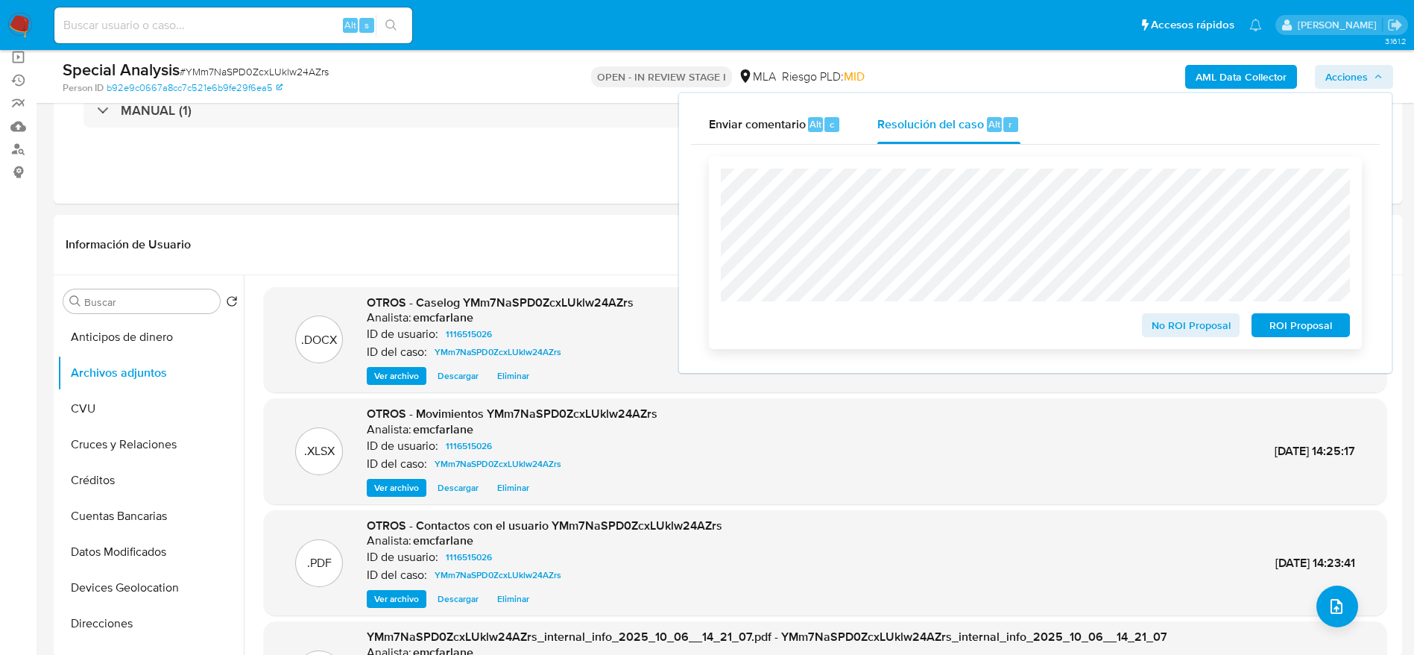
click at [1297, 324] on span "ROI Proposal" at bounding box center [1301, 325] width 78 height 21
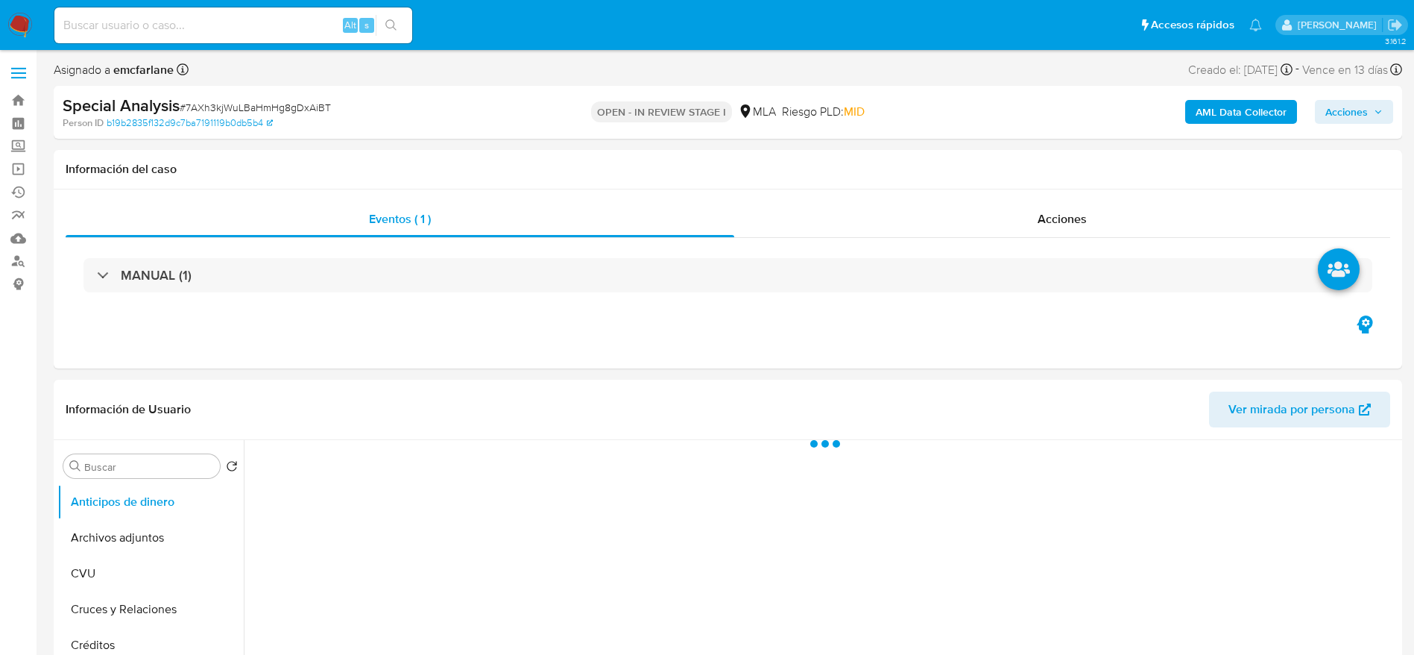
select select "10"
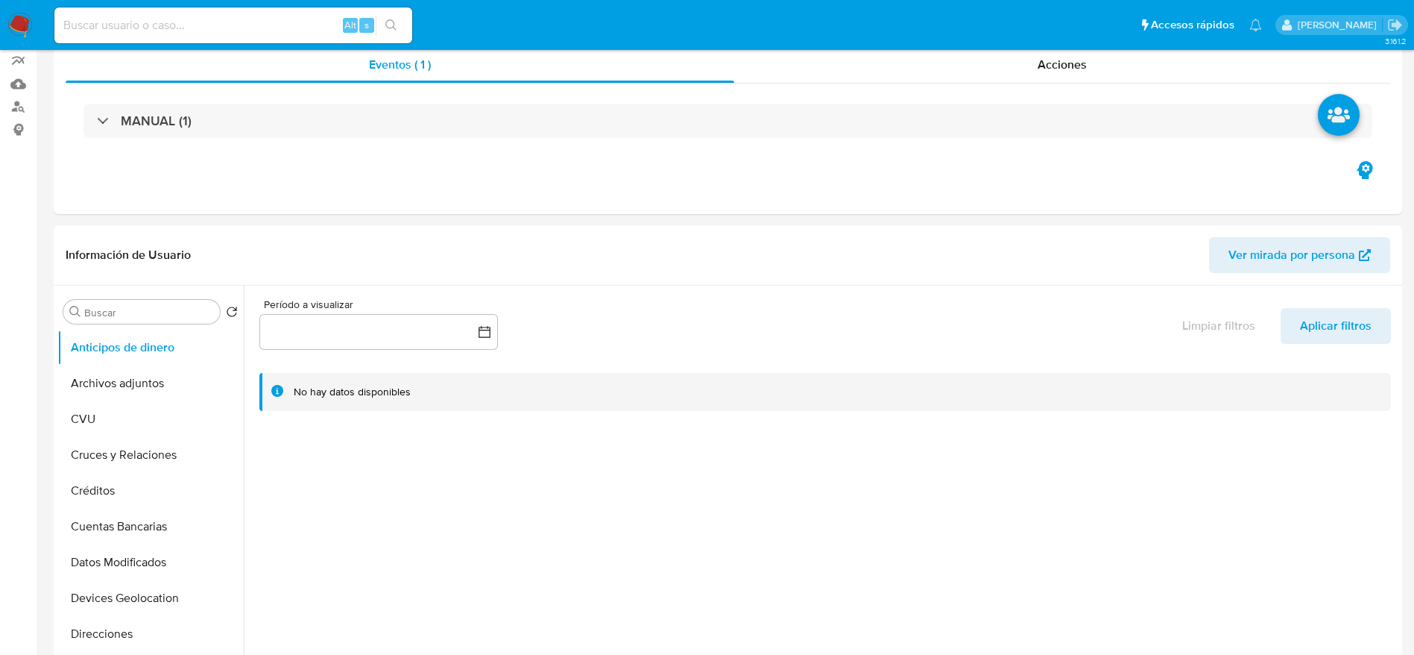
scroll to position [671, 0]
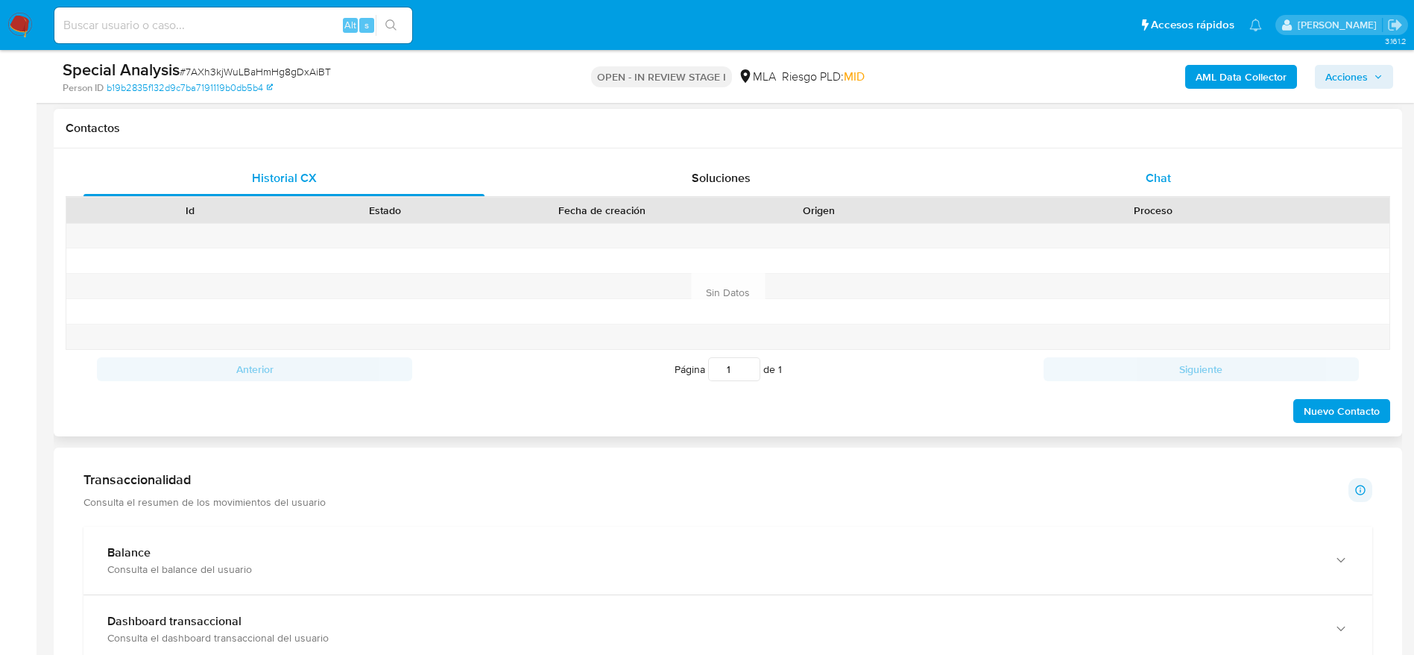
click at [1180, 184] on div "Chat" at bounding box center [1158, 178] width 401 height 36
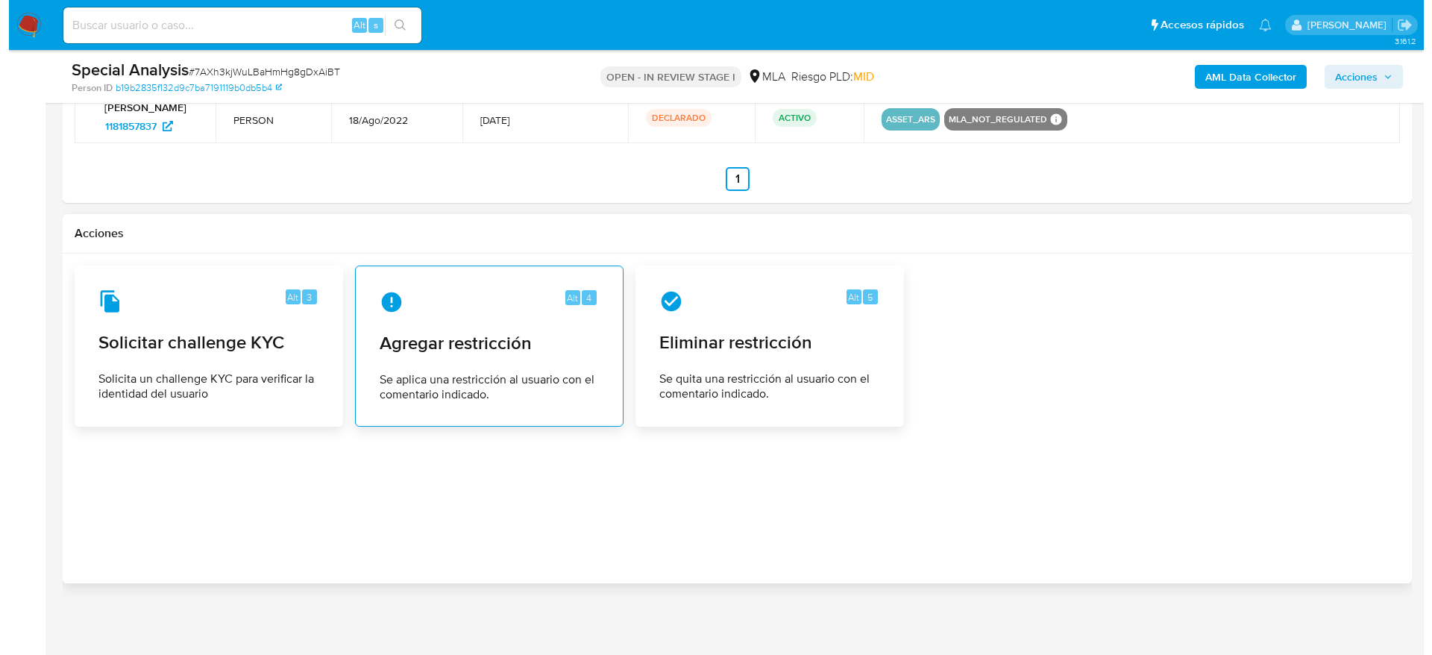
scroll to position [2472, 0]
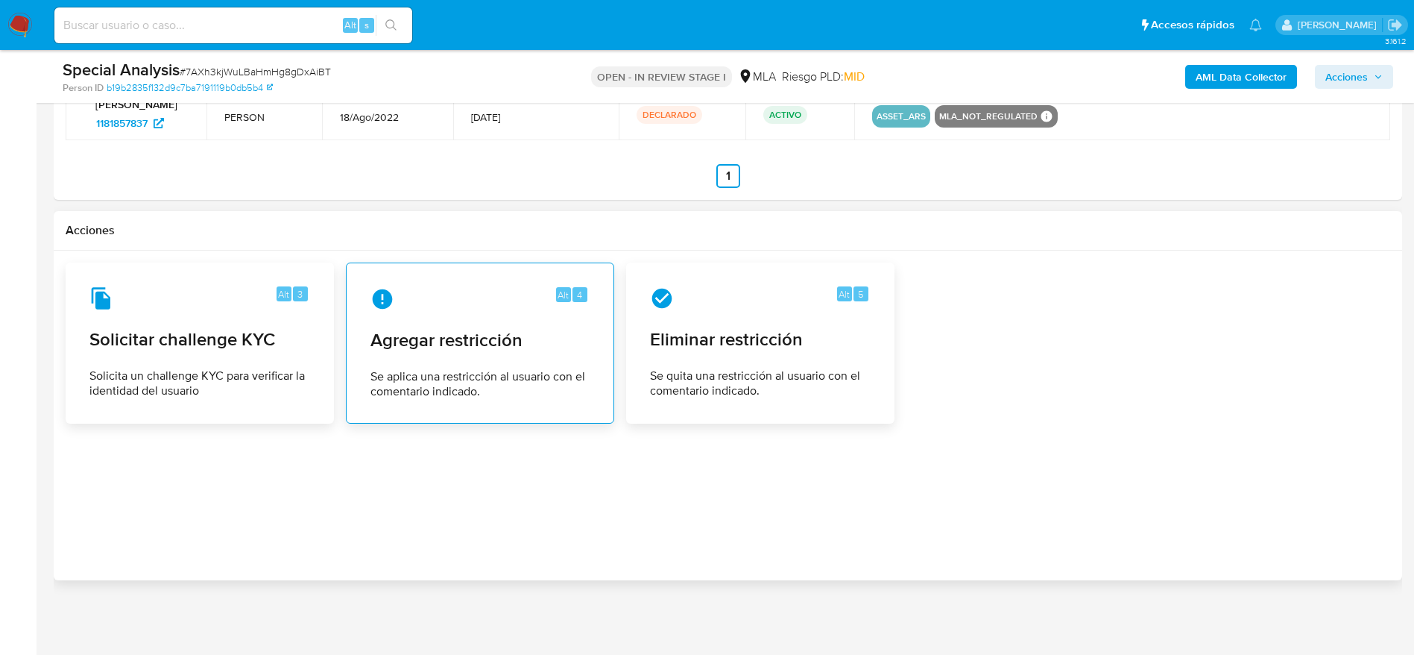
click at [474, 312] on div "Alt 4 Agregar restricción Se aplica una restricción al usuario con el comentari…" at bounding box center [480, 343] width 243 height 136
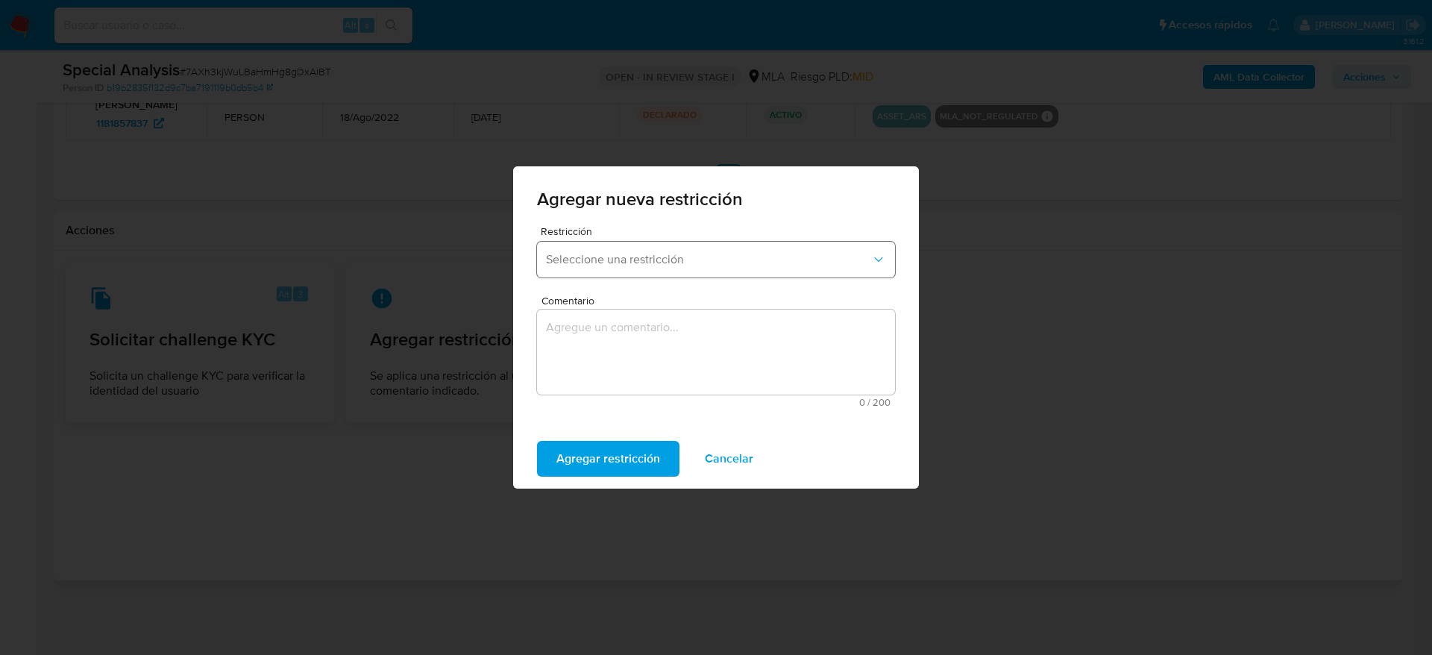
click at [668, 268] on button "Seleccione una restricción" at bounding box center [716, 260] width 358 height 36
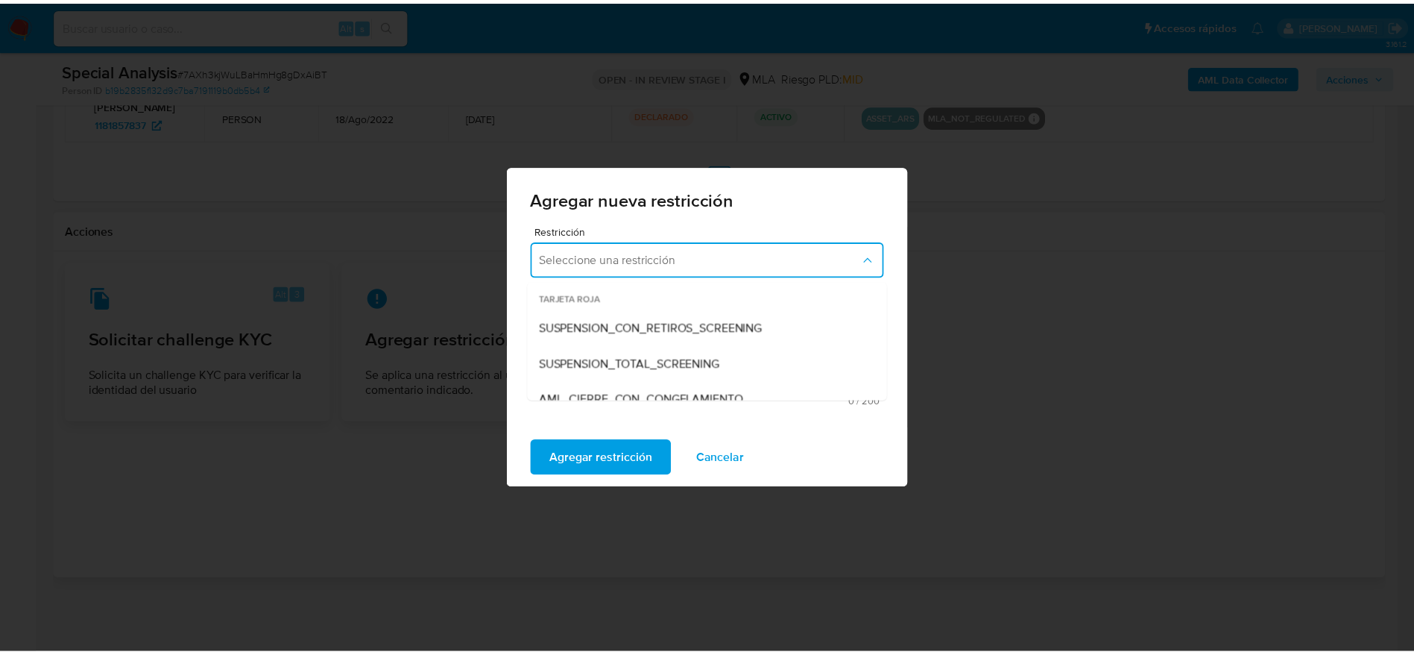
scroll to position [119, 0]
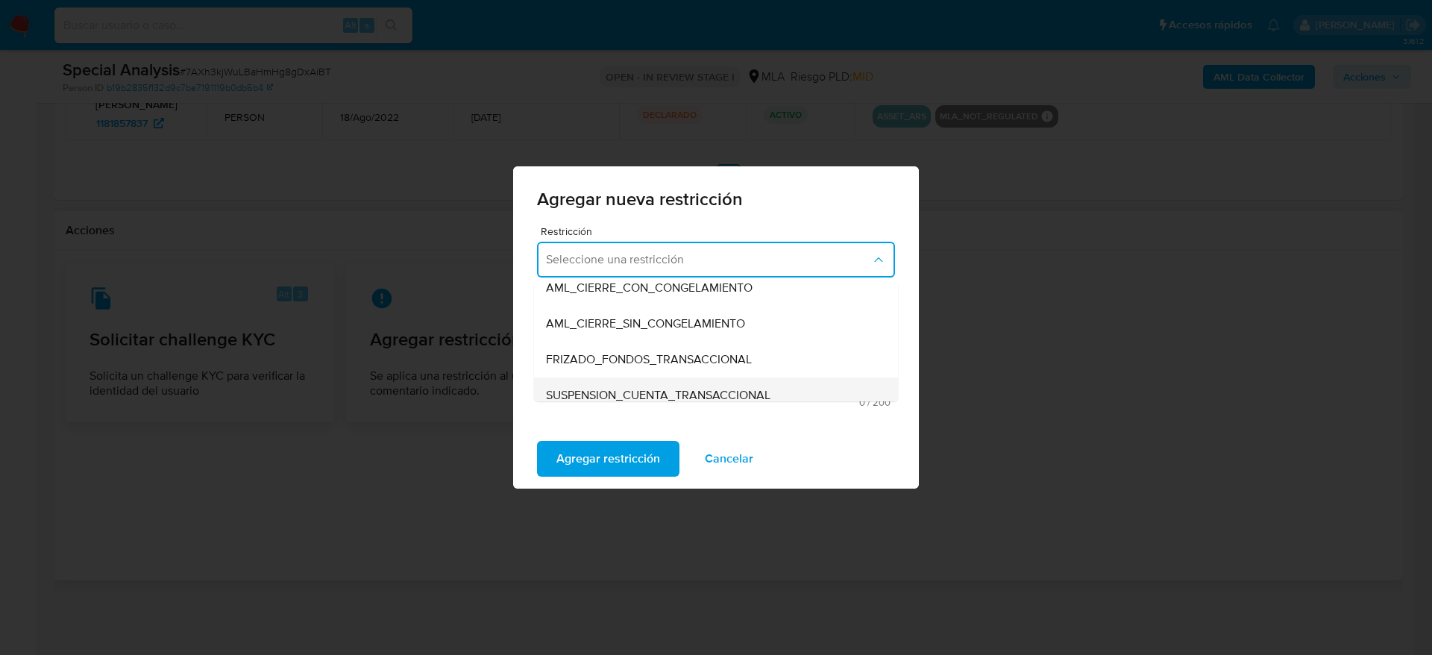
click at [667, 382] on div "SUSPENSION_CUENTA_TRANSACCIONAL" at bounding box center [711, 395] width 331 height 36
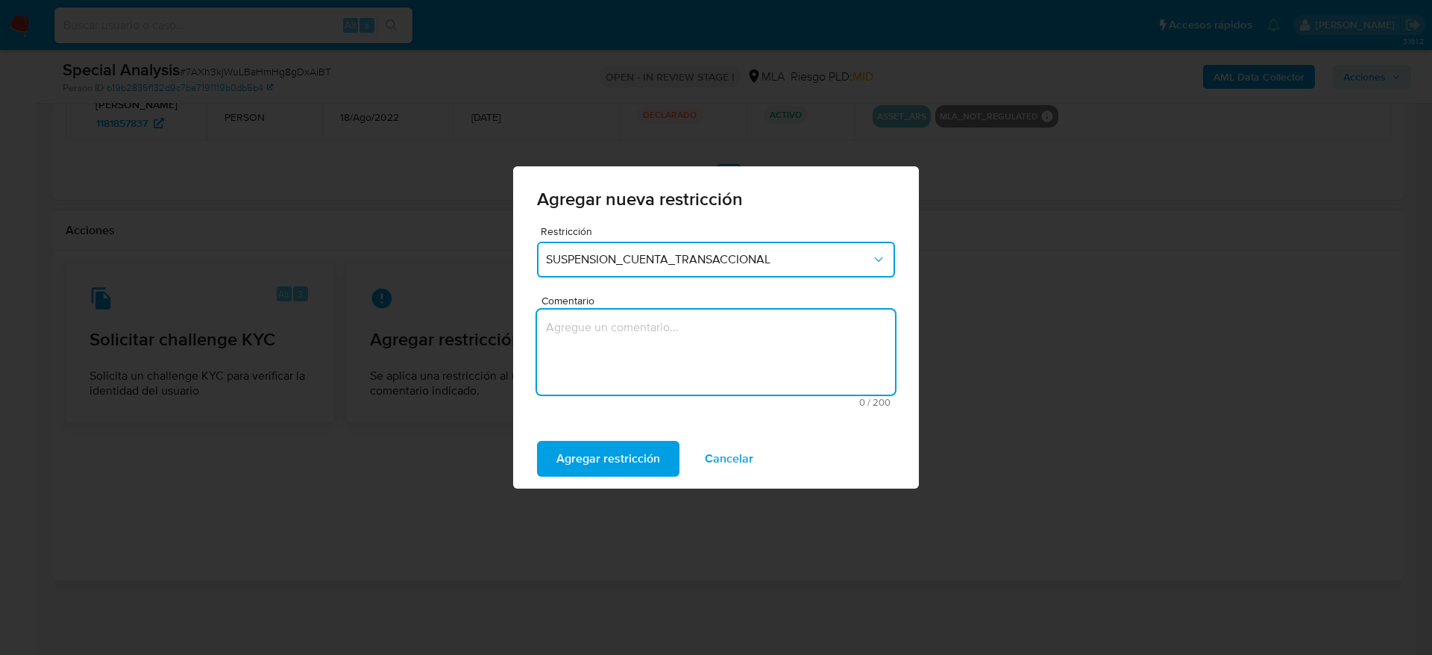
click at [649, 361] on textarea "Comentario" at bounding box center [716, 351] width 358 height 85
type textarea "AML"
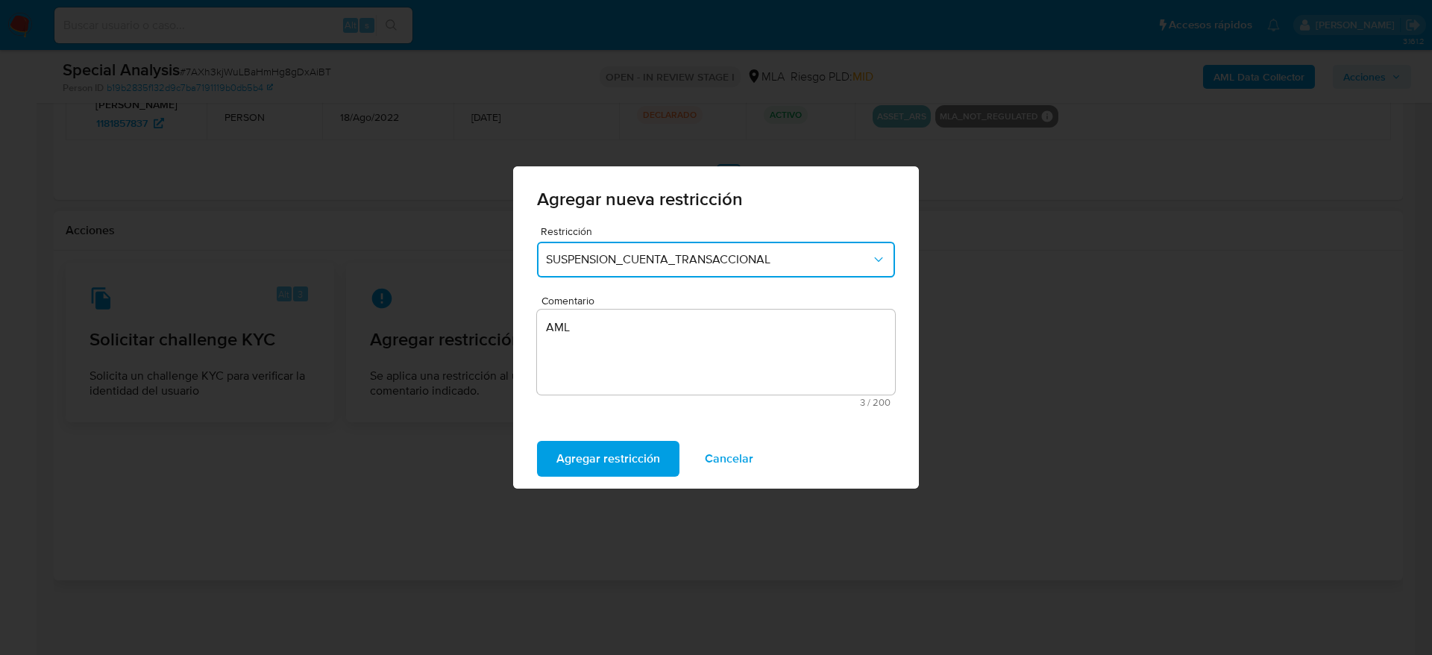
click at [605, 477] on div "Agregar restricción Cancelar" at bounding box center [716, 459] width 406 height 60
click at [605, 463] on span "Agregar restricción" at bounding box center [608, 458] width 104 height 33
click at [605, 463] on span "Confirmar" at bounding box center [583, 458] width 54 height 33
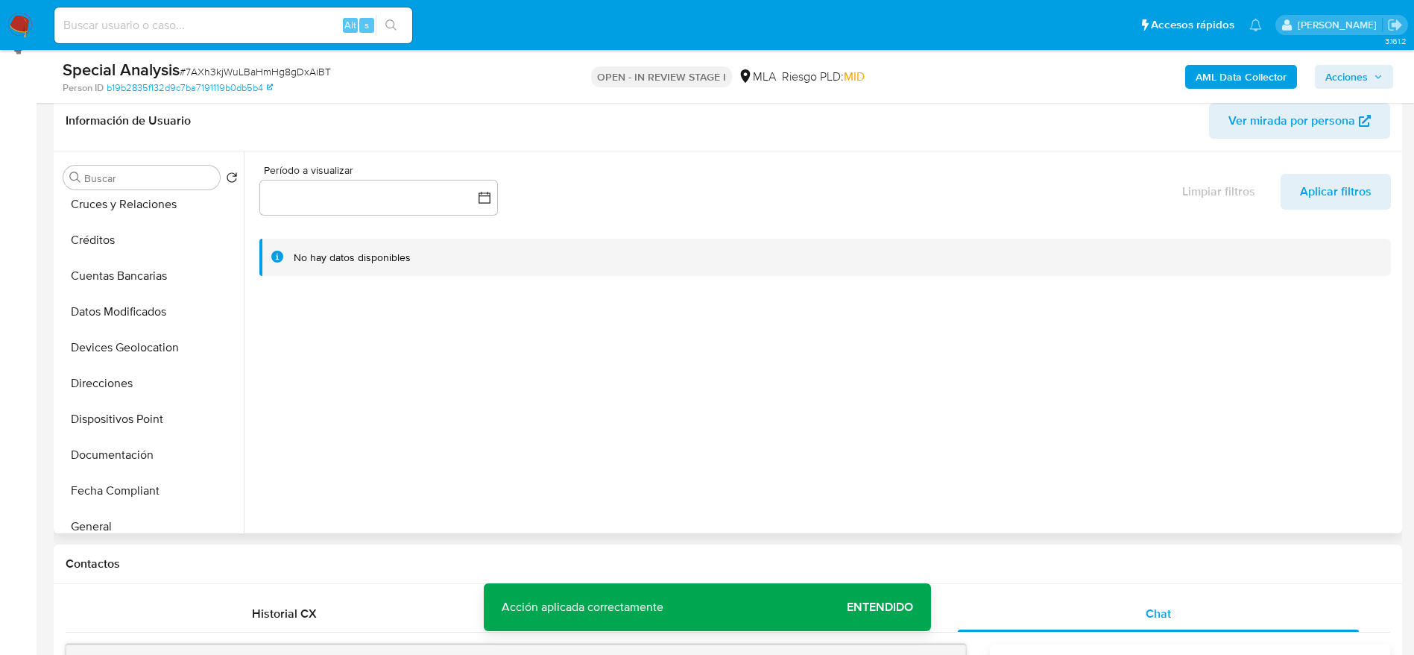
scroll to position [447, 0]
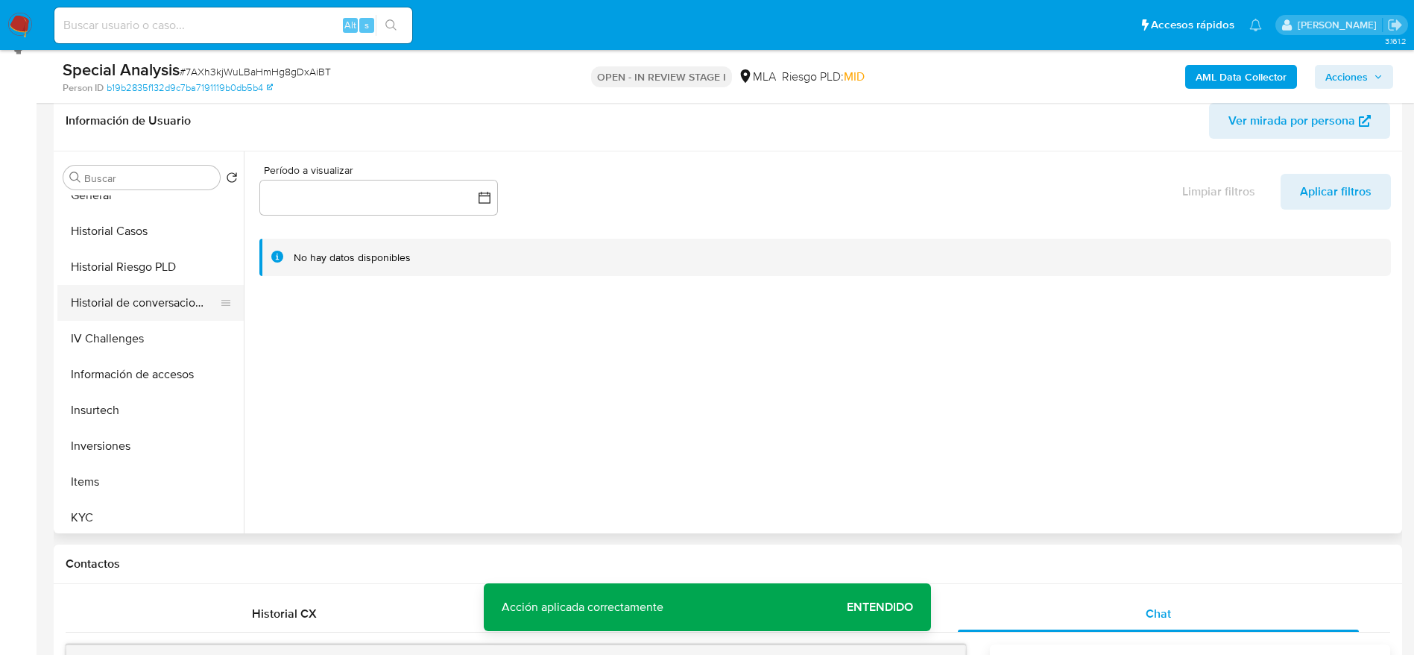
click at [167, 286] on button "Historial de conversaciones" at bounding box center [144, 303] width 174 height 36
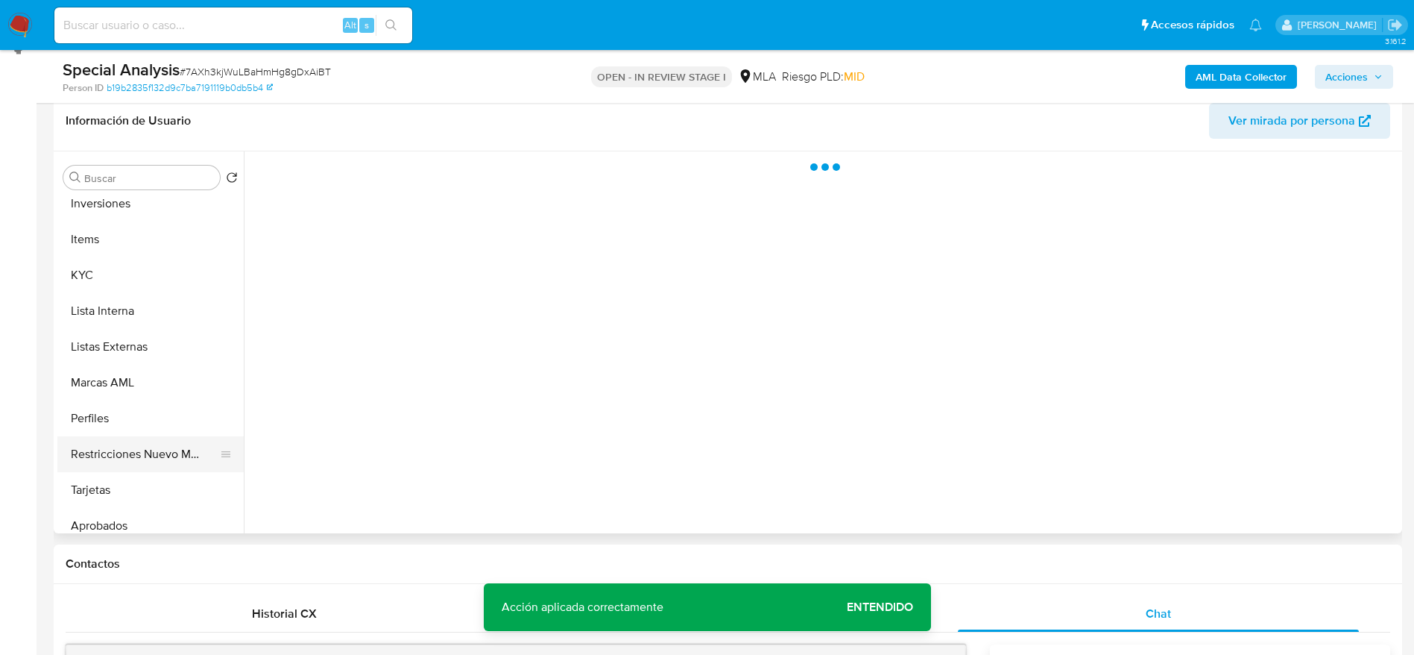
scroll to position [773, 0]
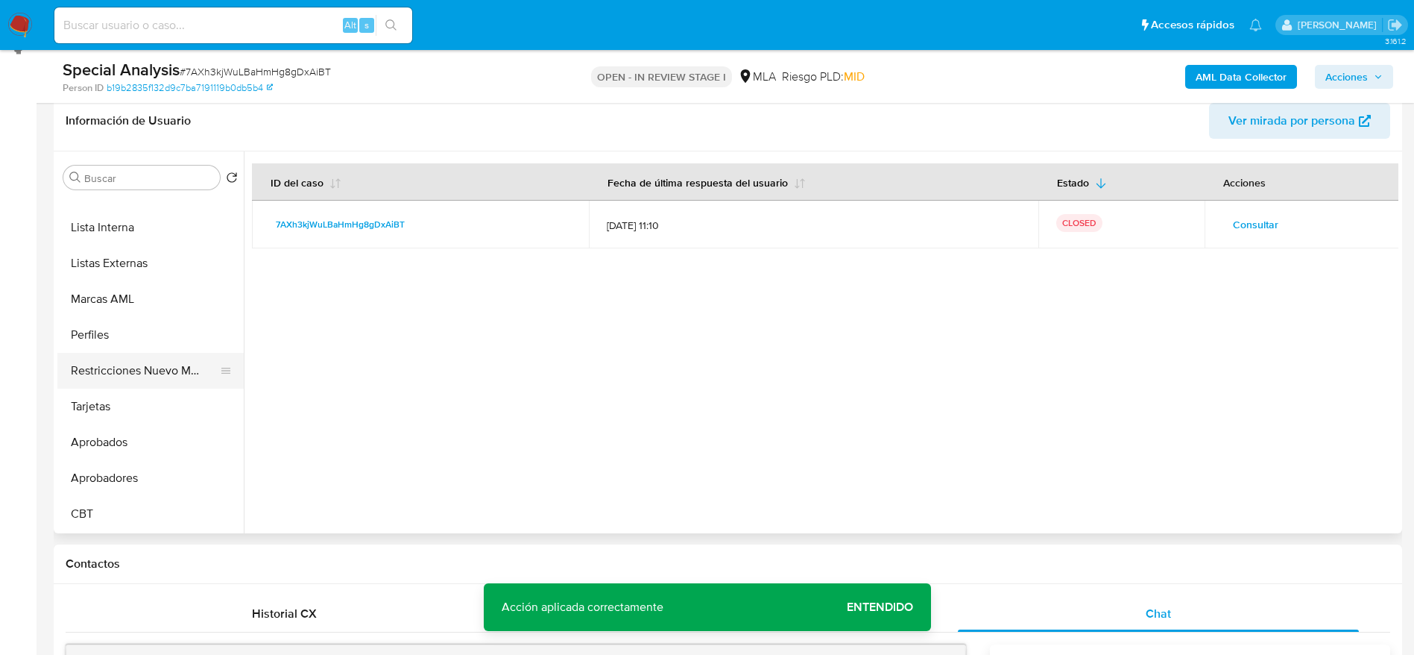
click at [127, 369] on button "Restricciones Nuevo Mundo" at bounding box center [144, 371] width 174 height 36
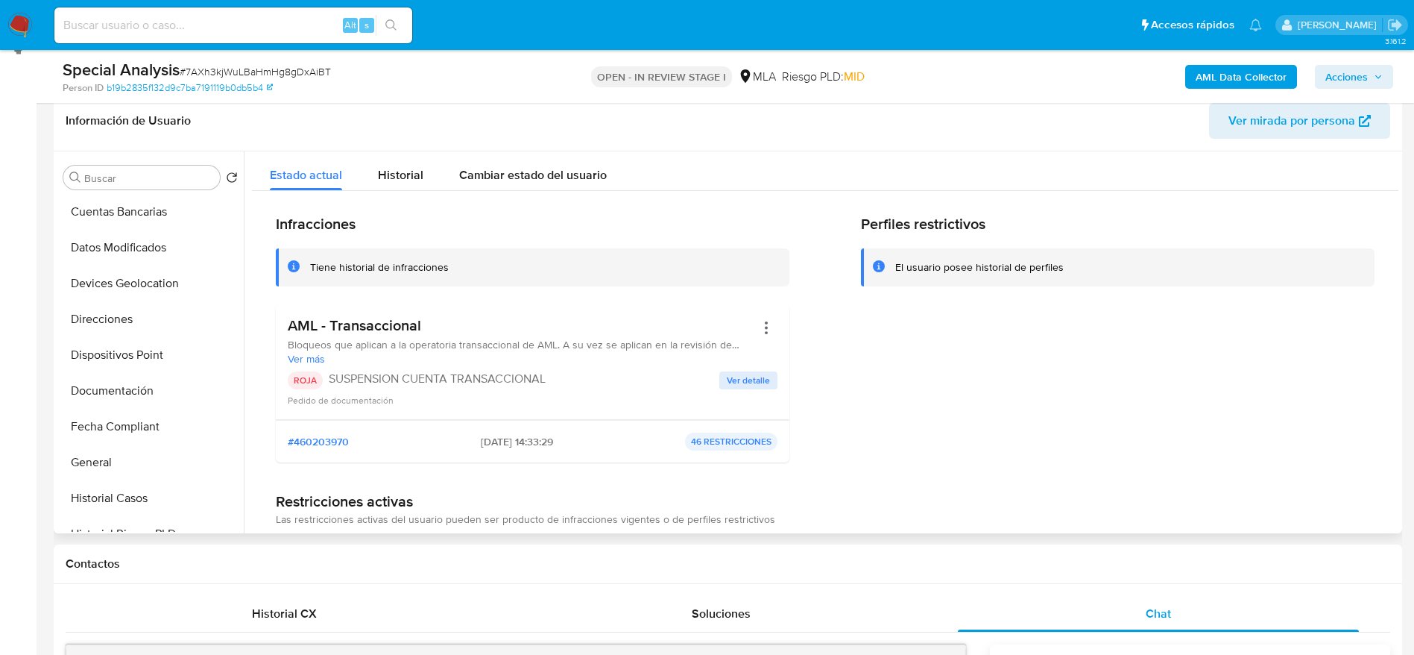
scroll to position [0, 0]
click at [134, 250] on button "Archivos adjuntos" at bounding box center [144, 249] width 174 height 36
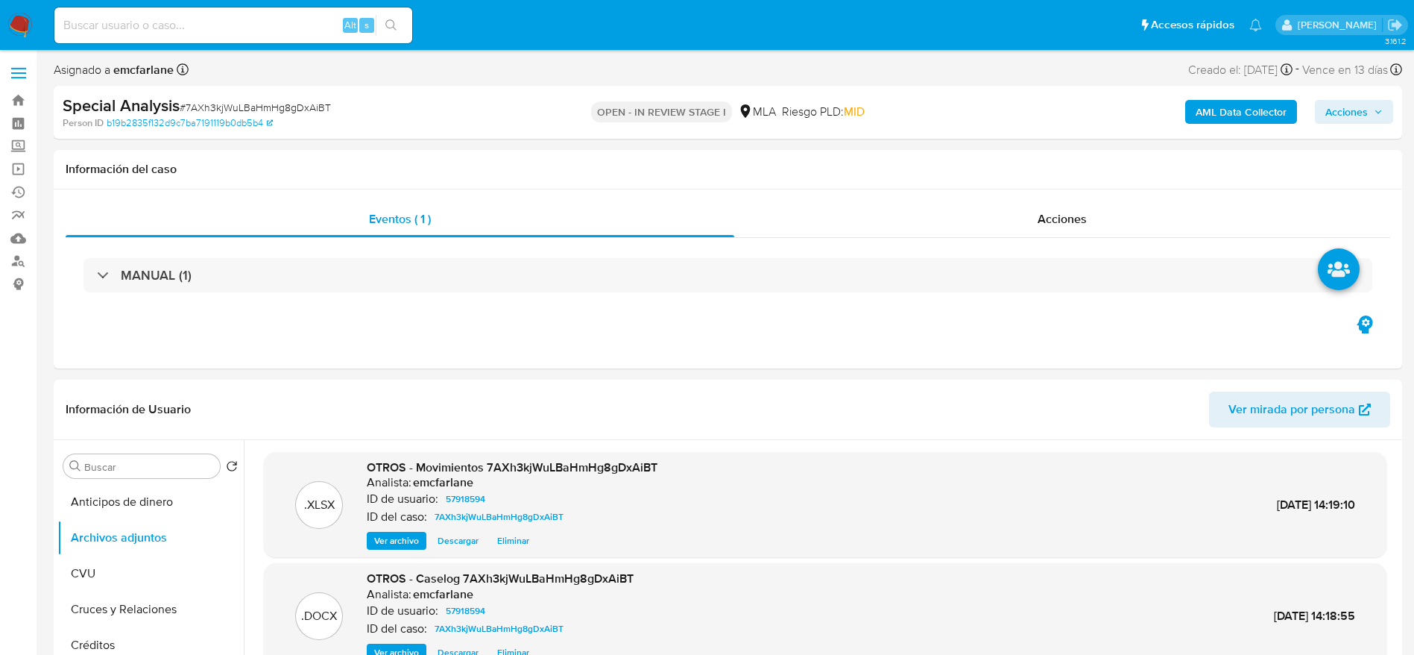
click at [1375, 113] on icon "button" at bounding box center [1378, 111] width 9 height 9
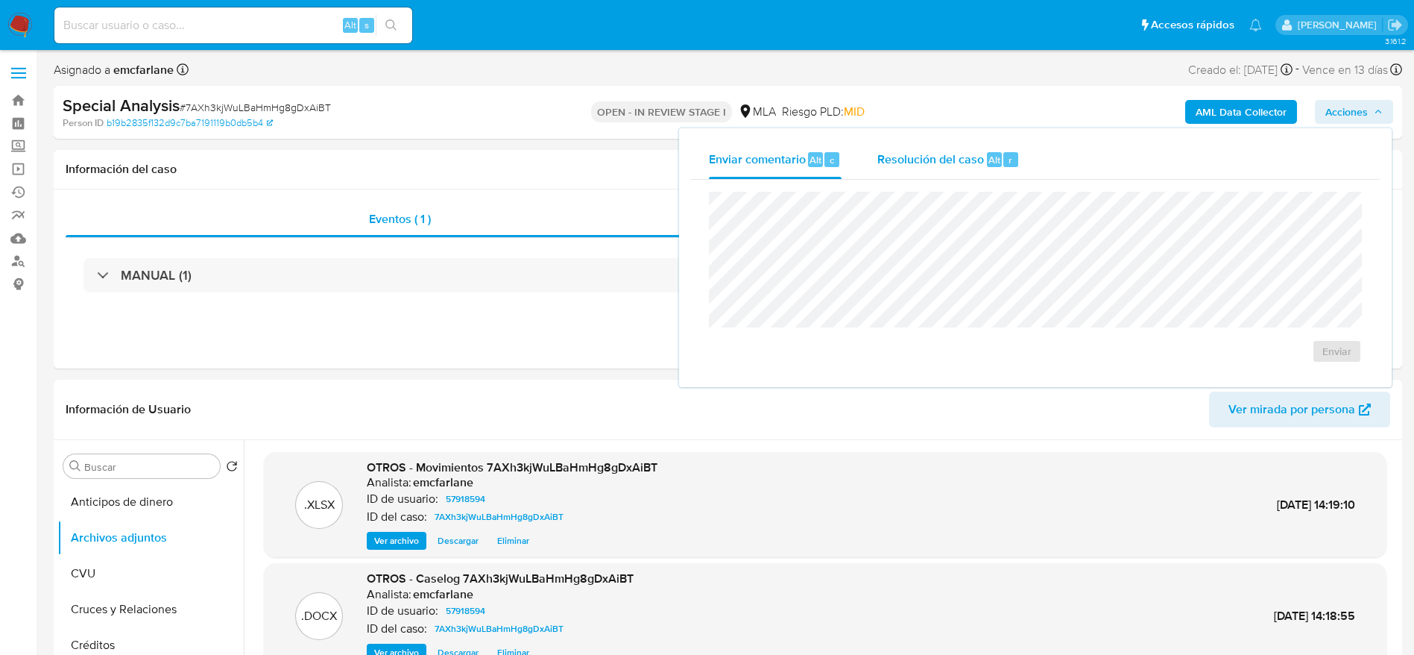
click at [928, 161] on span "Resolución del caso" at bounding box center [931, 159] width 107 height 17
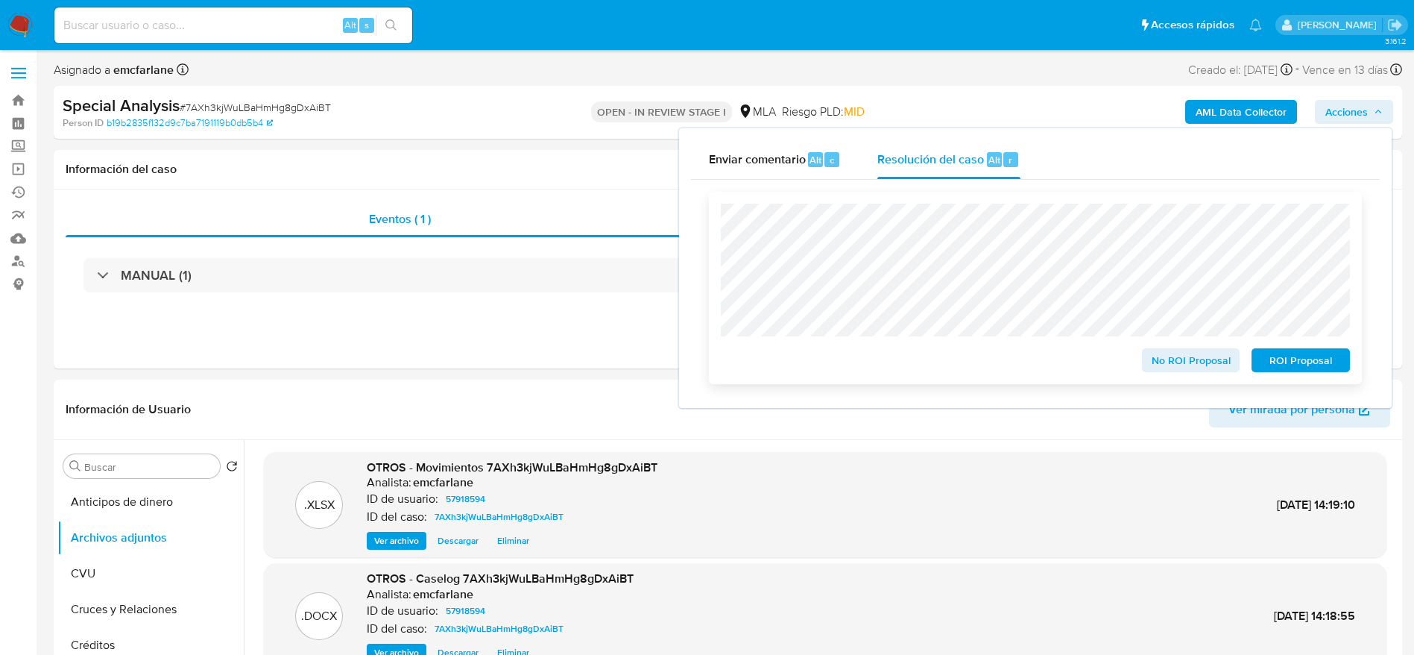
click at [1296, 362] on span "ROI Proposal" at bounding box center [1301, 360] width 78 height 21
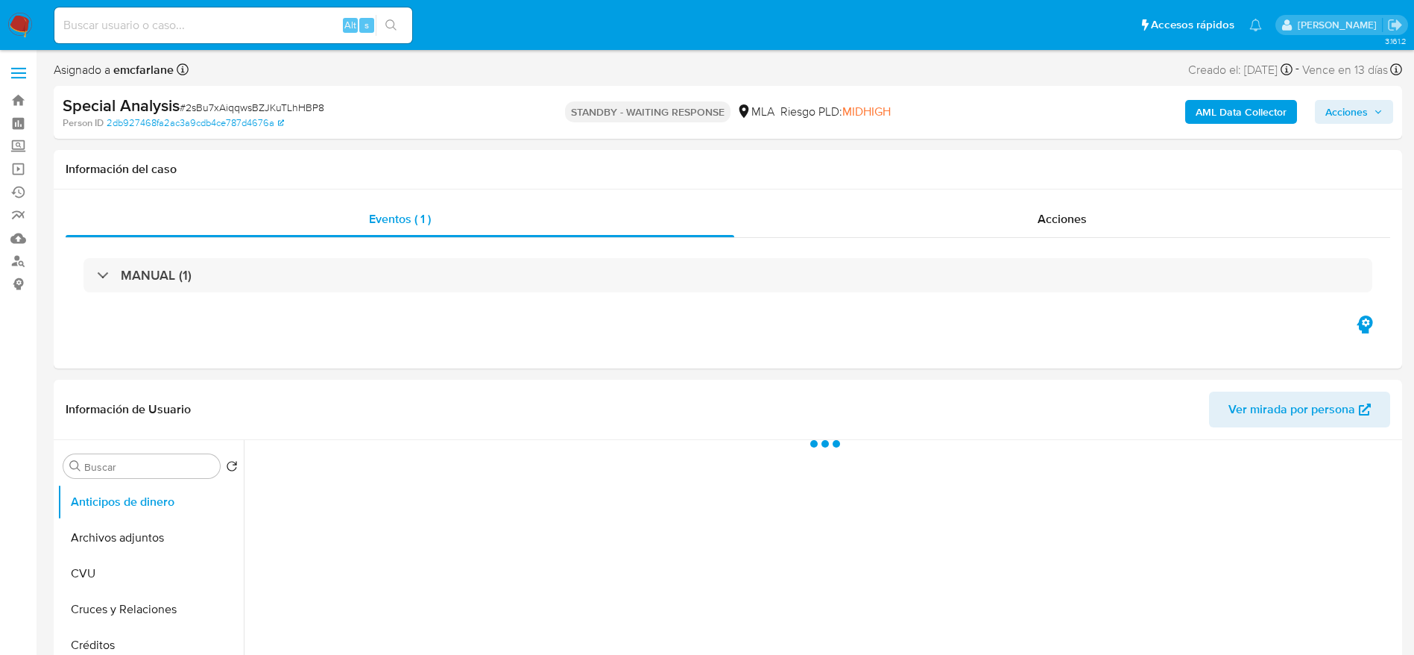
click at [210, 97] on div "Special Analysis # 2sBu7xAiqqwsBZJKuTLhHBP8" at bounding box center [282, 106] width 438 height 22
select select "10"
copy span "2sBu7xAiqqwsBZJKuTLhHBP8"
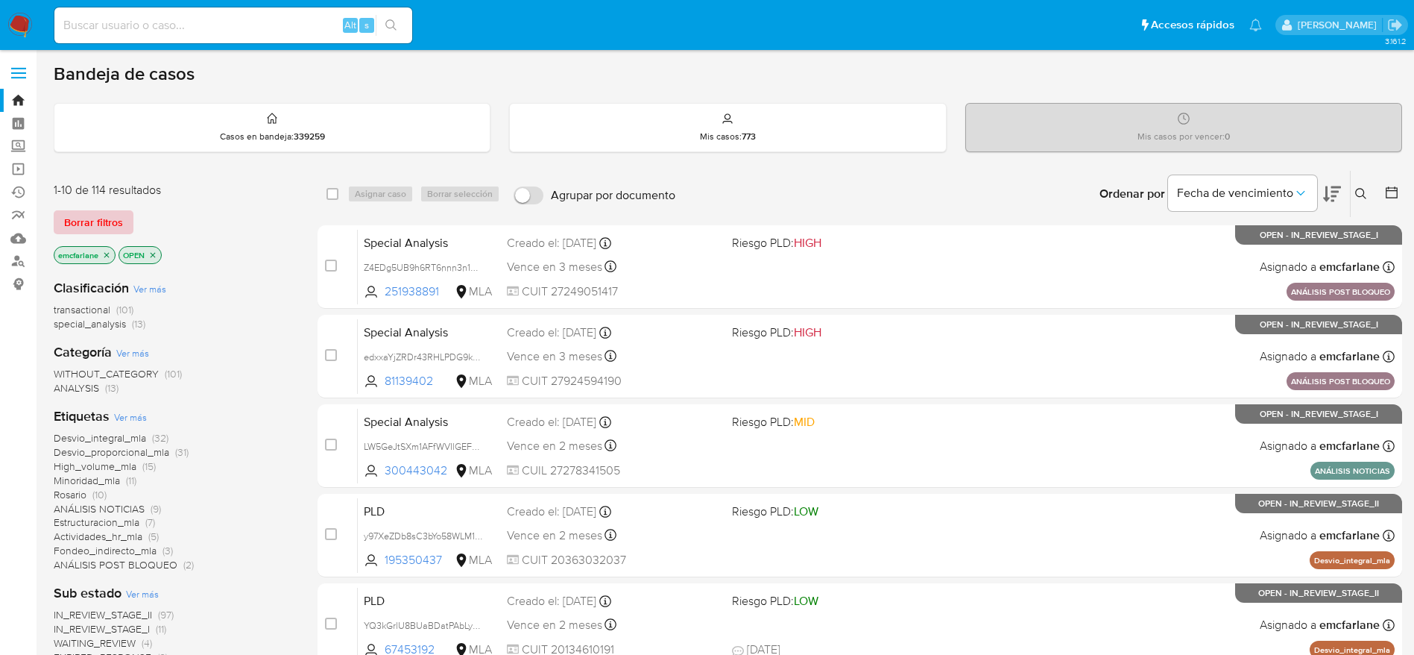
click at [94, 212] on span "Borrar filtros" at bounding box center [93, 222] width 59 height 21
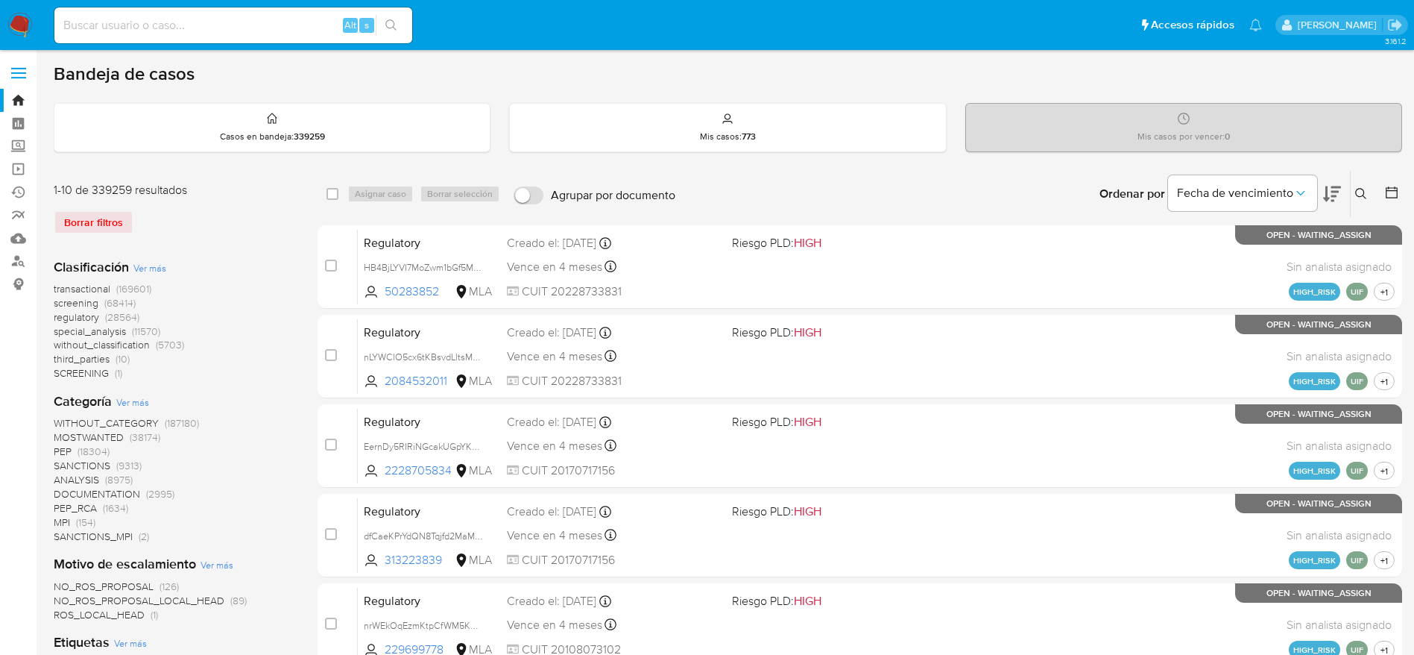
click at [1364, 193] on icon at bounding box center [1360, 193] width 11 height 11
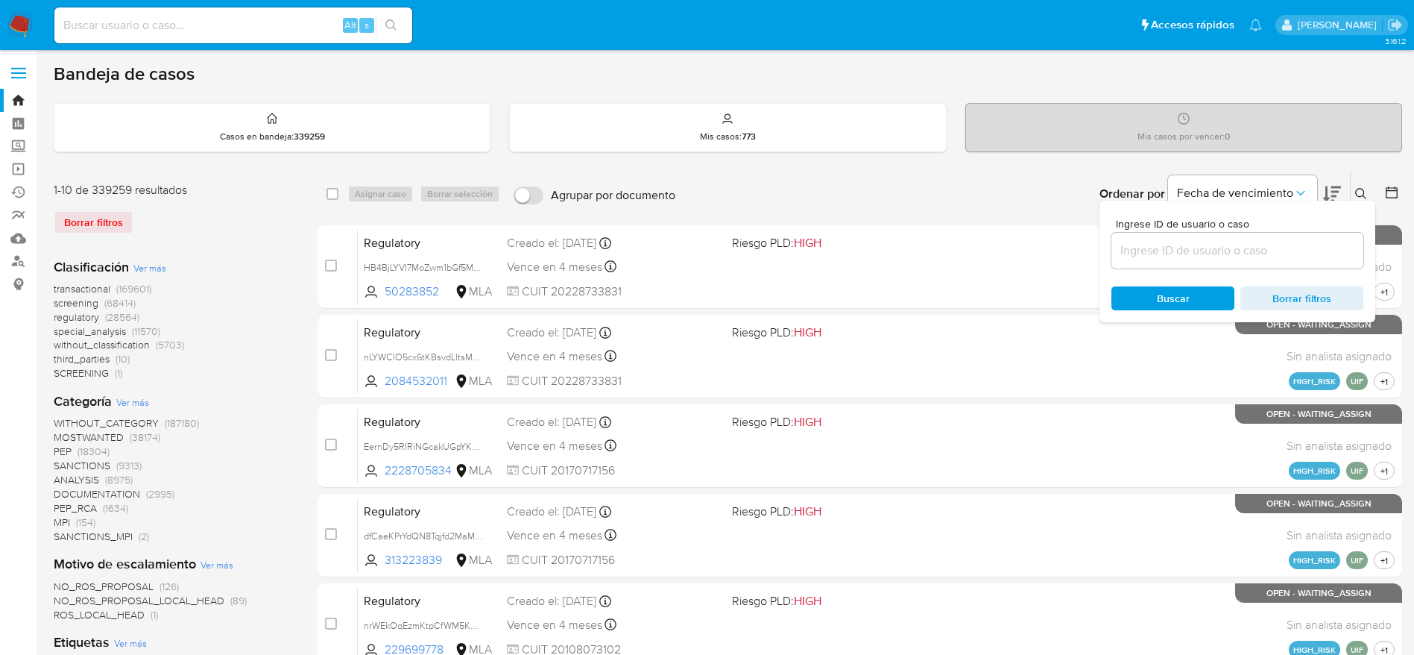
click at [1272, 235] on div at bounding box center [1238, 251] width 252 height 36
click at [1275, 241] on input at bounding box center [1238, 250] width 252 height 19
paste input "2sBu7xAiqqwsBZJKuTLhHBP8"
type input "2sBu7xAiqqwsBZJKuTLhHBP8"
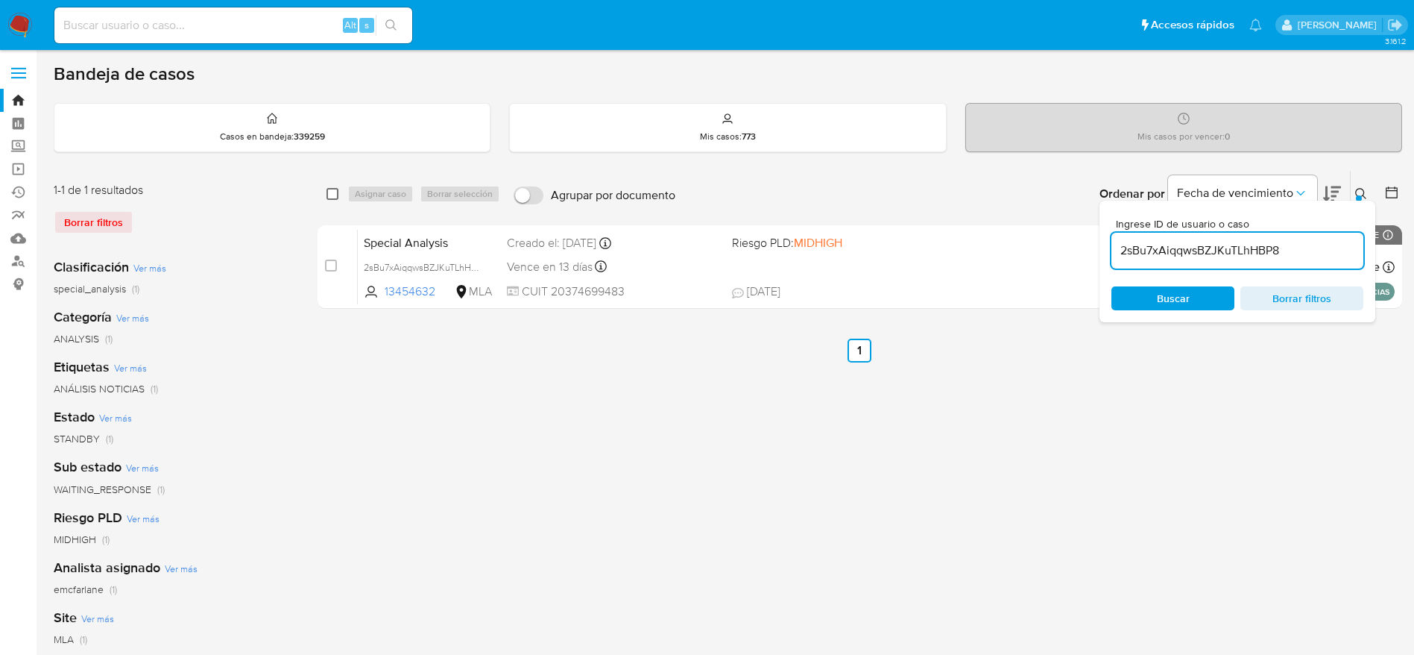
click at [330, 191] on input "checkbox" at bounding box center [333, 194] width 12 height 12
checkbox input "true"
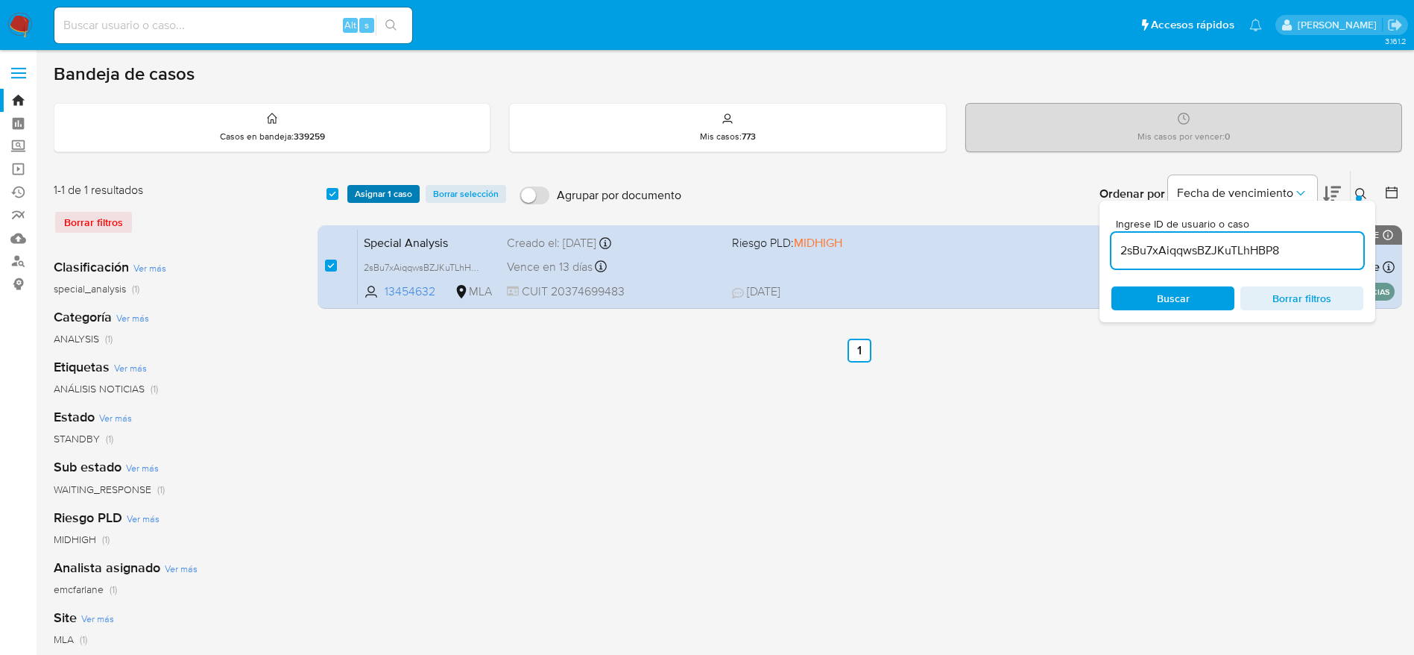
click at [371, 201] on span "Asignar 1 caso" at bounding box center [383, 193] width 57 height 15
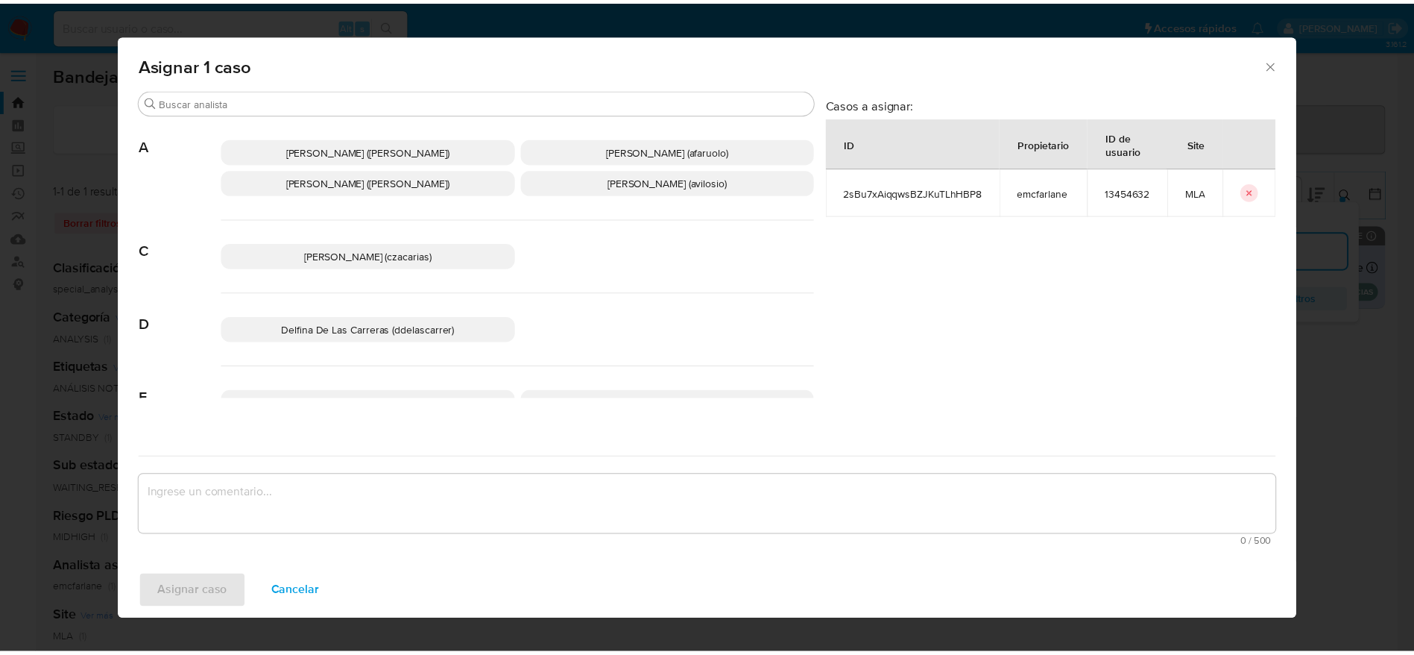
scroll to position [112, 0]
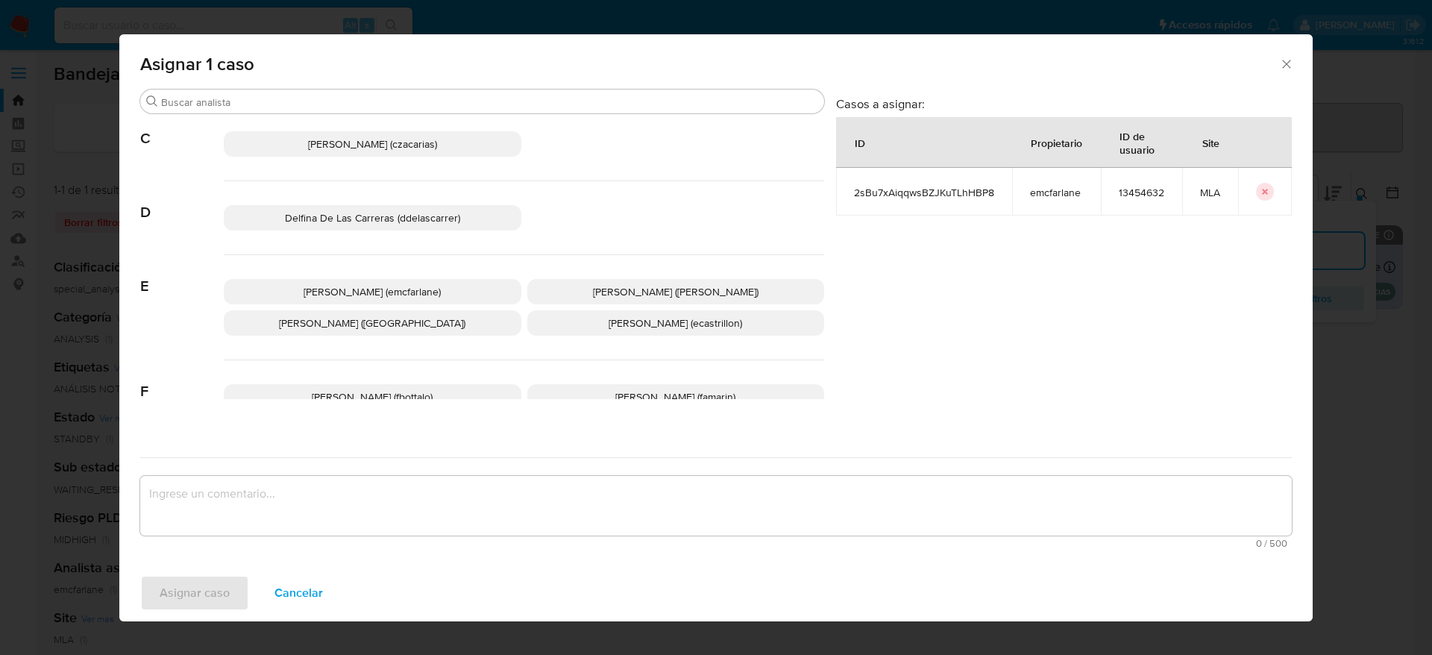
click at [441, 290] on p "[PERSON_NAME] (emcfarlane)" at bounding box center [372, 291] width 297 height 25
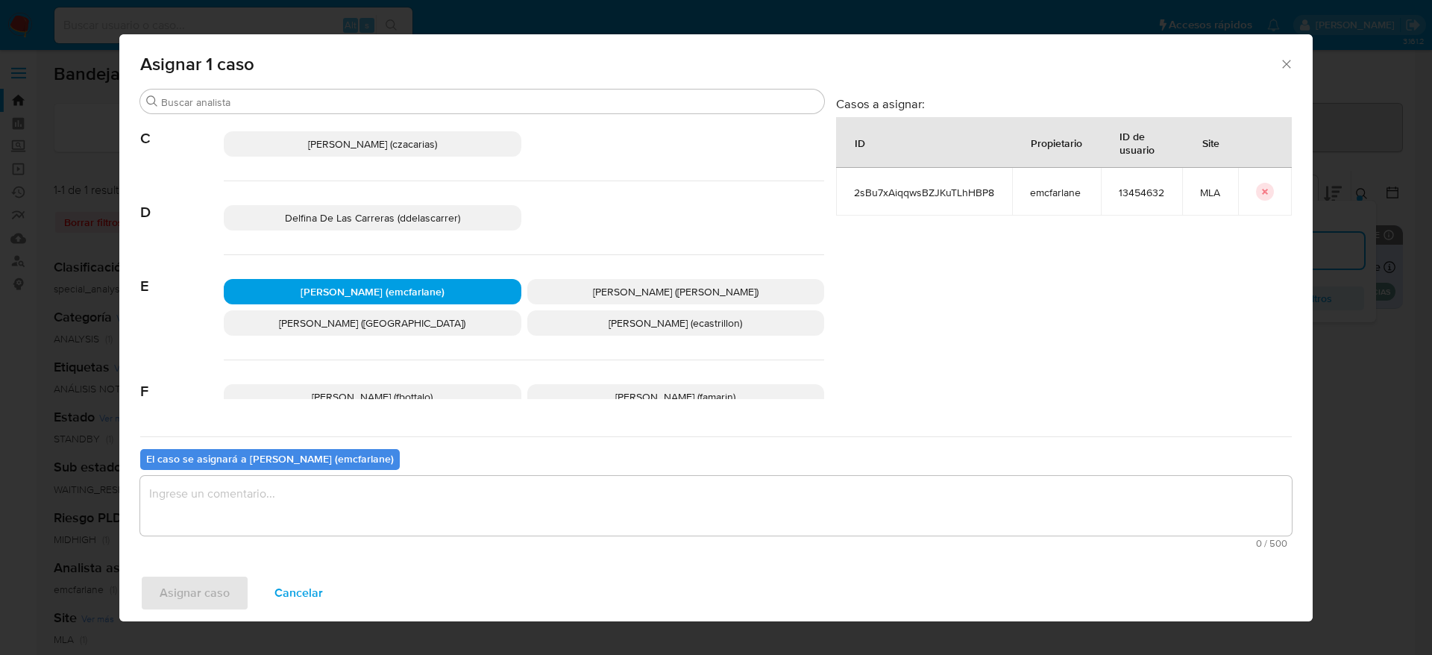
drag, startPoint x: 338, startPoint y: 506, endPoint x: 289, endPoint y: 524, distance: 52.6
click at [338, 504] on textarea "assign-modal" at bounding box center [715, 506] width 1151 height 60
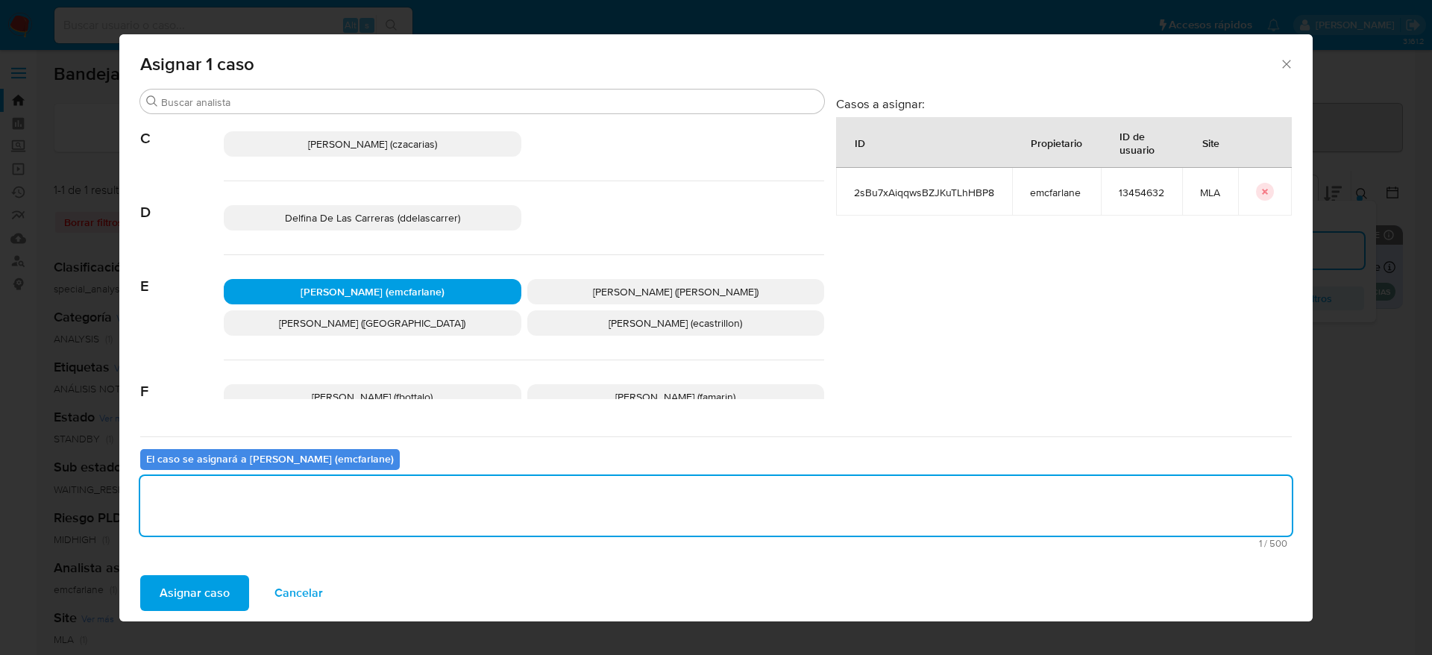
click at [188, 593] on span "Asignar caso" at bounding box center [195, 592] width 70 height 33
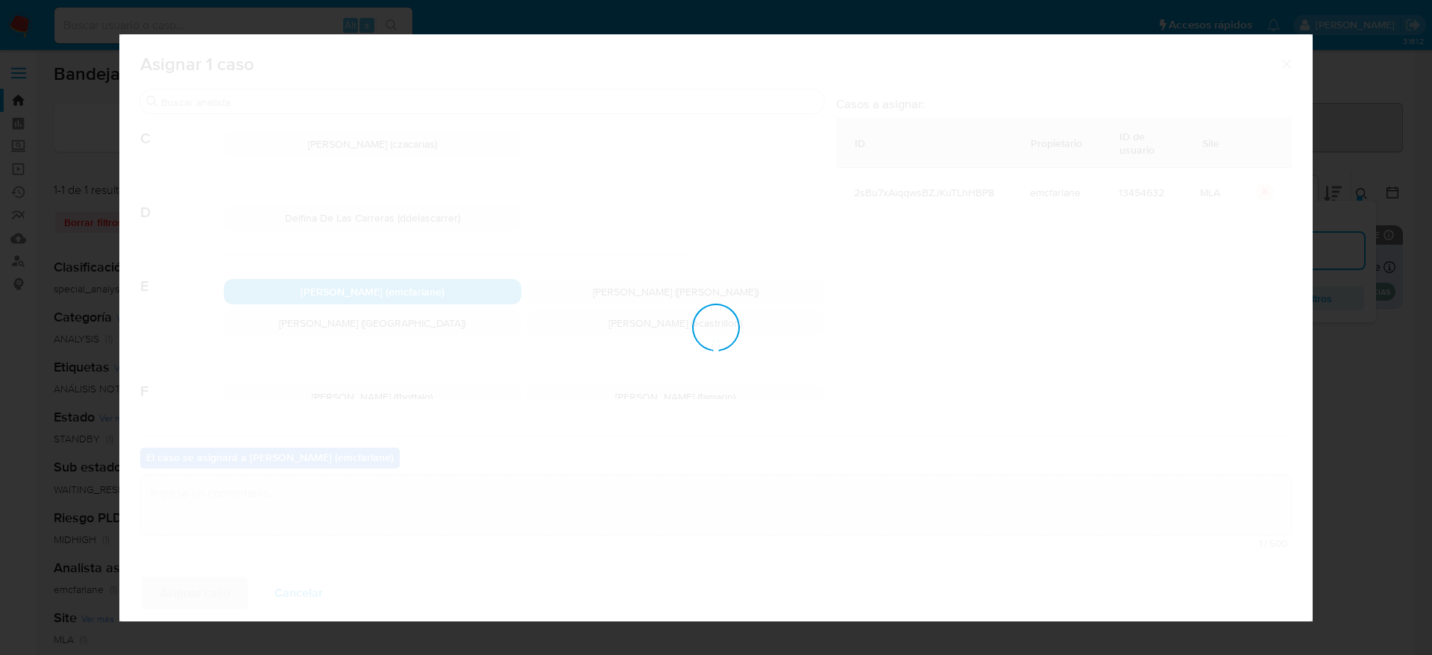
checkbox input "false"
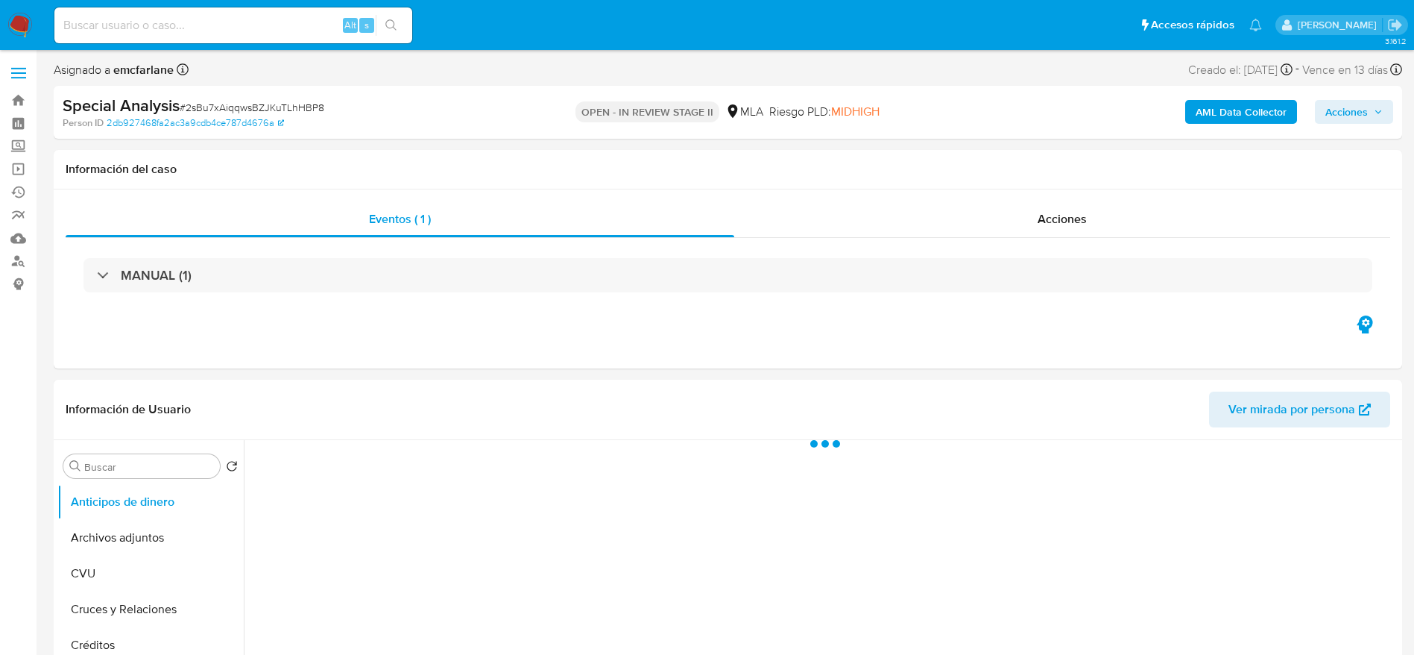
click at [1355, 103] on span "Acciones" at bounding box center [1347, 112] width 42 height 24
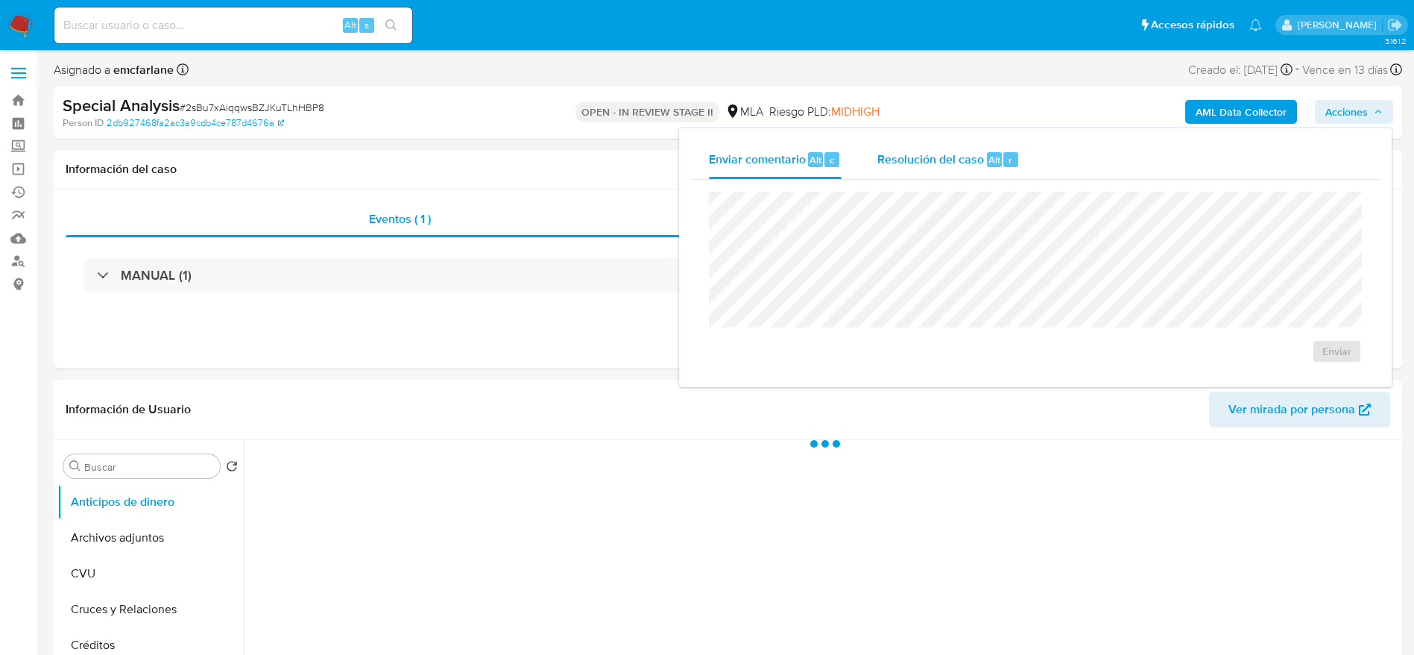
click at [954, 151] on span "Resolución del caso" at bounding box center [931, 159] width 107 height 17
select select "10"
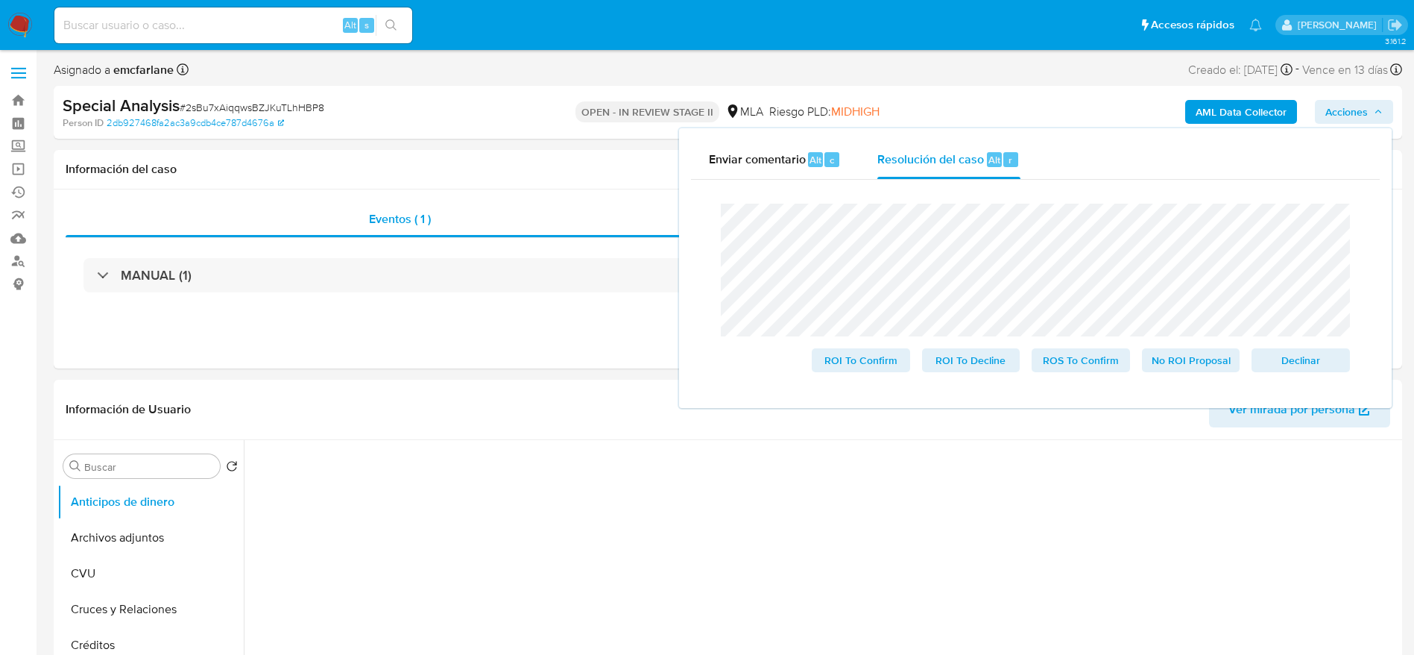
click at [1327, 355] on span "Declinar" at bounding box center [1301, 360] width 78 height 21
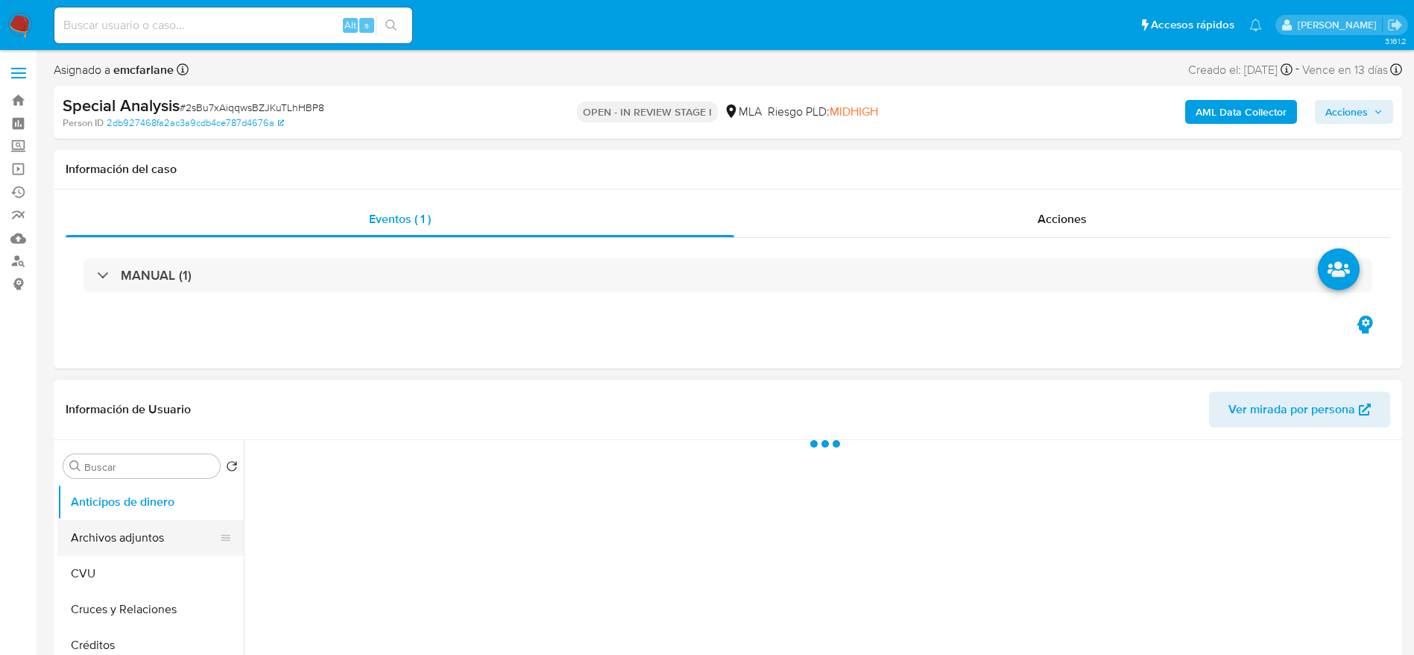
select select "10"
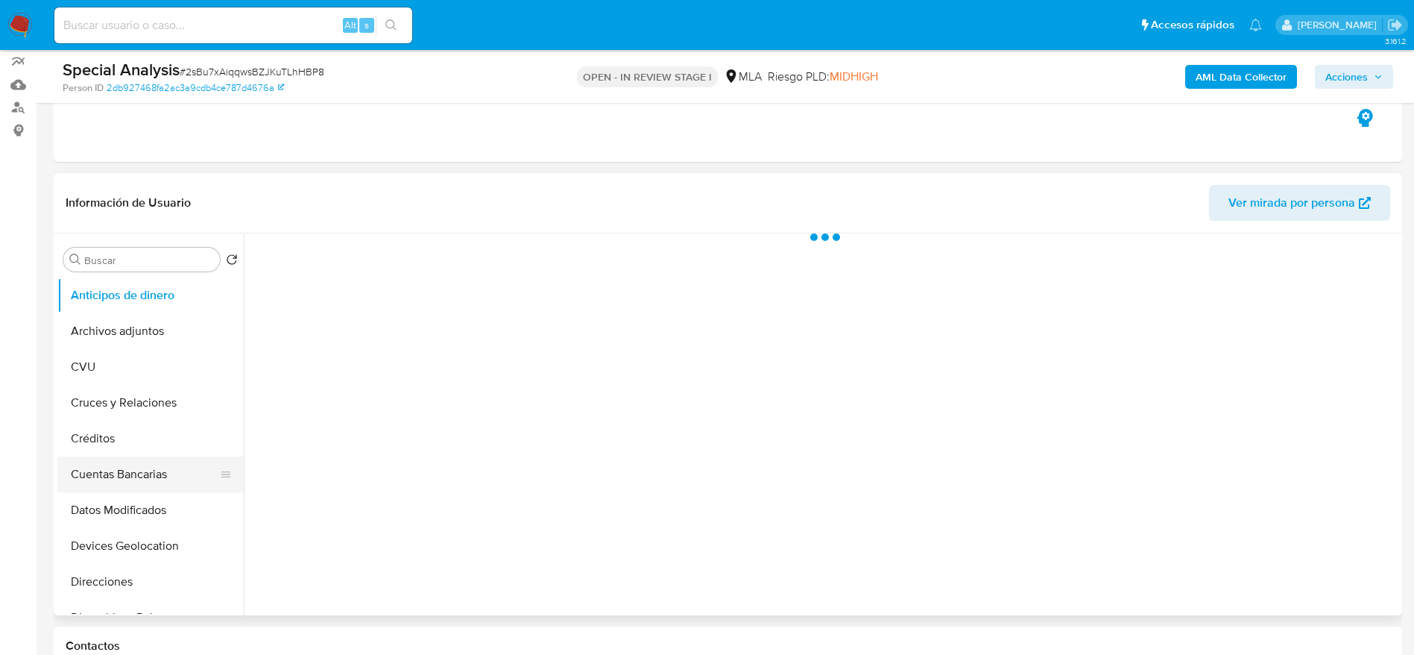
scroll to position [224, 0]
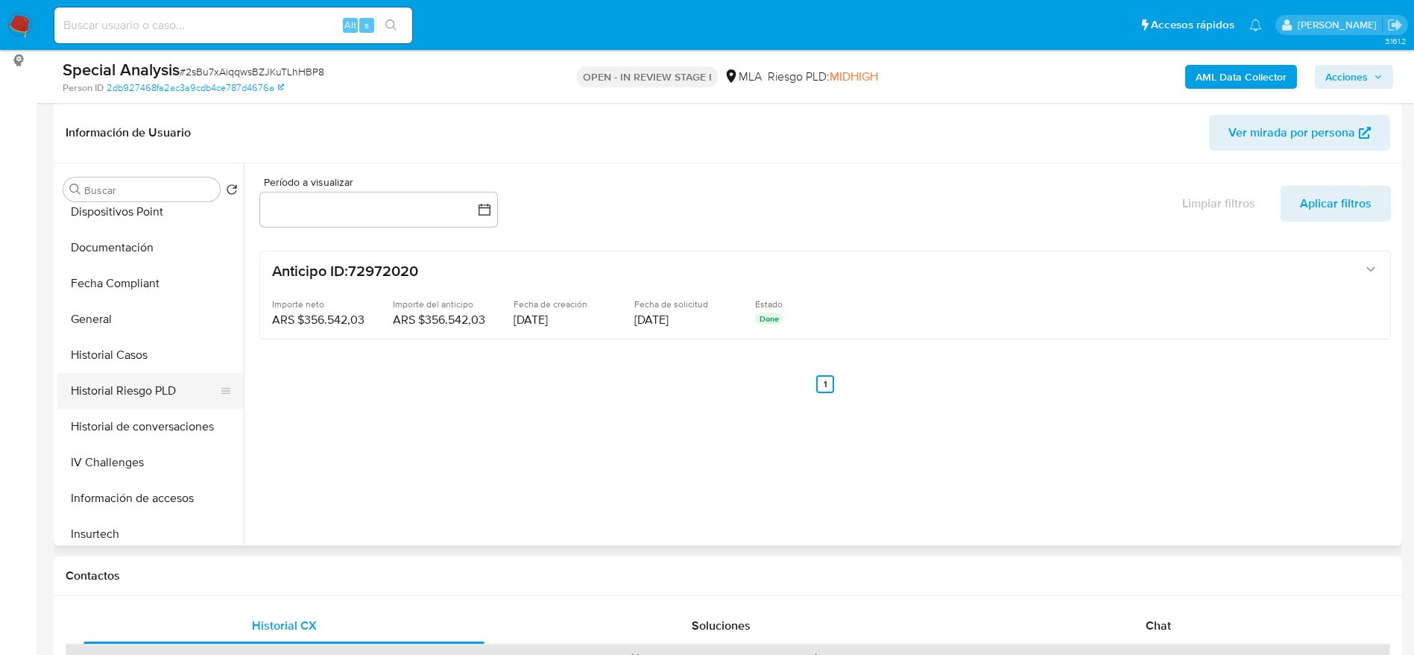
drag, startPoint x: 141, startPoint y: 415, endPoint x: 139, endPoint y: 400, distance: 15.1
click at [141, 414] on button "Historial de conversaciones" at bounding box center [150, 427] width 186 height 36
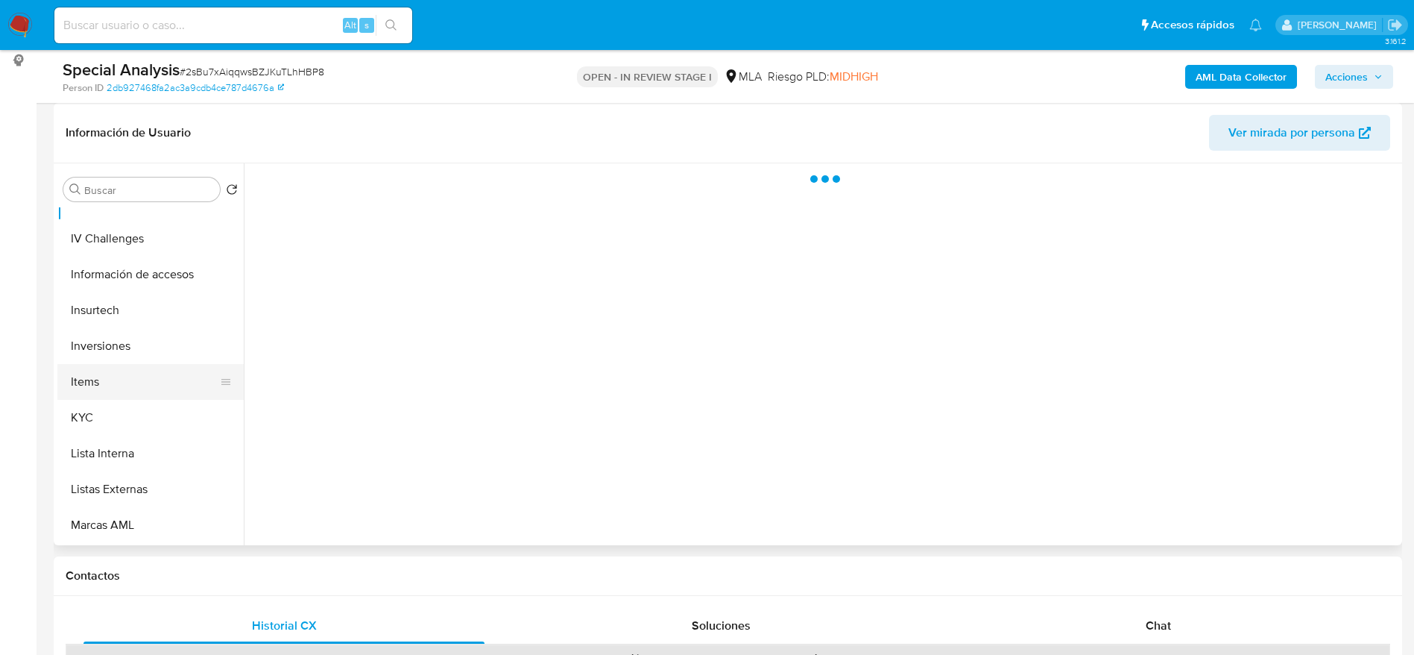
scroll to position [773, 0]
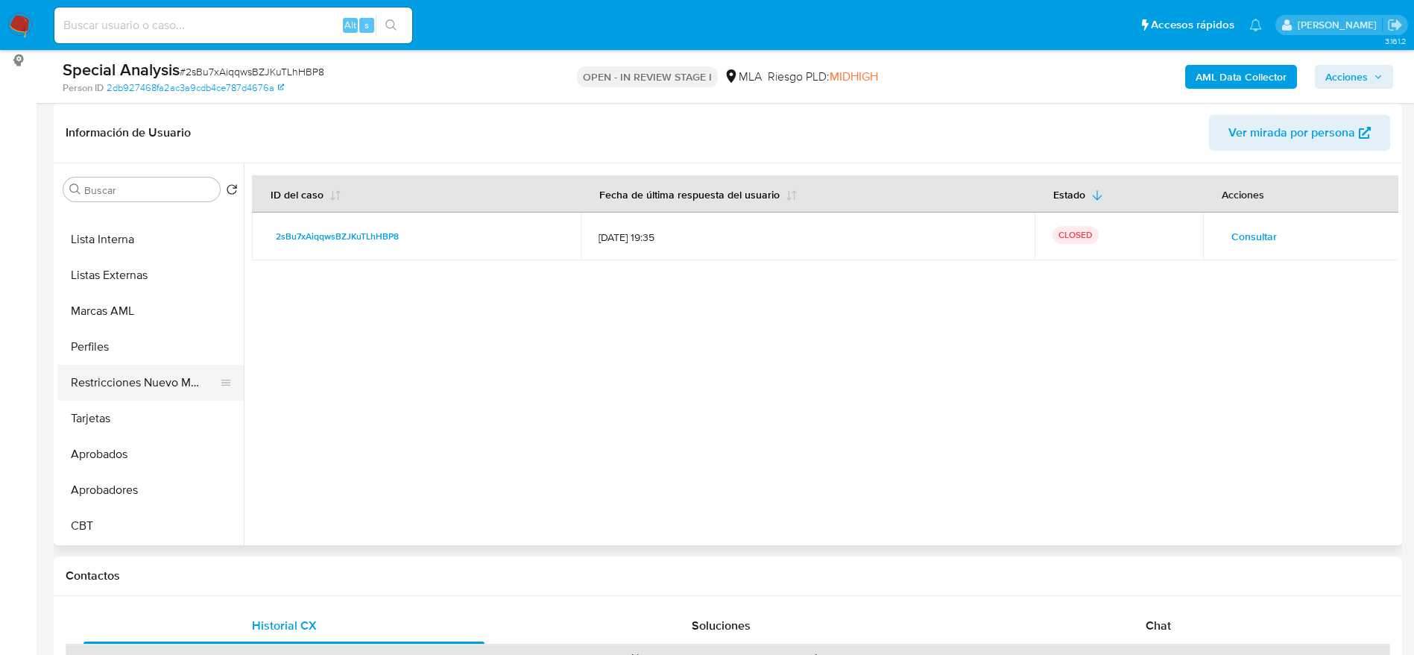
click at [139, 382] on button "Restricciones Nuevo Mundo" at bounding box center [144, 383] width 174 height 36
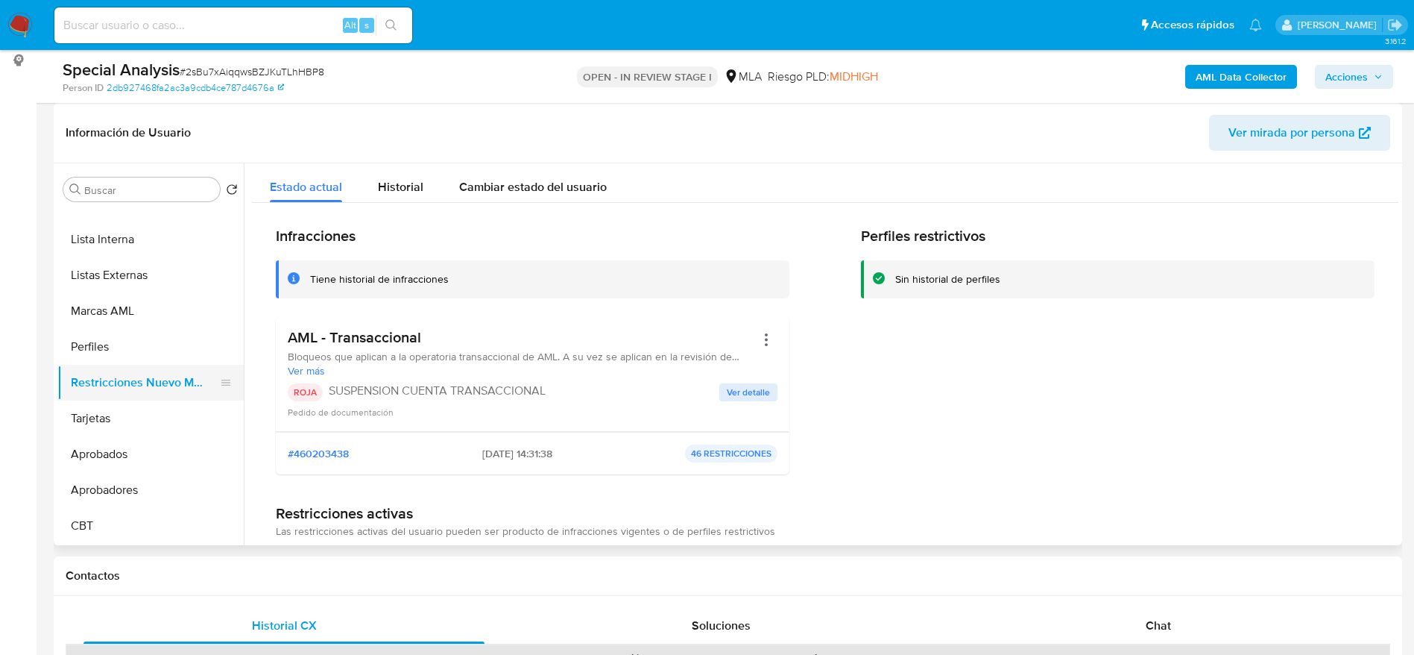
scroll to position [0, 0]
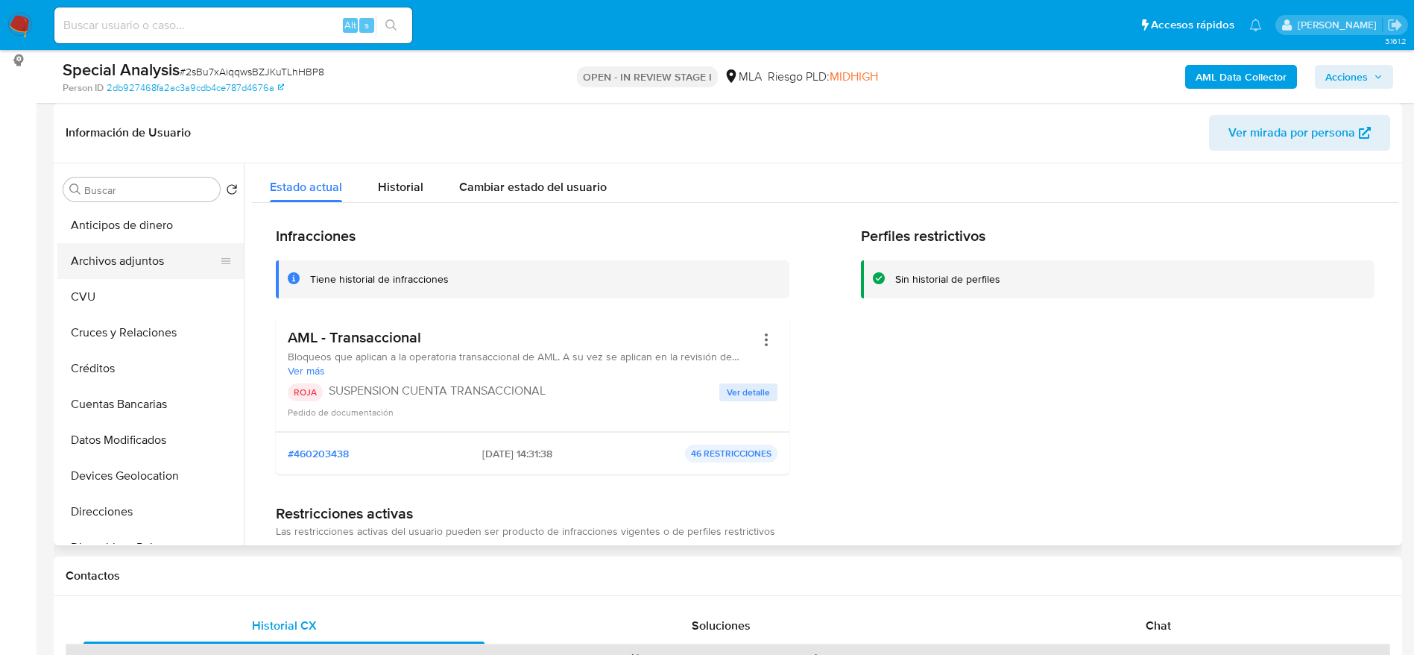
click at [136, 250] on button "Archivos adjuntos" at bounding box center [144, 261] width 174 height 36
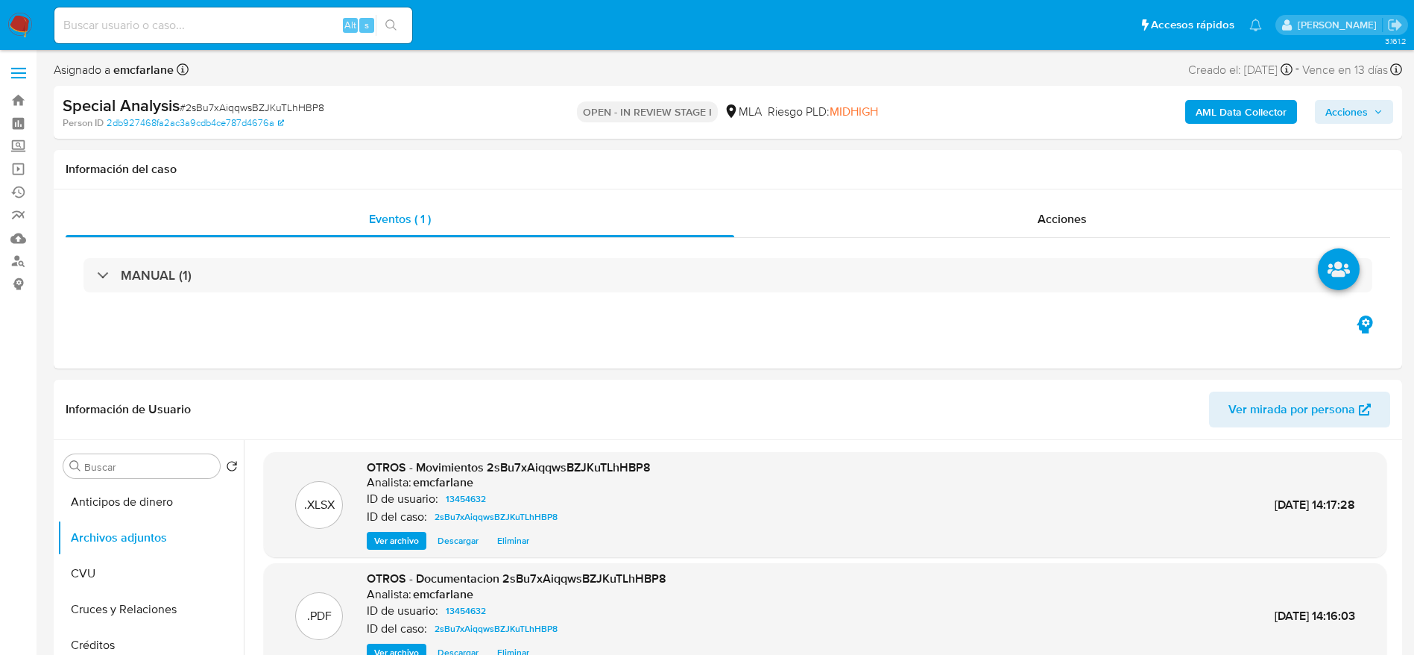
click at [1341, 113] on span "Acciones" at bounding box center [1347, 112] width 42 height 24
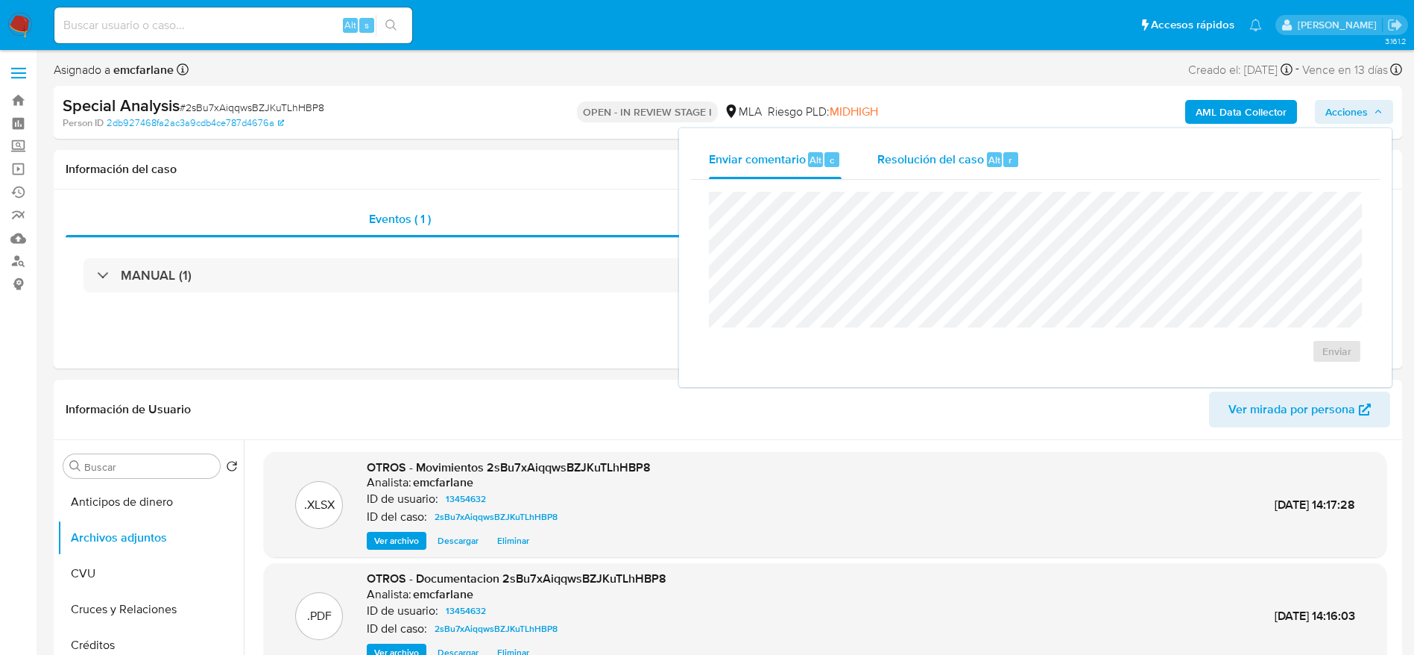
click at [971, 159] on span "Resolución del caso" at bounding box center [931, 159] width 107 height 17
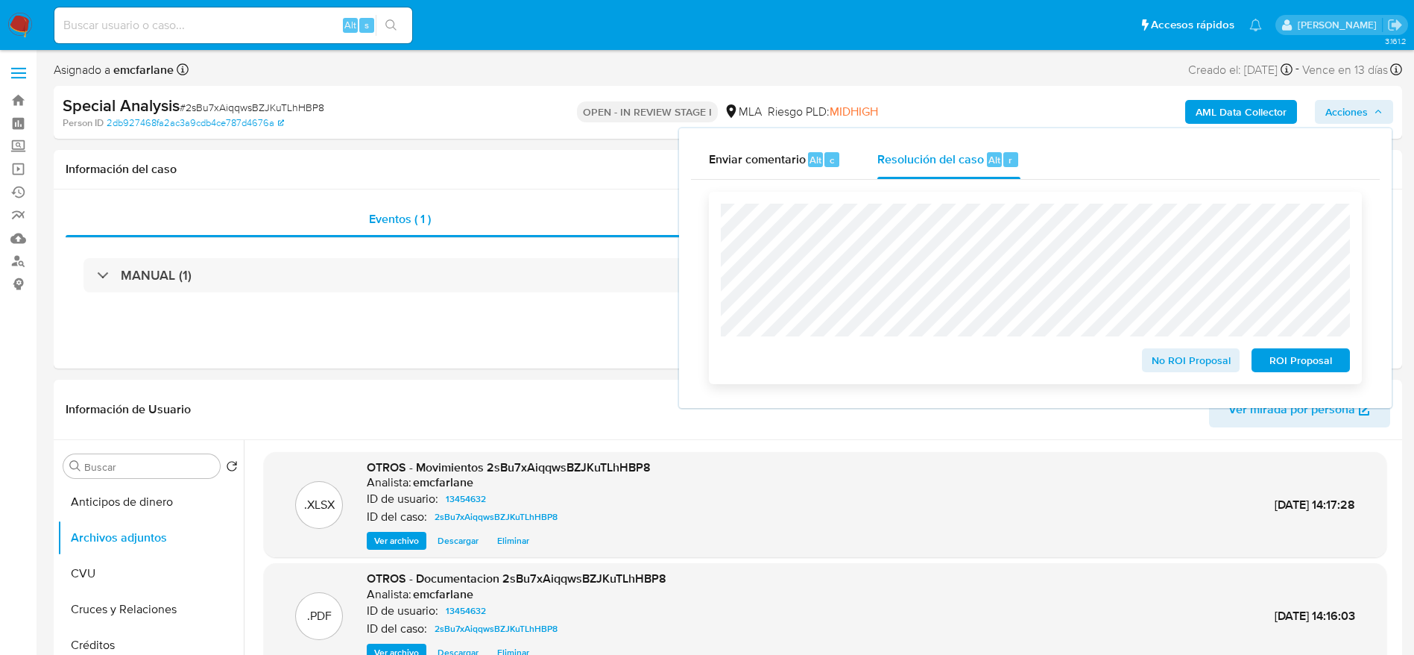
click at [1302, 365] on span "ROI Proposal" at bounding box center [1301, 360] width 78 height 21
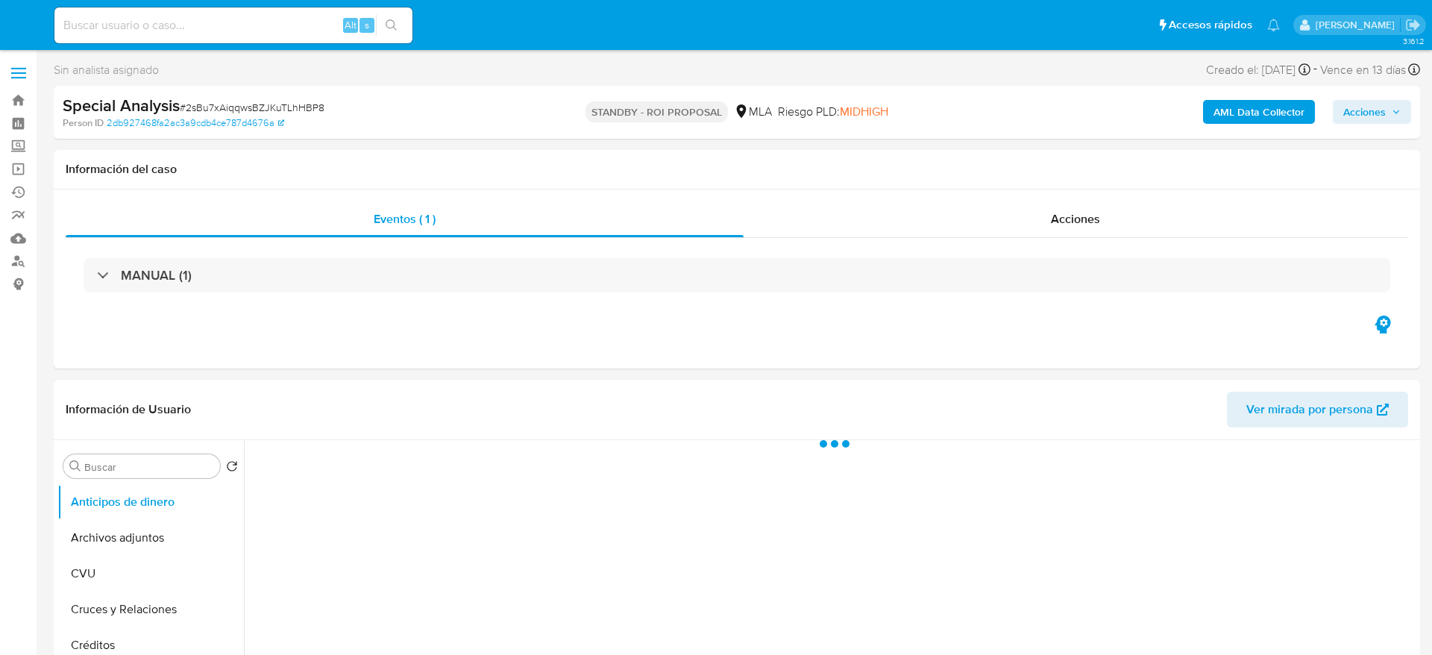
select select "10"
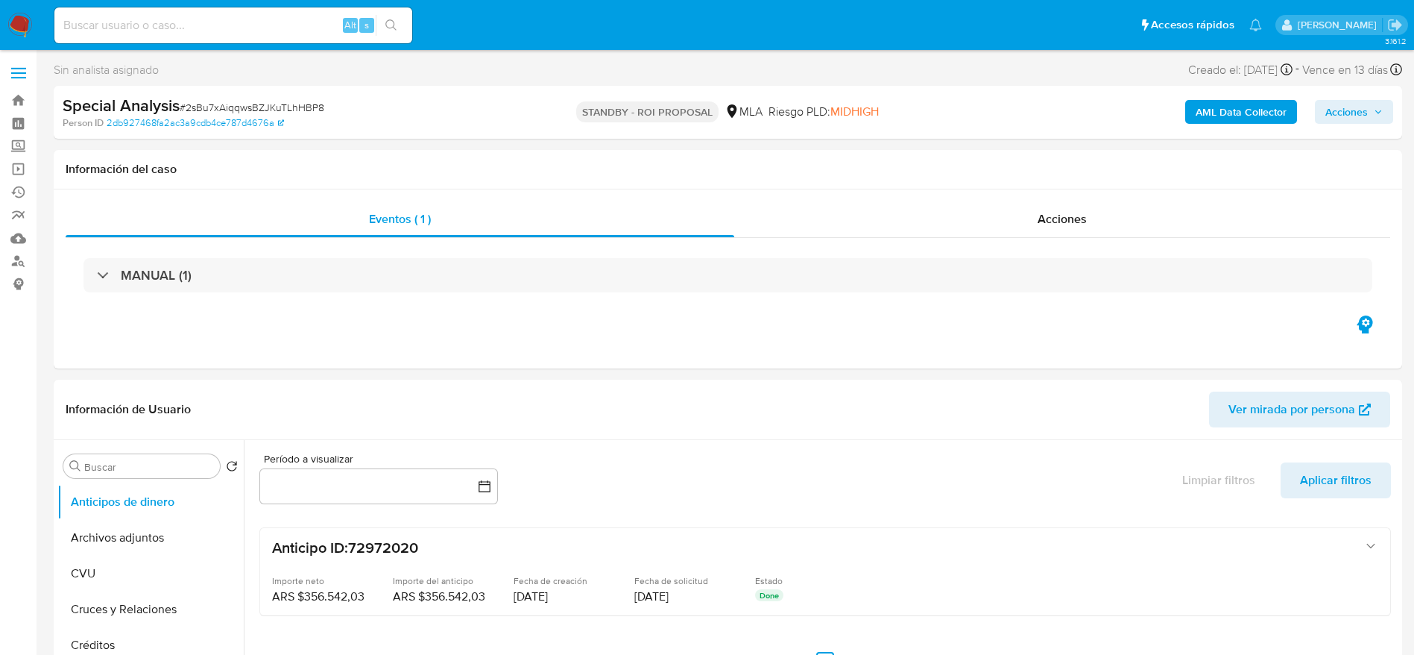
click at [16, 14] on img at bounding box center [19, 25] width 25 height 25
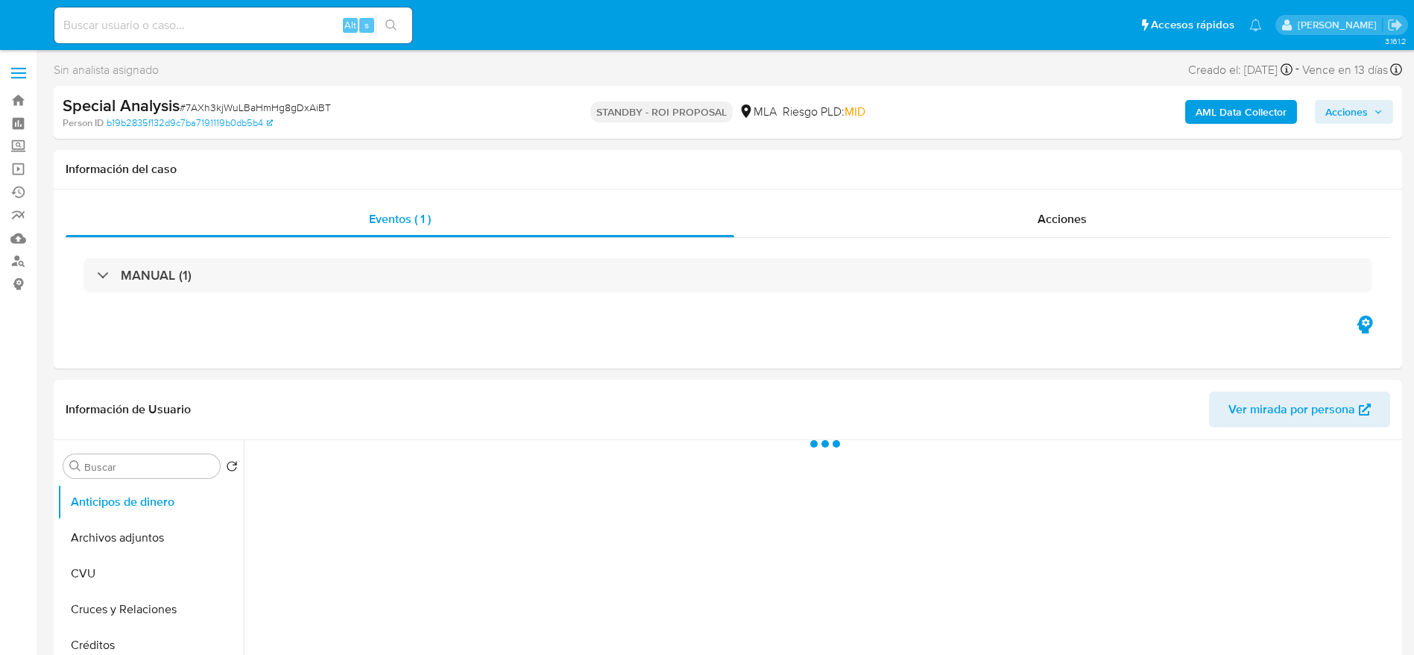
select select "10"
click at [266, 98] on div "Special Analysis # TgXXB4UOipTlPZQal29iDuUy" at bounding box center [282, 106] width 438 height 22
select select "10"
copy span "TgXXB4UOipTlPZQal29iDuUy"
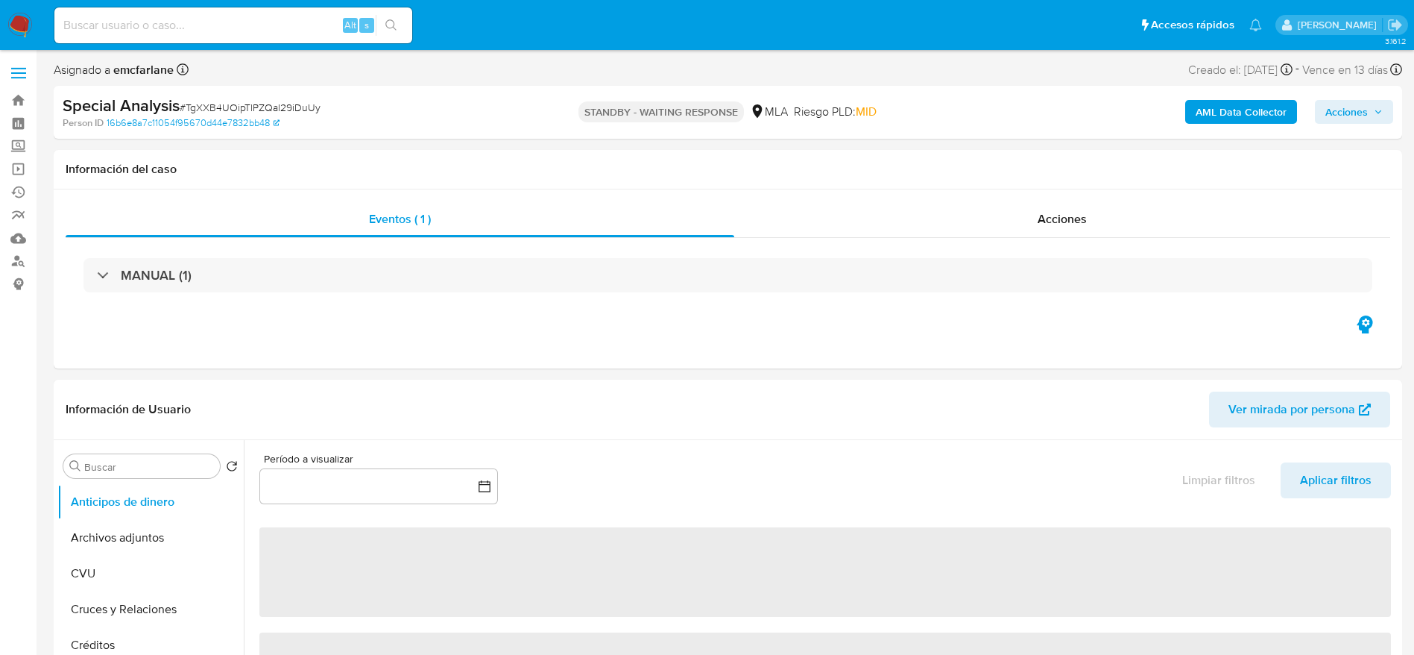
drag, startPoint x: 24, startPoint y: 31, endPoint x: 261, endPoint y: 19, distance: 237.4
click at [55, 42] on div "Alt s" at bounding box center [233, 25] width 358 height 42
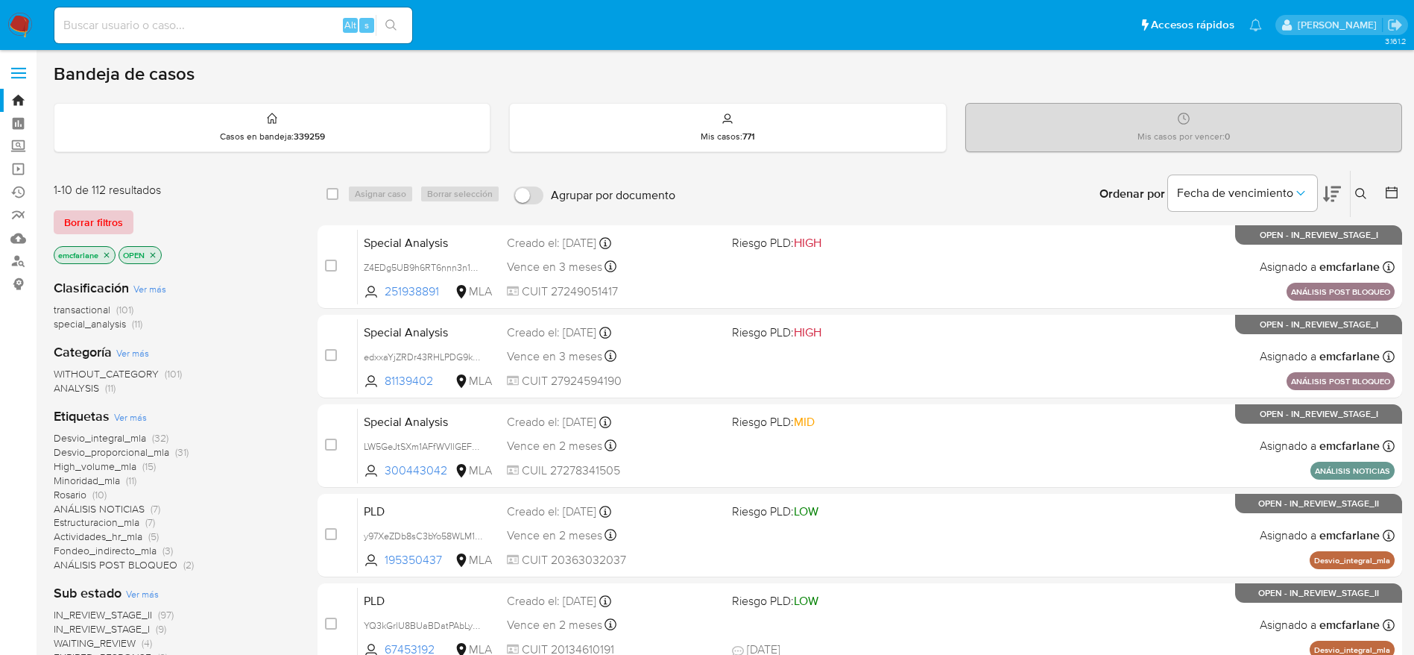
click at [116, 221] on span "Borrar filtros" at bounding box center [93, 222] width 59 height 21
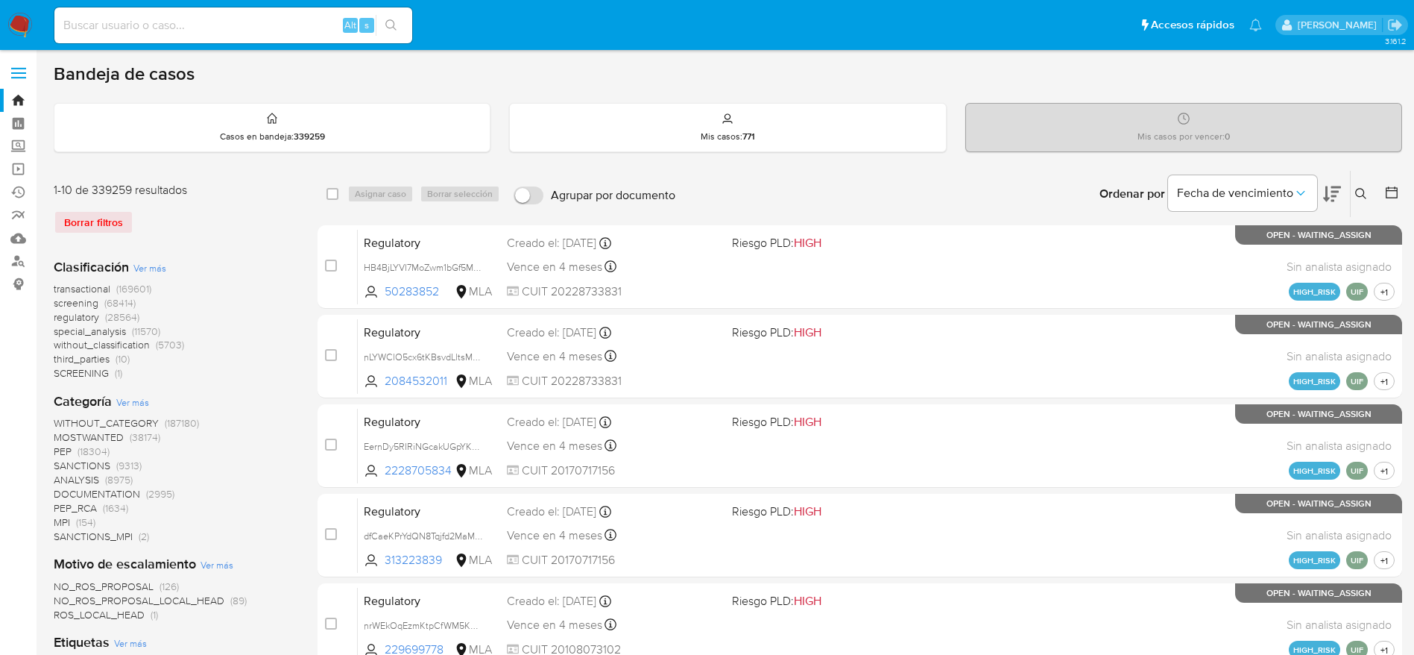
drag, startPoint x: 1362, startPoint y: 189, endPoint x: 1306, endPoint y: 221, distance: 64.8
click at [1363, 188] on icon at bounding box center [1361, 194] width 12 height 12
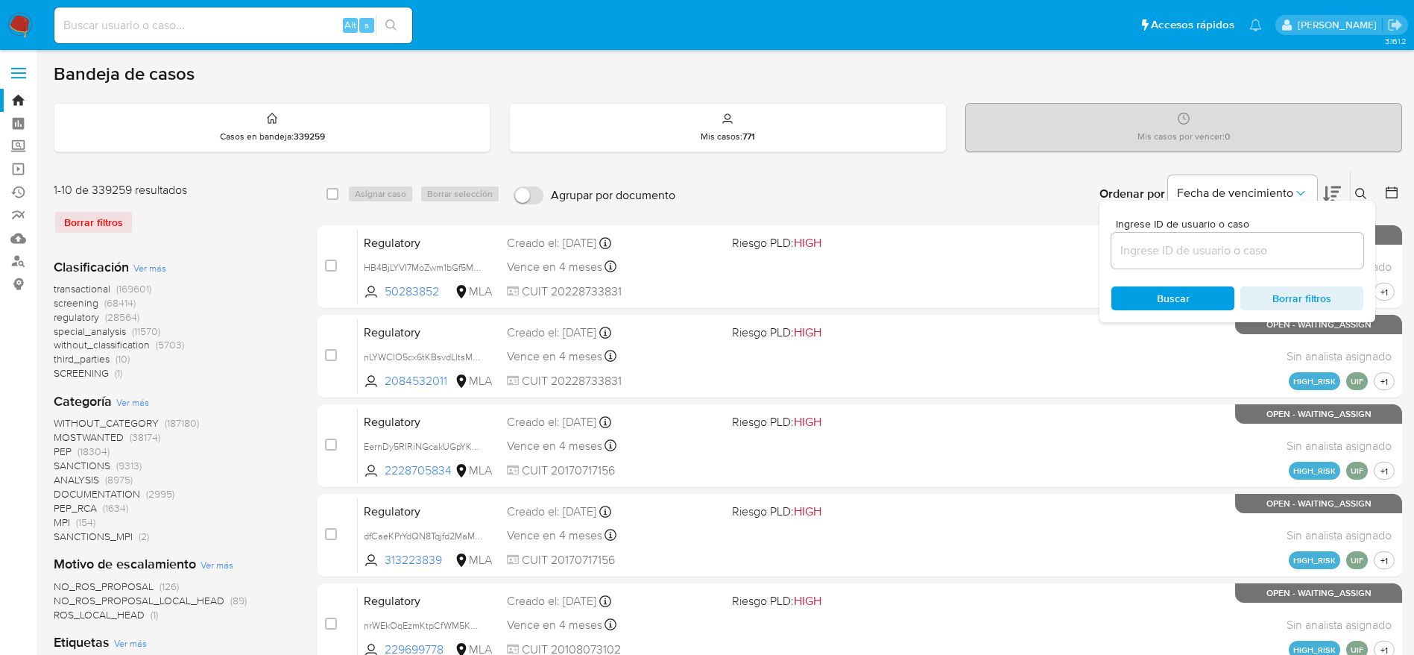
click at [1224, 254] on input at bounding box center [1238, 250] width 252 height 19
type input "TgXXB4UOipTlPZQal29iDuUy"
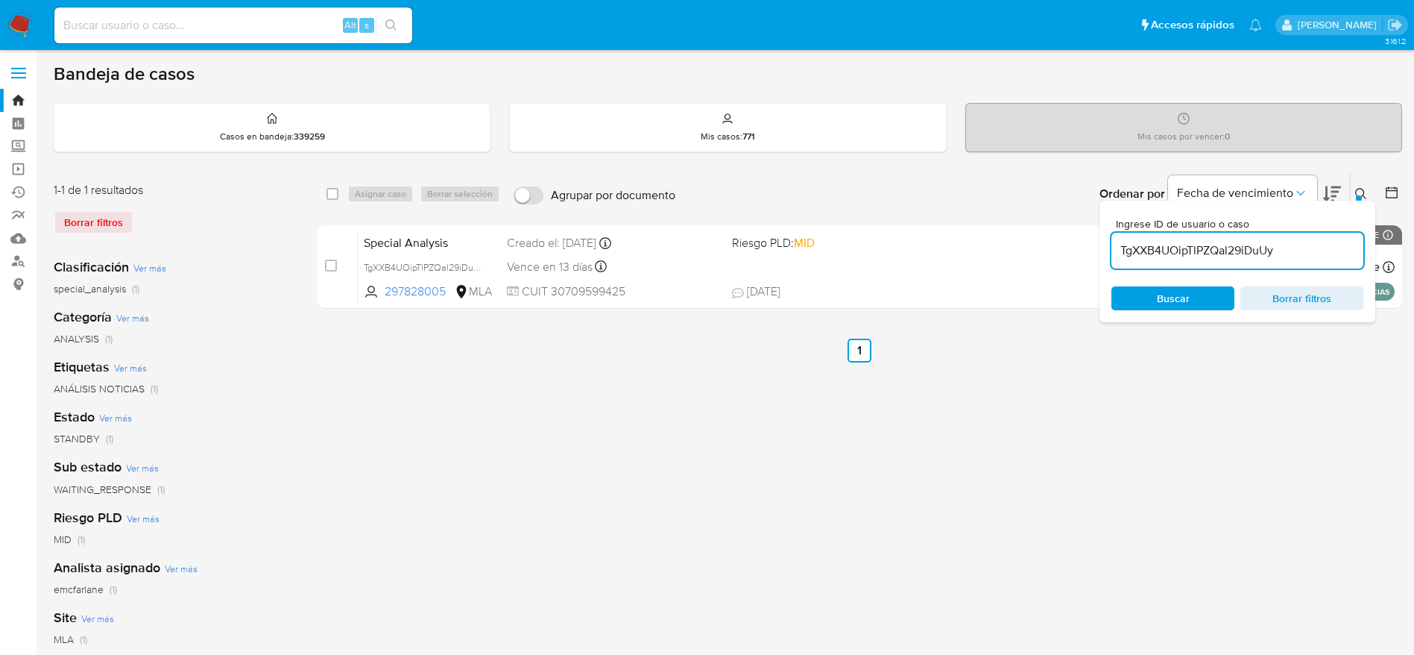
click at [340, 191] on div "select-all-cases-checkbox" at bounding box center [336, 194] width 18 height 18
drag, startPoint x: 380, startPoint y: 187, endPoint x: 380, endPoint y: 195, distance: 8.2
click at [380, 186] on div "Asignar caso Borrar selección" at bounding box center [426, 194] width 159 height 18
drag, startPoint x: 330, startPoint y: 194, endPoint x: 358, endPoint y: 192, distance: 28.4
click at [330, 195] on input "checkbox" at bounding box center [333, 194] width 12 height 12
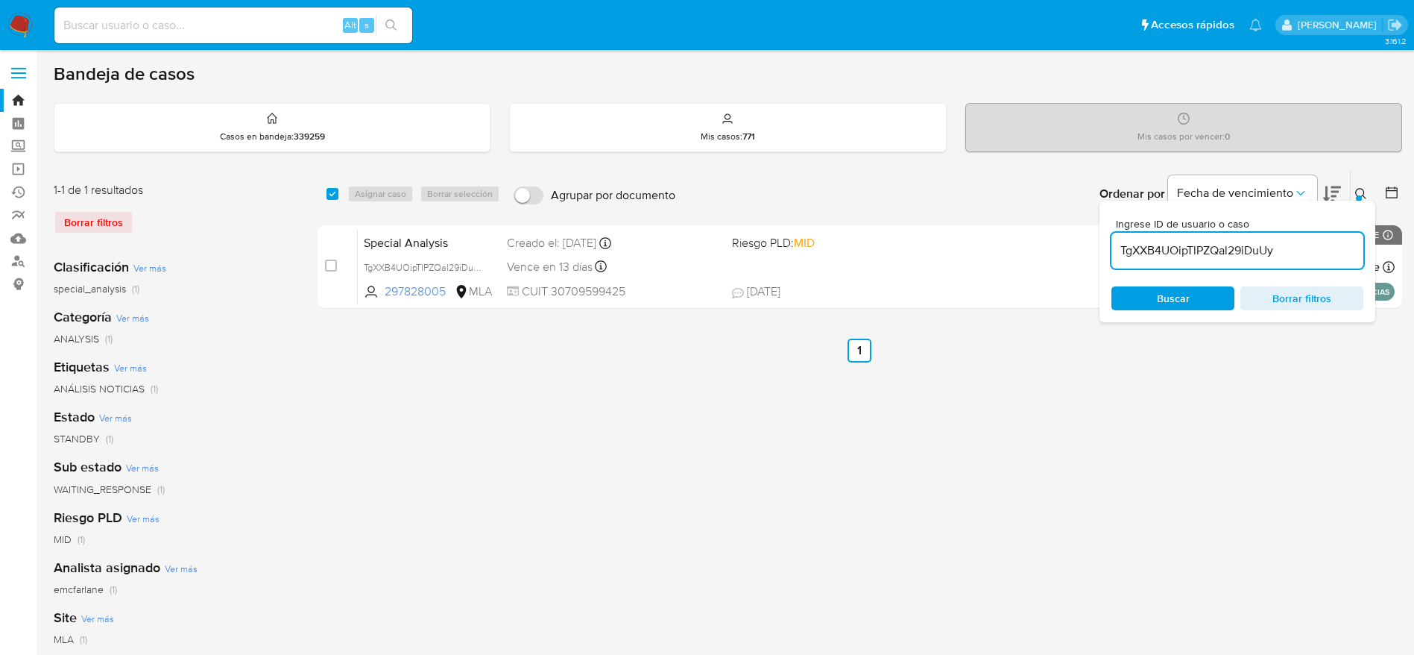
checkbox input "true"
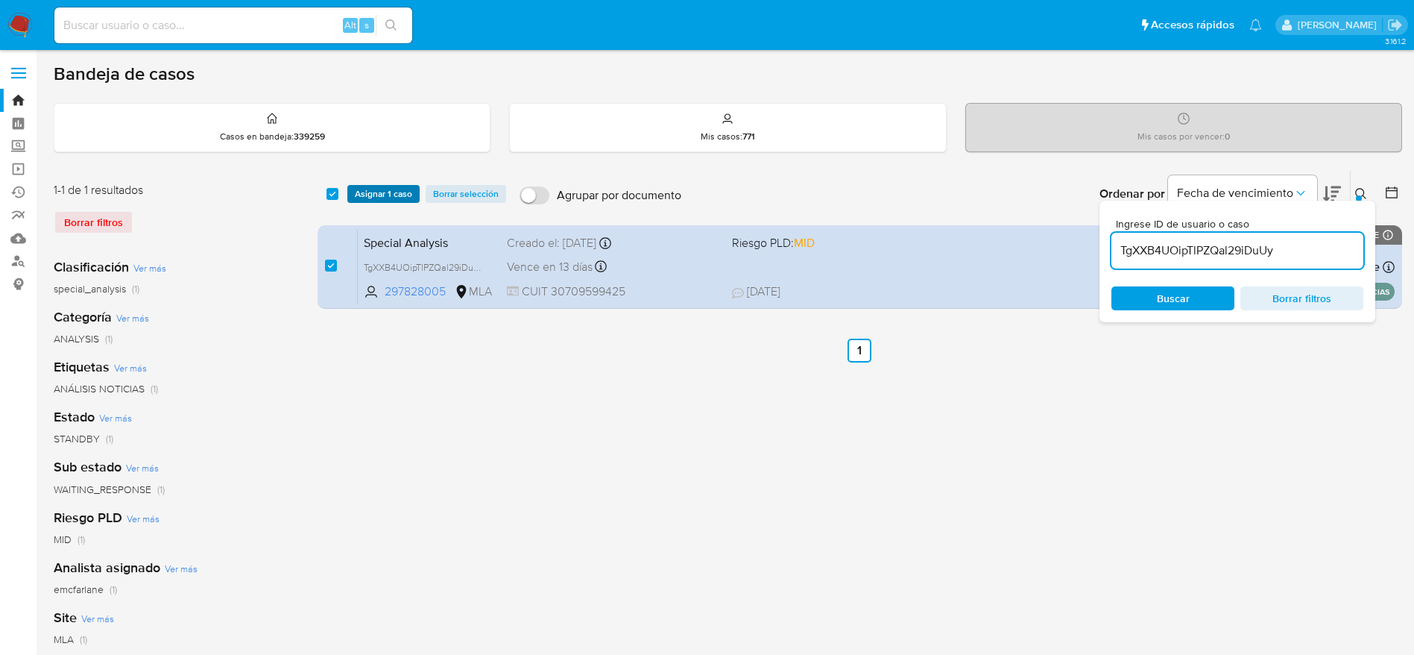
click at [377, 190] on span "Asignar 1 caso" at bounding box center [383, 193] width 57 height 15
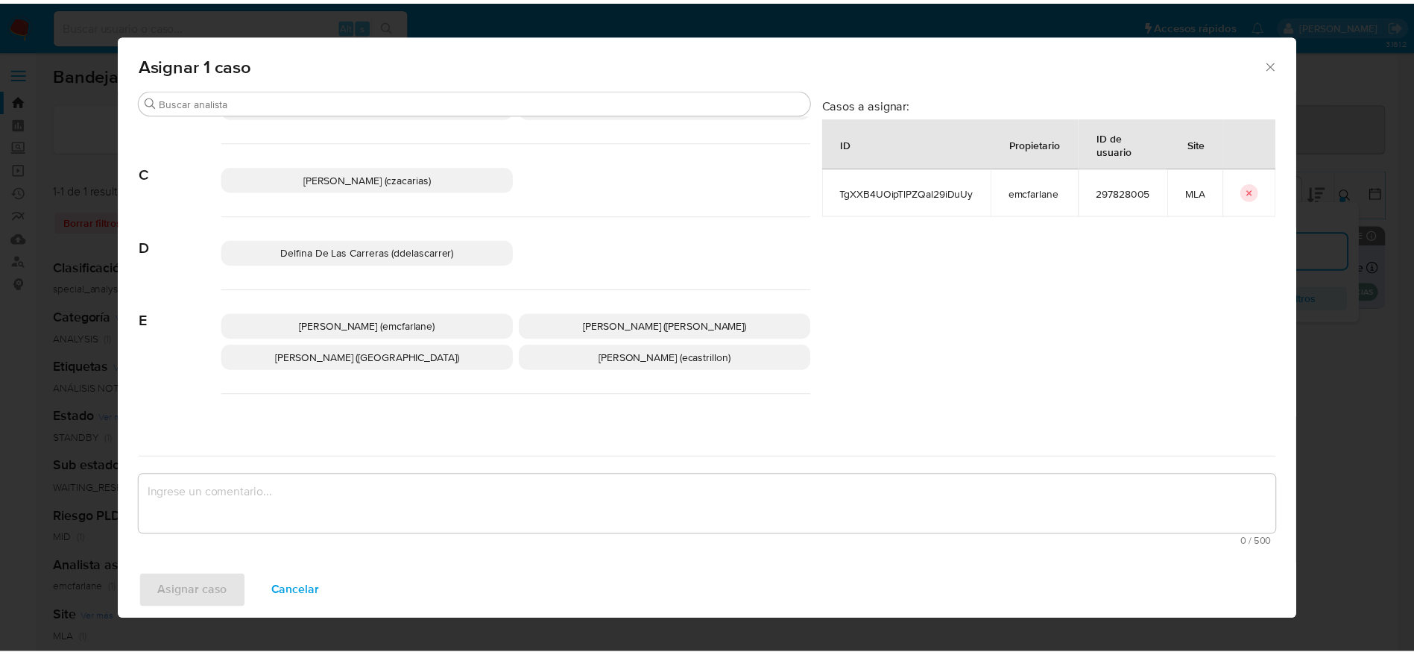
scroll to position [112, 0]
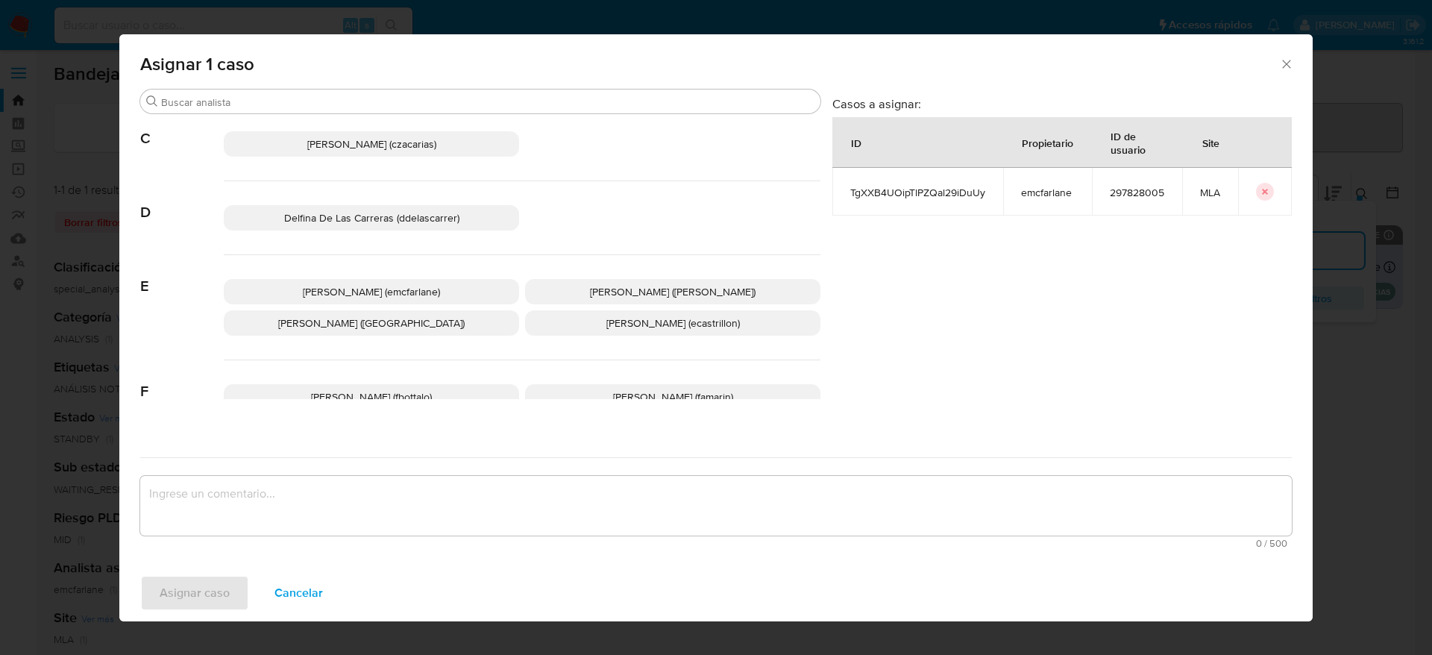
drag, startPoint x: 364, startPoint y: 283, endPoint x: 362, endPoint y: 292, distance: 9.1
click at [365, 283] on p "Elaine Mc Farlane (emcfarlane)" at bounding box center [371, 291] width 295 height 25
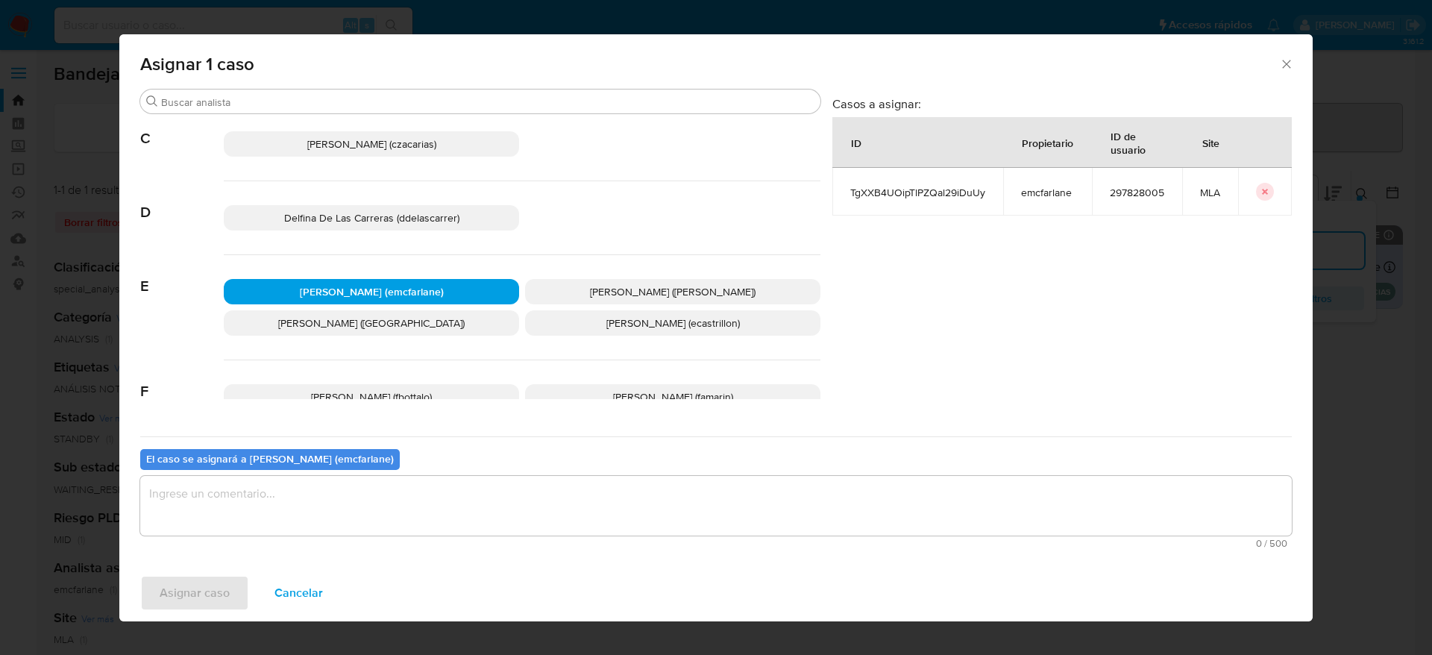
click at [311, 505] on textarea "assign-modal" at bounding box center [715, 506] width 1151 height 60
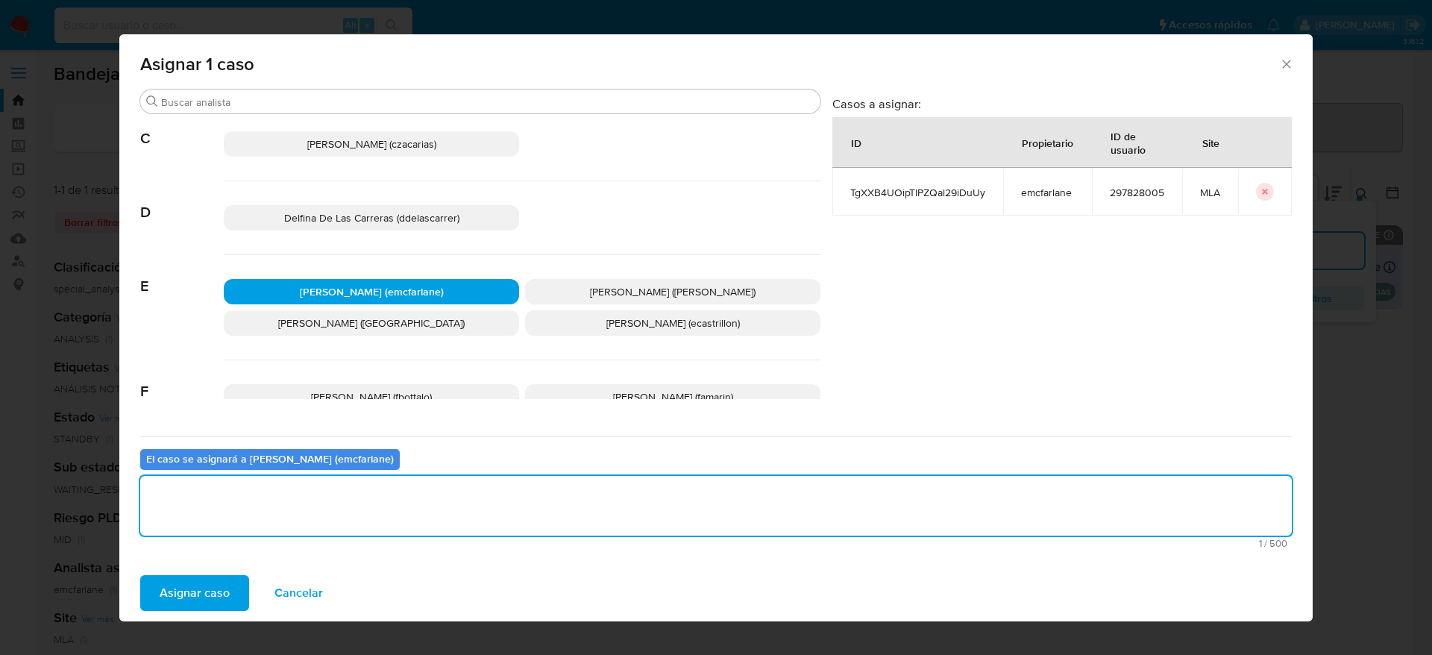
click at [183, 592] on span "Asignar caso" at bounding box center [195, 592] width 70 height 33
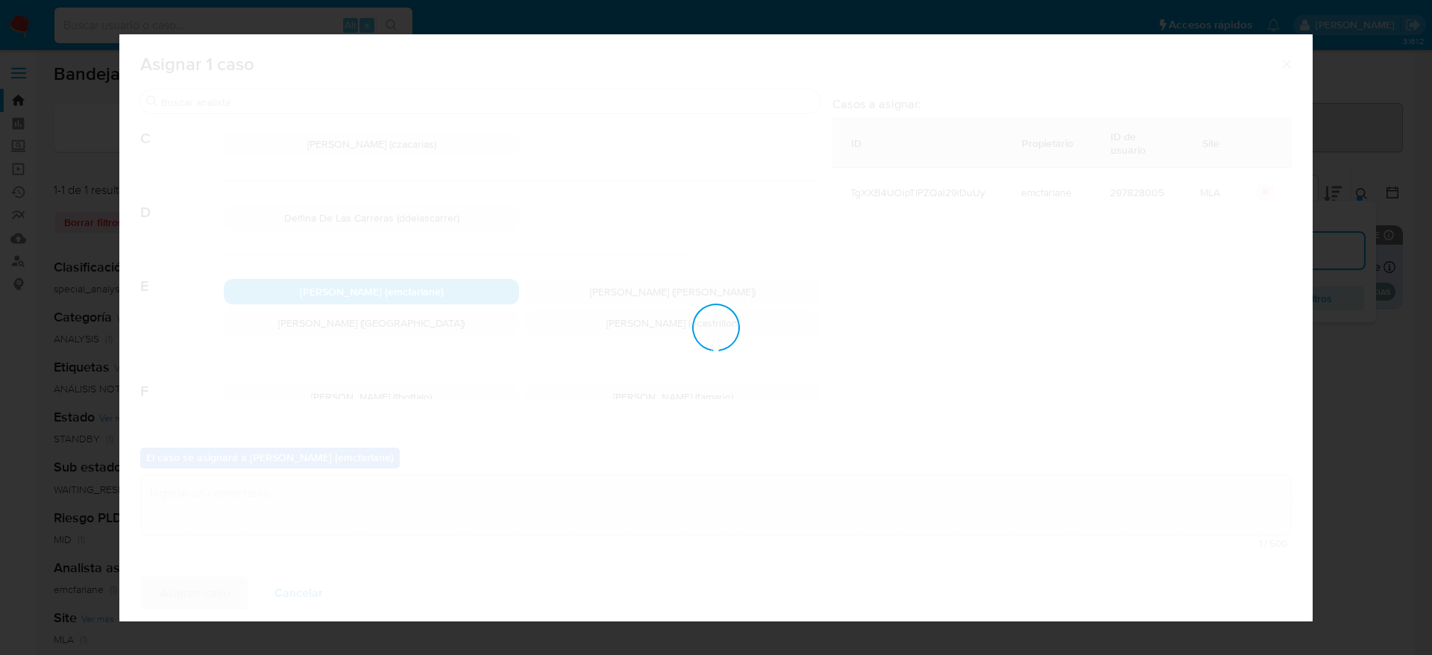
checkbox input "false"
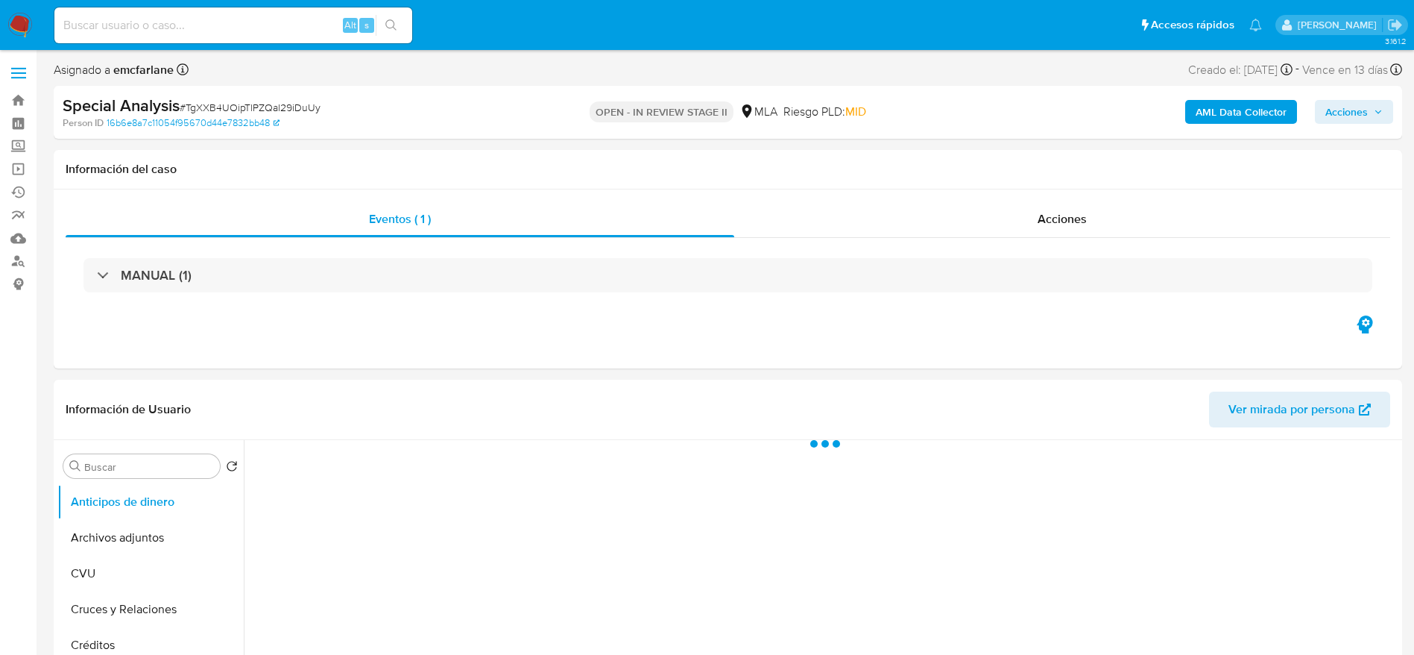
click at [1355, 100] on span "Acciones" at bounding box center [1347, 112] width 42 height 24
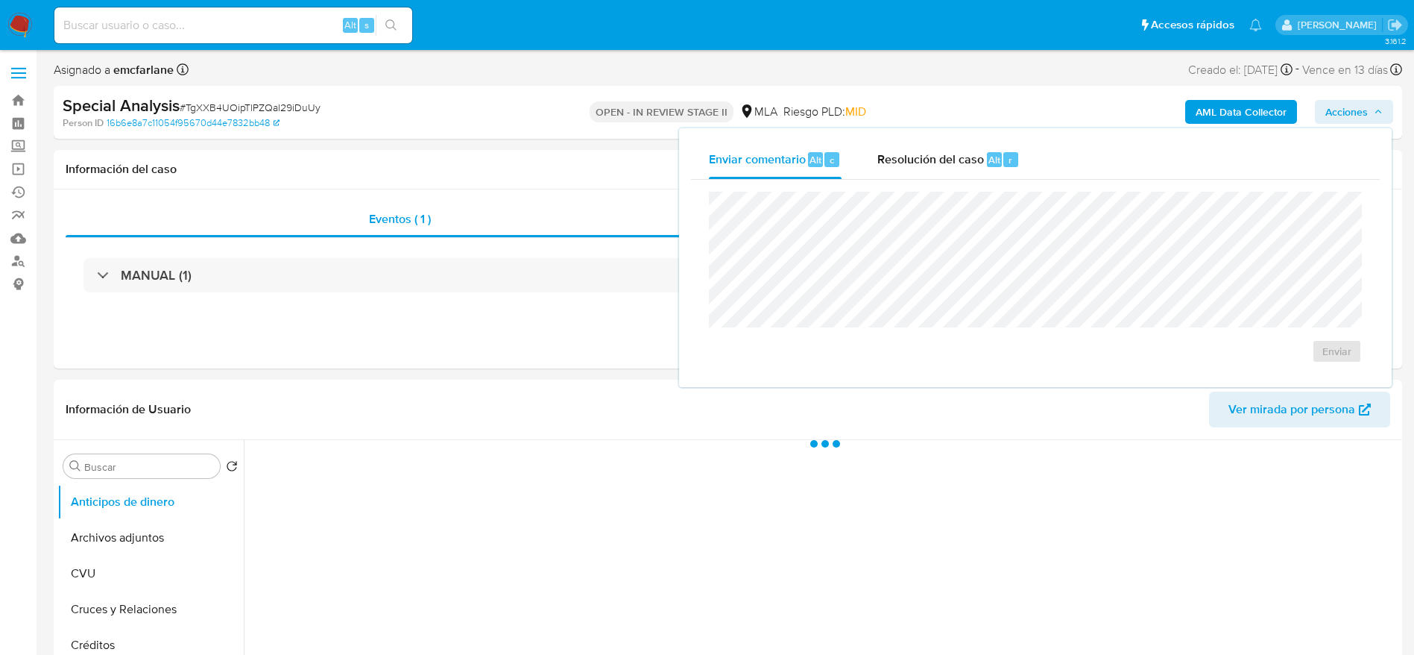
select select "10"
click at [989, 154] on span "Alt" at bounding box center [995, 160] width 12 height 14
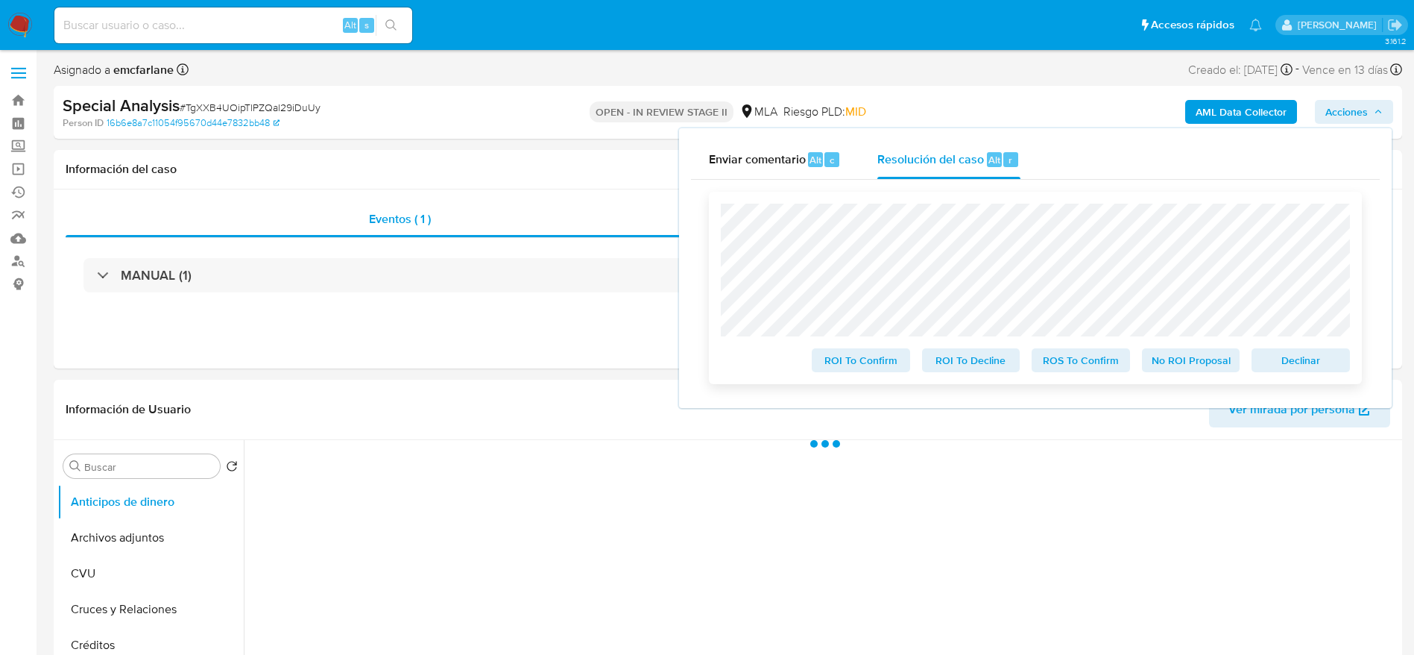
click at [1299, 365] on span "Declinar" at bounding box center [1301, 360] width 78 height 21
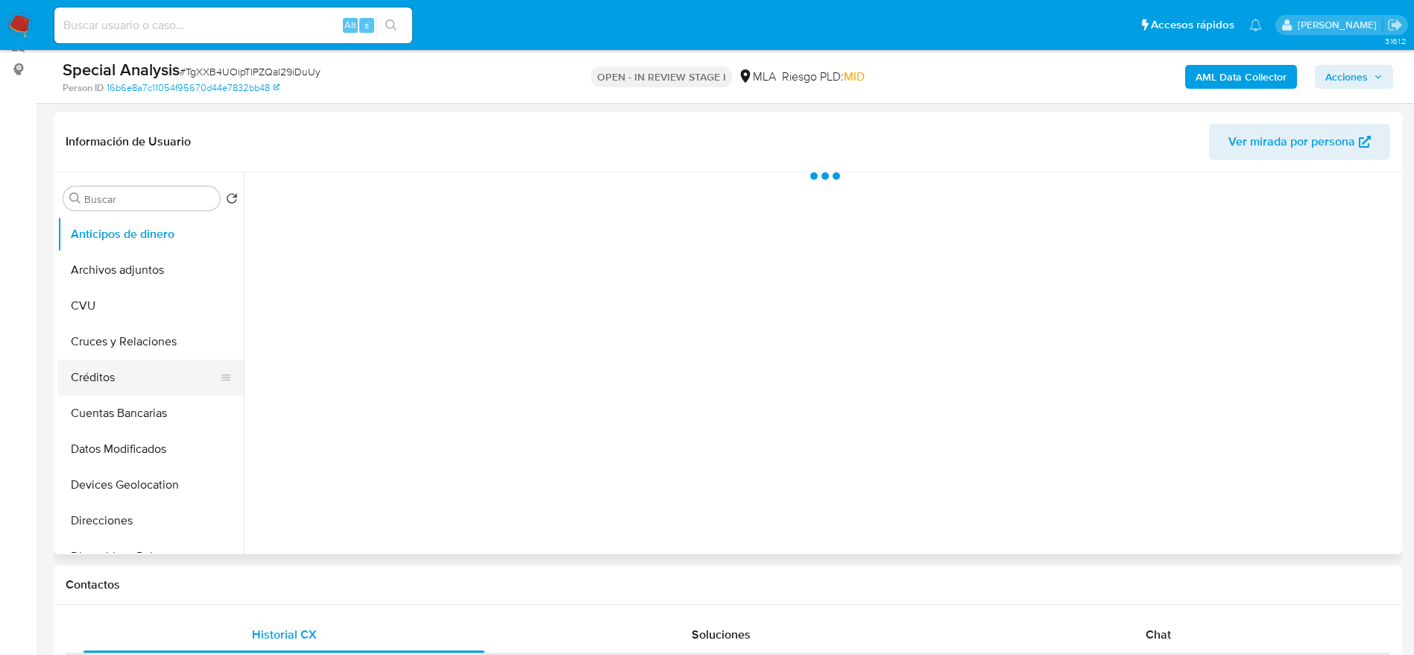
scroll to position [224, 0]
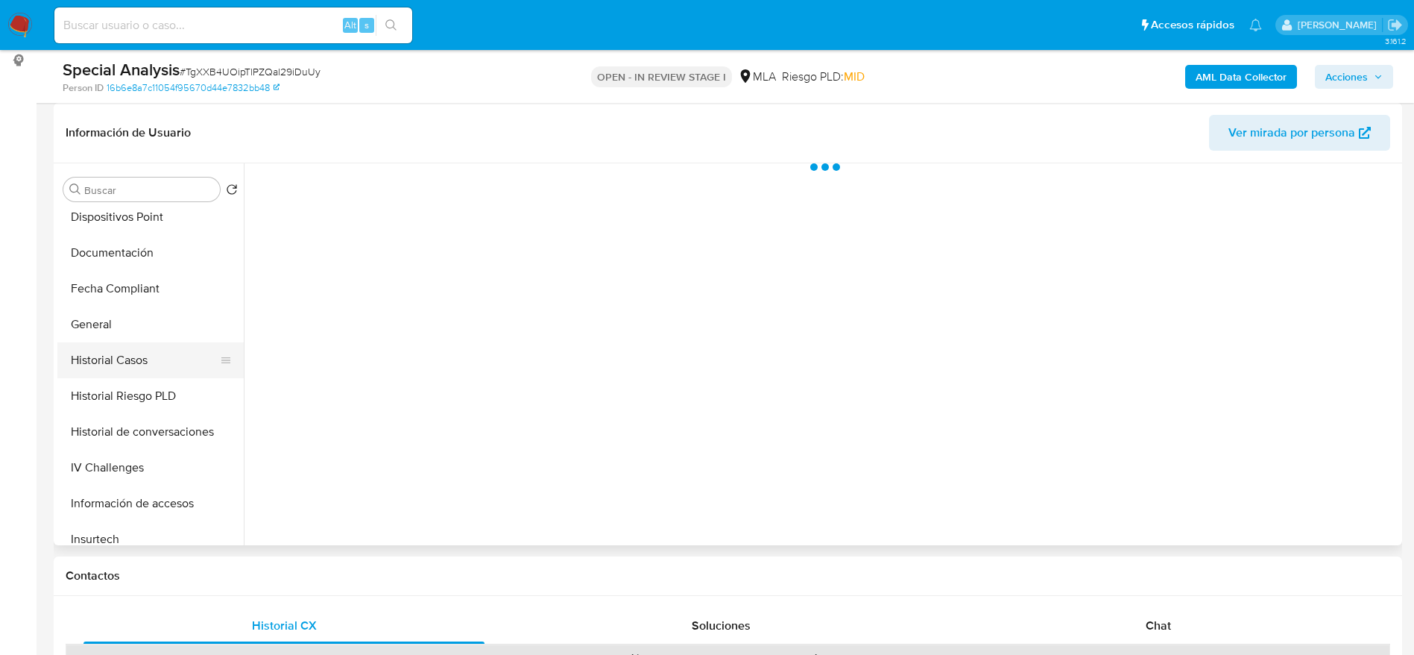
select select "10"
click at [130, 426] on button "Historial de conversaciones" at bounding box center [144, 427] width 174 height 36
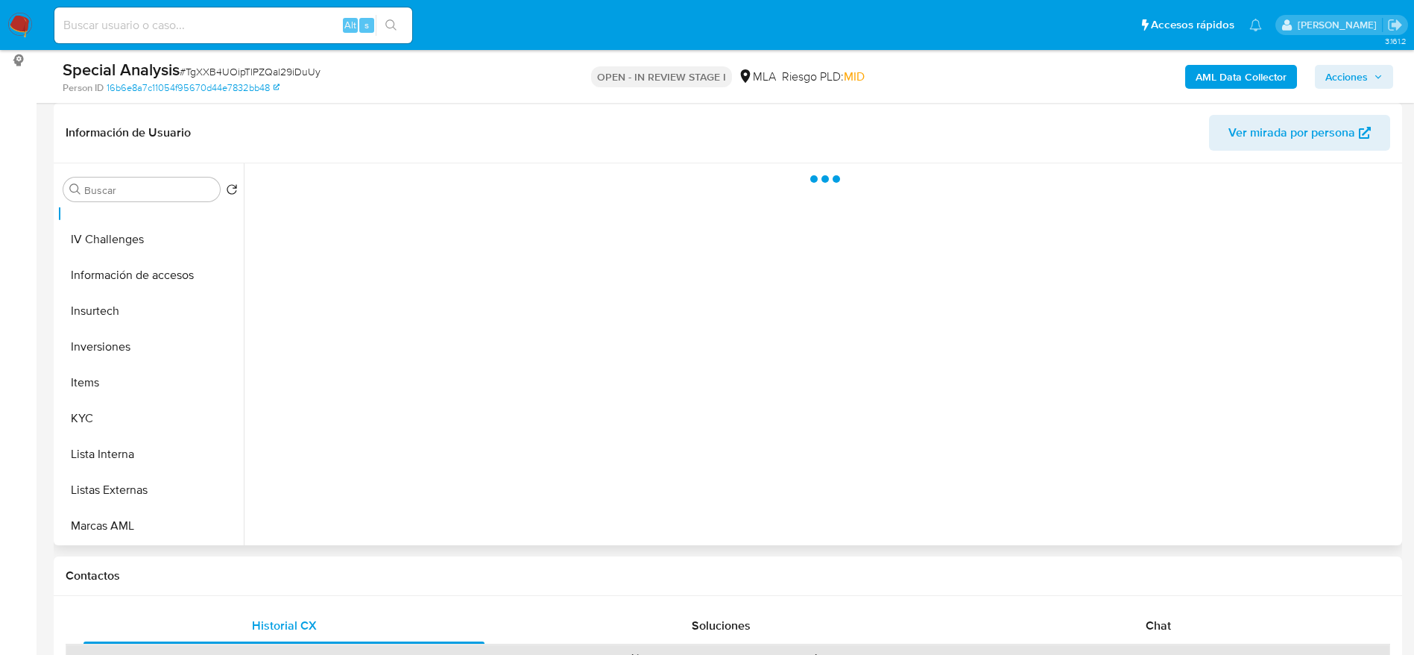
scroll to position [671, 0]
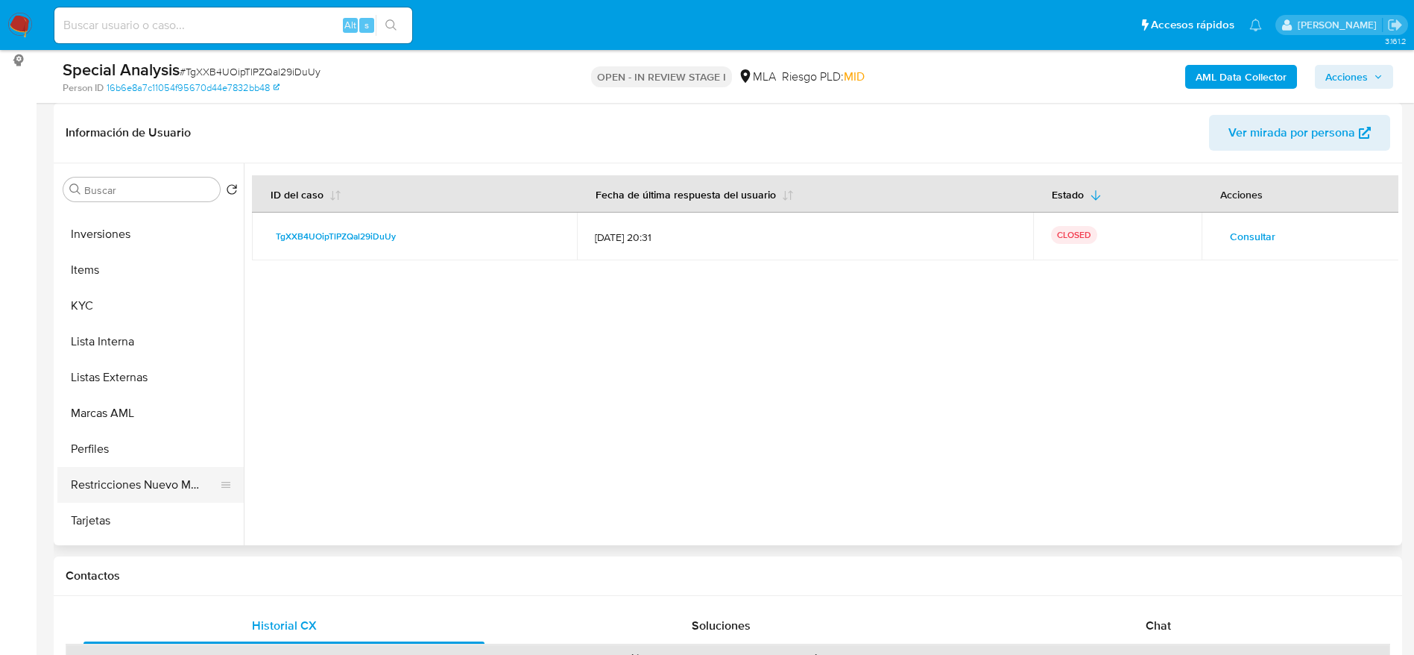
click at [136, 482] on button "Restricciones Nuevo Mundo" at bounding box center [144, 485] width 174 height 36
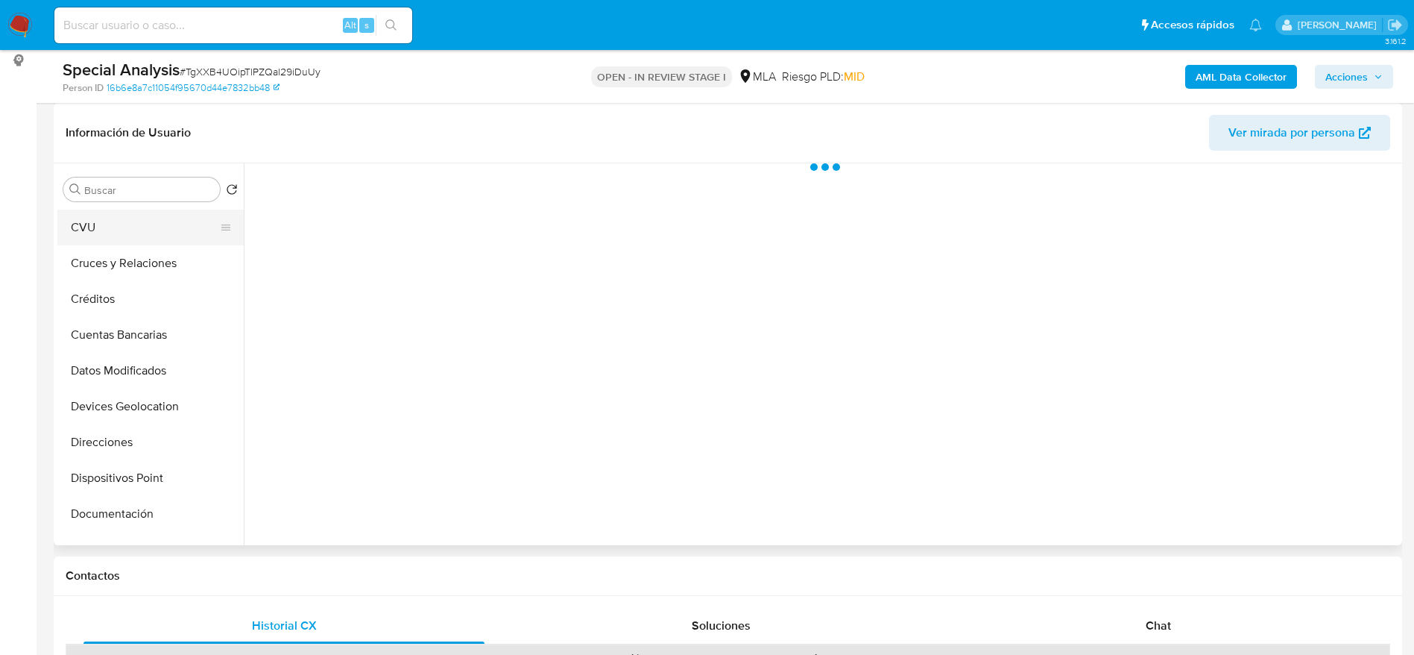
scroll to position [0, 0]
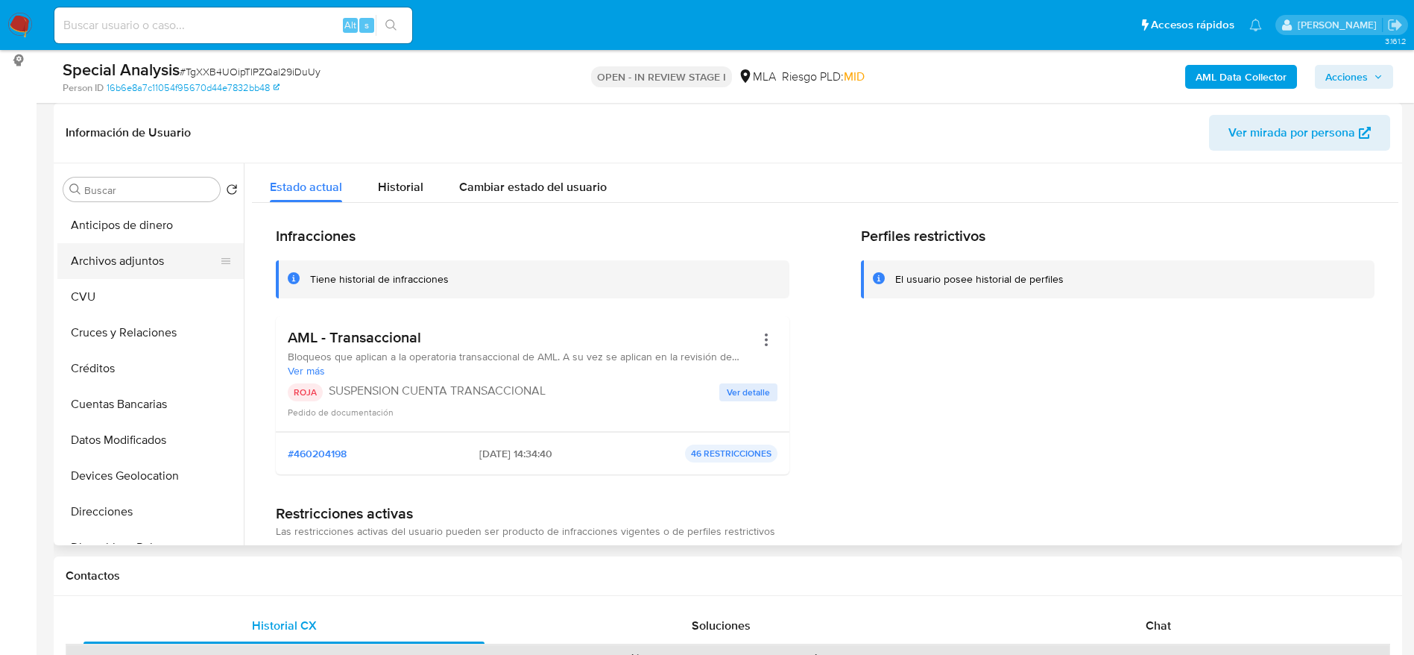
click at [122, 252] on button "Archivos adjuntos" at bounding box center [144, 261] width 174 height 36
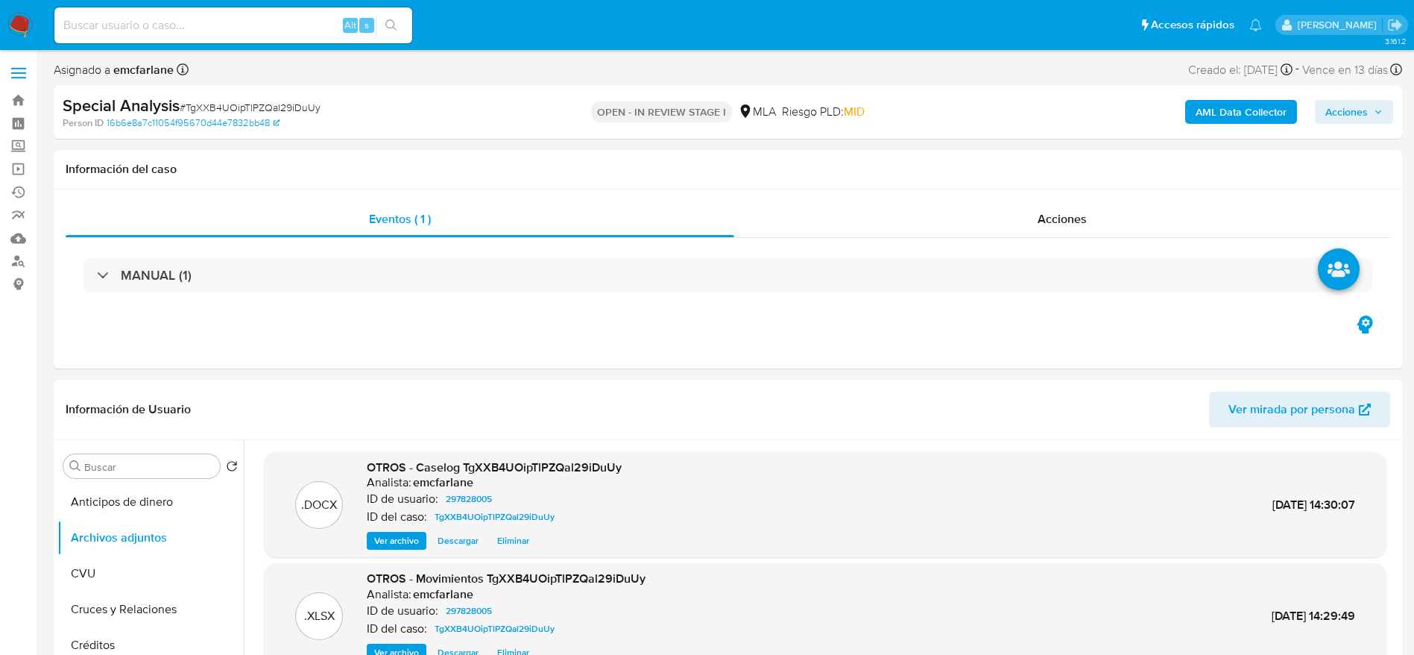
click at [1367, 121] on span "Acciones" at bounding box center [1347, 112] width 42 height 24
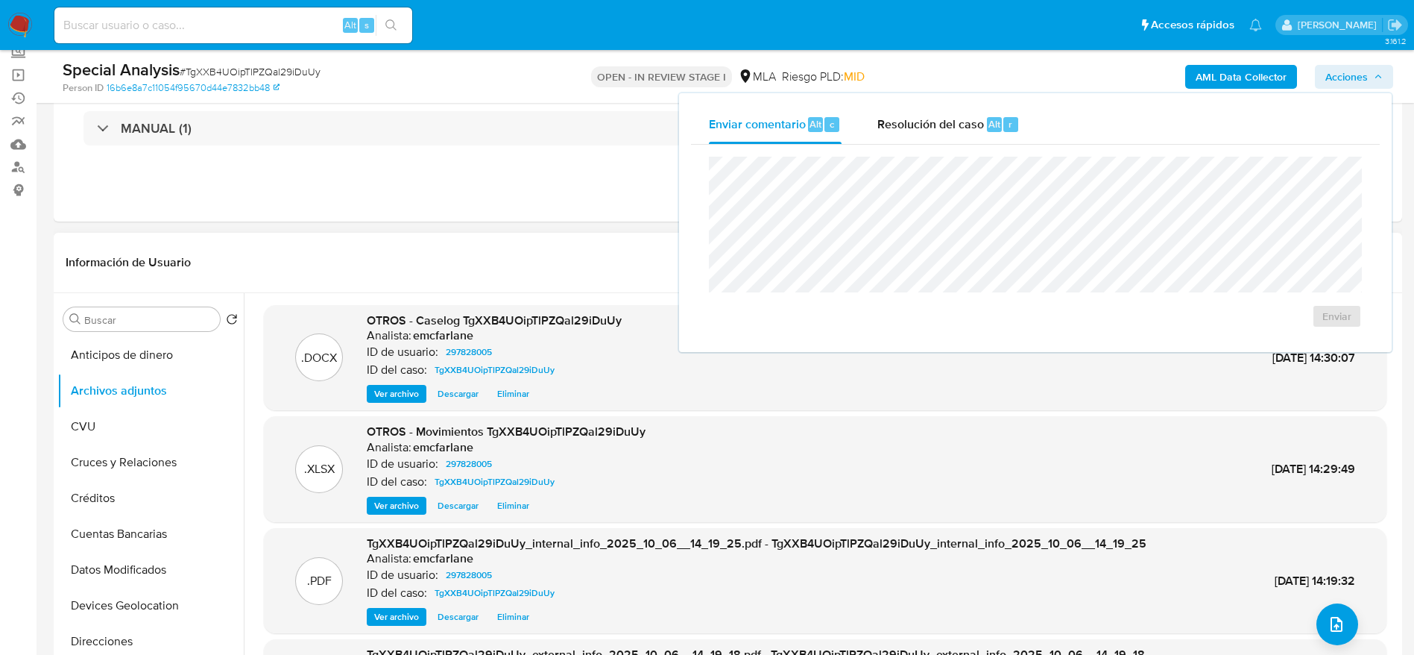
scroll to position [224, 0]
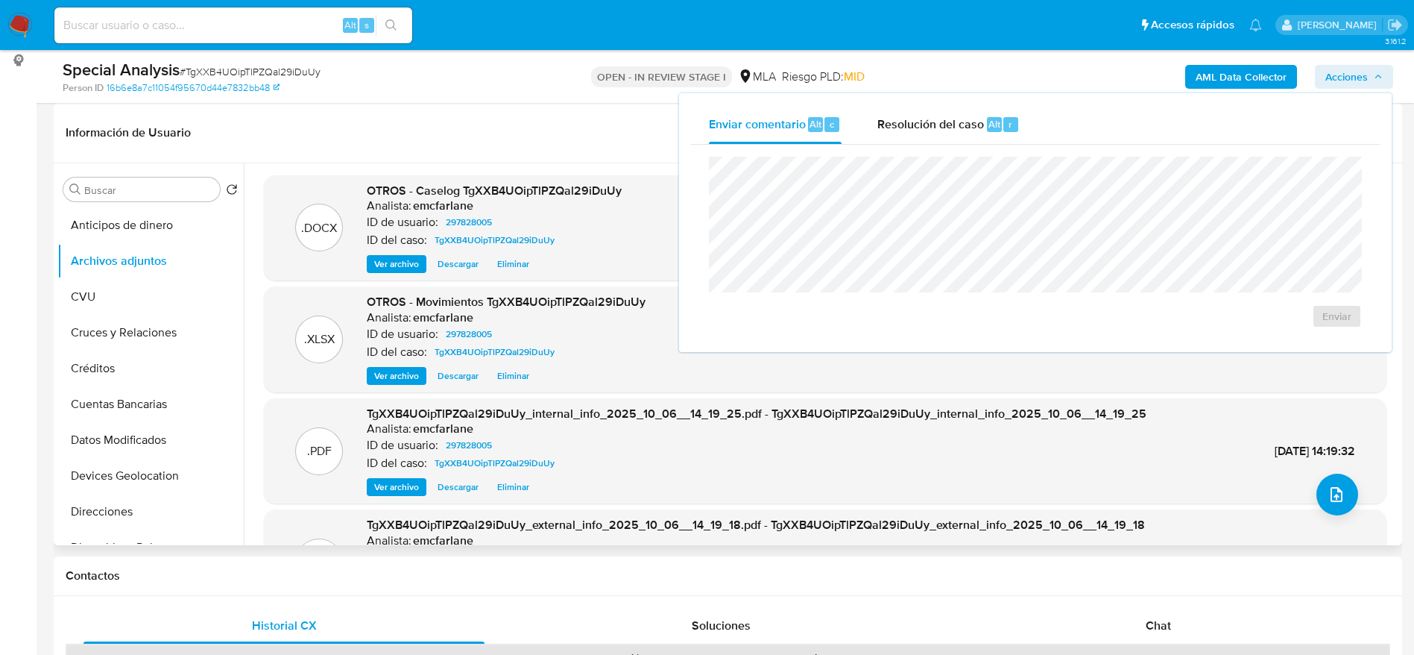
click at [441, 125] on header "Información de Usuario Ver mirada por persona" at bounding box center [728, 133] width 1325 height 36
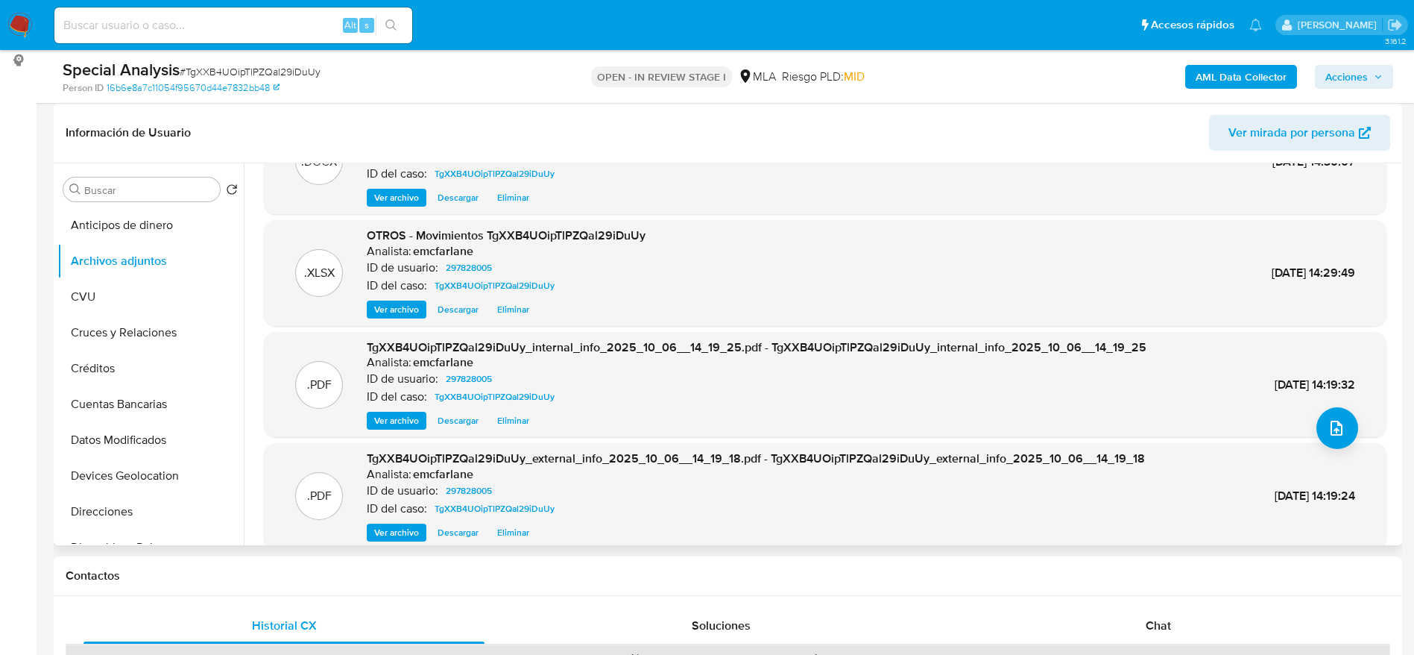
scroll to position [125, 0]
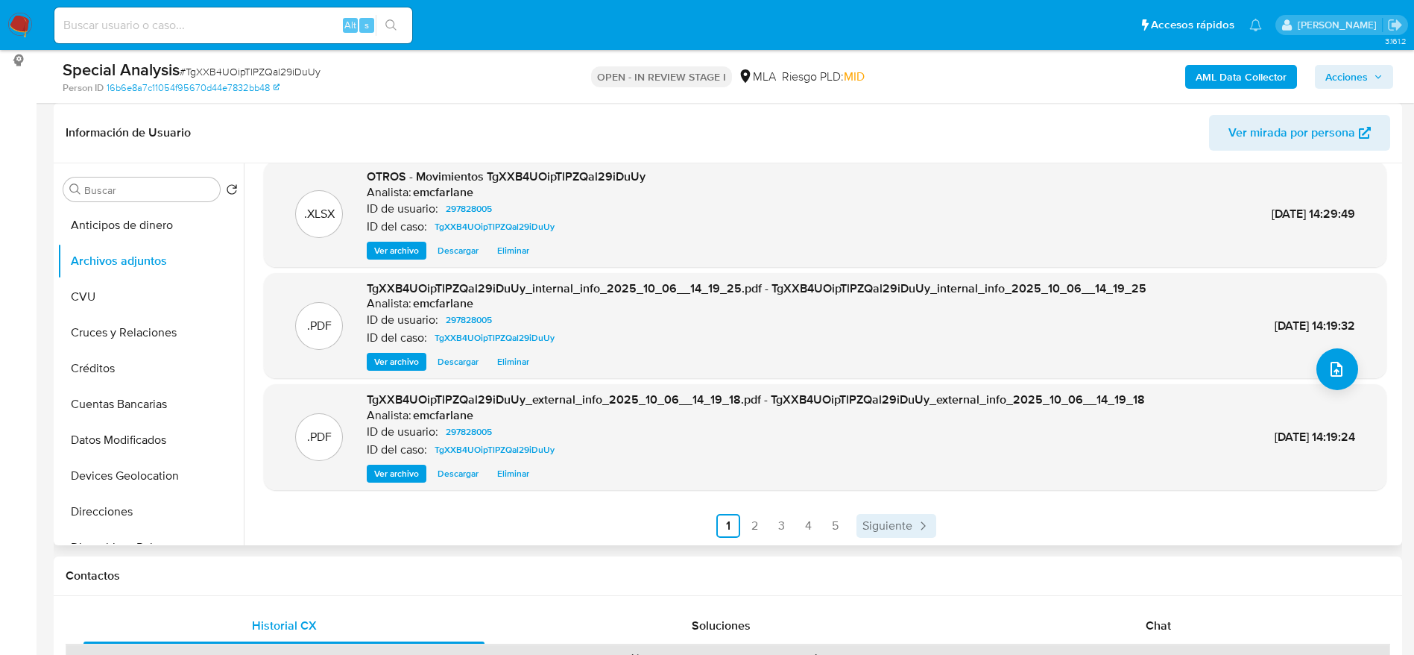
click at [903, 526] on span "Siguiente" at bounding box center [888, 526] width 50 height 12
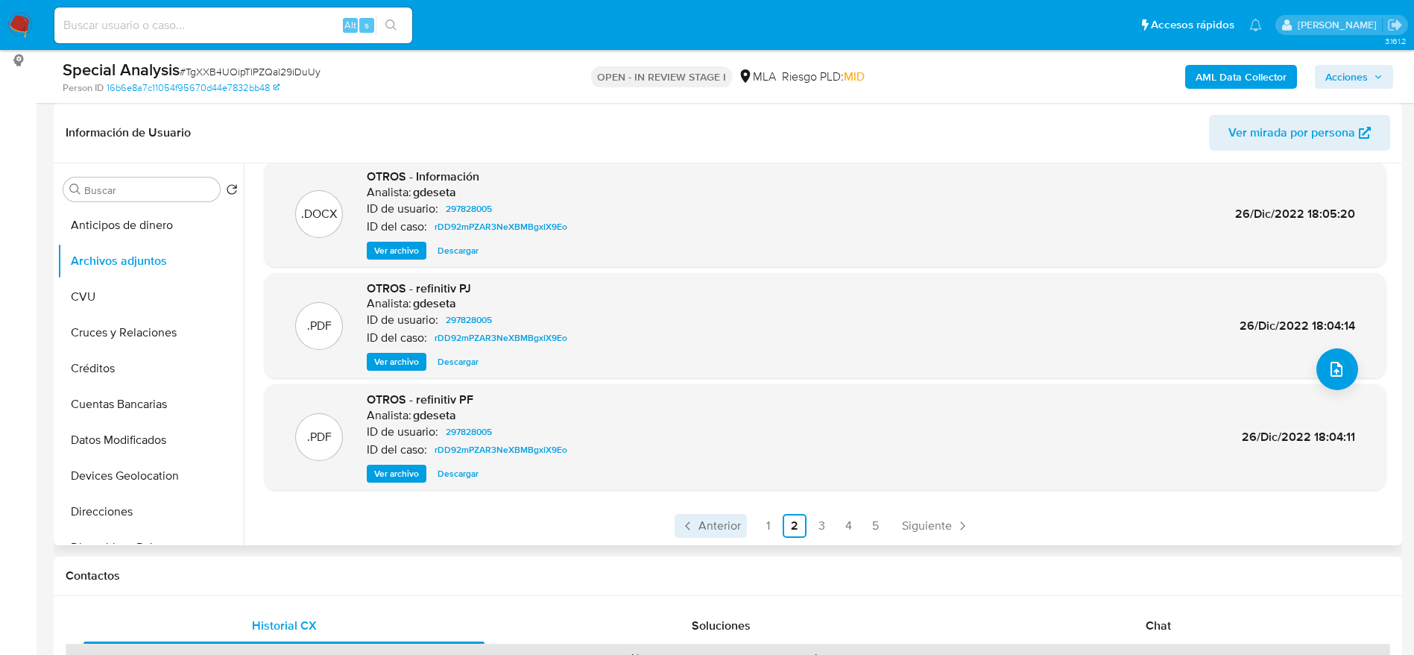
click at [730, 526] on span "Anterior" at bounding box center [720, 526] width 42 height 12
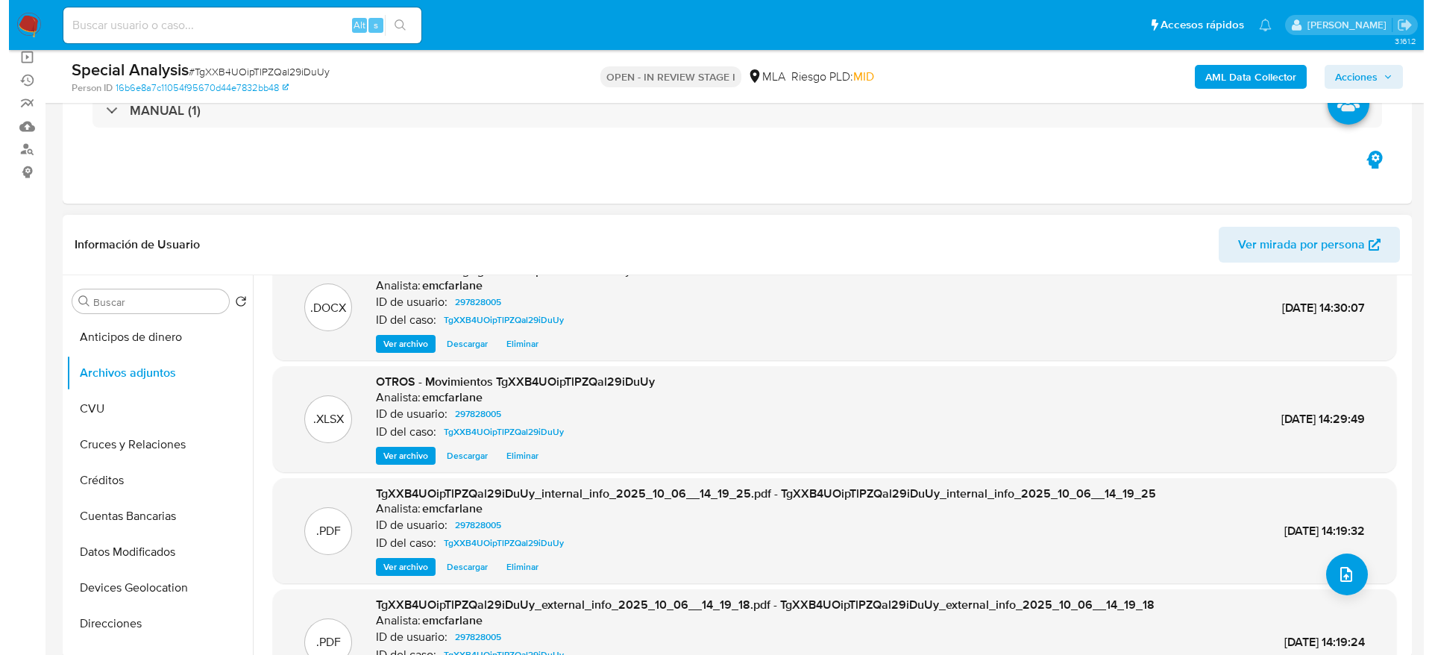
scroll to position [0, 0]
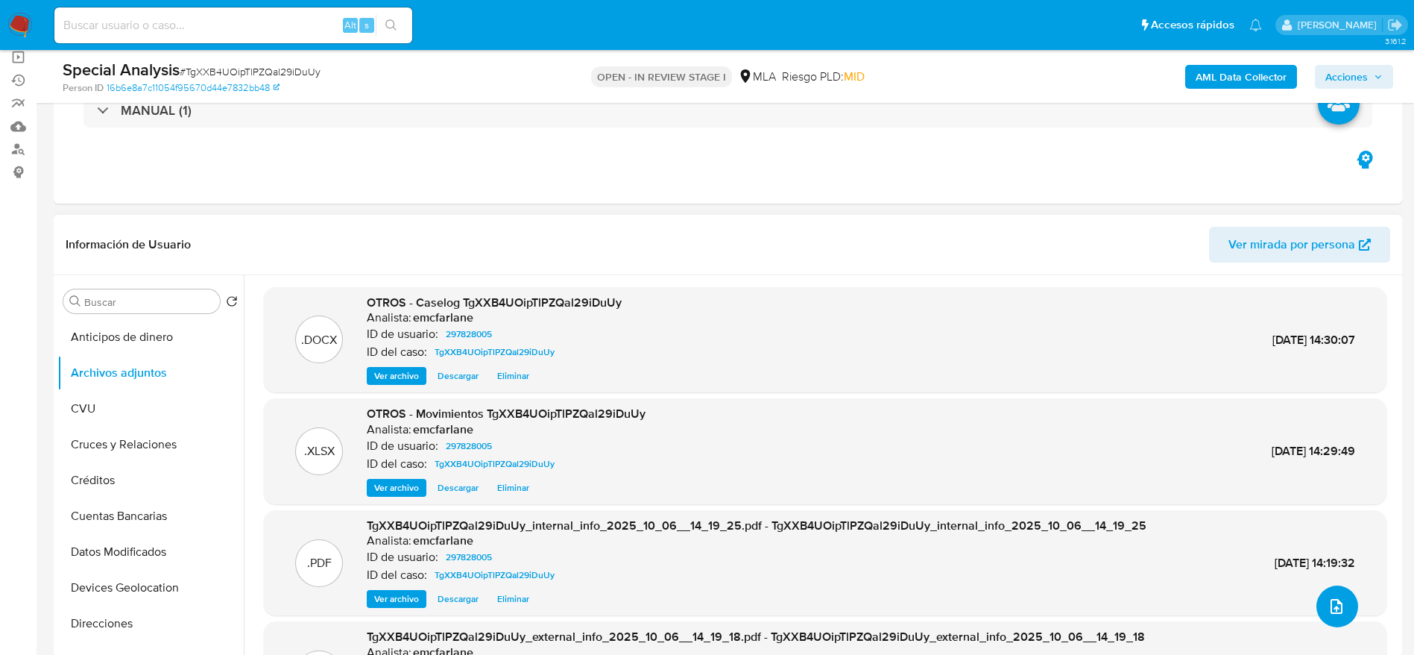
click at [1328, 599] on icon "upload-file" at bounding box center [1337, 606] width 18 height 18
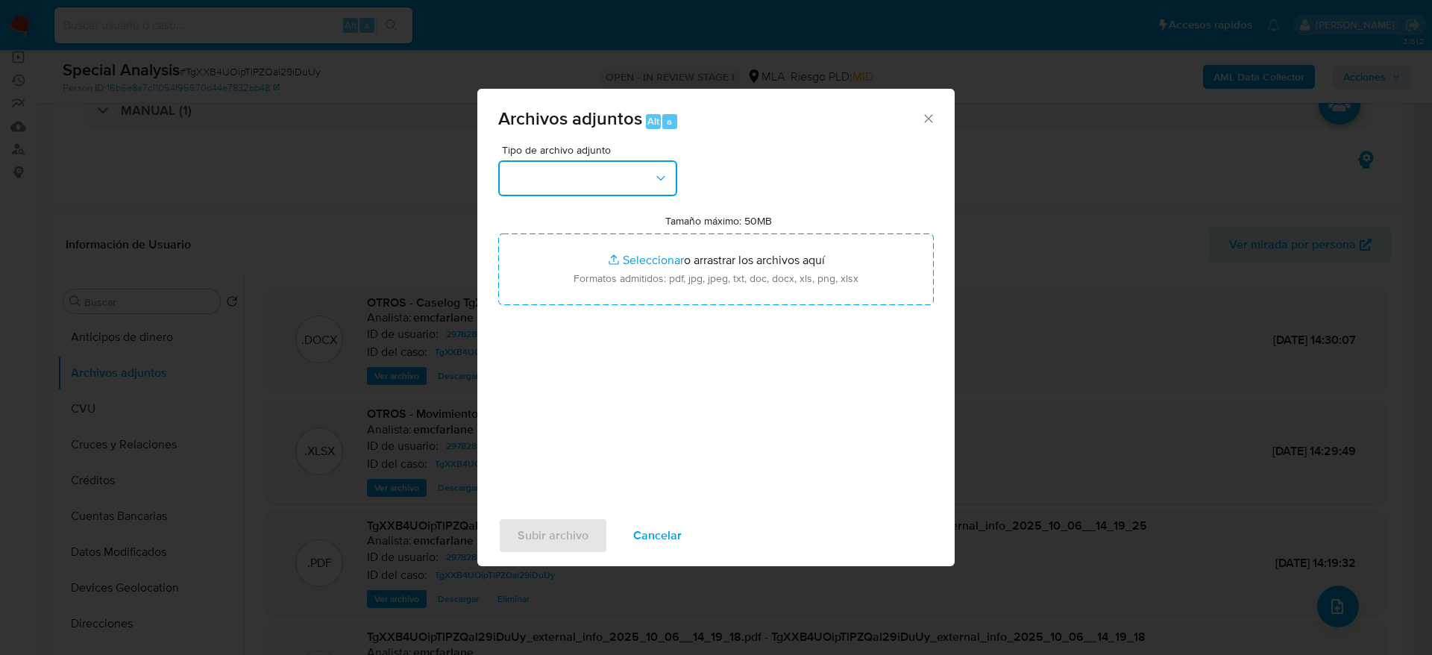
click at [589, 163] on button "button" at bounding box center [587, 178] width 179 height 36
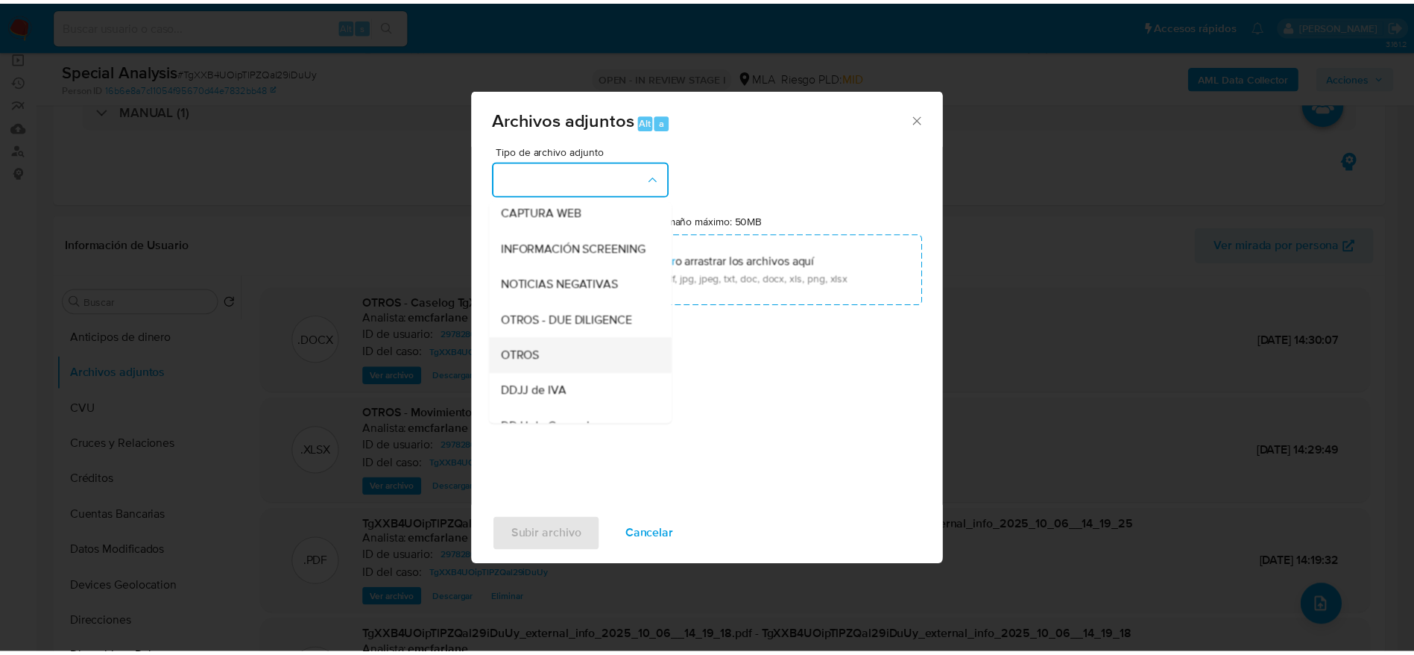
scroll to position [224, 0]
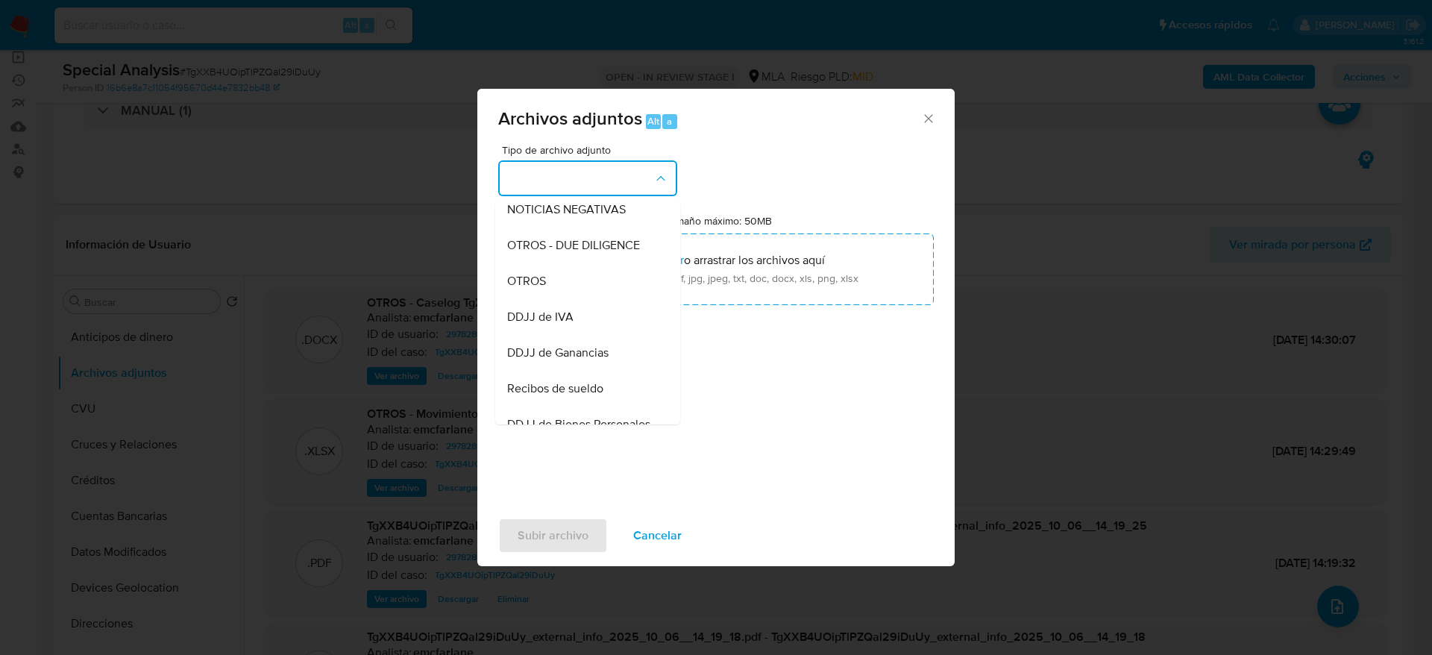
click at [544, 289] on span "OTROS" at bounding box center [526, 281] width 39 height 15
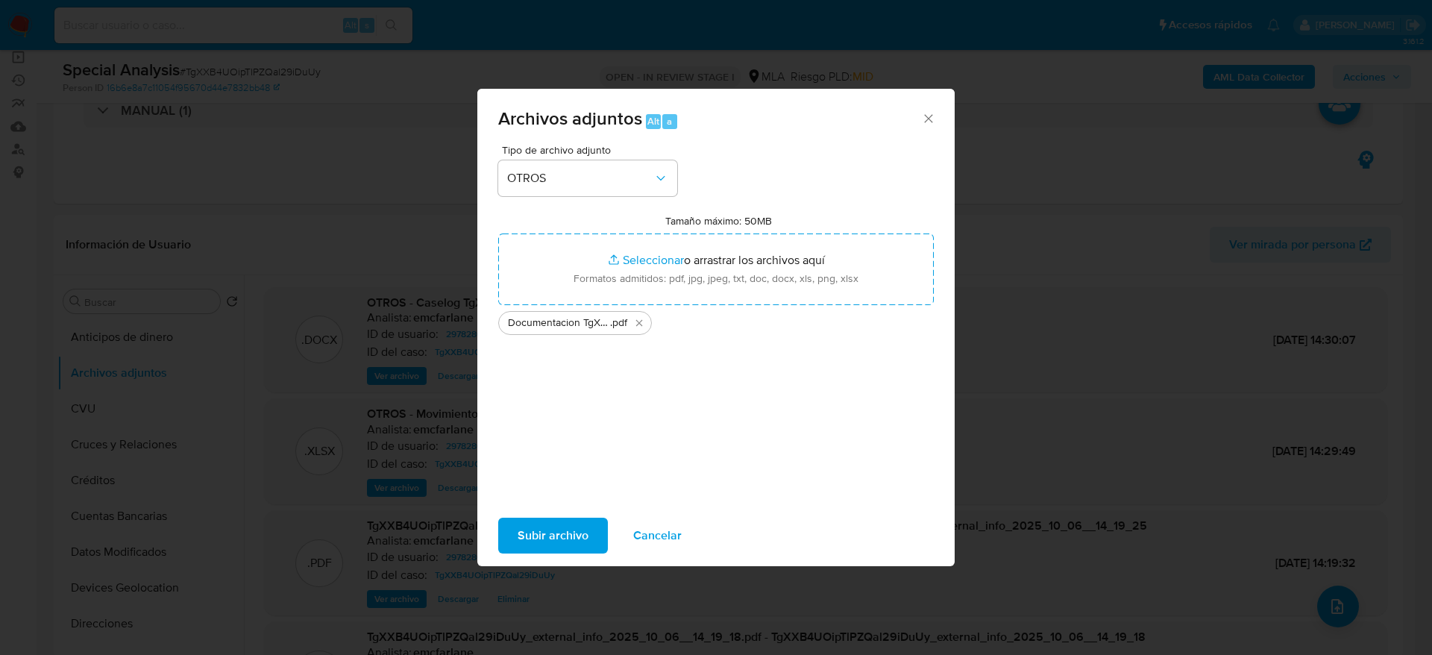
click at [572, 525] on span "Subir archivo" at bounding box center [552, 535] width 71 height 33
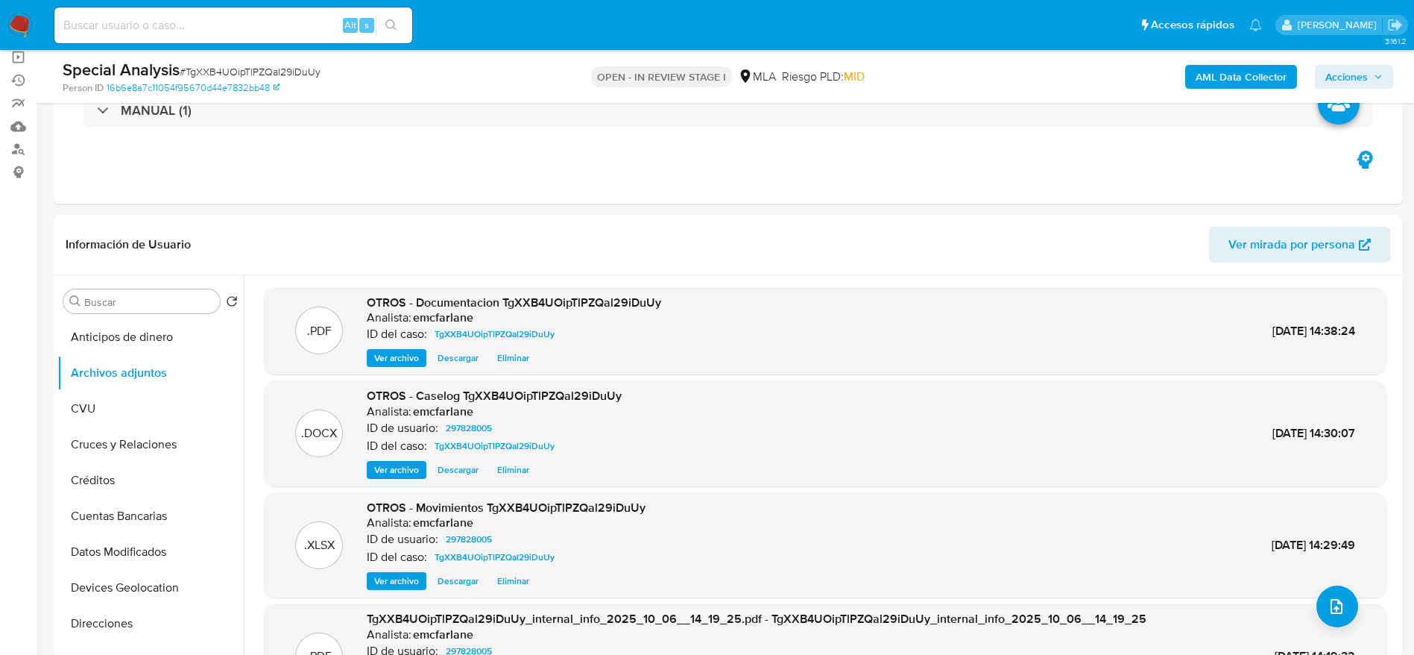
click at [1368, 72] on span "Acciones" at bounding box center [1354, 76] width 57 height 21
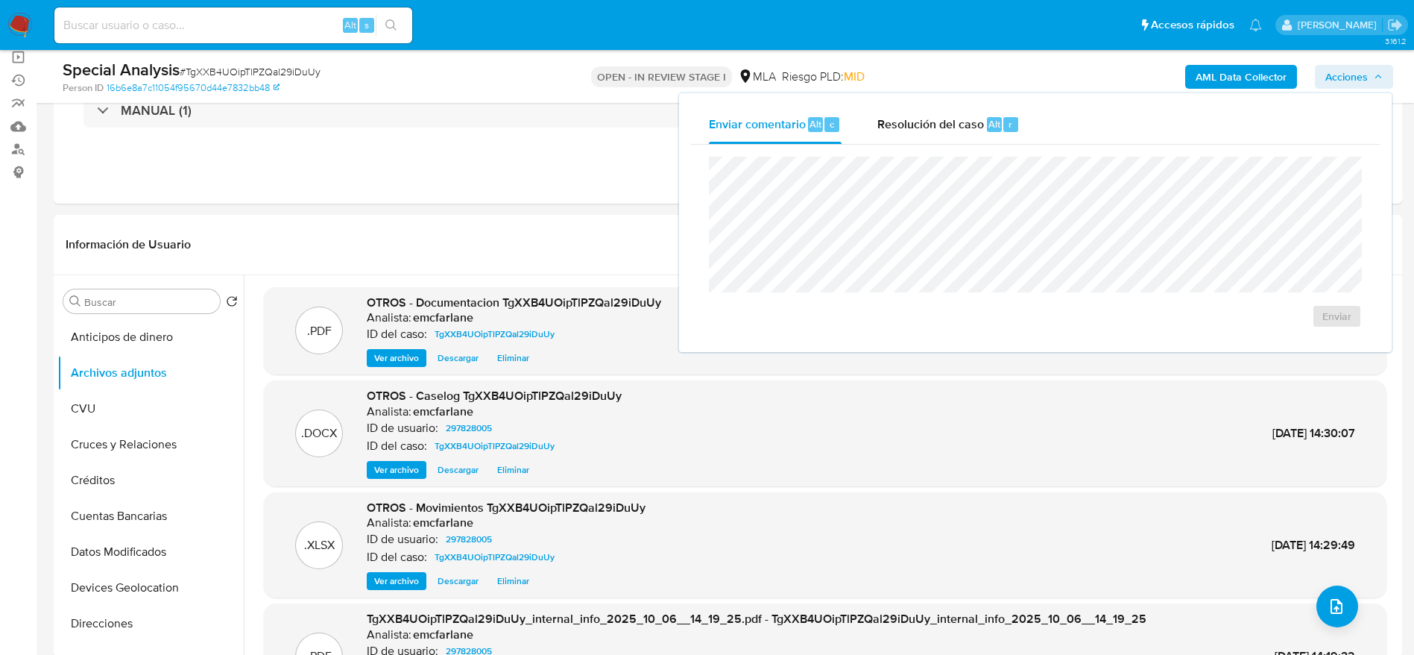
click at [977, 140] on div "Resolución del caso Alt r" at bounding box center [949, 124] width 142 height 39
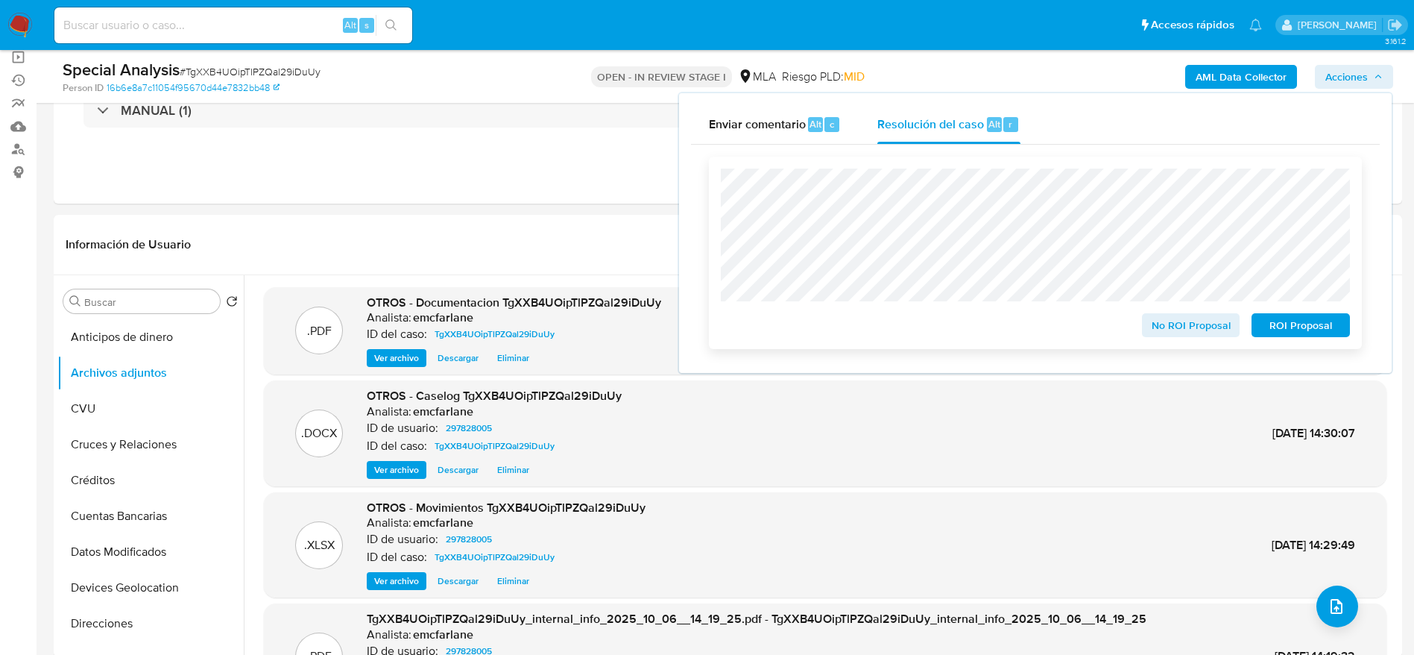
click at [1291, 325] on span "ROI Proposal" at bounding box center [1301, 325] width 78 height 21
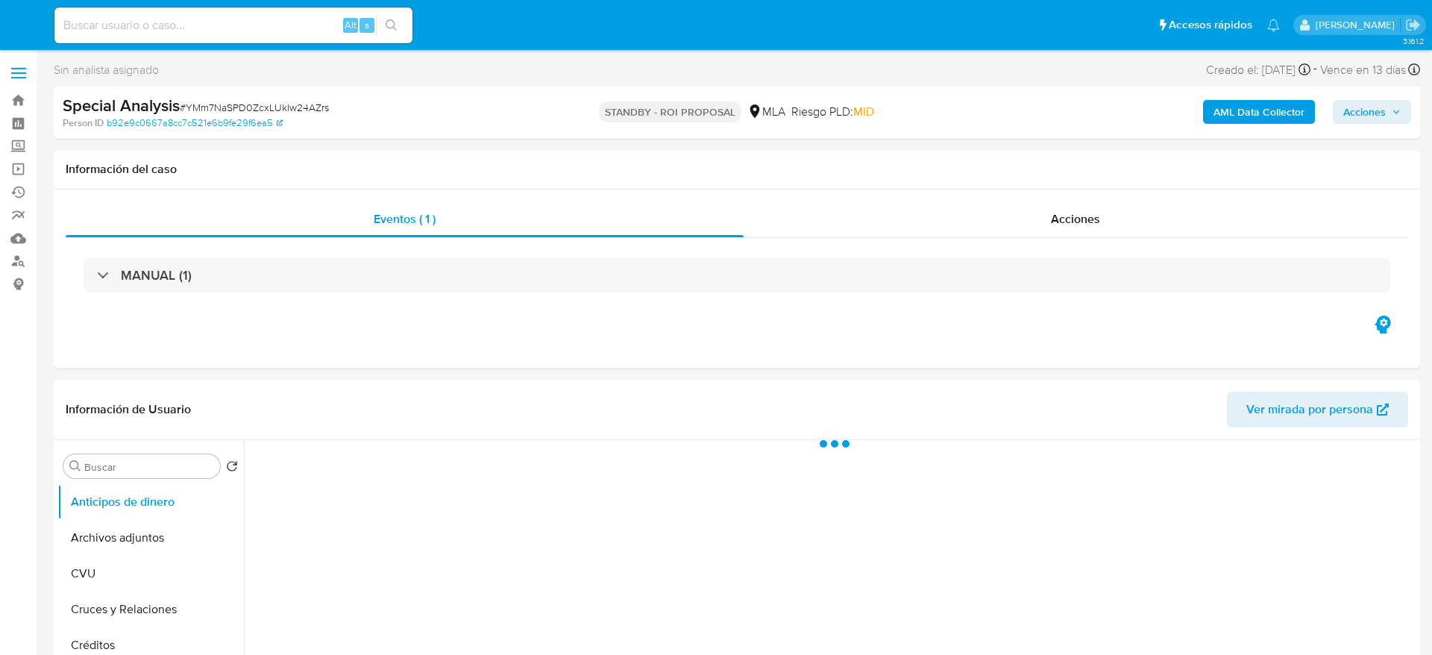
select select "10"
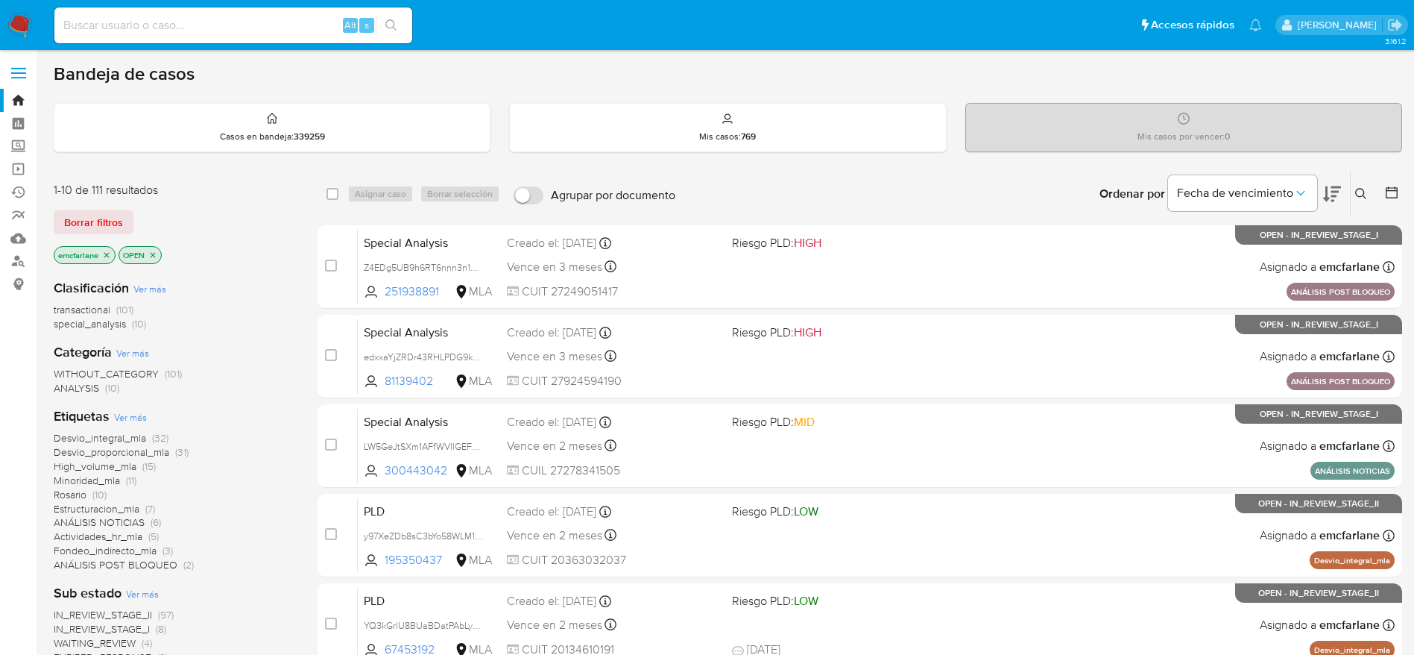
click at [256, 32] on input at bounding box center [233, 25] width 358 height 19
paste input "cuiKZAAp1R9X2aIRmZxyElZH"
type input "cuiKZAAp1R9X2aIRmZxyElZH"
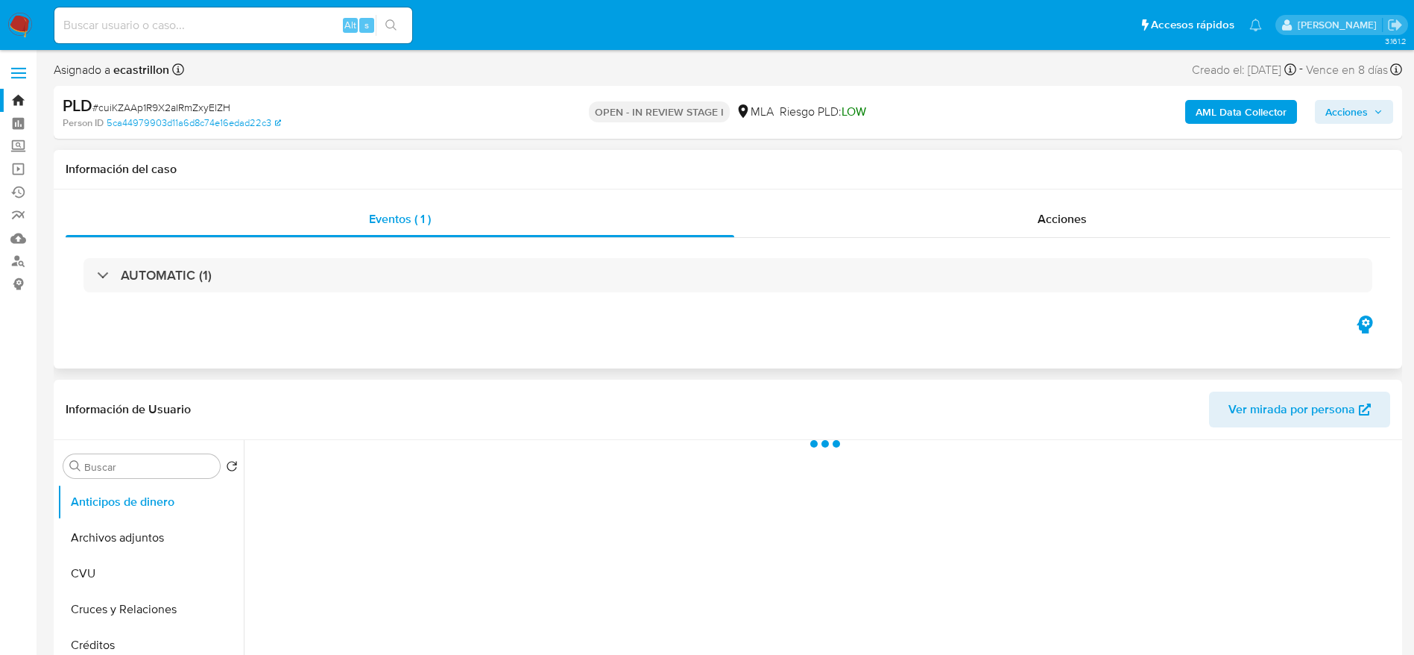
scroll to position [112, 0]
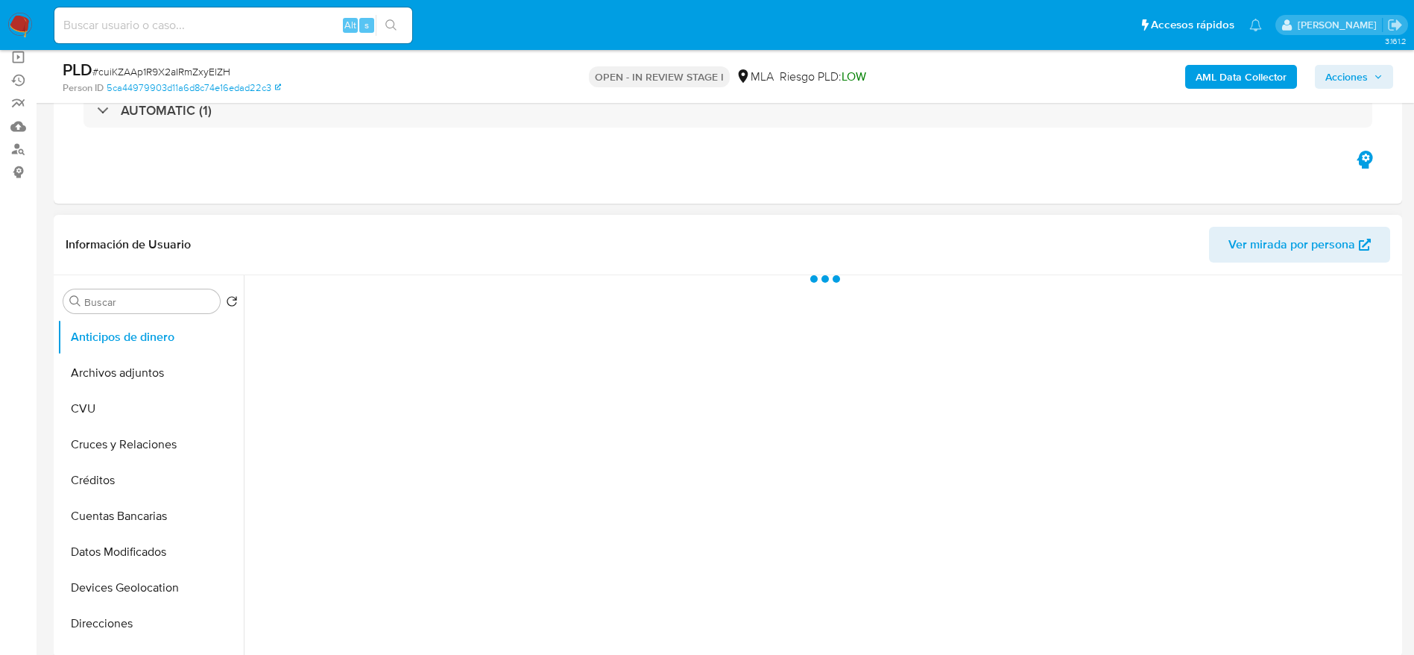
select select "10"
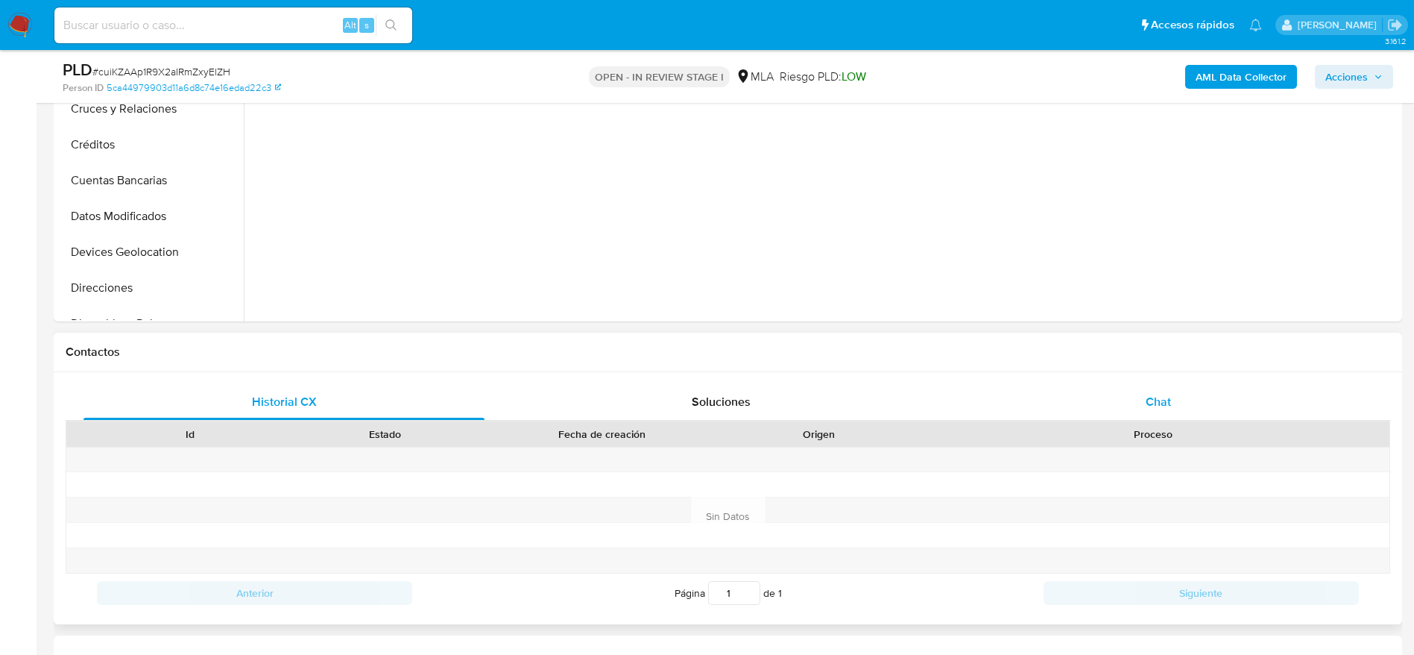
click at [1185, 403] on div "Chat" at bounding box center [1158, 402] width 401 height 36
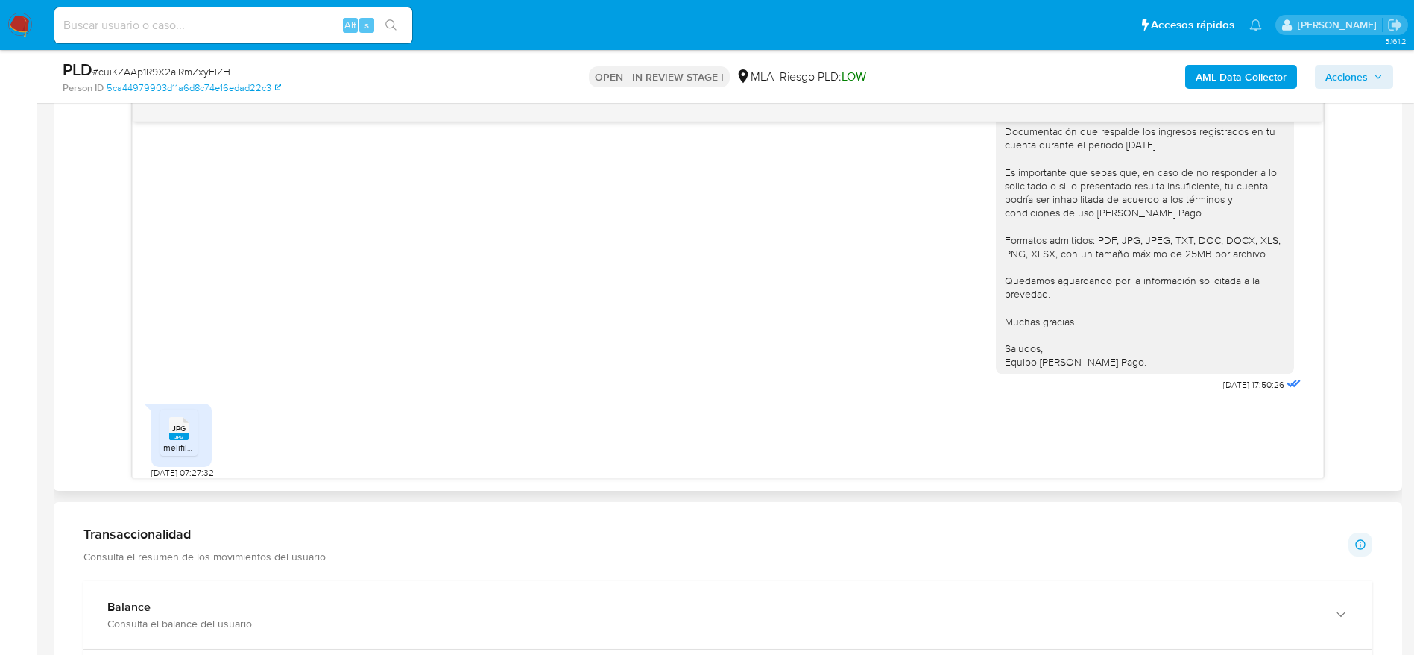
scroll to position [1848, 0]
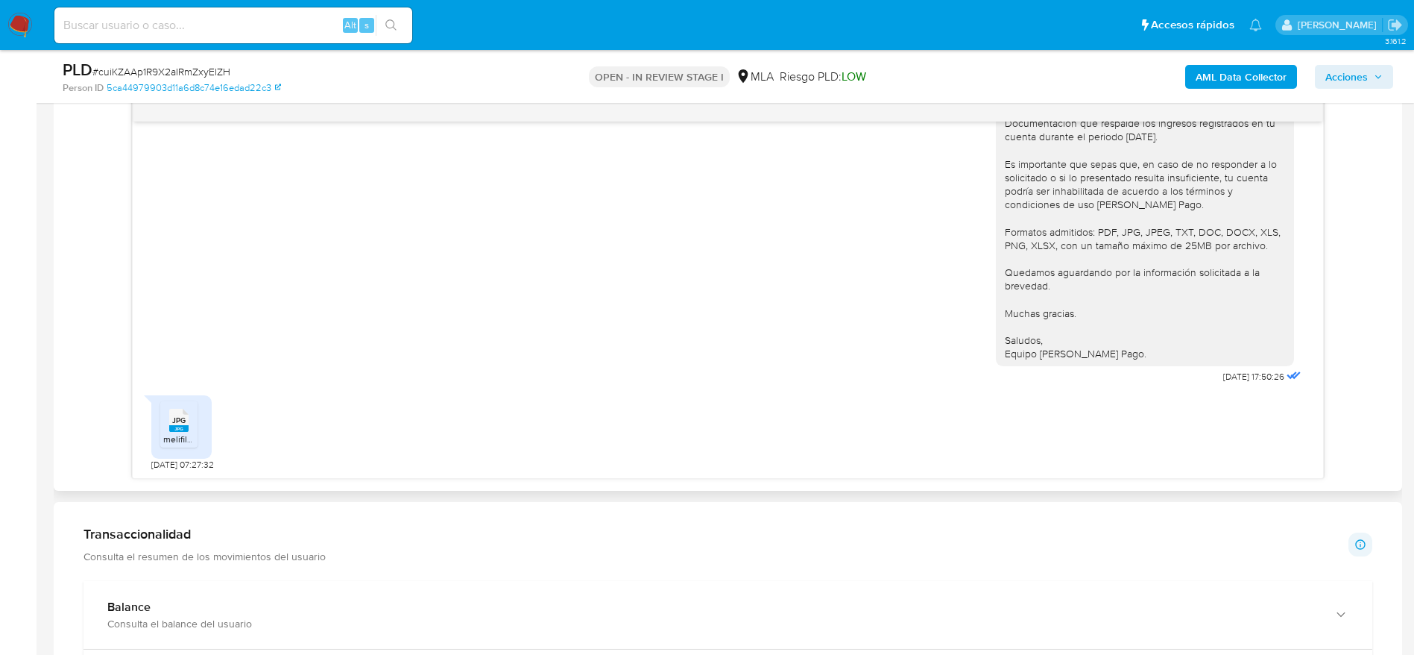
click at [190, 434] on span "melifile4748165755548392897.jpg" at bounding box center [232, 438] width 138 height 13
click at [210, 69] on span "# cuiKZAAp1R9X2aIRmZxyElZH" at bounding box center [161, 71] width 138 height 15
copy span "cuiKZAAp1R9X2aIRmZxyElZH"
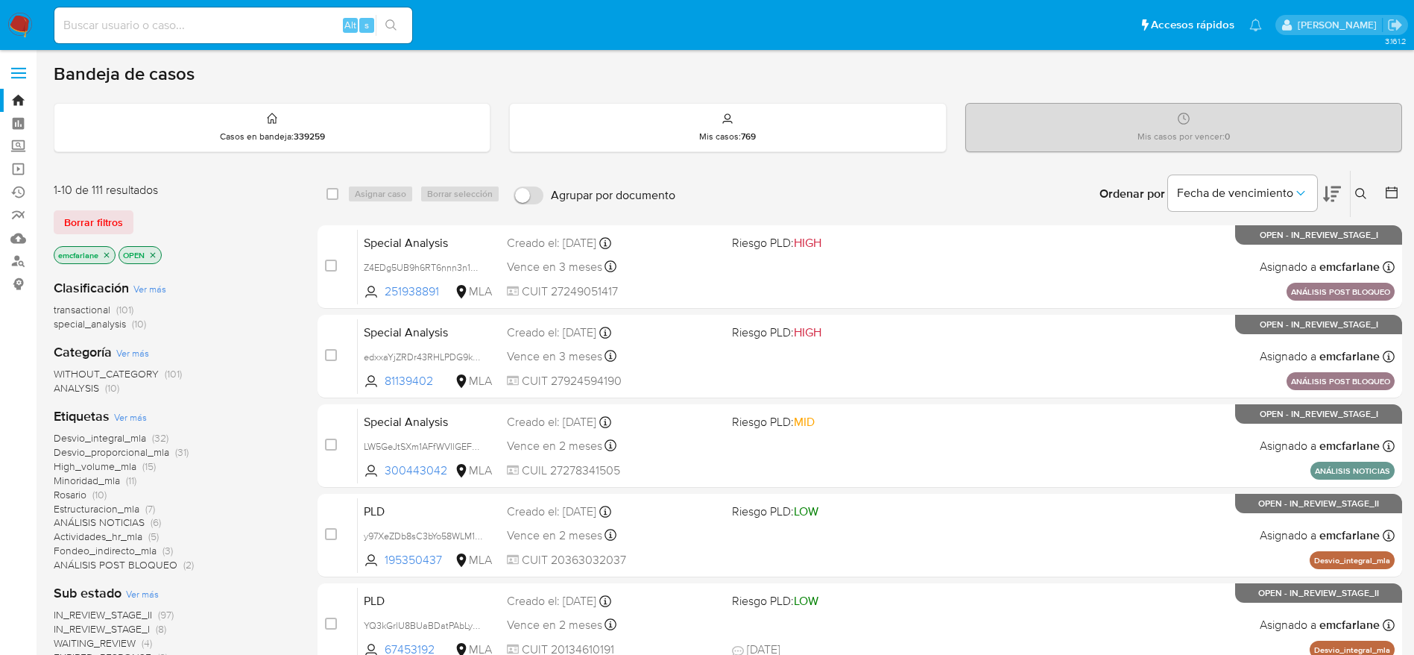
click at [92, 216] on span "Borrar filtros" at bounding box center [93, 222] width 59 height 21
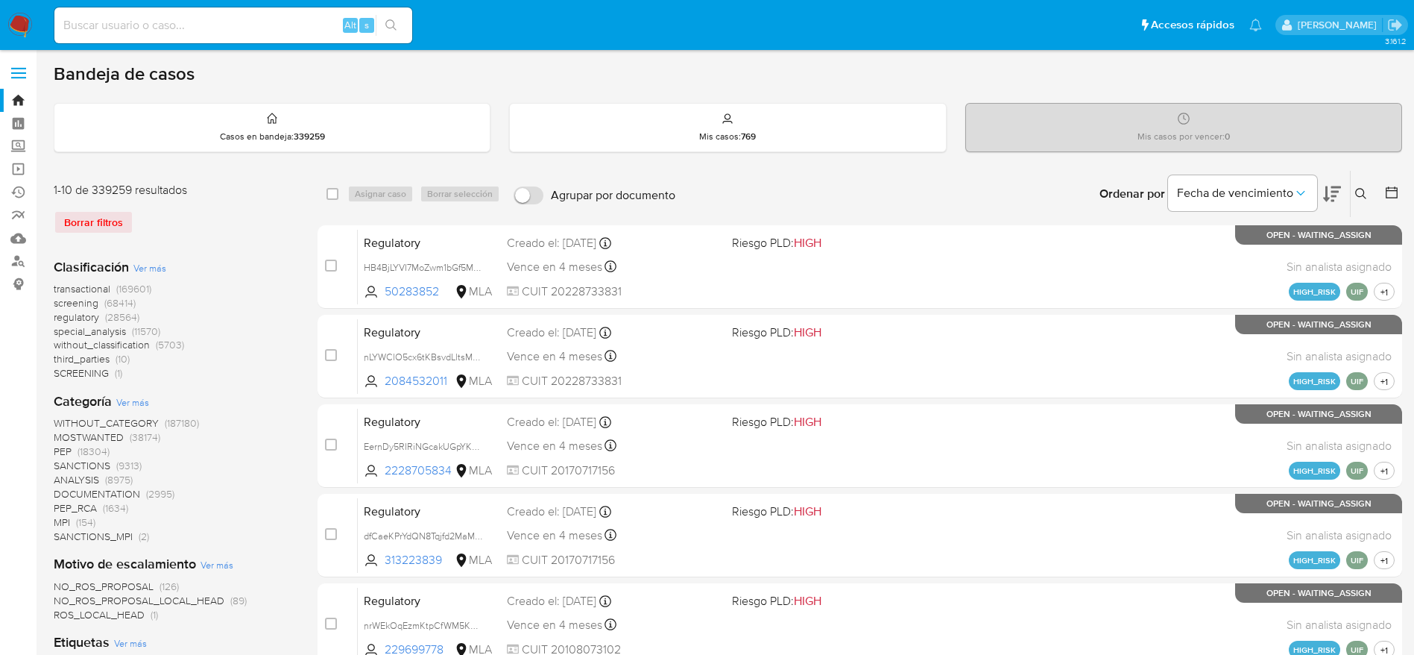
drag, startPoint x: 1364, startPoint y: 196, endPoint x: 1348, endPoint y: 206, distance: 18.4
click at [1364, 196] on icon at bounding box center [1361, 194] width 12 height 12
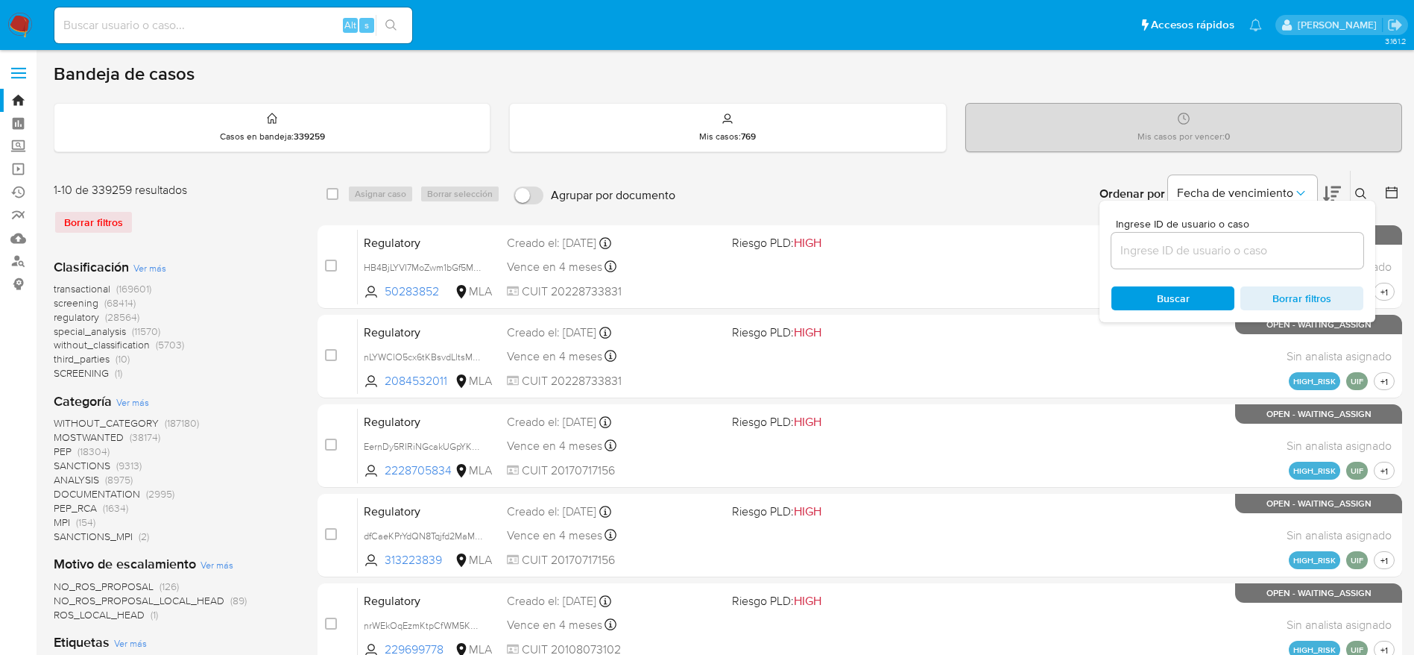
drag, startPoint x: 1162, startPoint y: 239, endPoint x: 1153, endPoint y: 249, distance: 12.7
click at [1159, 245] on div at bounding box center [1238, 251] width 252 height 36
click at [1153, 249] on input at bounding box center [1238, 250] width 252 height 19
paste input "cuiKZAAp1R9X2aIRmZxyElZH"
type input "cuiKZAAp1R9X2aIRmZxyElZH"
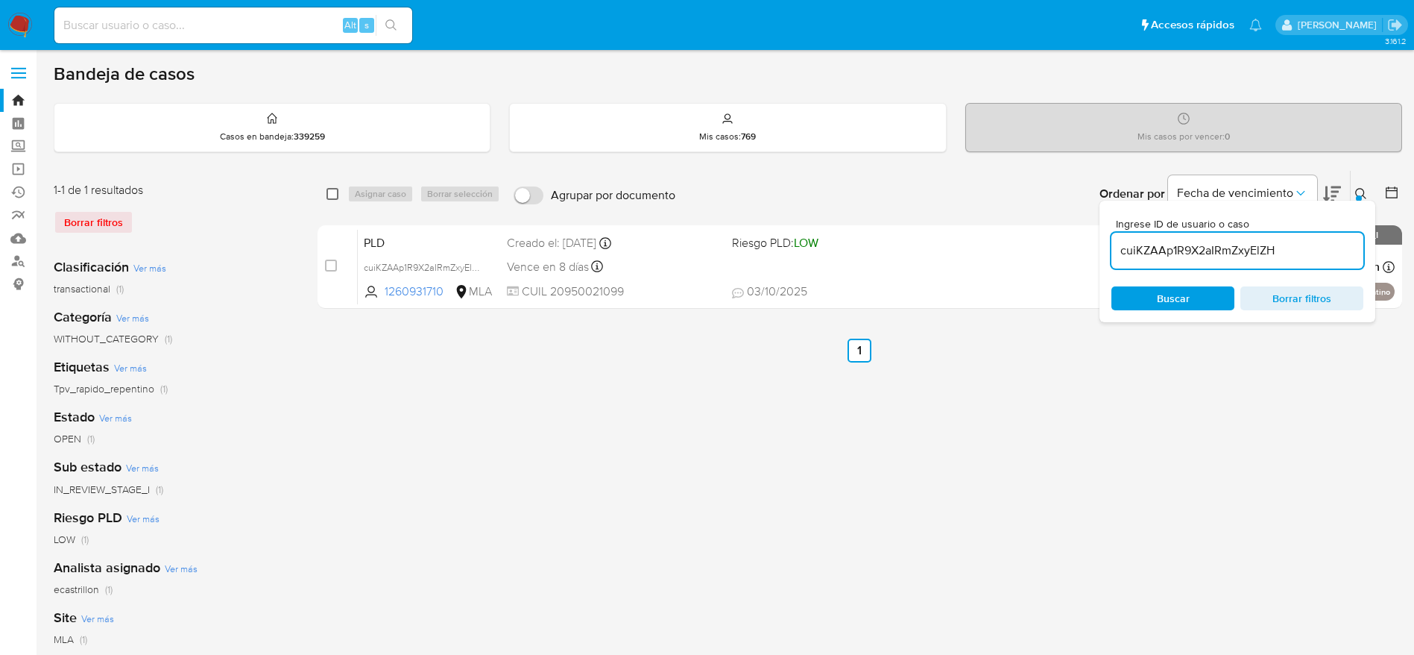
click at [336, 195] on input "checkbox" at bounding box center [333, 194] width 12 height 12
checkbox input "true"
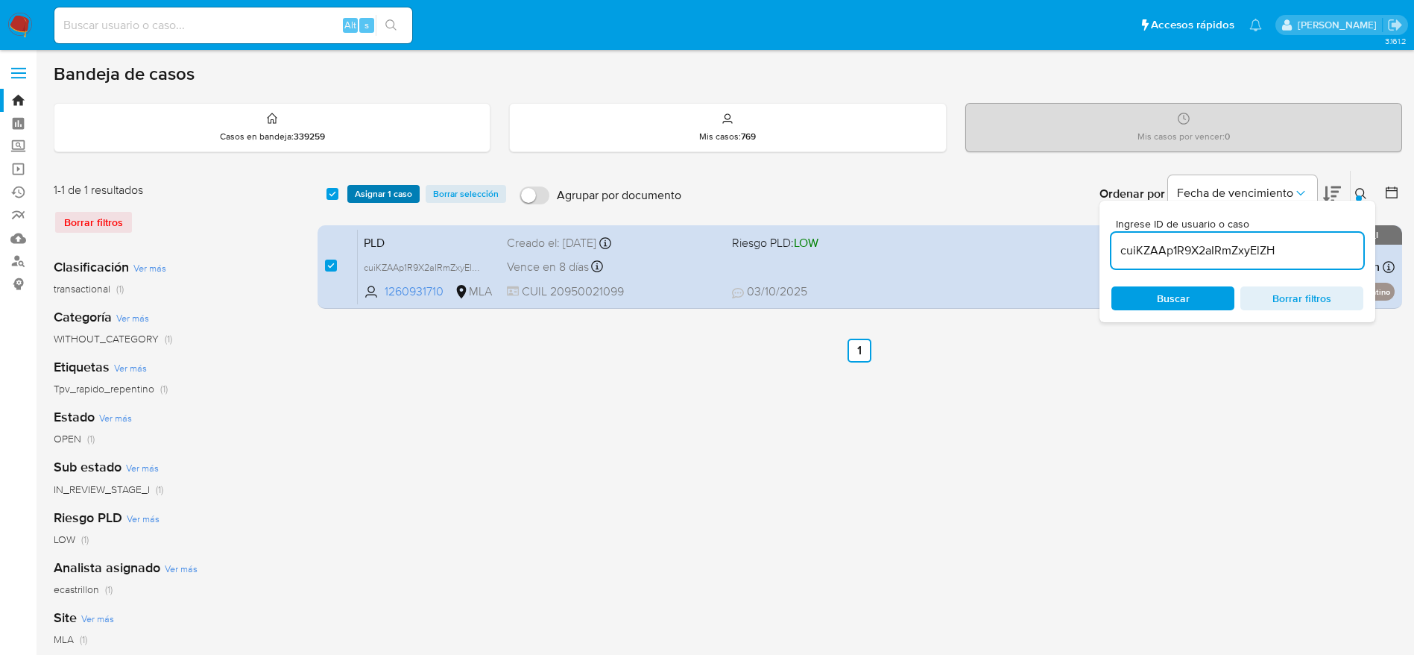
click at [408, 186] on span "Asignar 1 caso" at bounding box center [383, 193] width 57 height 15
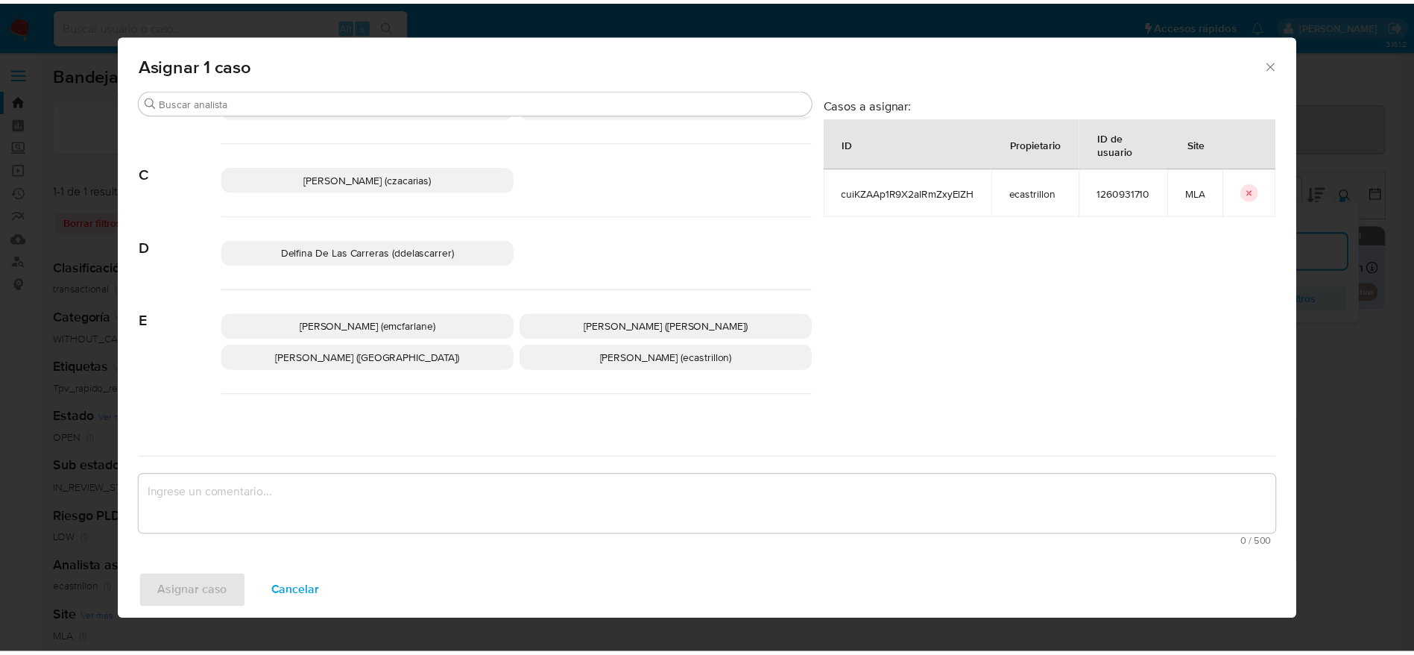
scroll to position [112, 0]
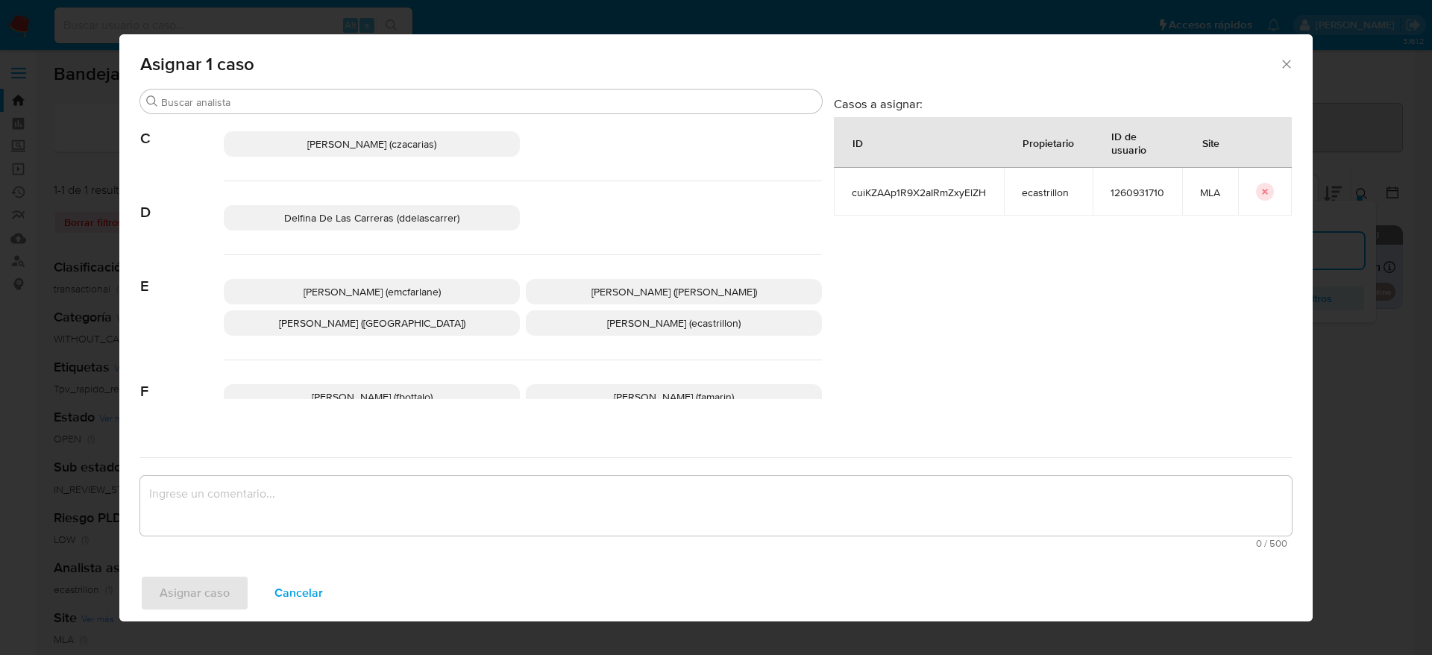
click at [388, 279] on p "Elaine Mc Farlane (emcfarlane)" at bounding box center [372, 291] width 296 height 25
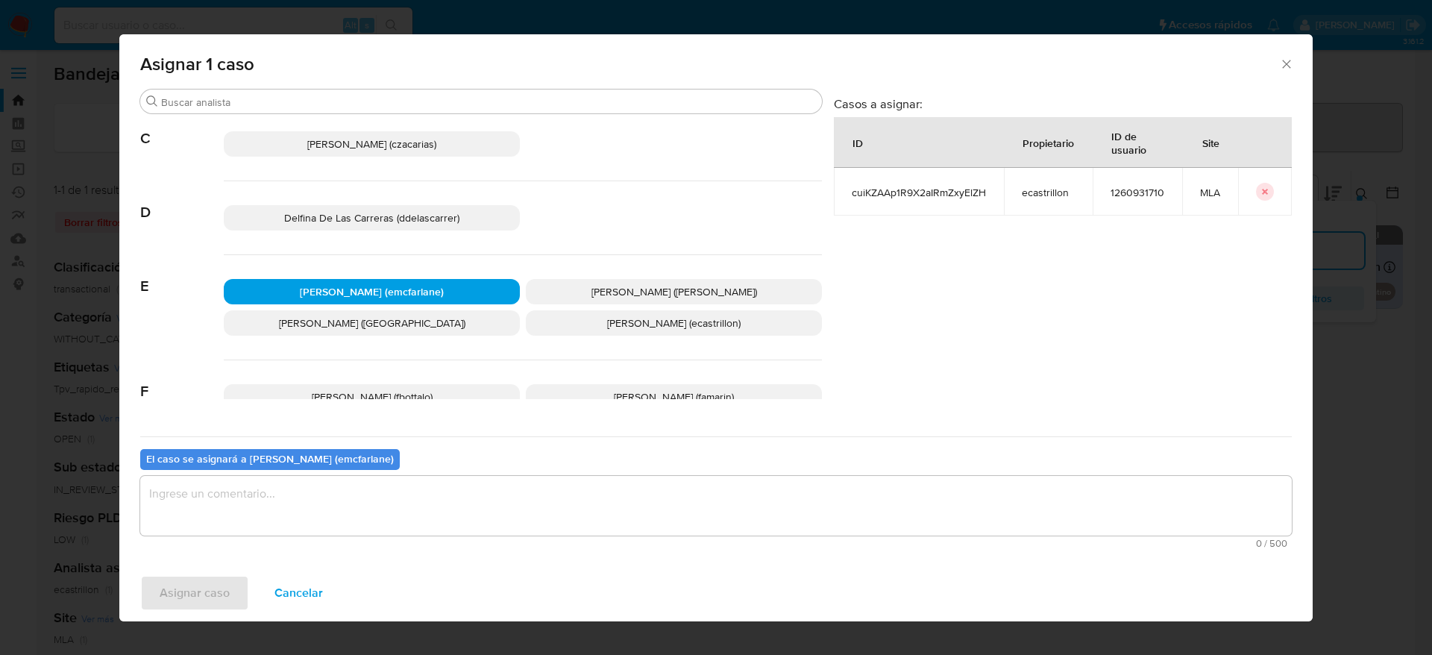
click at [247, 504] on textarea "assign-modal" at bounding box center [715, 506] width 1151 height 60
click at [194, 599] on span "Asignar caso" at bounding box center [195, 592] width 70 height 33
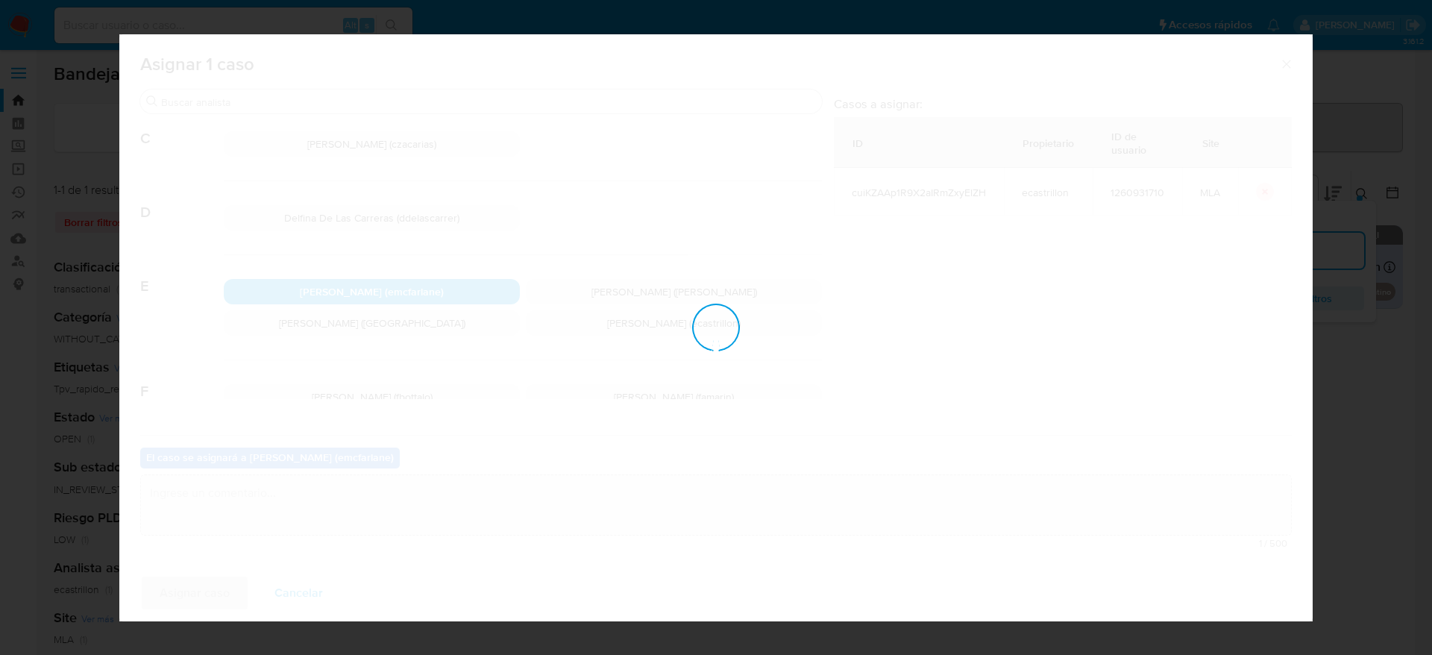
checkbox input "false"
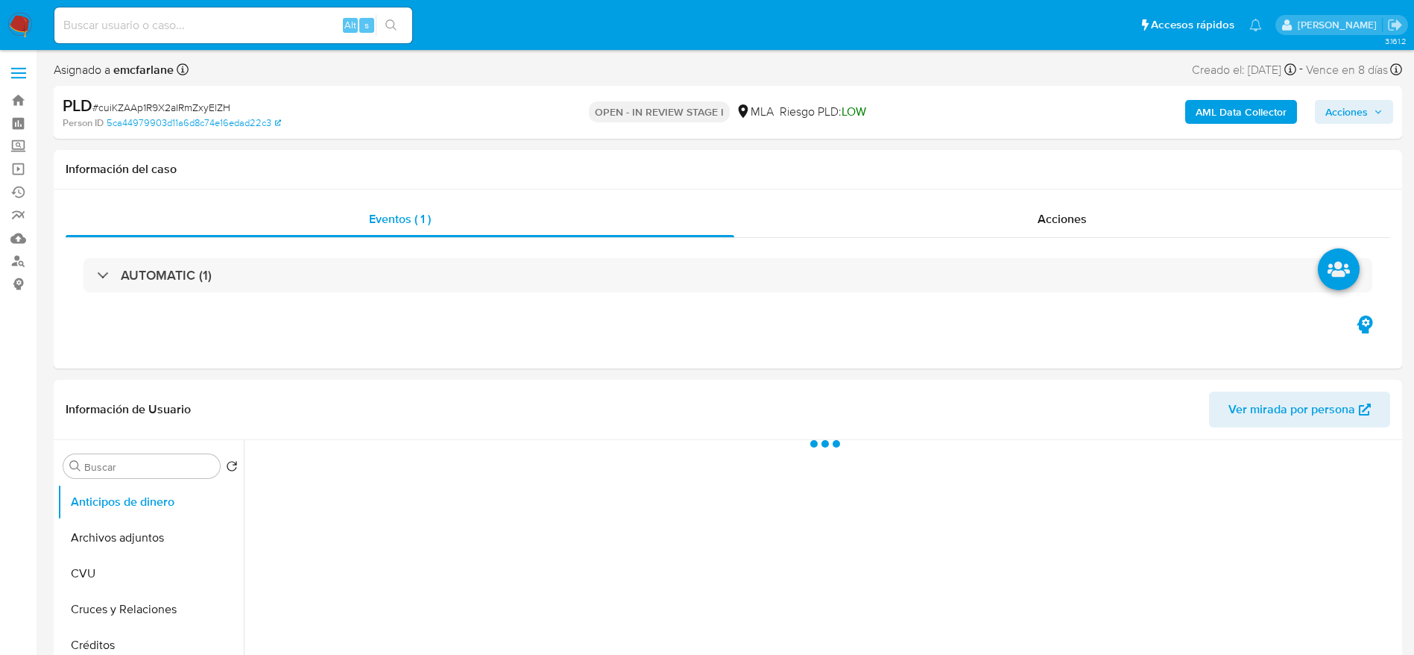
select select "10"
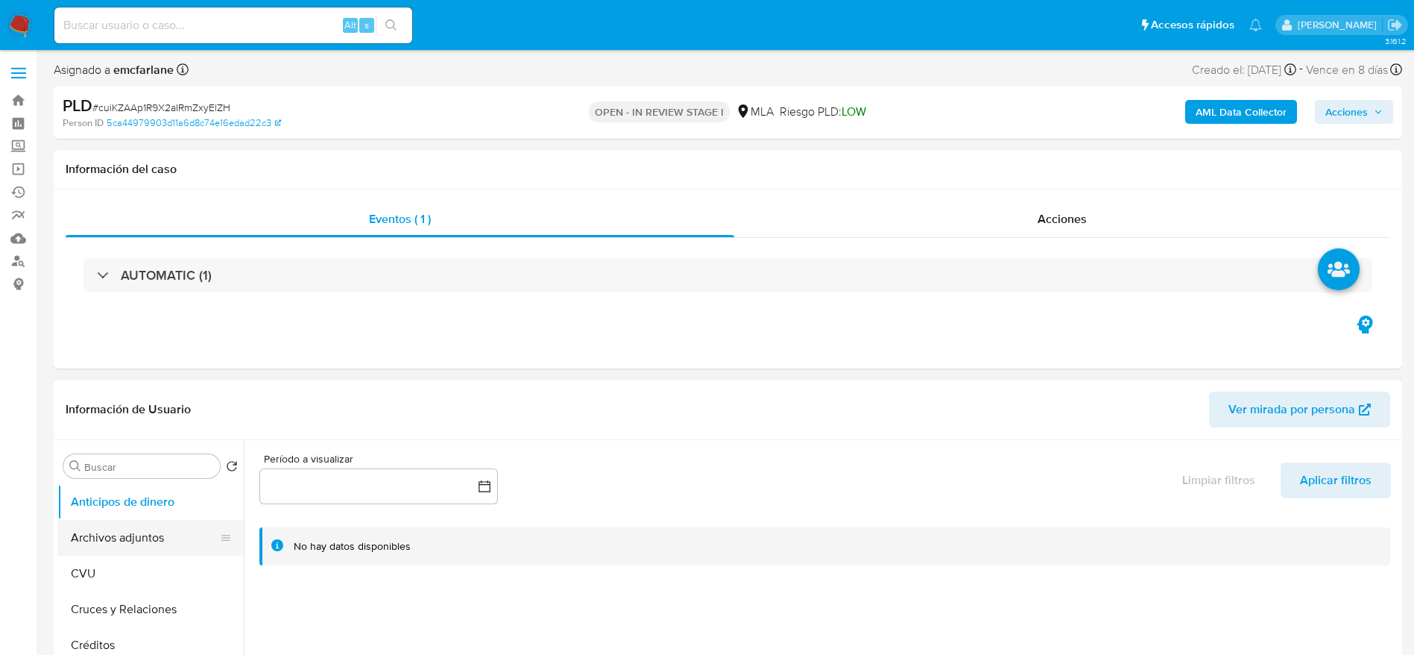
click at [87, 540] on button "Archivos adjuntos" at bounding box center [144, 538] width 174 height 36
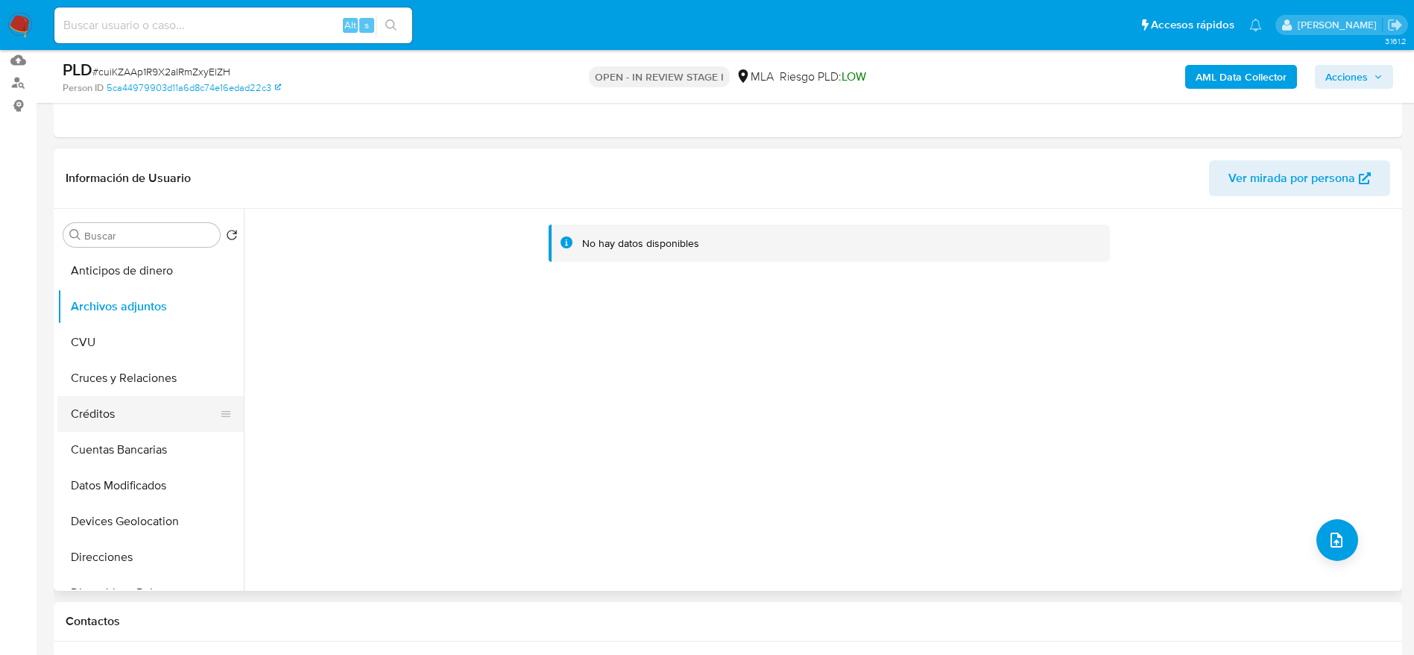
scroll to position [224, 0]
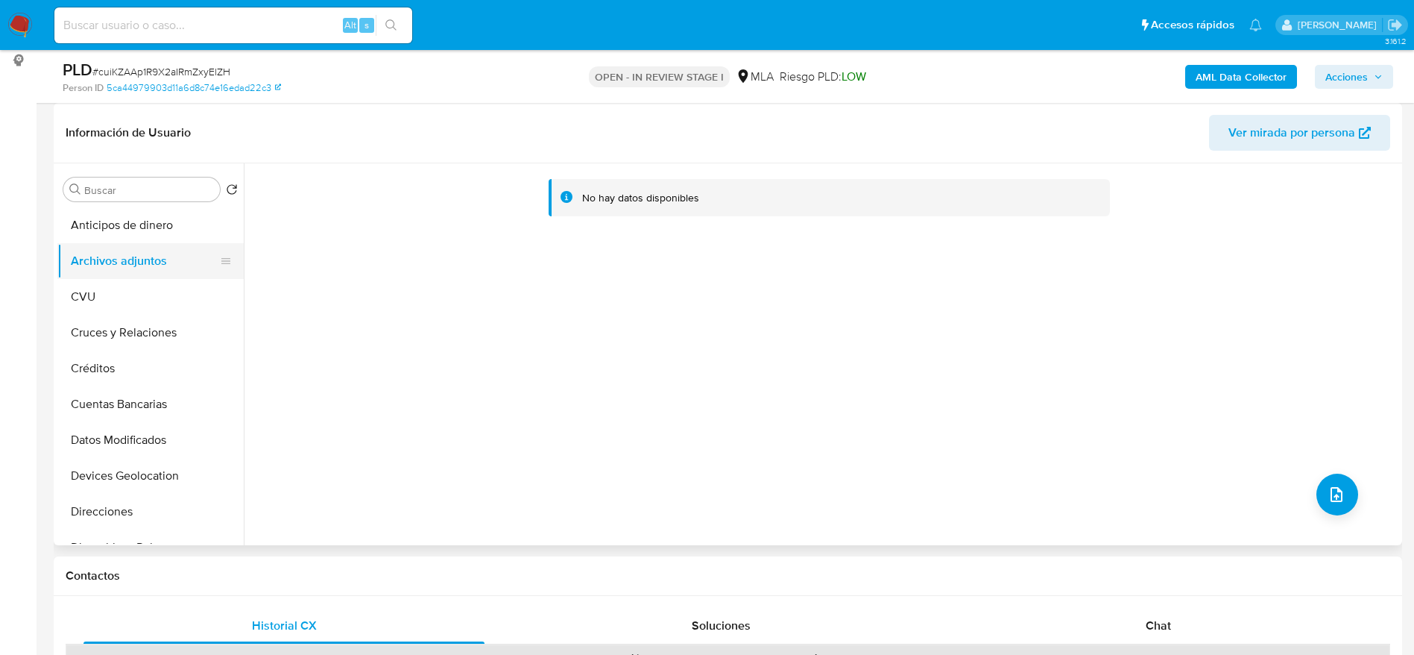
click at [130, 276] on button "Archivos adjuntos" at bounding box center [144, 261] width 174 height 36
click at [111, 309] on button "CVU" at bounding box center [144, 297] width 174 height 36
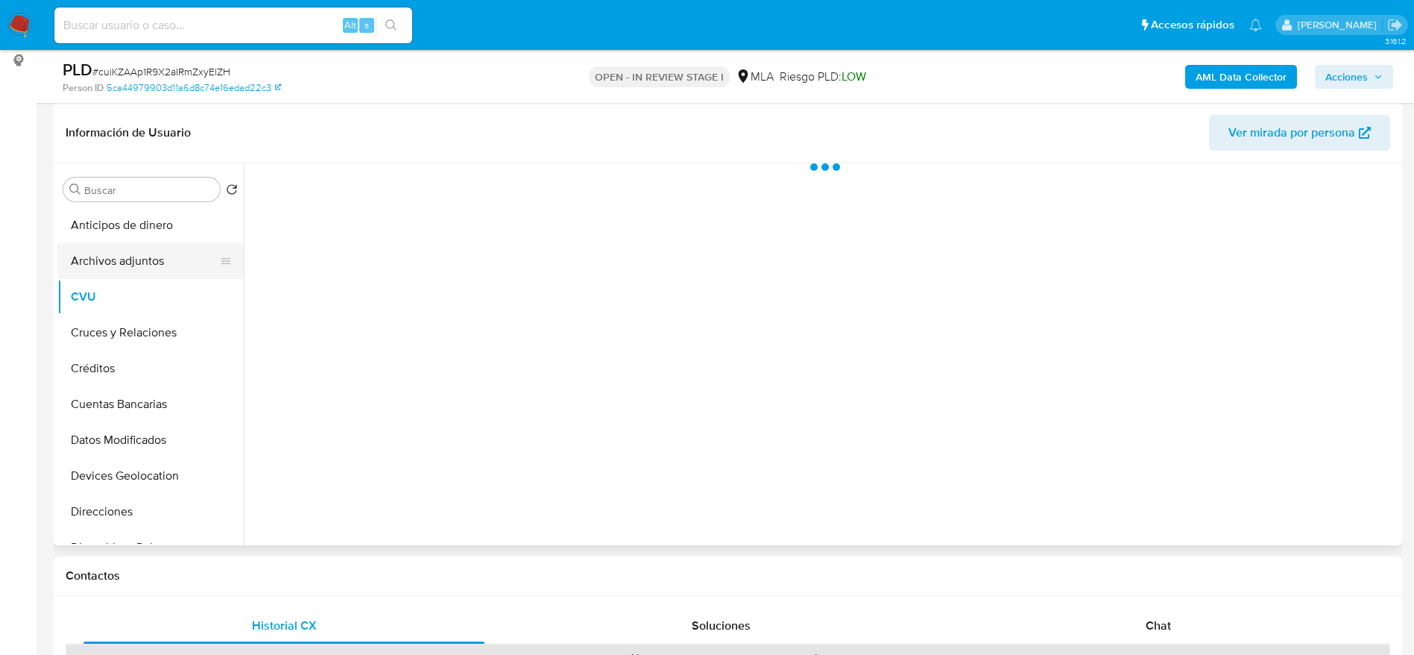
click at [118, 251] on button "Archivos adjuntos" at bounding box center [144, 261] width 174 height 36
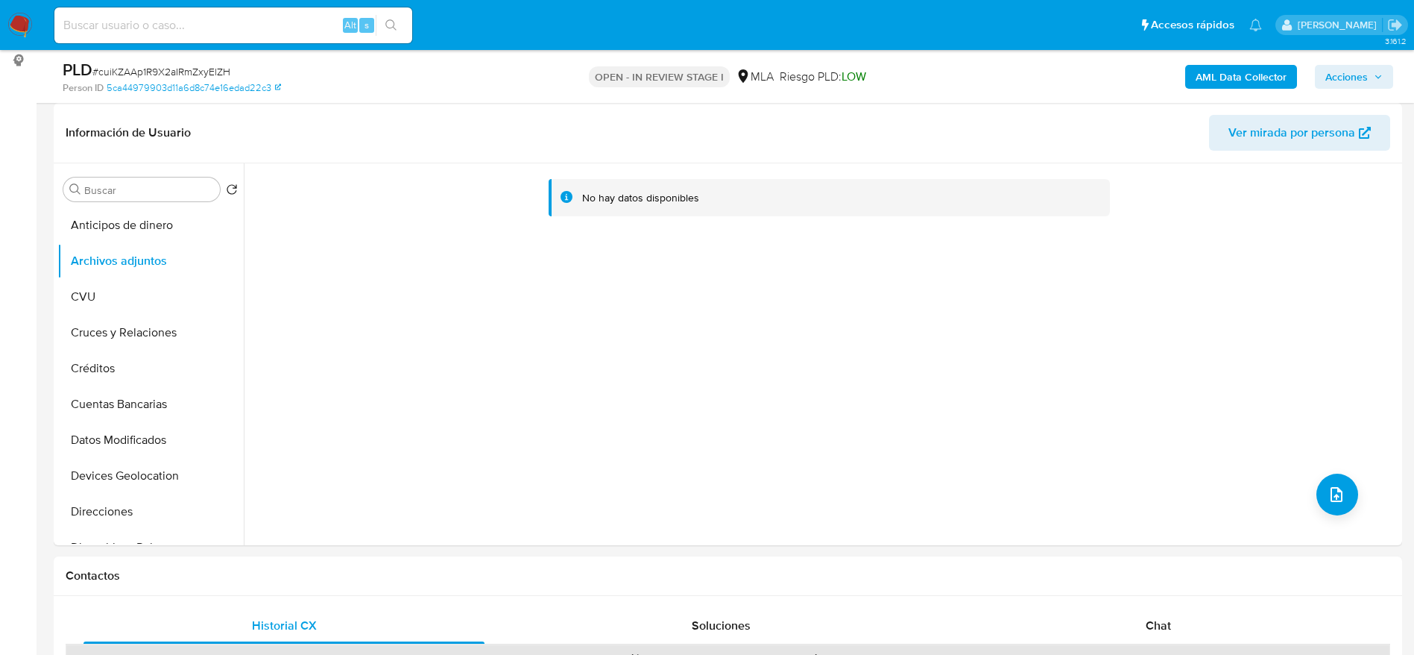
drag, startPoint x: 19, startPoint y: 17, endPoint x: 31, endPoint y: 3, distance: 18.5
click at [19, 16] on img at bounding box center [19, 25] width 25 height 25
